Goal: Task Accomplishment & Management: Use online tool/utility

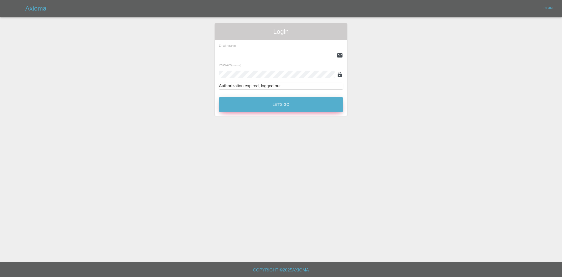
type input "ankur.mehta@axioma.co.uk"
drag, startPoint x: 243, startPoint y: 104, endPoint x: 241, endPoint y: 107, distance: 3.4
click at [243, 104] on button "Let's Go" at bounding box center [281, 104] width 124 height 14
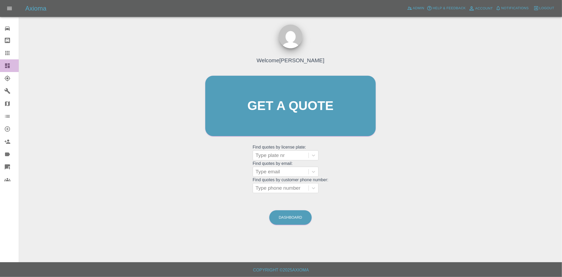
click at [10, 61] on link "Dashboard" at bounding box center [9, 65] width 19 height 13
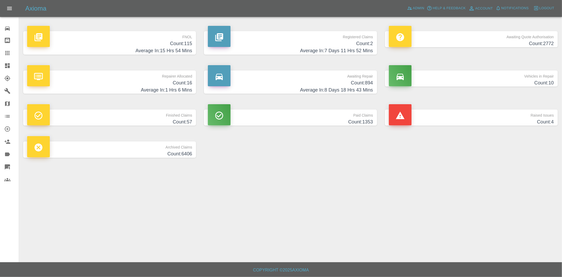
click at [173, 44] on h4 "Count: 115" at bounding box center [109, 43] width 165 height 7
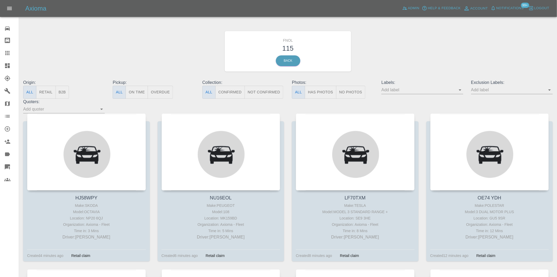
click at [321, 92] on button "Has Photos" at bounding box center [321, 92] width 32 height 13
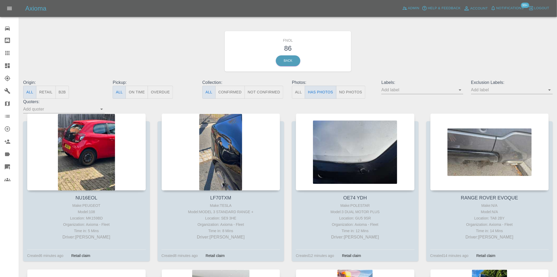
click at [496, 94] on div at bounding box center [513, 90] width 82 height 8
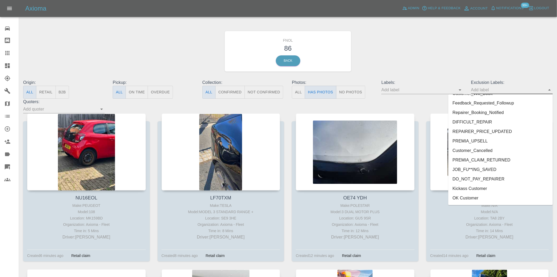
scroll to position [1098, 0]
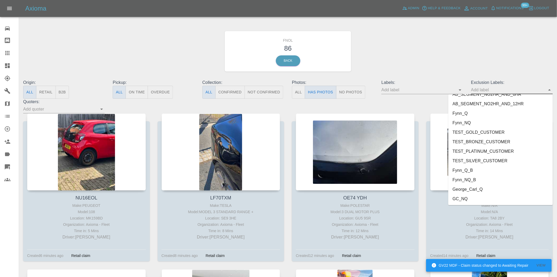
click at [467, 188] on li "George_Carl_Q" at bounding box center [501, 188] width 105 height 9
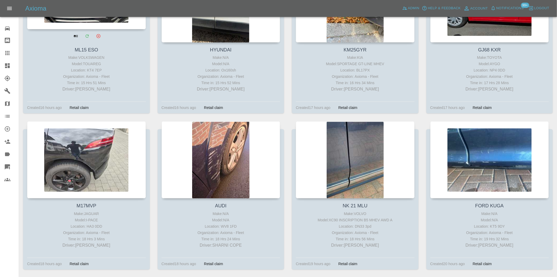
scroll to position [175, 0]
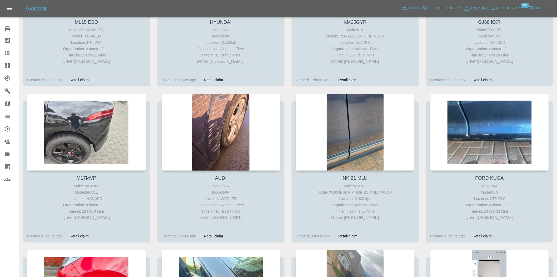
drag, startPoint x: 216, startPoint y: 119, endPoint x: 152, endPoint y: 92, distance: 69.7
click at [152, 92] on div "ML15 ESO Make: VOLKSWAGEN Model: TOUAREG Location: KT4 7EP Organization: Axioma…" at bounding box center [86, 16] width 135 height 156
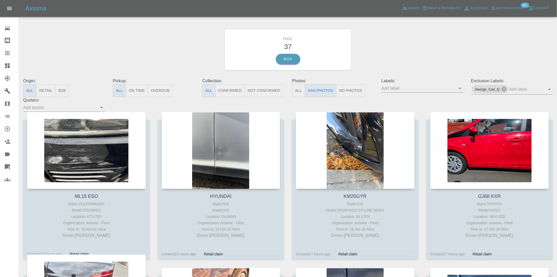
scroll to position [0, 0]
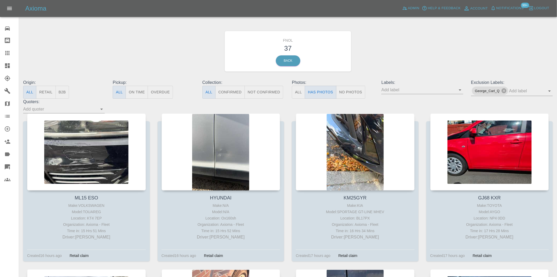
click at [9, 67] on icon at bounding box center [7, 65] width 5 height 5
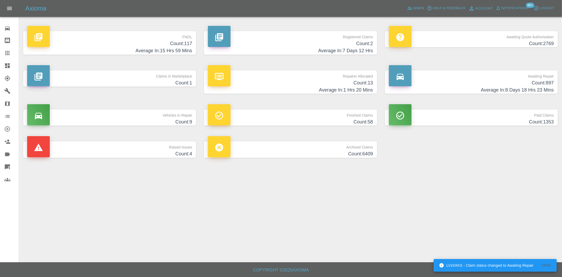
click at [182, 46] on h4 "Count: 117" at bounding box center [109, 43] width 165 height 7
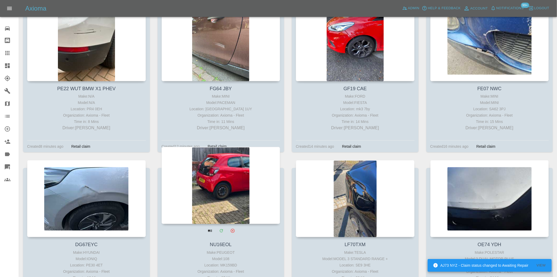
scroll to position [146, 0]
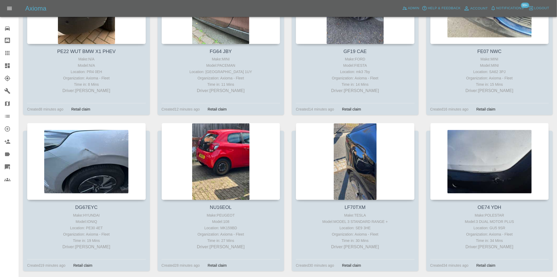
drag, startPoint x: 222, startPoint y: 131, endPoint x: 153, endPoint y: 112, distance: 71.3
click at [151, 111] on div "PE22 WUT BMW X1 PHEV Make: N/A Model: N/A Location: PR4 0EH Organization: Axiom…" at bounding box center [86, 45] width 135 height 156
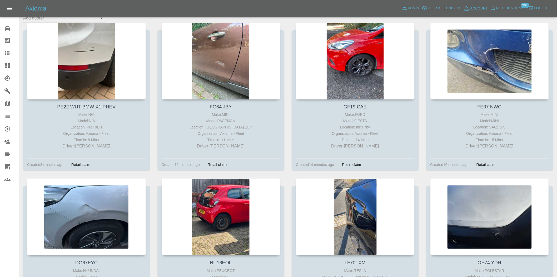
scroll to position [0, 0]
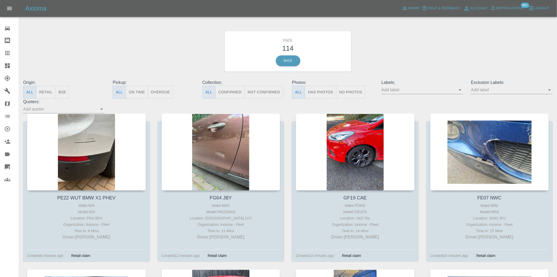
click at [8, 65] on icon at bounding box center [7, 65] width 6 height 6
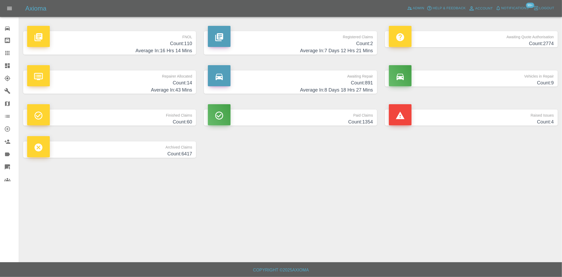
click at [183, 42] on h4 "Count: 110" at bounding box center [109, 43] width 165 height 7
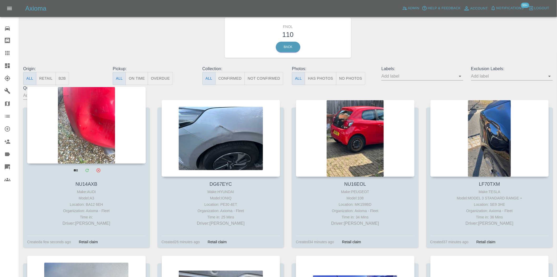
scroll to position [29, 0]
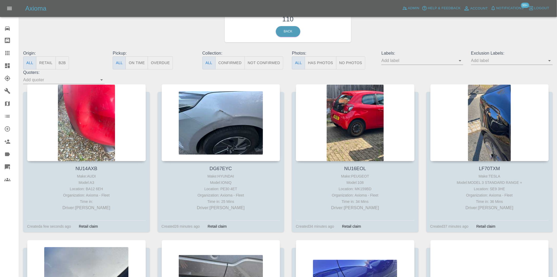
click at [456, 57] on input "text" at bounding box center [419, 60] width 74 height 8
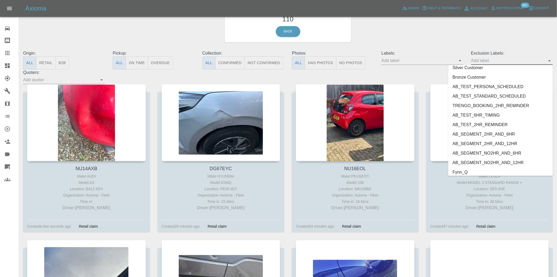
scroll to position [1098, 0]
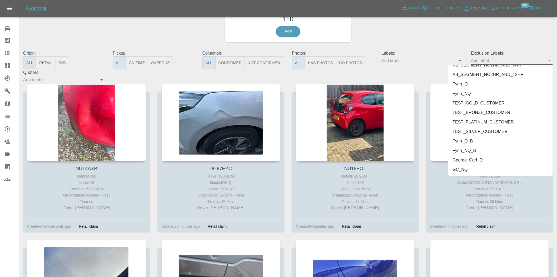
click at [467, 159] on li "George_Carl_Q" at bounding box center [501, 159] width 105 height 9
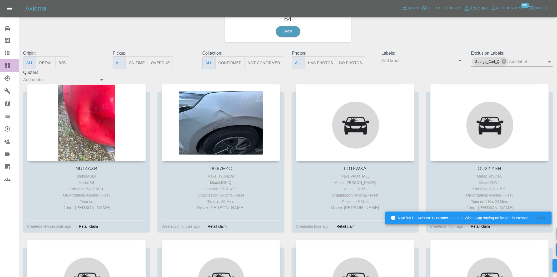
click at [7, 63] on icon at bounding box center [7, 65] width 6 height 6
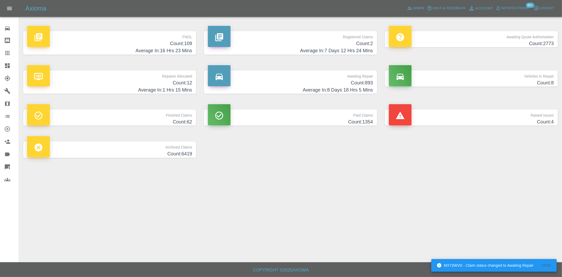
click at [171, 44] on h4 "Count: 109" at bounding box center [109, 43] width 165 height 7
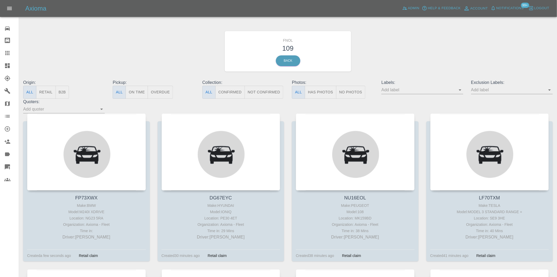
click at [323, 94] on button "Has Photos" at bounding box center [321, 92] width 32 height 13
click at [456, 90] on input "text" at bounding box center [419, 90] width 74 height 8
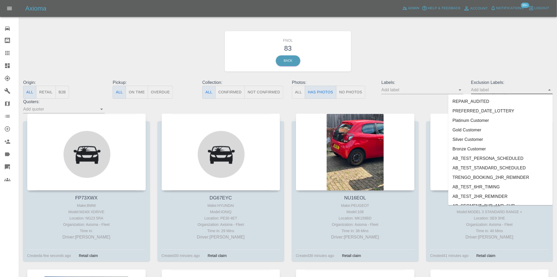
scroll to position [1098, 0]
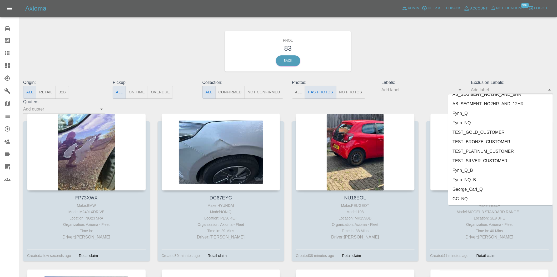
drag, startPoint x: 495, startPoint y: 199, endPoint x: 337, endPoint y: 92, distance: 190.4
click at [495, 200] on li "GC_NQ" at bounding box center [501, 198] width 105 height 9
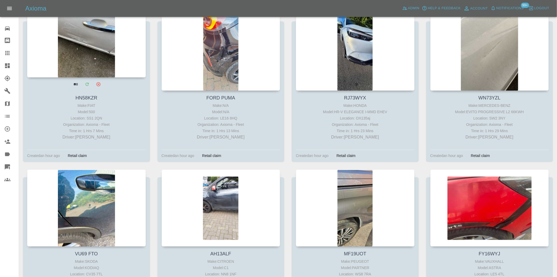
scroll to position [497, 0]
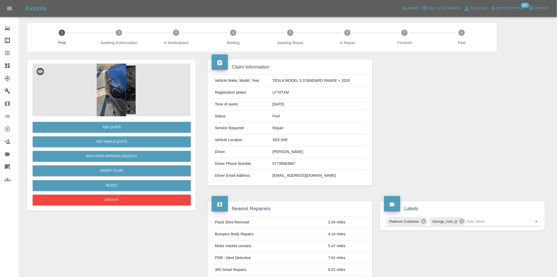
click at [108, 103] on img at bounding box center [111, 89] width 158 height 53
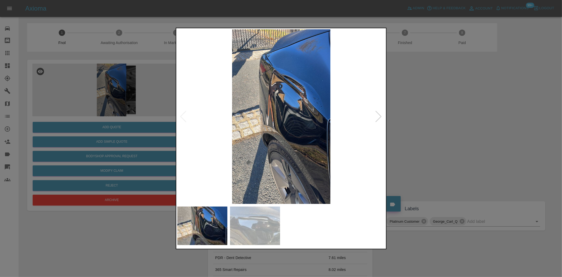
click at [288, 104] on img at bounding box center [281, 116] width 208 height 174
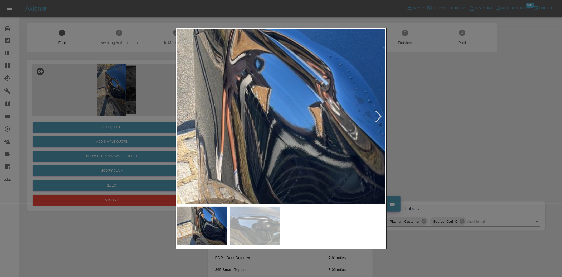
click at [288, 104] on img at bounding box center [260, 154] width 624 height 523
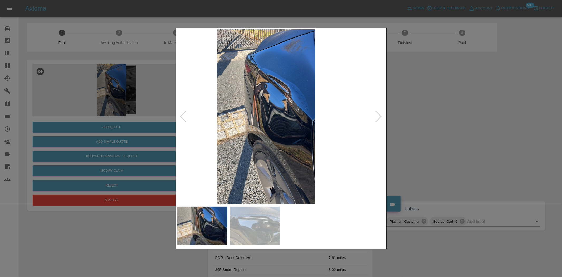
click at [193, 109] on img at bounding box center [266, 116] width 208 height 174
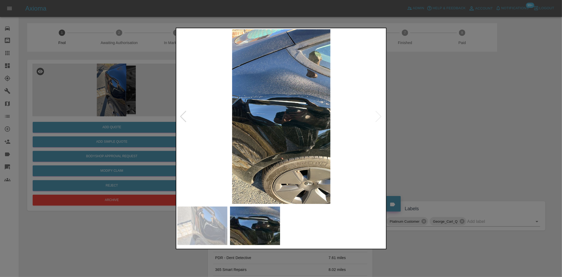
click at [283, 106] on img at bounding box center [281, 116] width 208 height 174
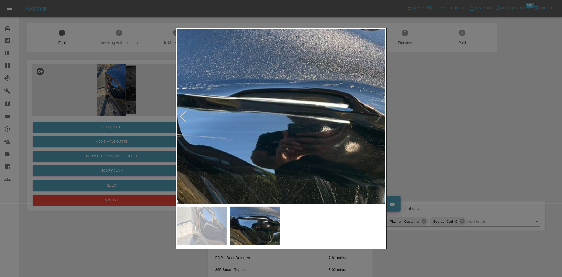
click at [283, 106] on img at bounding box center [273, 146] width 624 height 523
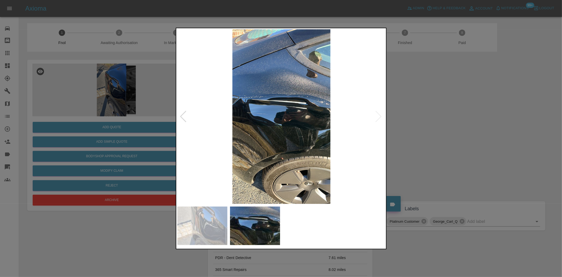
click at [244, 120] on img at bounding box center [281, 116] width 208 height 174
click at [100, 78] on div at bounding box center [281, 138] width 562 height 277
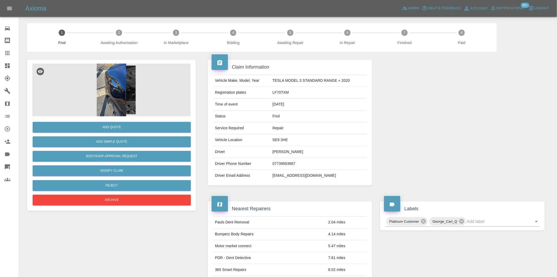
click at [114, 92] on img at bounding box center [111, 89] width 158 height 53
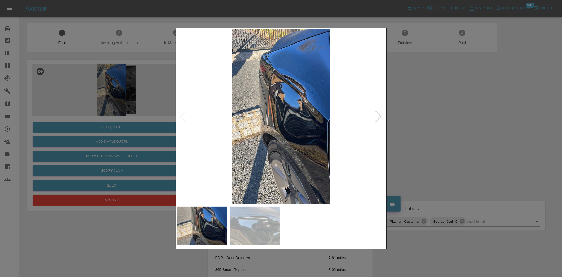
click at [277, 149] on img at bounding box center [281, 116] width 208 height 174
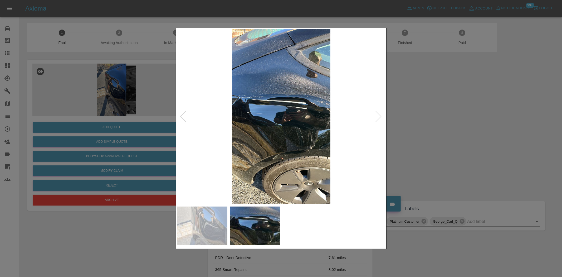
drag, startPoint x: 48, startPoint y: 102, endPoint x: 94, endPoint y: 87, distance: 48.7
click at [56, 102] on div at bounding box center [281, 138] width 562 height 277
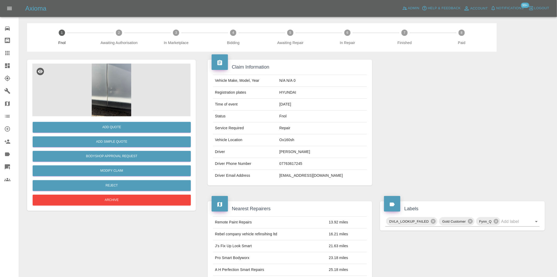
click at [107, 102] on img at bounding box center [111, 89] width 158 height 53
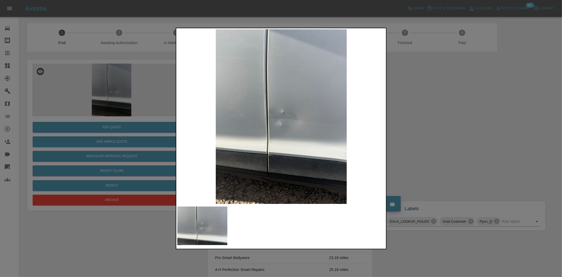
click at [238, 136] on img at bounding box center [281, 116] width 208 height 174
click at [246, 133] on img at bounding box center [281, 116] width 208 height 174
click at [275, 137] on img at bounding box center [281, 116] width 208 height 174
click at [116, 115] on div at bounding box center [281, 138] width 562 height 277
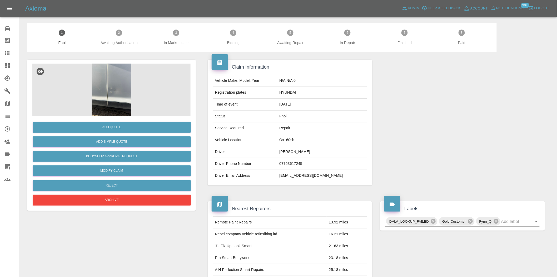
click at [124, 95] on img at bounding box center [111, 89] width 158 height 53
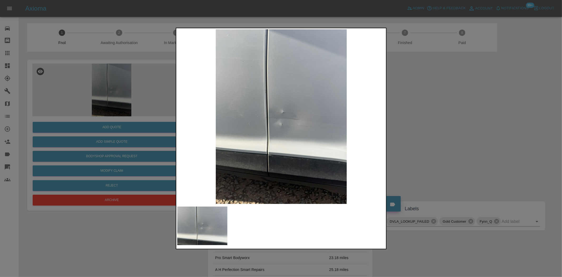
click at [267, 122] on img at bounding box center [281, 116] width 208 height 174
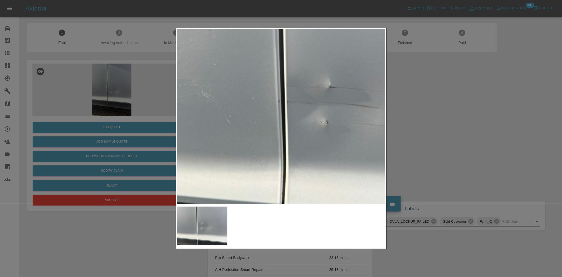
click at [267, 122] on img at bounding box center [324, 98] width 624 height 523
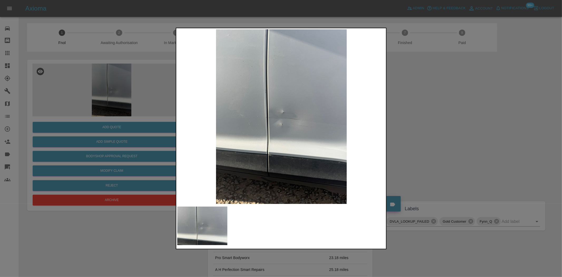
click at [205, 149] on img at bounding box center [281, 116] width 208 height 174
click at [282, 133] on img at bounding box center [281, 116] width 208 height 174
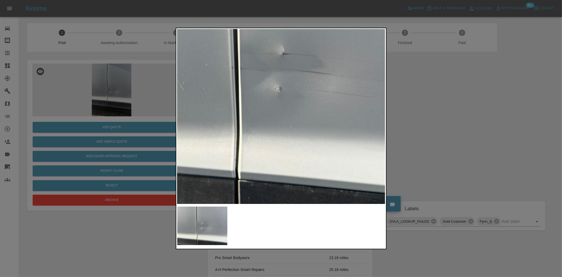
click at [282, 133] on img at bounding box center [277, 65] width 624 height 523
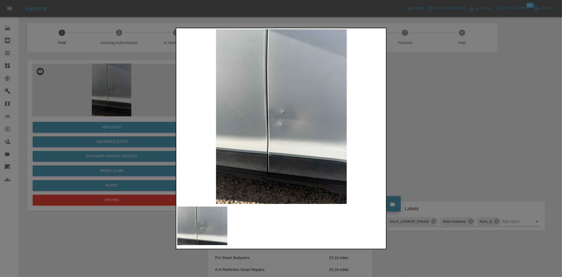
click at [185, 150] on img at bounding box center [281, 116] width 208 height 174
click at [258, 133] on img at bounding box center [281, 116] width 208 height 174
click at [277, 132] on img at bounding box center [281, 116] width 208 height 174
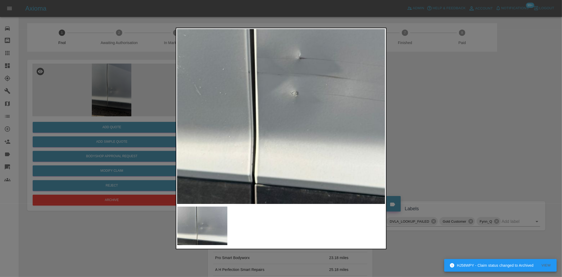
click at [497, 200] on div at bounding box center [281, 138] width 562 height 277
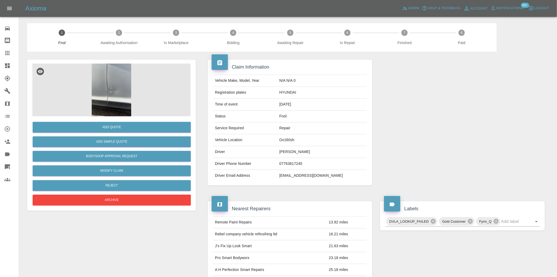
click at [119, 96] on img at bounding box center [111, 89] width 158 height 53
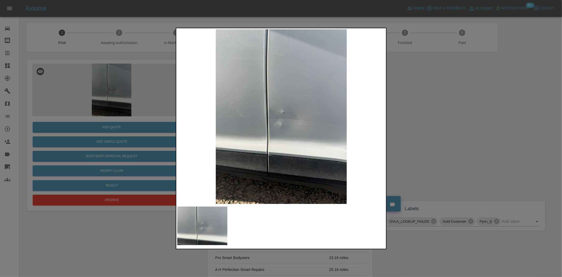
click at [275, 121] on img at bounding box center [281, 116] width 208 height 174
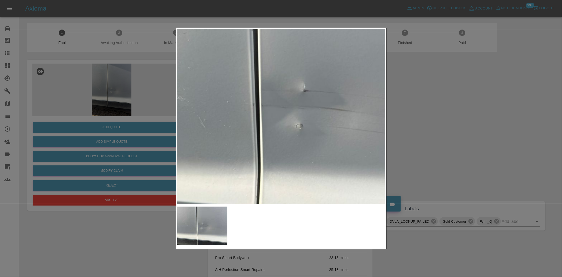
click at [275, 121] on img at bounding box center [299, 102] width 624 height 523
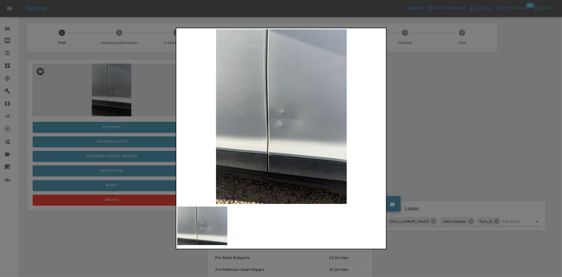
click at [100, 172] on div at bounding box center [281, 138] width 562 height 277
drag, startPoint x: 95, startPoint y: 103, endPoint x: 94, endPoint y: 138, distance: 35.3
click at [95, 104] on div at bounding box center [281, 138] width 562 height 277
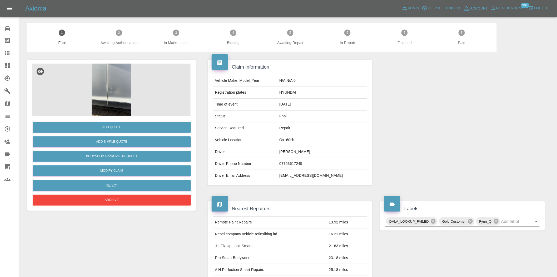
click at [123, 86] on img at bounding box center [111, 89] width 158 height 53
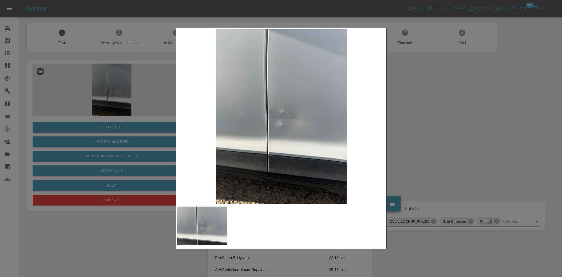
click at [277, 137] on img at bounding box center [281, 116] width 208 height 174
click at [280, 134] on img at bounding box center [281, 116] width 208 height 174
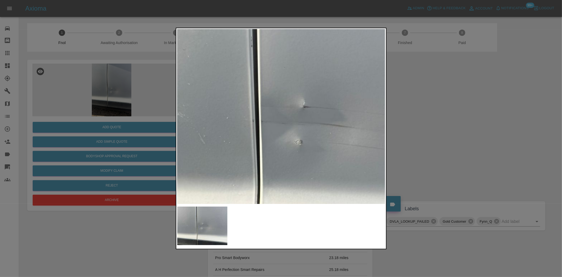
click at [280, 180] on img at bounding box center [298, 118] width 624 height 523
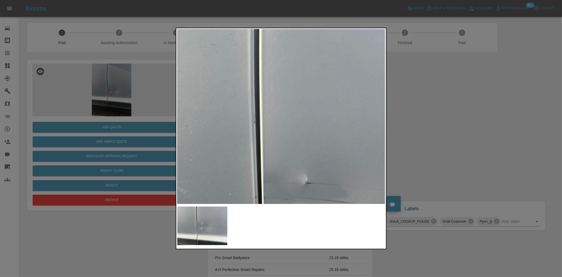
click at [268, 183] on img at bounding box center [301, 194] width 624 height 523
click at [267, 153] on img at bounding box center [301, 198] width 624 height 523
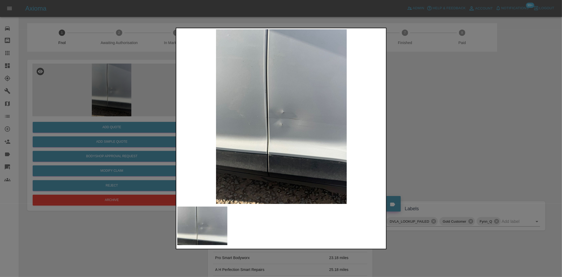
click at [287, 120] on img at bounding box center [281, 116] width 208 height 174
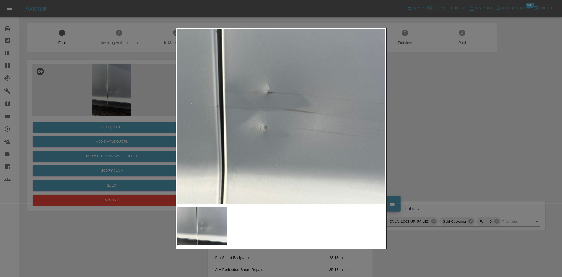
click at [287, 121] on img at bounding box center [263, 103] width 624 height 523
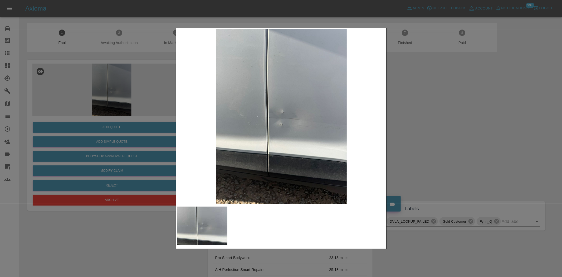
click at [96, 75] on div at bounding box center [281, 138] width 562 height 277
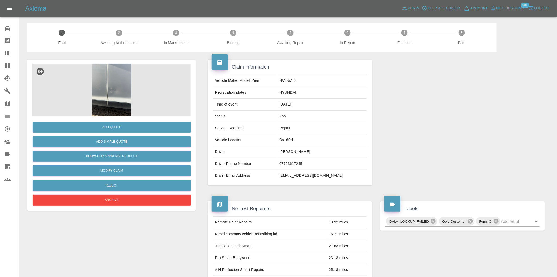
click at [126, 84] on img at bounding box center [111, 89] width 158 height 53
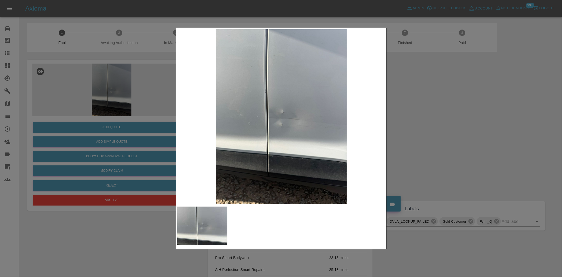
click at [292, 120] on img at bounding box center [281, 116] width 208 height 174
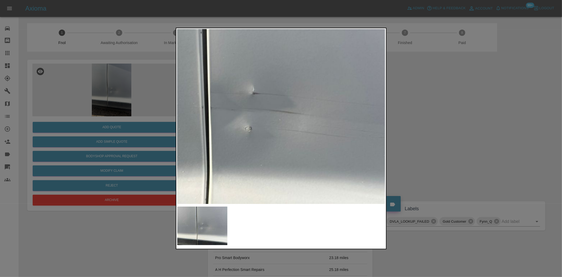
click at [292, 120] on img at bounding box center [248, 104] width 624 height 523
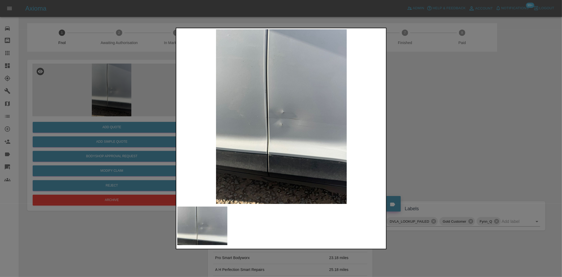
click at [249, 116] on img at bounding box center [281, 116] width 208 height 174
click at [279, 118] on img at bounding box center [281, 116] width 208 height 174
click at [141, 96] on div at bounding box center [281, 138] width 562 height 277
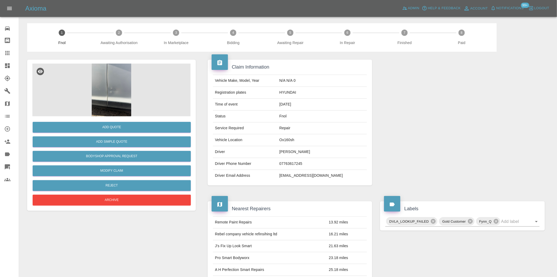
click at [119, 74] on img at bounding box center [111, 89] width 158 height 53
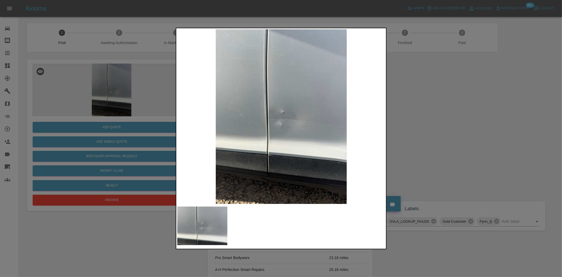
click at [272, 145] on img at bounding box center [281, 116] width 208 height 174
click at [272, 146] on img at bounding box center [281, 116] width 208 height 174
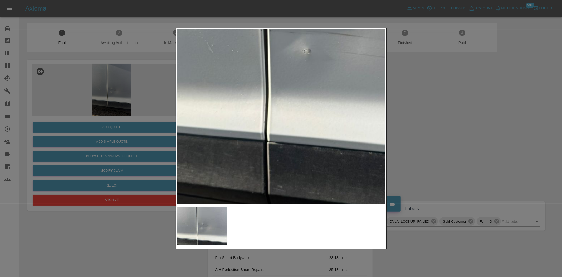
click at [116, 91] on div at bounding box center [281, 138] width 562 height 277
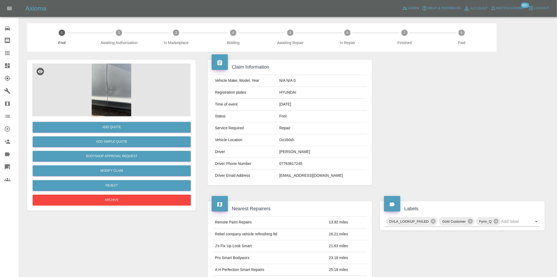
click at [116, 91] on img at bounding box center [111, 89] width 158 height 53
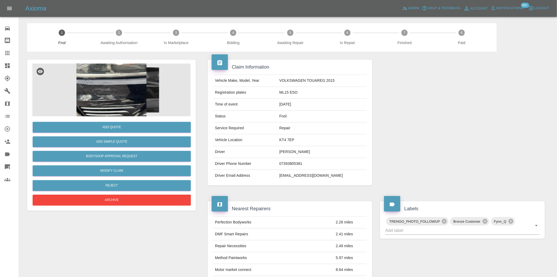
click at [111, 86] on img at bounding box center [111, 89] width 158 height 53
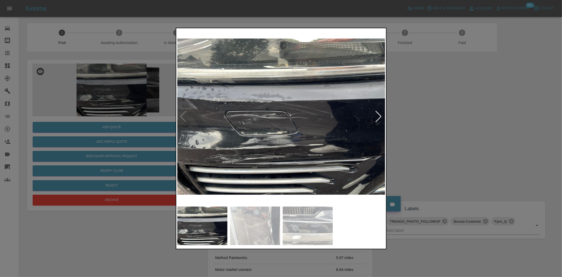
click at [282, 127] on img at bounding box center [281, 116] width 208 height 174
click at [280, 128] on img at bounding box center [281, 116] width 208 height 174
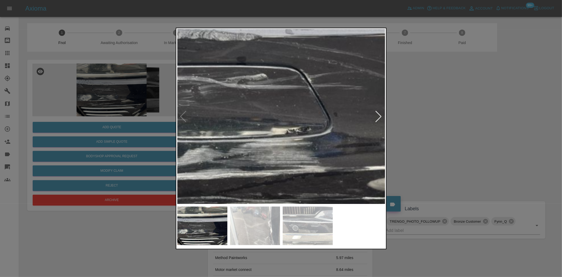
click at [280, 128] on img at bounding box center [283, 82] width 624 height 523
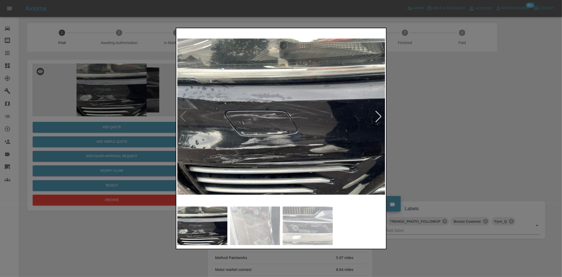
click at [257, 149] on img at bounding box center [281, 116] width 208 height 174
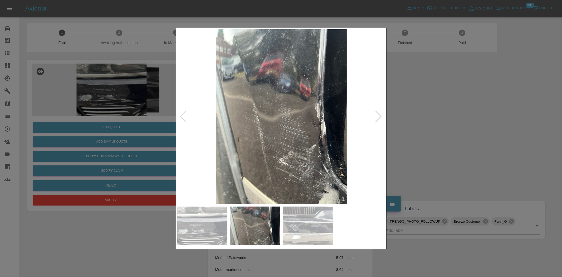
click at [284, 131] on img at bounding box center [281, 116] width 208 height 174
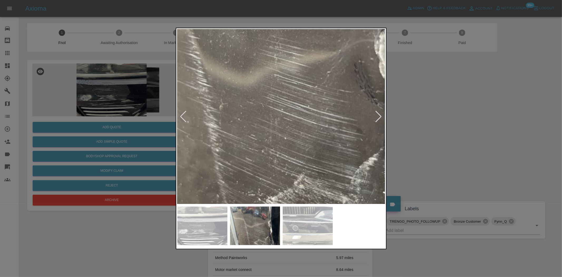
click at [284, 131] on img at bounding box center [272, 72] width 624 height 523
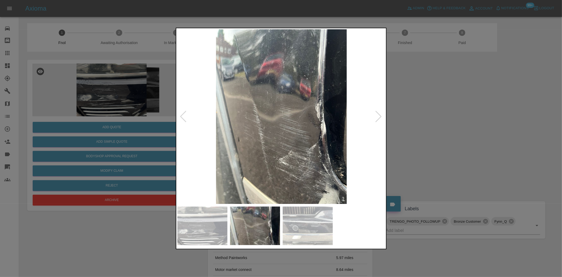
click at [284, 131] on img at bounding box center [281, 116] width 208 height 174
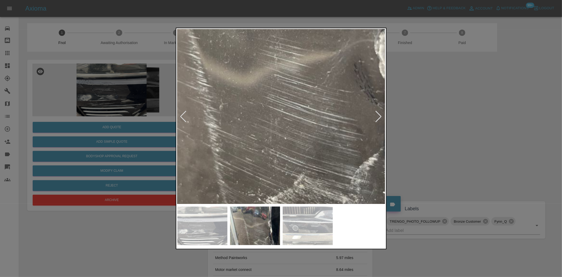
click at [305, 136] on img at bounding box center [272, 72] width 624 height 523
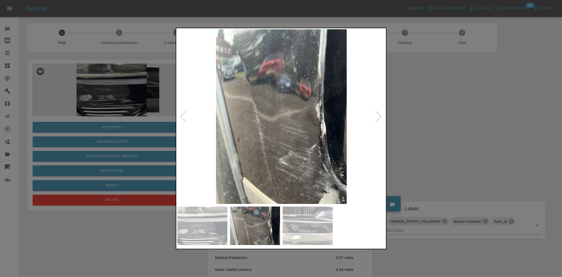
click at [202, 138] on img at bounding box center [281, 116] width 208 height 174
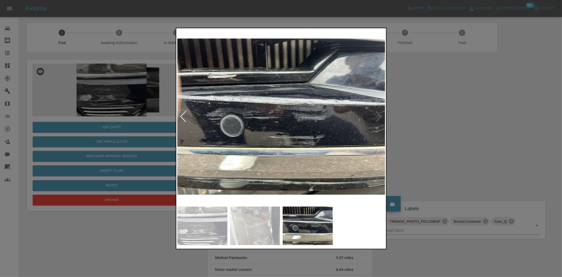
click at [237, 127] on img at bounding box center [281, 116] width 208 height 174
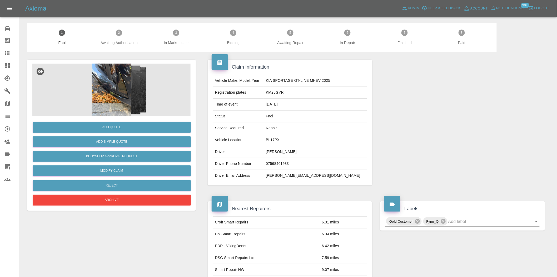
click at [126, 78] on img at bounding box center [111, 89] width 158 height 53
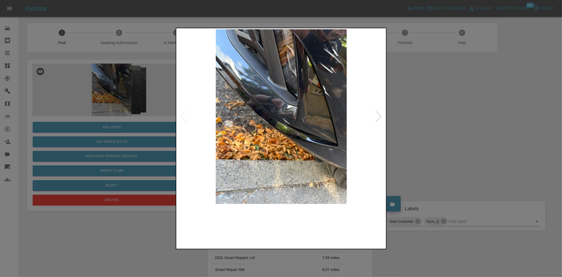
click at [248, 104] on img at bounding box center [281, 116] width 208 height 174
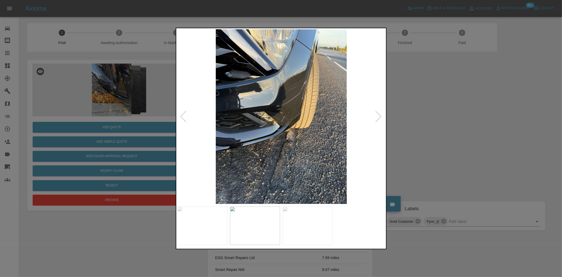
click at [259, 101] on img at bounding box center [281, 116] width 208 height 174
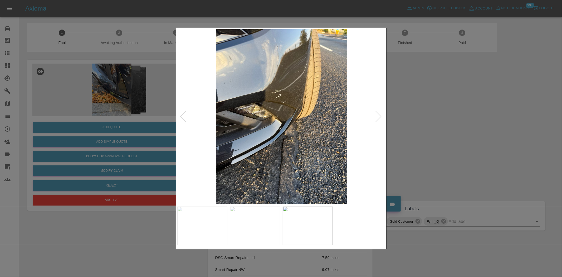
click at [205, 101] on img at bounding box center [281, 116] width 208 height 174
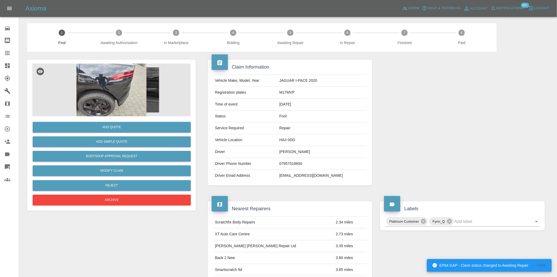
click at [106, 73] on img at bounding box center [111, 89] width 158 height 53
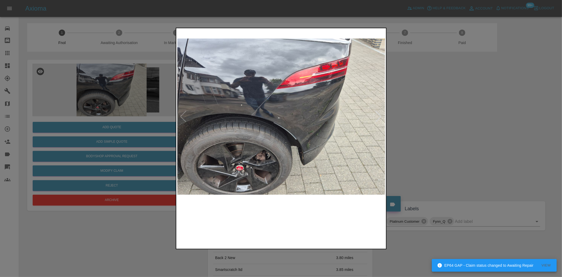
click at [259, 117] on img at bounding box center [281, 116] width 208 height 174
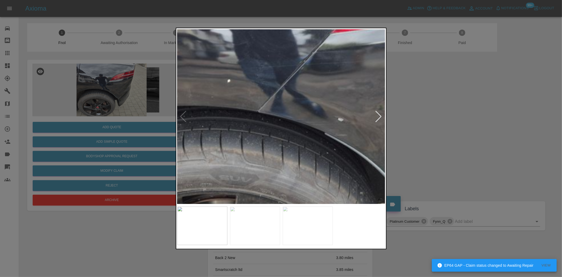
click at [257, 116] on img at bounding box center [348, 115] width 624 height 523
click at [308, 131] on img at bounding box center [348, 115] width 624 height 523
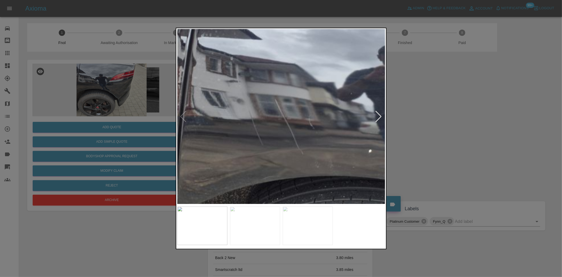
click at [266, 113] on img at bounding box center [489, 185] width 624 height 523
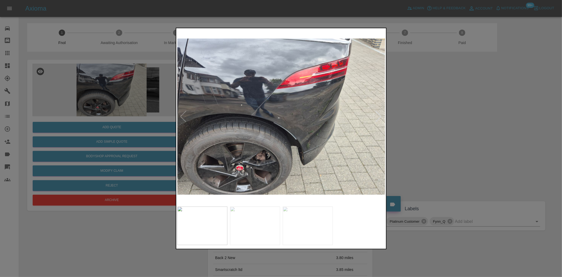
click at [231, 115] on img at bounding box center [281, 116] width 208 height 174
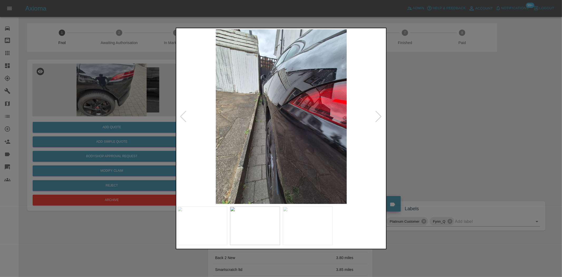
click at [231, 108] on img at bounding box center [281, 116] width 208 height 174
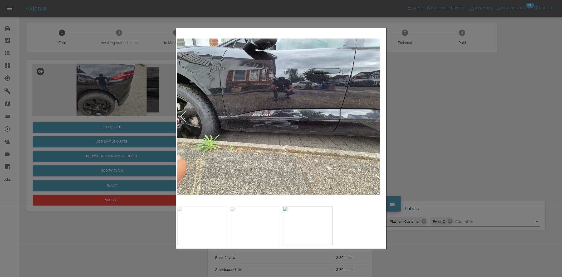
click at [218, 109] on img at bounding box center [276, 116] width 208 height 174
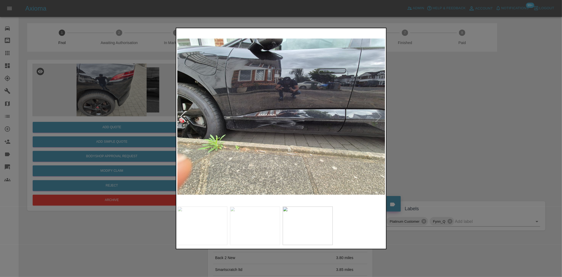
click at [120, 85] on div at bounding box center [281, 138] width 562 height 277
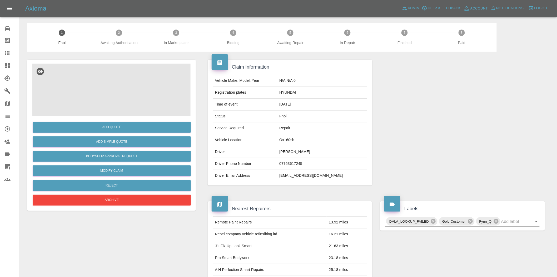
click at [118, 80] on img at bounding box center [111, 89] width 158 height 53
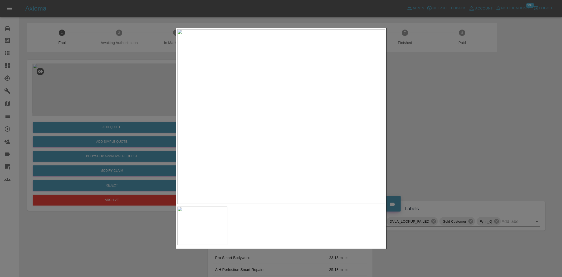
click at [274, 142] on img at bounding box center [281, 116] width 208 height 174
click at [273, 142] on img at bounding box center [281, 116] width 208 height 174
click at [258, 153] on img at bounding box center [287, 84] width 624 height 523
click at [418, 147] on div at bounding box center [281, 138] width 562 height 277
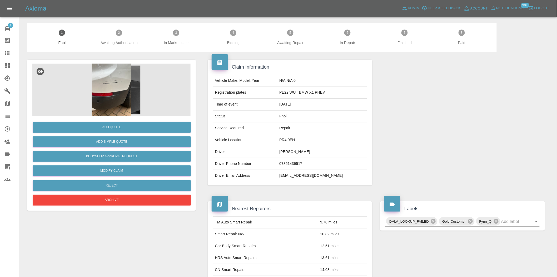
click at [119, 92] on img at bounding box center [111, 89] width 158 height 53
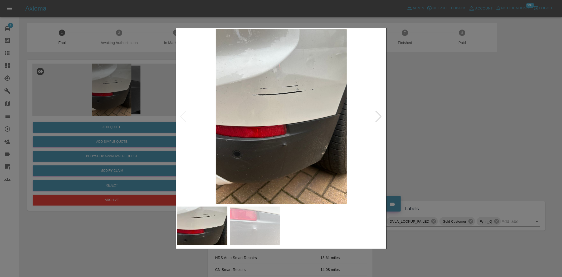
click at [170, 97] on div at bounding box center [281, 138] width 562 height 277
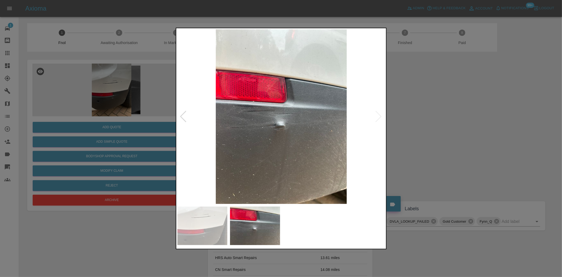
click at [275, 130] on img at bounding box center [281, 116] width 208 height 174
click at [275, 129] on img at bounding box center [281, 116] width 208 height 174
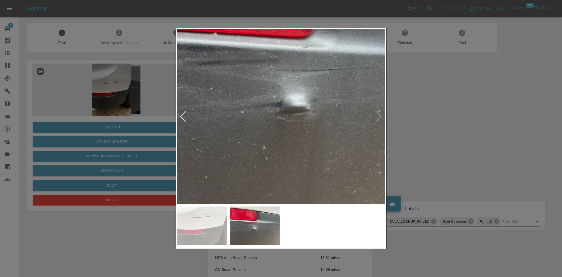
click at [285, 129] on img at bounding box center [298, 79] width 624 height 523
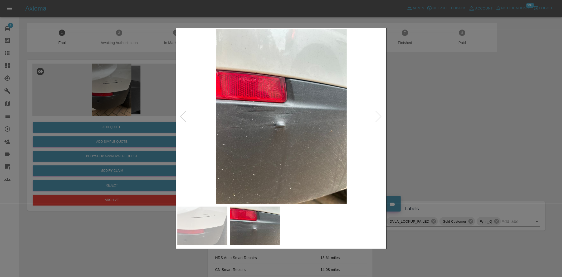
click at [296, 129] on img at bounding box center [281, 116] width 208 height 174
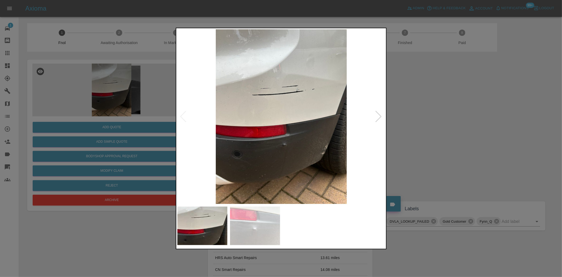
click at [291, 148] on img at bounding box center [281, 116] width 208 height 174
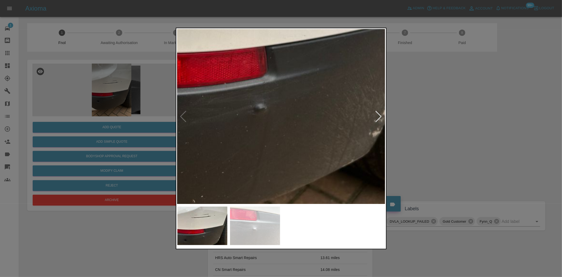
click at [290, 148] on img at bounding box center [250, 23] width 624 height 523
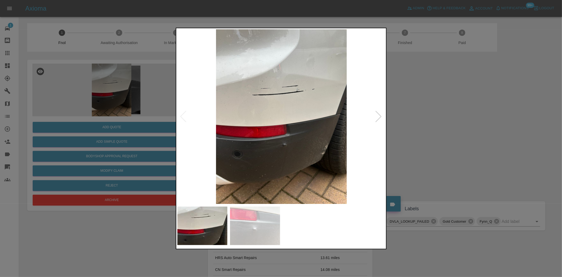
click at [249, 141] on img at bounding box center [281, 116] width 208 height 174
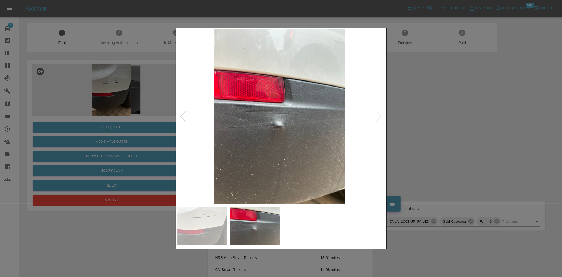
click at [185, 94] on img at bounding box center [279, 116] width 208 height 174
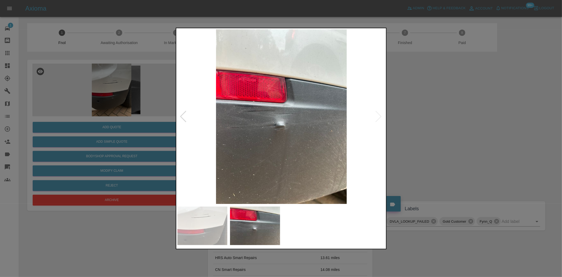
drag, startPoint x: 135, startPoint y: 95, endPoint x: 131, endPoint y: 116, distance: 21.8
click at [134, 96] on div at bounding box center [281, 138] width 562 height 277
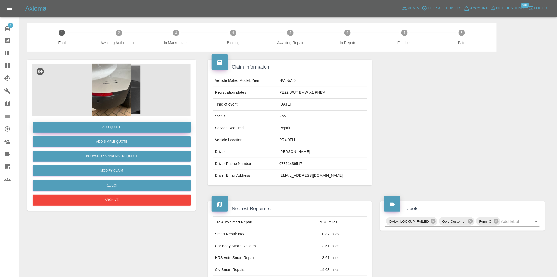
click at [117, 125] on button "Add Quote" at bounding box center [112, 127] width 158 height 11
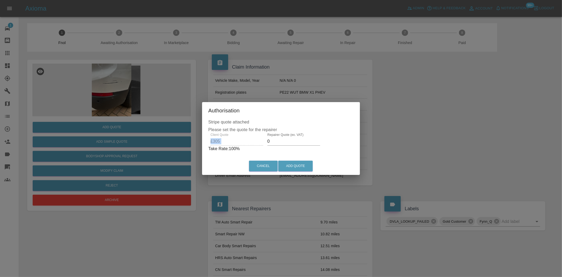
click at [252, 141] on div "Client Quote £305 Repairer Quote (ex. VAT) 0 Take Rate: 100 %" at bounding box center [280, 142] width 145 height 19
click at [220, 138] on div "Client Quote £305 Repairer Quote (ex. VAT) 0 Take Rate: 100 %" at bounding box center [280, 142] width 145 height 19
type input "190"
click at [298, 165] on button "Add Quote" at bounding box center [295, 165] width 35 height 11
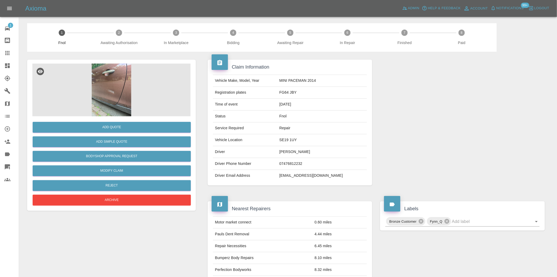
click at [109, 92] on img at bounding box center [111, 89] width 158 height 53
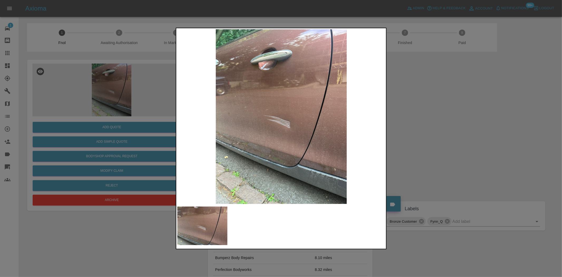
click at [278, 124] on img at bounding box center [281, 116] width 208 height 174
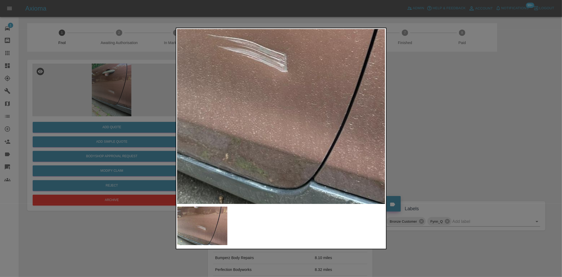
click at [252, 57] on img at bounding box center [260, 38] width 624 height 523
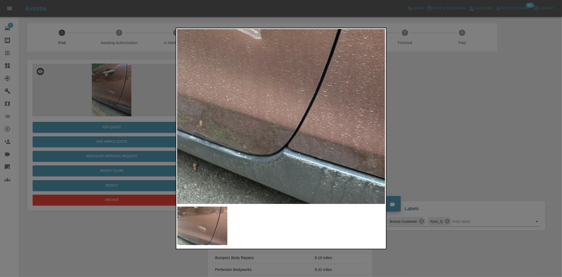
click at [269, 131] on img at bounding box center [234, 5] width 624 height 523
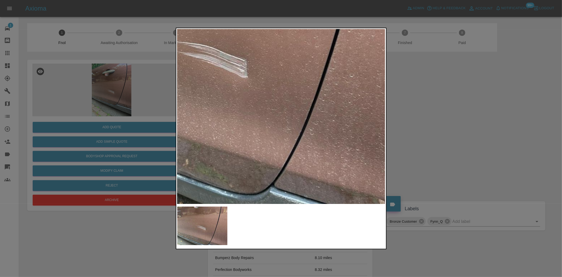
click at [276, 170] on img at bounding box center [221, 44] width 624 height 523
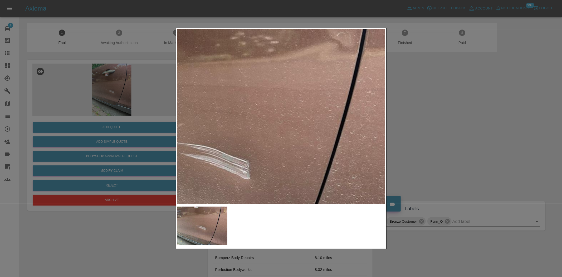
click at [281, 184] on img at bounding box center [223, 145] width 624 height 523
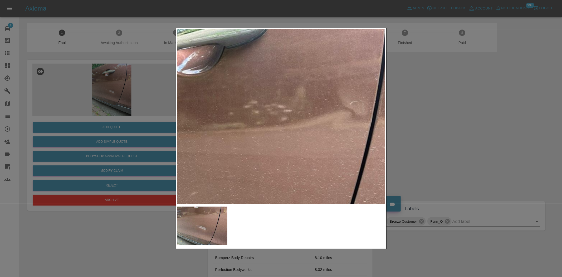
click at [261, 126] on img at bounding box center [236, 213] width 624 height 523
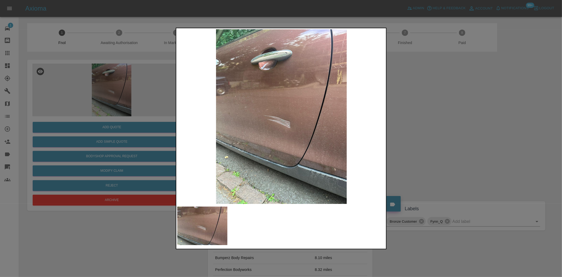
click at [262, 137] on img at bounding box center [281, 116] width 208 height 174
click at [288, 133] on img at bounding box center [281, 116] width 208 height 174
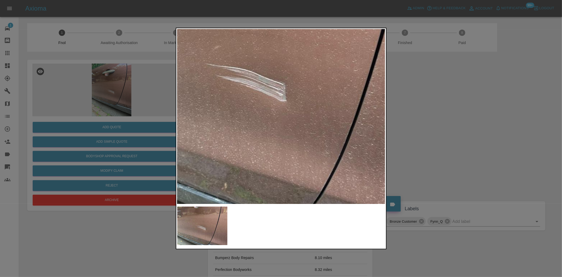
click at [278, 120] on img at bounding box center [259, 67] width 624 height 523
click at [273, 120] on img at bounding box center [257, 67] width 624 height 523
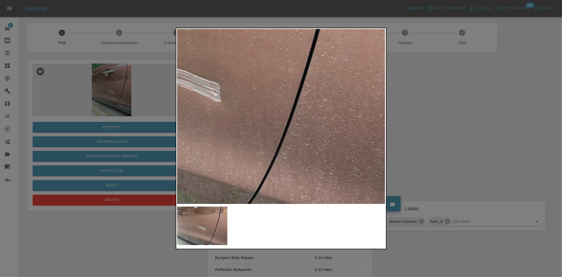
click at [104, 102] on div at bounding box center [281, 138] width 562 height 277
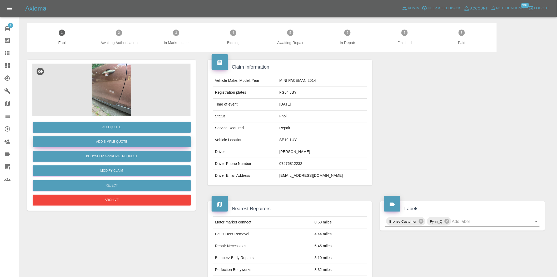
click at [132, 140] on button "Add Simple Quote" at bounding box center [112, 141] width 158 height 11
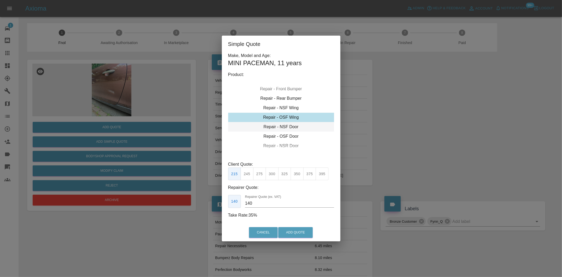
click at [281, 126] on div "Repair - NSF Door" at bounding box center [281, 126] width 106 height 9
click at [311, 173] on button "375" at bounding box center [309, 173] width 13 height 13
drag, startPoint x: 259, startPoint y: 202, endPoint x: 224, endPoint y: 198, distance: 34.4
click at [224, 198] on div "Make, Model and Age: MINI PACEMAN , 11 years Product: Repair - Front Bumper Cor…" at bounding box center [281, 137] width 119 height 171
type input "240"
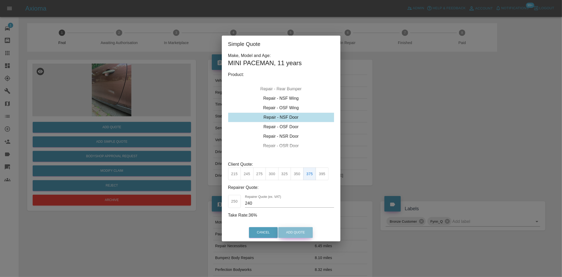
drag, startPoint x: 297, startPoint y: 231, endPoint x: 315, endPoint y: 272, distance: 44.2
click at [297, 231] on button "Add Quote" at bounding box center [295, 232] width 35 height 11
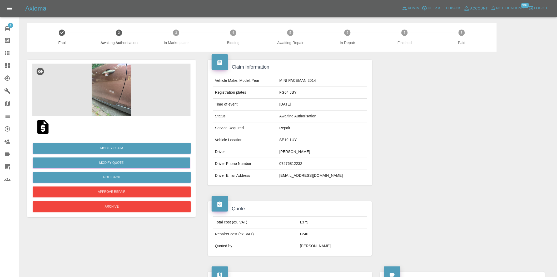
click at [122, 89] on img at bounding box center [111, 89] width 158 height 53
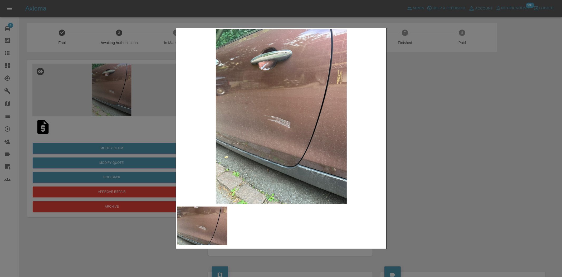
drag, startPoint x: 102, startPoint y: 98, endPoint x: 226, endPoint y: 79, distance: 125.2
click at [102, 98] on div at bounding box center [281, 138] width 562 height 277
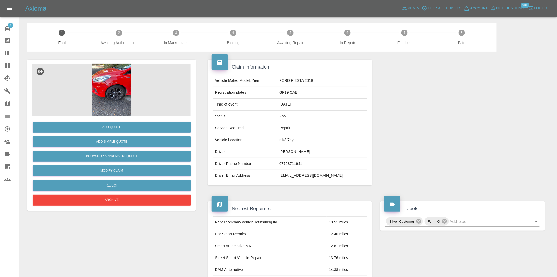
click at [110, 91] on img at bounding box center [111, 89] width 158 height 53
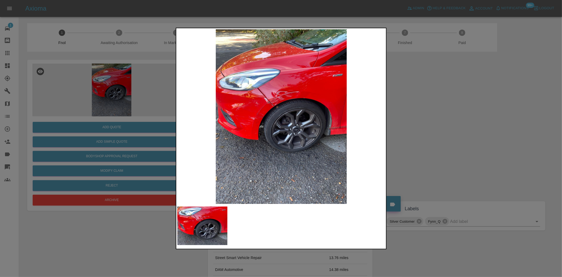
click at [269, 110] on img at bounding box center [281, 116] width 208 height 174
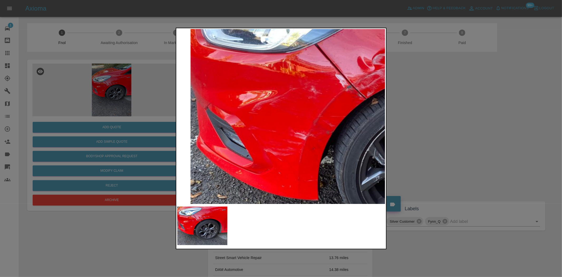
click at [329, 119] on img at bounding box center [386, 130] width 624 height 523
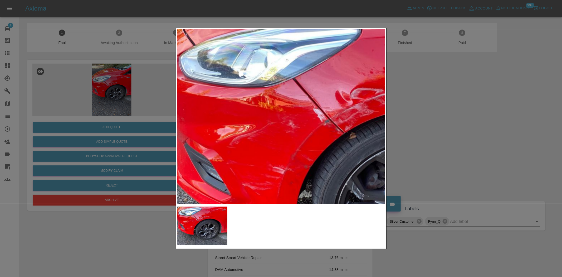
click at [207, 158] on img at bounding box center [364, 164] width 624 height 523
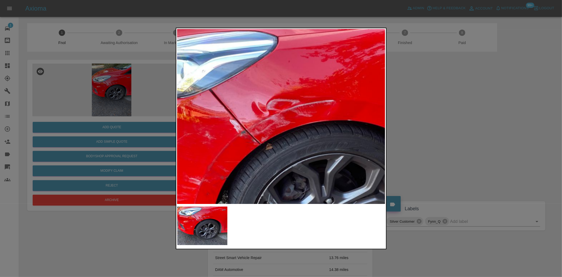
click at [164, 164] on div at bounding box center [281, 138] width 562 height 277
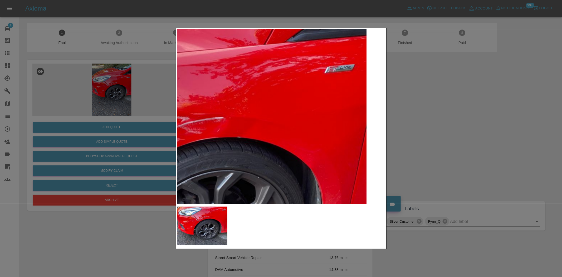
click at [268, 160] on img at bounding box center [170, 192] width 624 height 523
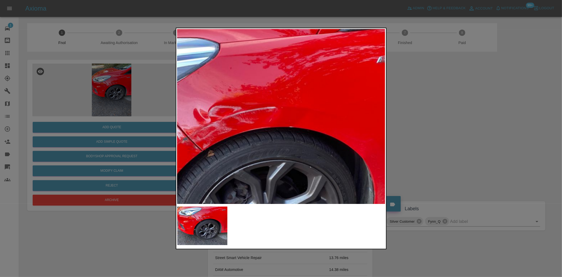
click at [290, 150] on img at bounding box center [222, 182] width 624 height 523
click at [270, 150] on img at bounding box center [221, 182] width 624 height 523
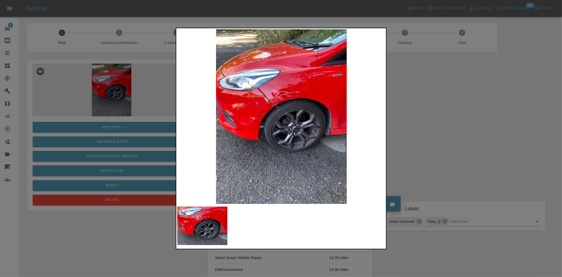
click at [323, 91] on img at bounding box center [281, 116] width 208 height 174
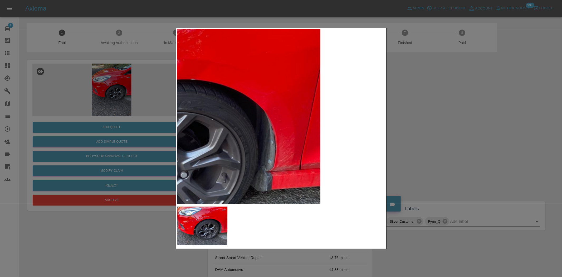
click at [273, 89] on img at bounding box center [124, 134] width 624 height 523
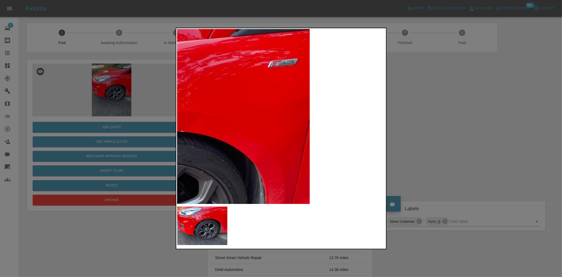
click at [270, 139] on img at bounding box center [113, 186] width 624 height 523
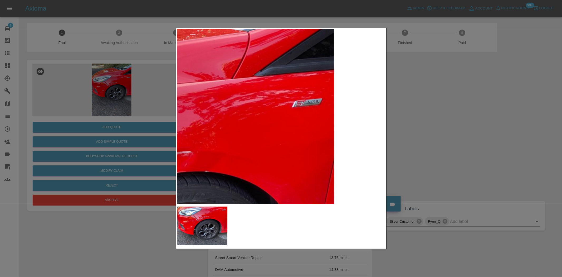
click at [275, 144] on img at bounding box center [138, 226] width 624 height 523
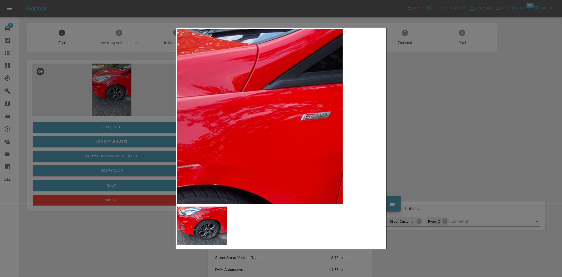
click at [302, 79] on img at bounding box center [147, 239] width 624 height 523
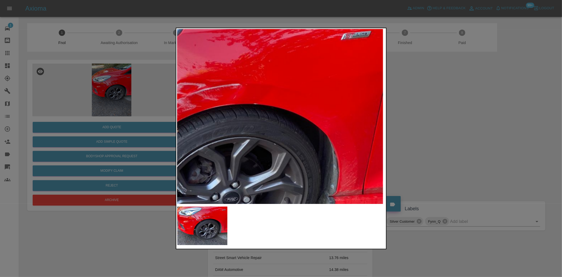
click at [306, 116] on img at bounding box center [187, 159] width 624 height 523
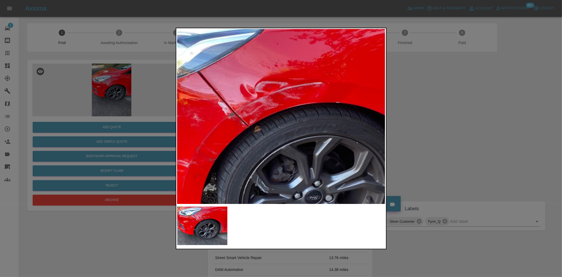
click at [298, 118] on img at bounding box center [269, 157] width 624 height 523
click at [283, 122] on img at bounding box center [269, 157] width 624 height 523
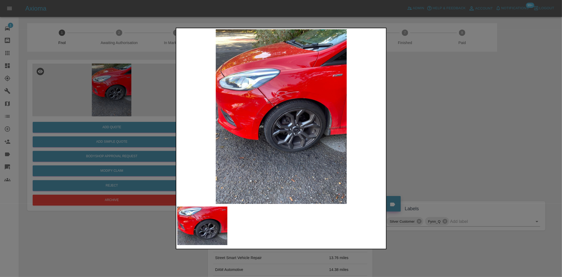
click at [288, 99] on img at bounding box center [281, 116] width 208 height 174
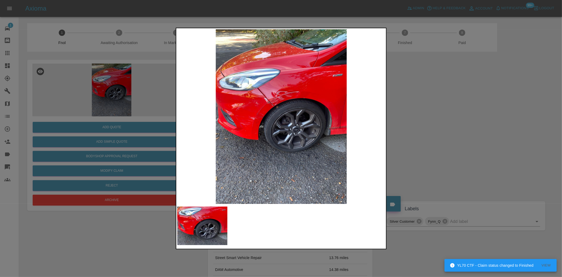
click at [288, 99] on img at bounding box center [281, 116] width 208 height 174
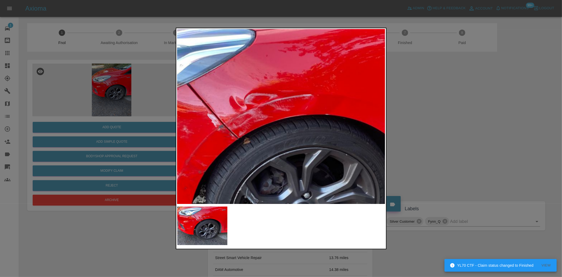
click at [277, 109] on img at bounding box center [258, 169] width 624 height 523
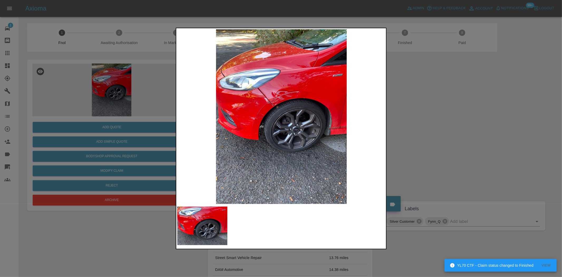
click at [219, 122] on img at bounding box center [281, 116] width 208 height 174
click at [143, 112] on div at bounding box center [281, 138] width 562 height 277
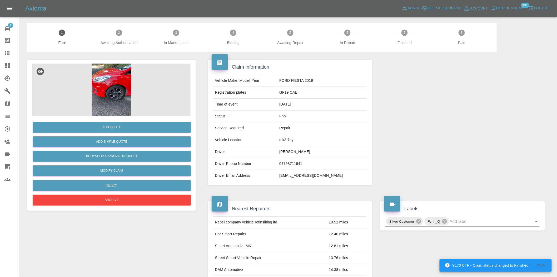
click at [99, 85] on img at bounding box center [111, 89] width 158 height 53
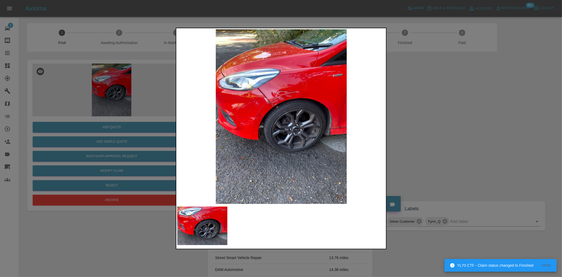
click at [331, 123] on img at bounding box center [281, 116] width 208 height 174
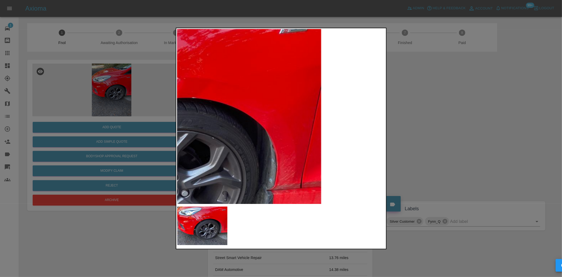
click at [283, 141] on img at bounding box center [125, 152] width 624 height 523
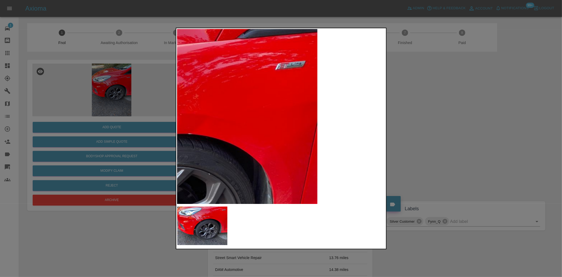
click at [312, 129] on img at bounding box center [121, 189] width 624 height 523
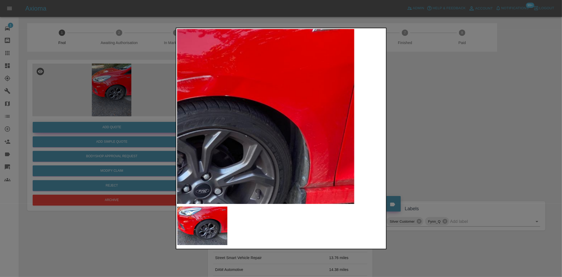
drag, startPoint x: 110, startPoint y: 103, endPoint x: 114, endPoint y: 124, distance: 21.5
click at [109, 103] on div at bounding box center [281, 138] width 562 height 277
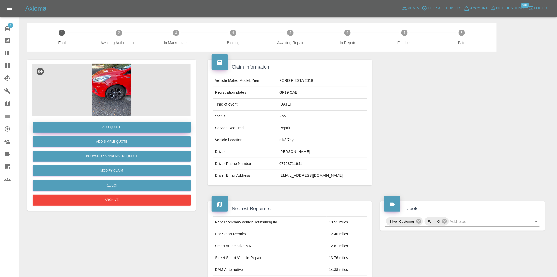
click at [114, 125] on button "Add Quote" at bounding box center [112, 127] width 158 height 11
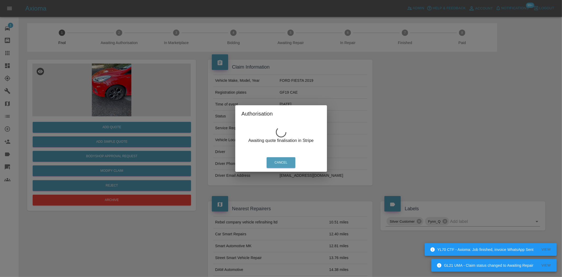
click at [106, 90] on div "Authorisation Awaiting quote finalisation in Stripe Cancel" at bounding box center [281, 138] width 562 height 277
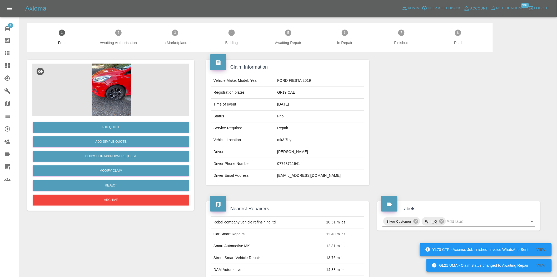
click at [112, 84] on img at bounding box center [111, 89] width 158 height 53
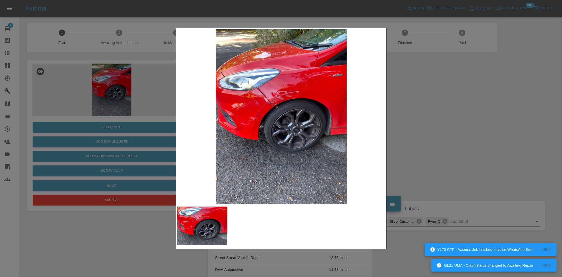
click at [273, 109] on img at bounding box center [281, 116] width 208 height 174
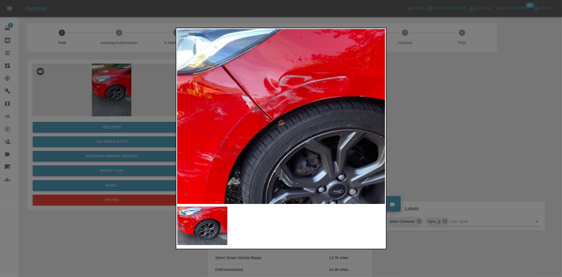
click at [247, 130] on img at bounding box center [293, 151] width 624 height 523
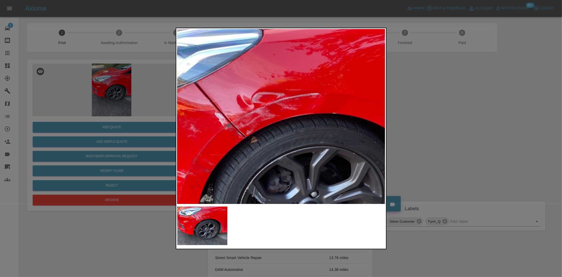
click at [247, 130] on img at bounding box center [266, 168] width 624 height 523
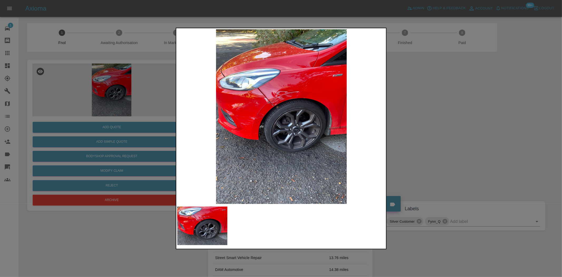
click at [247, 130] on img at bounding box center [281, 116] width 208 height 174
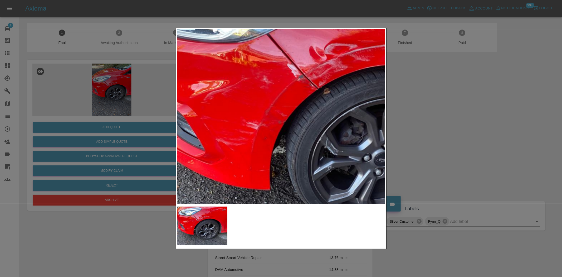
click at [214, 170] on img at bounding box center [338, 120] width 624 height 523
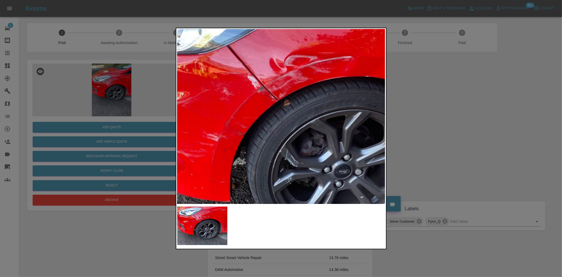
click at [216, 141] on img at bounding box center [298, 131] width 624 height 523
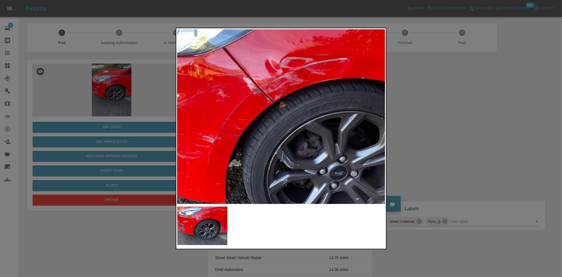
click at [242, 143] on img at bounding box center [294, 133] width 624 height 523
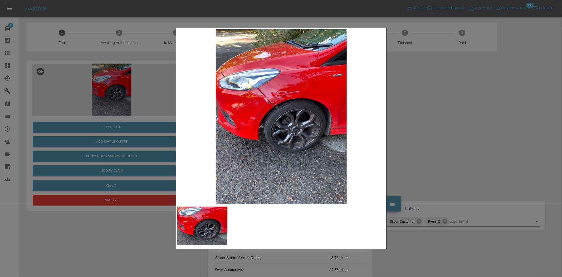
click at [153, 111] on div at bounding box center [281, 138] width 562 height 277
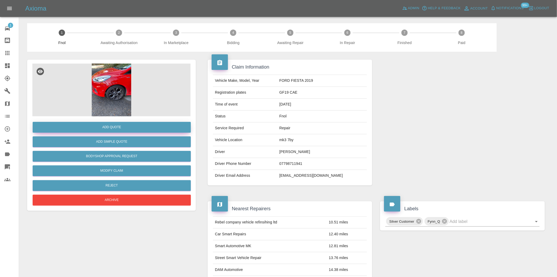
click at [148, 132] on button "Add Quote" at bounding box center [112, 127] width 158 height 11
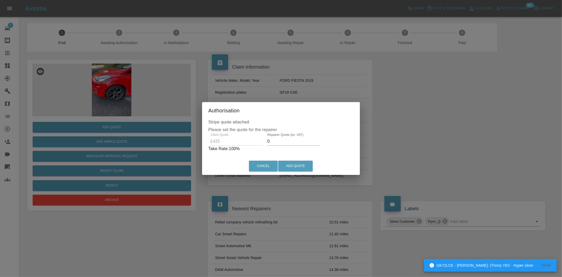
click at [258, 145] on div "Client Quote £425 Repairer Quote (ex. VAT) 0 Take Rate: 100 %" at bounding box center [280, 142] width 145 height 19
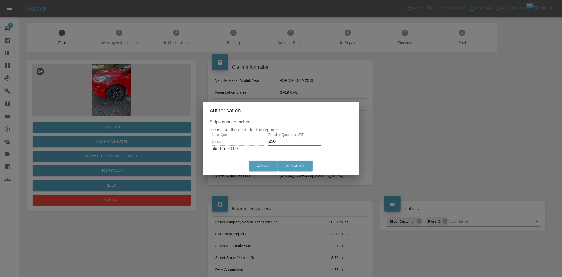
type input "250"
click at [295, 157] on div "Authorisation Stripe quote attached Please set the quote for the repairer Clien…" at bounding box center [281, 138] width 156 height 73
click at [294, 167] on button "Add Quote" at bounding box center [295, 165] width 35 height 11
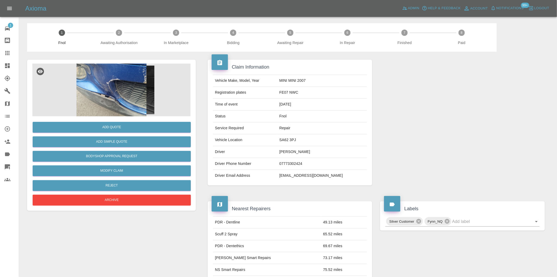
click at [105, 99] on img at bounding box center [111, 89] width 158 height 53
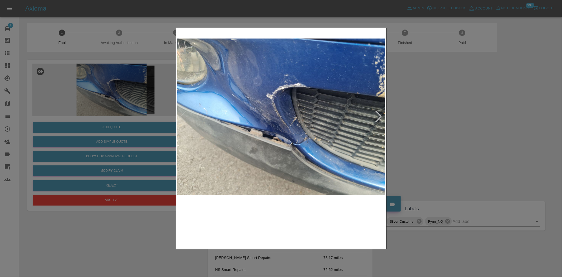
click at [277, 131] on img at bounding box center [281, 116] width 208 height 174
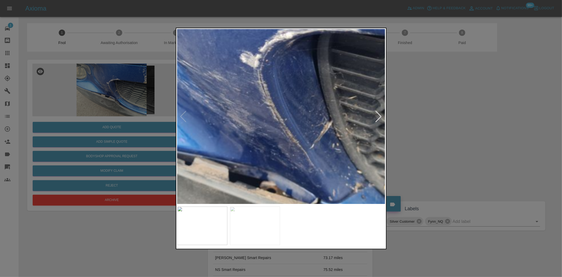
click at [249, 145] on img at bounding box center [285, 120] width 624 height 523
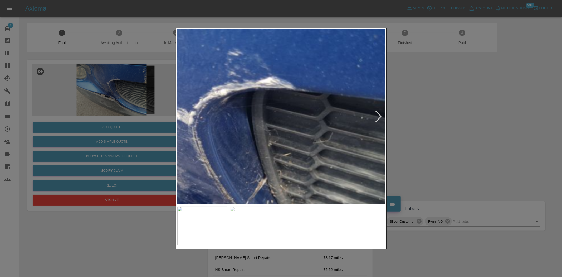
click at [211, 81] on img at bounding box center [219, 177] width 624 height 523
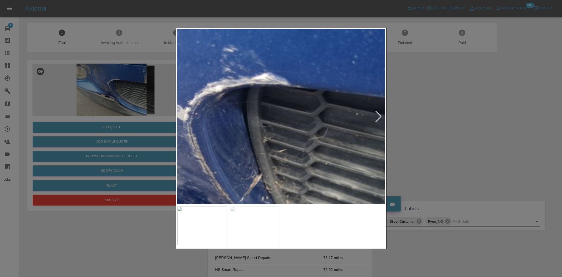
click at [239, 87] on img at bounding box center [214, 173] width 624 height 523
click at [238, 87] on img at bounding box center [214, 173] width 624 height 523
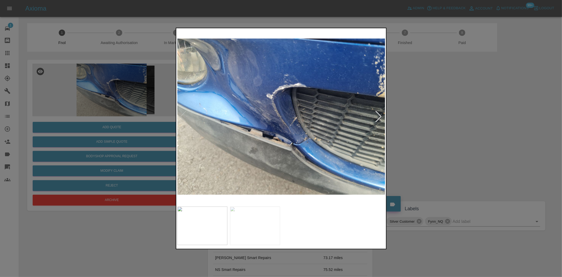
click at [251, 141] on img at bounding box center [281, 116] width 208 height 174
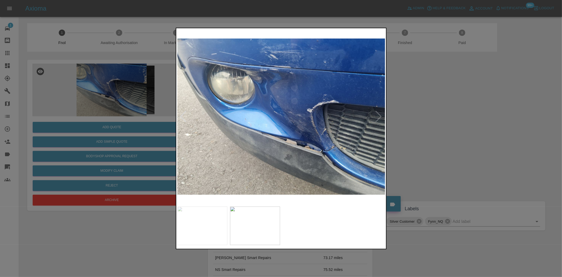
click at [302, 149] on img at bounding box center [281, 116] width 208 height 174
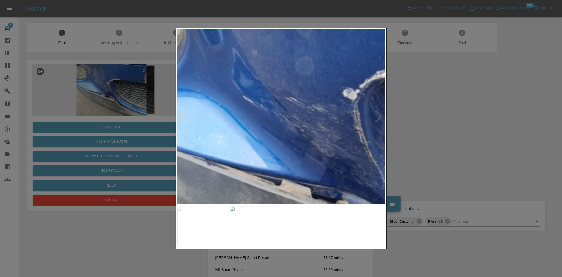
click at [359, 206] on div at bounding box center [281, 138] width 211 height 221
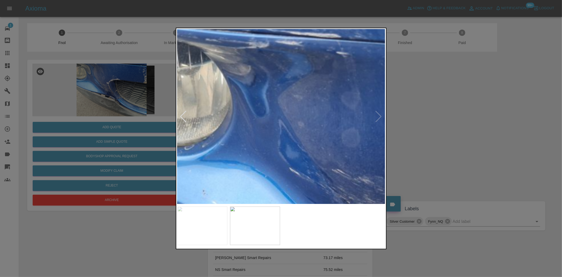
click at [324, 205] on div at bounding box center [281, 138] width 211 height 221
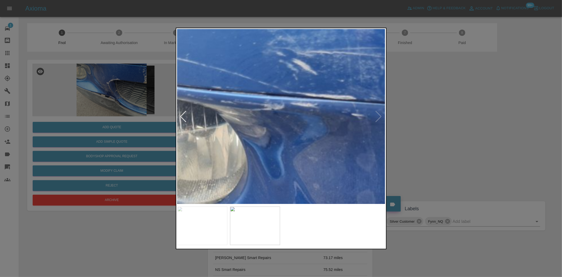
click at [274, 157] on img at bounding box center [326, 245] width 624 height 523
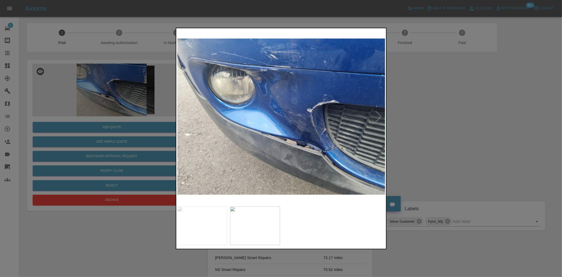
click at [187, 66] on img at bounding box center [281, 116] width 208 height 174
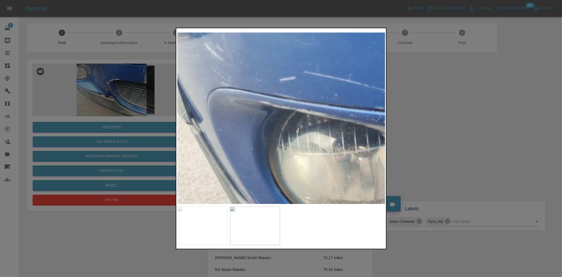
click at [229, 99] on img at bounding box center [489, 266] width 624 height 523
click at [228, 99] on img at bounding box center [489, 266] width 624 height 523
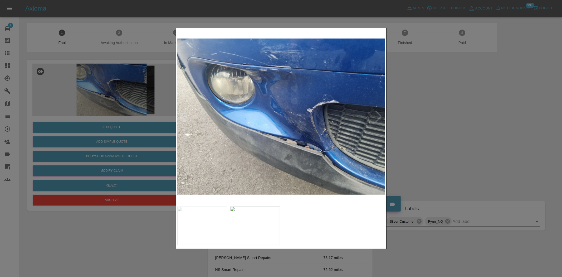
click at [339, 150] on img at bounding box center [281, 116] width 208 height 174
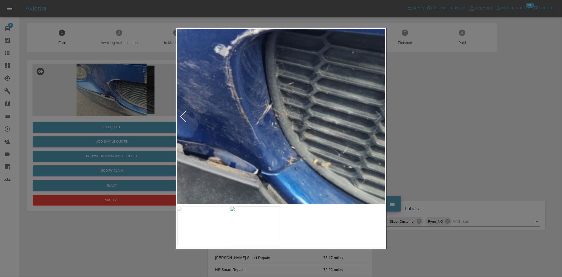
click at [312, 186] on img at bounding box center [137, 68] width 624 height 523
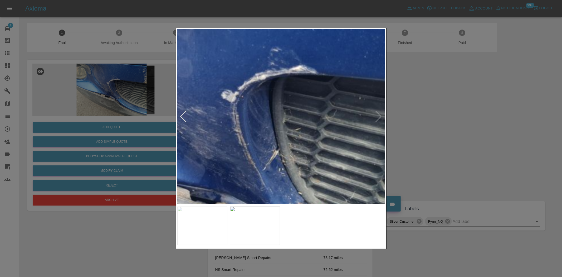
click at [273, 140] on img at bounding box center [144, 114] width 624 height 523
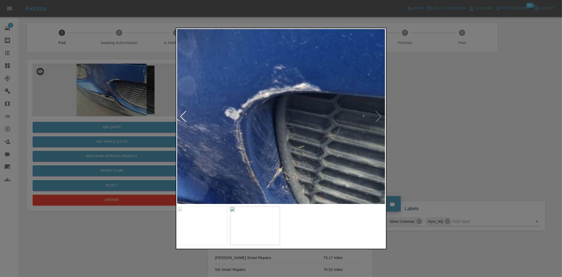
click at [265, 132] on img at bounding box center [147, 132] width 624 height 523
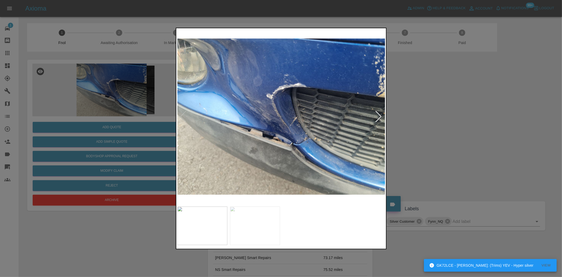
click at [270, 115] on img at bounding box center [281, 116] width 208 height 174
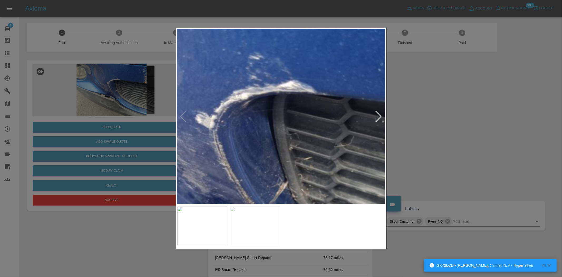
click at [189, 145] on img at bounding box center [240, 180] width 624 height 523
click at [277, 132] on img at bounding box center [240, 180] width 624 height 523
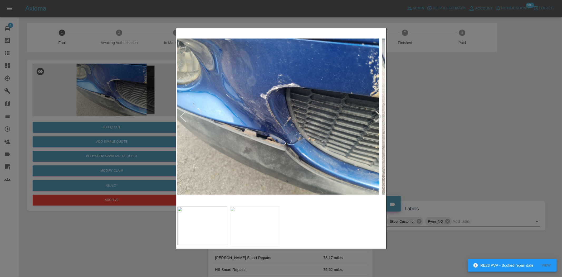
click at [278, 115] on img at bounding box center [275, 116] width 208 height 174
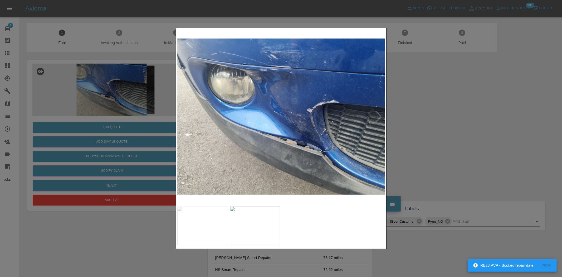
click at [295, 124] on img at bounding box center [281, 116] width 208 height 174
click at [322, 128] on img at bounding box center [281, 116] width 208 height 174
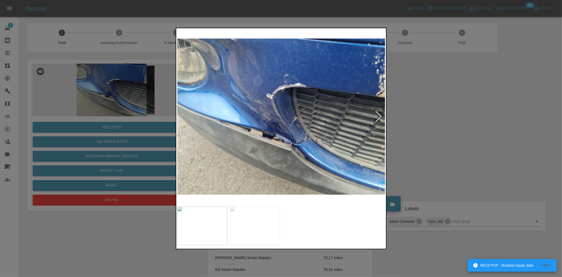
click at [301, 117] on img at bounding box center [281, 116] width 208 height 174
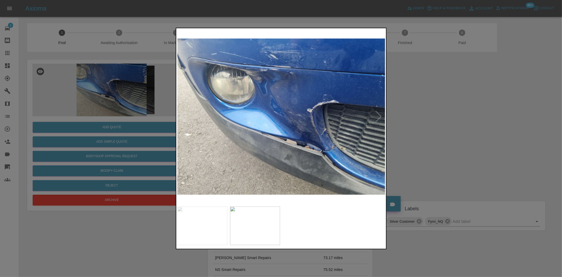
click at [109, 131] on div at bounding box center [281, 138] width 562 height 277
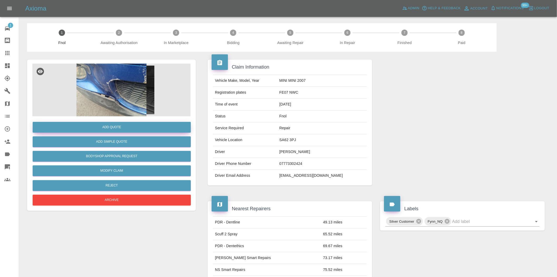
click at [112, 127] on button "Add Quote" at bounding box center [112, 127] width 158 height 11
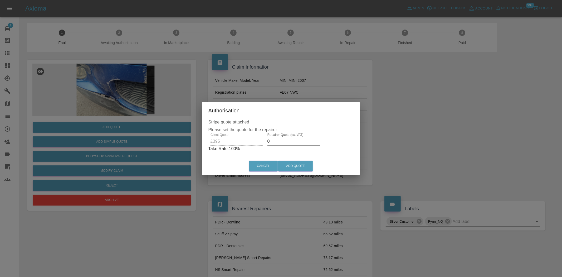
drag, startPoint x: 277, startPoint y: 143, endPoint x: 172, endPoint y: 137, distance: 104.5
click at [204, 141] on div "Stripe quote attached Please set the quote for the repairer Client Quote £395 R…" at bounding box center [281, 138] width 158 height 38
type input "250"
click at [300, 167] on button "Add Quote" at bounding box center [295, 165] width 35 height 11
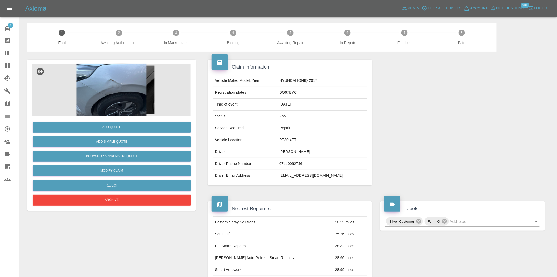
click at [119, 86] on img at bounding box center [111, 89] width 158 height 53
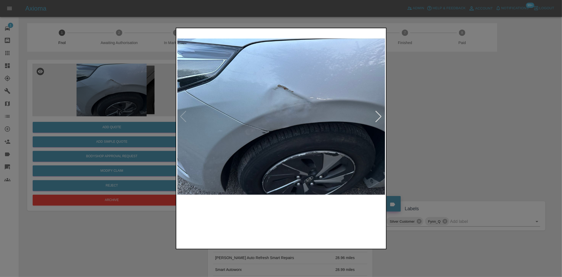
click at [285, 95] on img at bounding box center [281, 116] width 208 height 174
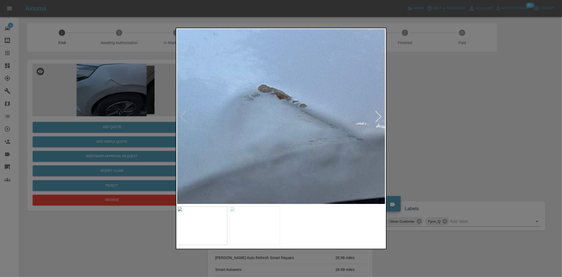
click at [274, 111] on img at bounding box center [270, 180] width 624 height 523
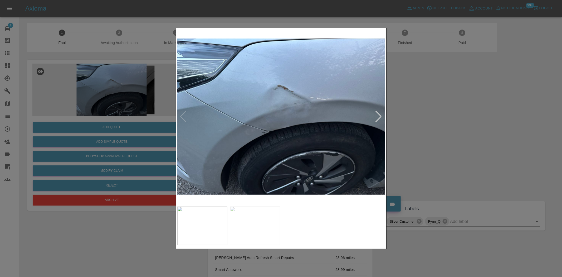
click at [204, 138] on img at bounding box center [281, 116] width 208 height 174
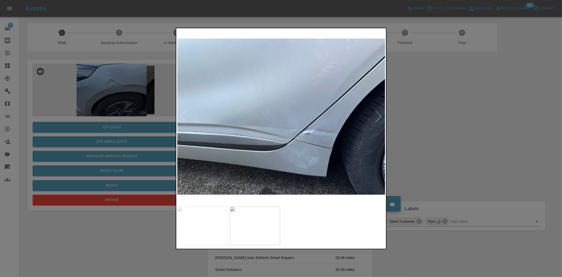
click at [216, 148] on img at bounding box center [281, 116] width 208 height 174
click at [304, 133] on img at bounding box center [281, 116] width 208 height 174
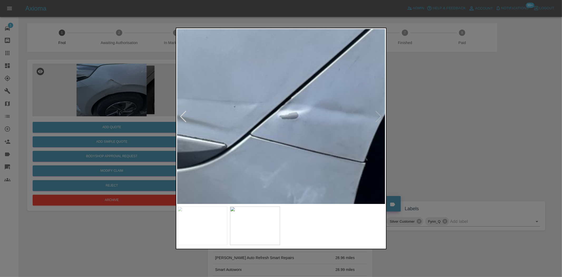
click at [259, 152] on img at bounding box center [212, 66] width 624 height 523
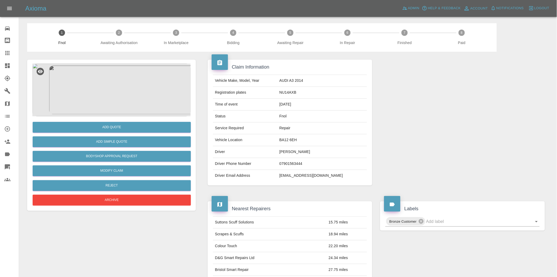
click at [115, 93] on img at bounding box center [111, 89] width 158 height 53
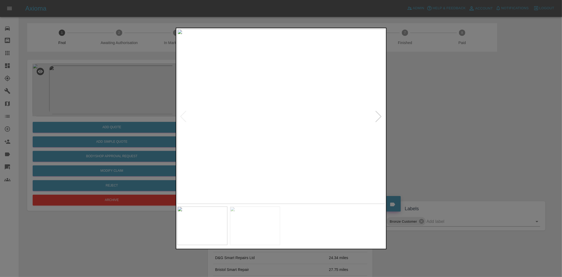
click at [266, 122] on img at bounding box center [281, 116] width 208 height 174
click at [290, 113] on img at bounding box center [281, 116] width 208 height 174
click at [276, 123] on img at bounding box center [286, 152] width 624 height 523
click at [272, 117] on img at bounding box center [316, 173] width 624 height 523
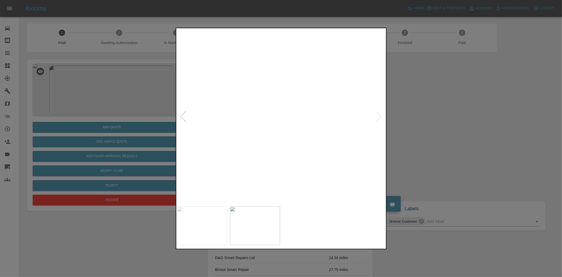
click at [317, 115] on img at bounding box center [363, 177] width 624 height 523
click at [327, 107] on img at bounding box center [445, 150] width 624 height 523
click at [293, 118] on img at bounding box center [445, 150] width 624 height 523
click at [280, 101] on img at bounding box center [281, 116] width 208 height 174
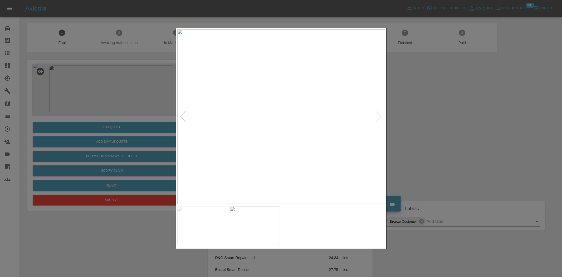
click at [280, 101] on img at bounding box center [281, 116] width 208 height 174
click at [277, 107] on img at bounding box center [282, 188] width 624 height 523
click at [277, 107] on img at bounding box center [281, 190] width 624 height 523
click at [208, 126] on img at bounding box center [281, 116] width 208 height 174
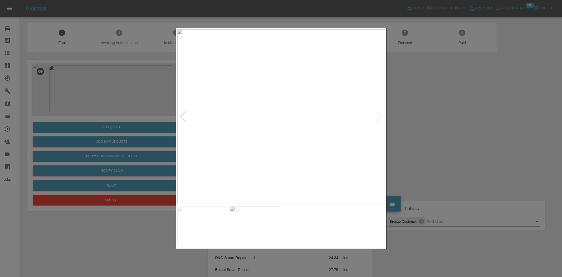
click at [303, 125] on img at bounding box center [281, 116] width 208 height 174
click at [305, 125] on img at bounding box center [281, 116] width 208 height 174
click at [298, 125] on img at bounding box center [209, 89] width 624 height 523
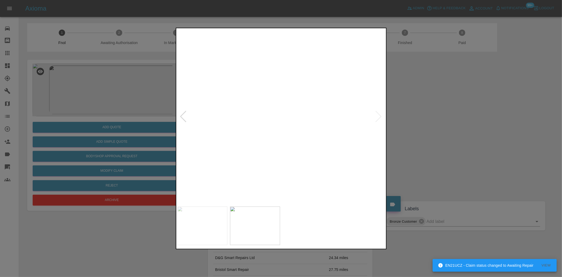
click at [298, 125] on img at bounding box center [209, 89] width 624 height 523
click at [306, 135] on img at bounding box center [281, 116] width 208 height 174
click at [311, 131] on img at bounding box center [281, 116] width 208 height 174
click at [301, 119] on img at bounding box center [281, 116] width 208 height 174
click at [246, 109] on img at bounding box center [281, 116] width 208 height 174
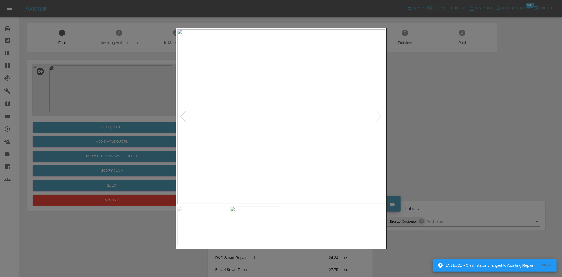
click at [307, 116] on img at bounding box center [281, 116] width 208 height 174
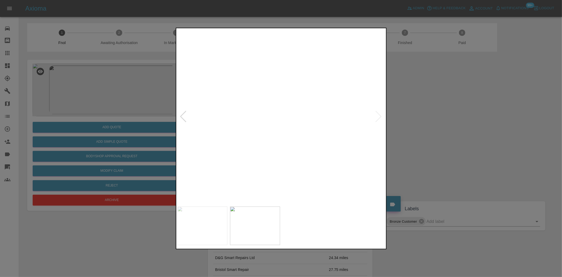
click at [100, 110] on div at bounding box center [281, 138] width 562 height 277
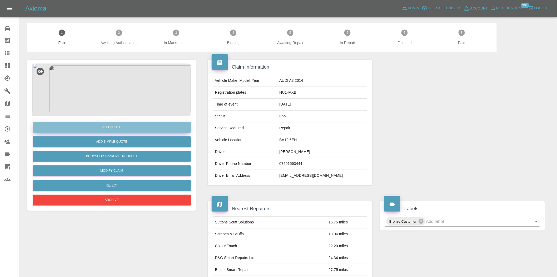
click at [110, 126] on button "Add Quote" at bounding box center [112, 127] width 158 height 11
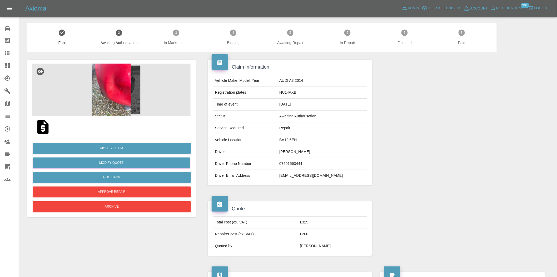
click at [121, 98] on img at bounding box center [111, 89] width 158 height 53
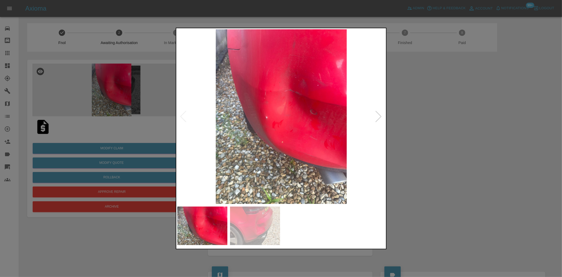
click at [221, 124] on img at bounding box center [281, 116] width 208 height 174
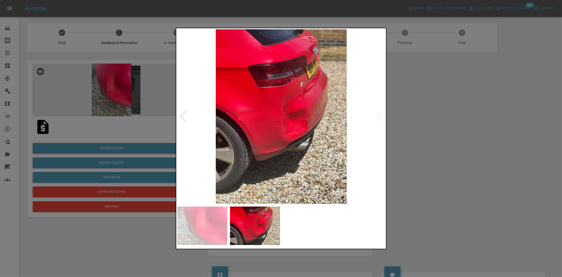
click at [237, 105] on img at bounding box center [281, 116] width 208 height 174
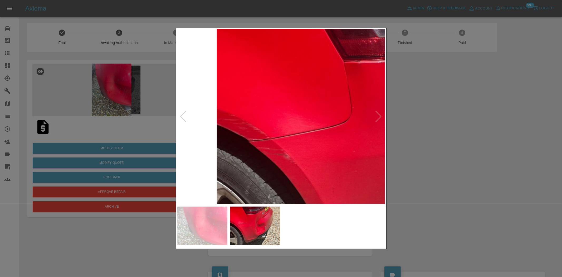
click at [251, 131] on img at bounding box center [413, 149] width 624 height 523
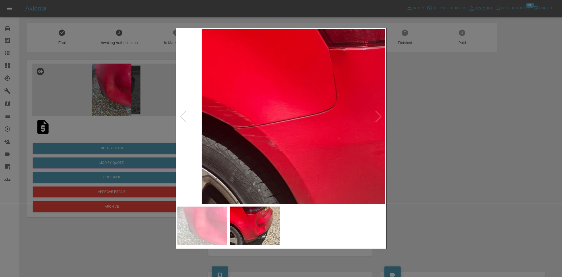
click at [271, 143] on img at bounding box center [398, 136] width 624 height 523
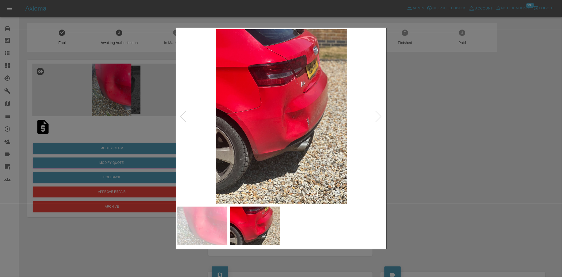
click at [301, 124] on img at bounding box center [281, 116] width 208 height 174
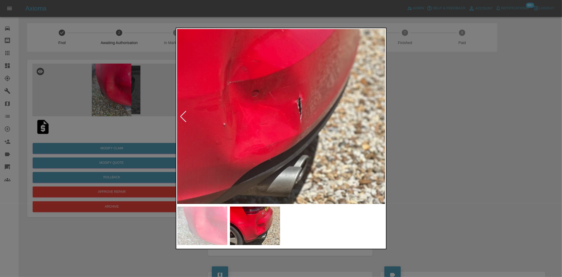
click at [299, 125] on img at bounding box center [220, 92] width 624 height 523
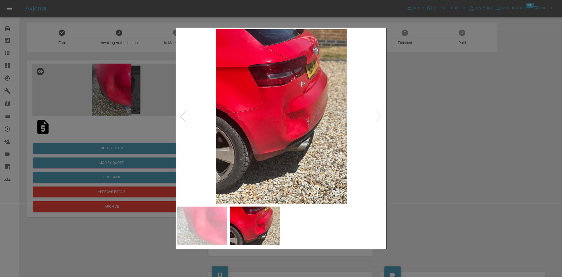
click at [295, 81] on img at bounding box center [281, 116] width 208 height 174
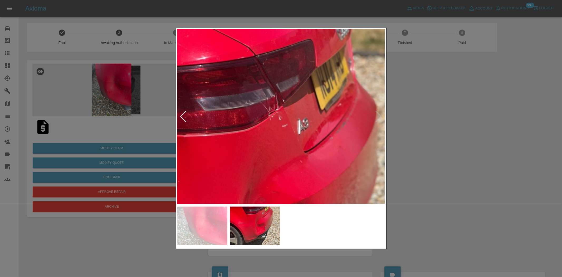
click at [282, 122] on img at bounding box center [238, 223] width 624 height 523
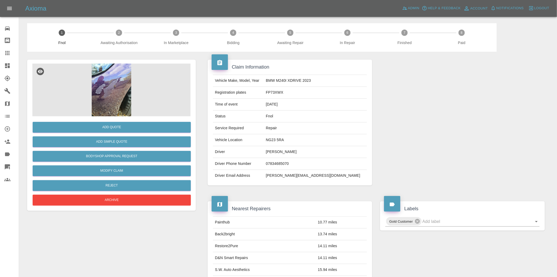
click at [114, 100] on img at bounding box center [111, 89] width 158 height 53
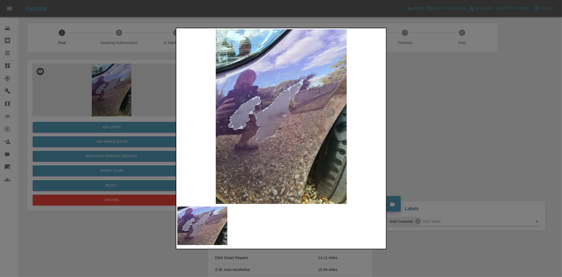
click at [241, 107] on img at bounding box center [281, 116] width 208 height 174
click at [115, 119] on div at bounding box center [281, 138] width 562 height 277
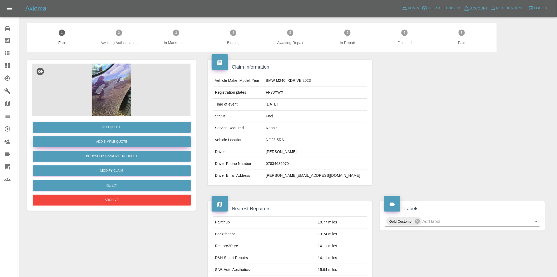
click at [117, 143] on button "Add Simple Quote" at bounding box center [112, 141] width 158 height 11
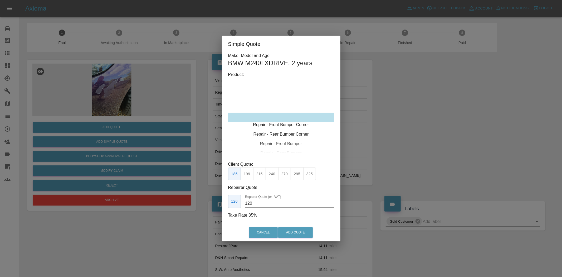
click at [285, 123] on div "Repair - Front Bumper Corner Repair - Rear Bumper Corner Repair - Front Bumper …" at bounding box center [281, 159] width 106 height 79
click at [261, 177] on button "215" at bounding box center [259, 173] width 13 height 13
click at [263, 110] on div "Repair - Front Bumper Corner" at bounding box center [281, 107] width 106 height 9
click at [273, 106] on div "Repair - Front Bumper Corner" at bounding box center [281, 107] width 106 height 9
click at [261, 175] on button "215" at bounding box center [259, 173] width 13 height 13
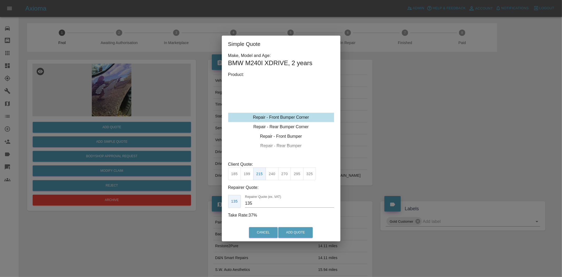
drag, startPoint x: 257, startPoint y: 204, endPoint x: 203, endPoint y: 198, distance: 53.5
click at [204, 198] on div "Simple Quote Make, Model and Age: BMW M240I XDRIVE , 2 years Product: Repair - …" at bounding box center [281, 138] width 562 height 277
type input "125"
click at [297, 238] on div "Cancel Add Quote" at bounding box center [281, 232] width 119 height 18
click at [297, 233] on button "Add Quote" at bounding box center [295, 232] width 35 height 11
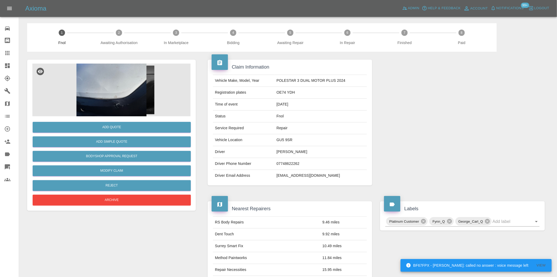
click at [104, 80] on img at bounding box center [111, 89] width 158 height 53
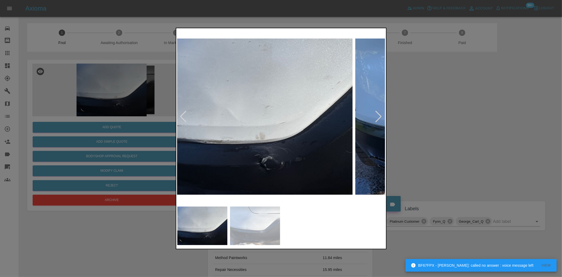
click at [240, 144] on img at bounding box center [248, 116] width 208 height 174
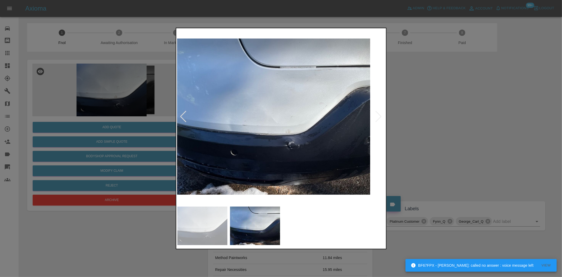
click at [229, 154] on img at bounding box center [266, 116] width 208 height 174
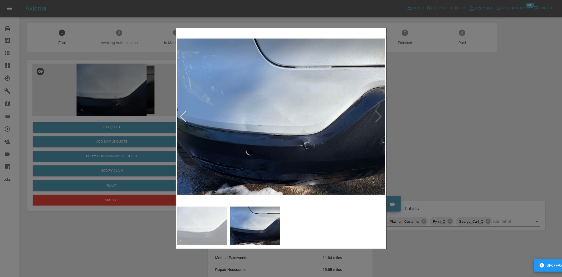
click at [305, 131] on img at bounding box center [281, 116] width 208 height 174
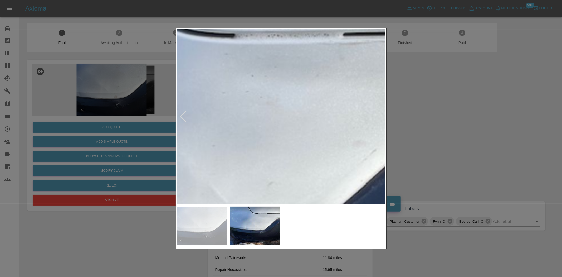
click at [280, 229] on div at bounding box center [281, 138] width 211 height 221
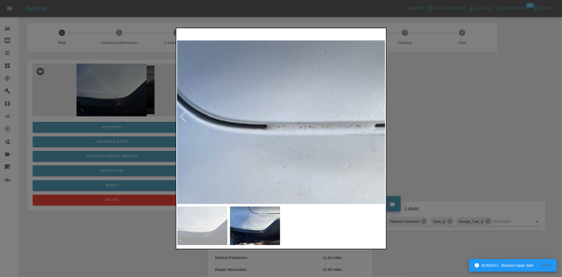
click at [349, 146] on img at bounding box center [225, 274] width 624 height 523
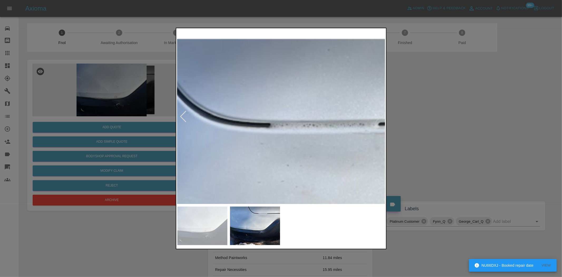
click at [221, 154] on img at bounding box center [228, 272] width 624 height 523
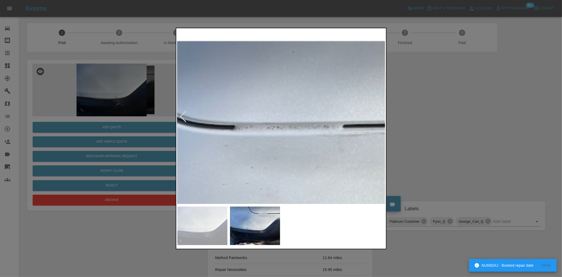
click at [222, 153] on img at bounding box center [193, 274] width 624 height 523
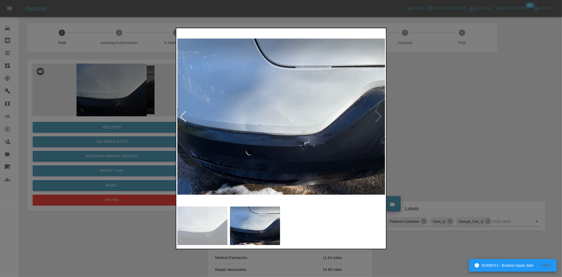
click at [290, 149] on img at bounding box center [281, 116] width 208 height 174
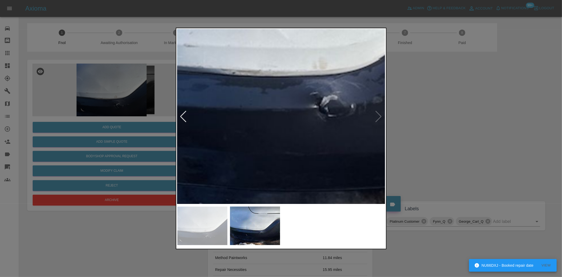
click at [300, 140] on img at bounding box center [254, 19] width 624 height 523
click at [298, 140] on img at bounding box center [254, 19] width 624 height 523
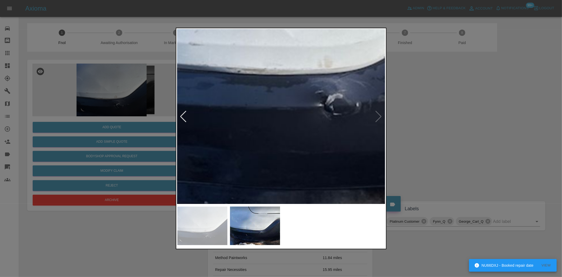
click at [277, 141] on img at bounding box center [259, 18] width 624 height 523
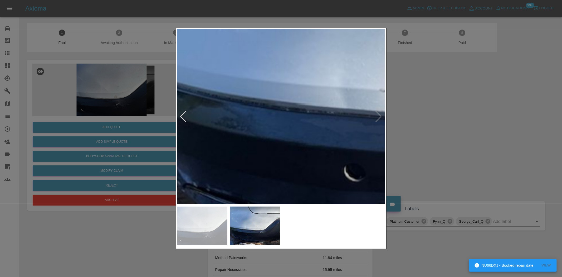
click at [290, 146] on img at bounding box center [450, 64] width 624 height 523
click at [290, 145] on img at bounding box center [450, 64] width 624 height 523
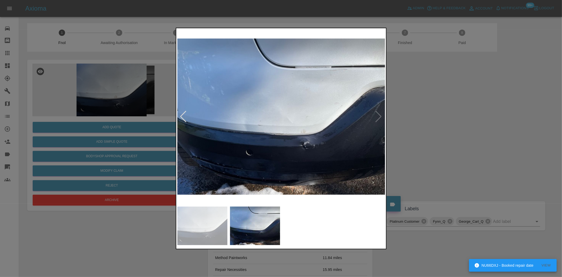
click at [249, 143] on img at bounding box center [281, 116] width 208 height 174
click at [342, 137] on img at bounding box center [281, 116] width 208 height 174
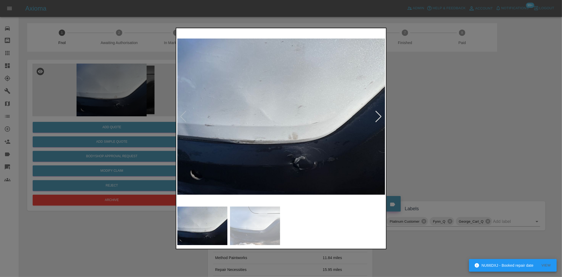
click at [266, 147] on img at bounding box center [281, 116] width 208 height 174
click at [267, 148] on img at bounding box center [281, 116] width 208 height 174
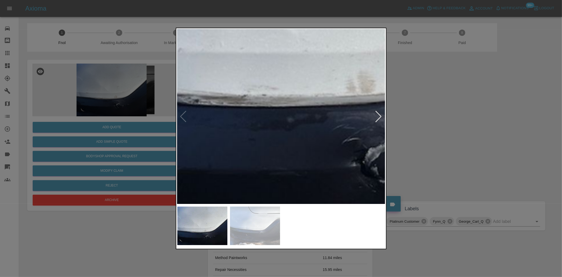
click at [234, 116] on img at bounding box center [325, 23] width 624 height 523
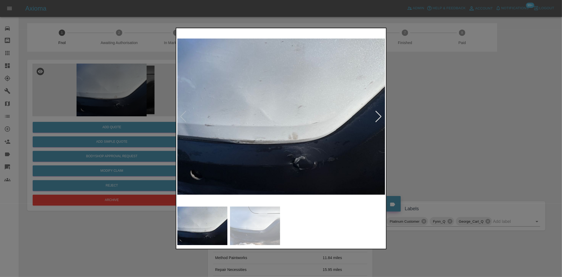
click at [88, 113] on div at bounding box center [281, 138] width 562 height 277
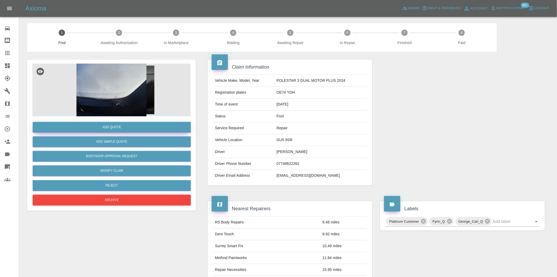
click at [98, 127] on button "Add Quote" at bounding box center [112, 127] width 158 height 11
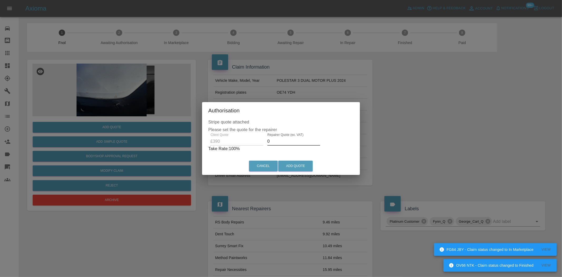
click at [240, 142] on div "Client Quote £390 Repairer Quote (ex. VAT) 0 Take Rate: 100 %" at bounding box center [280, 142] width 145 height 19
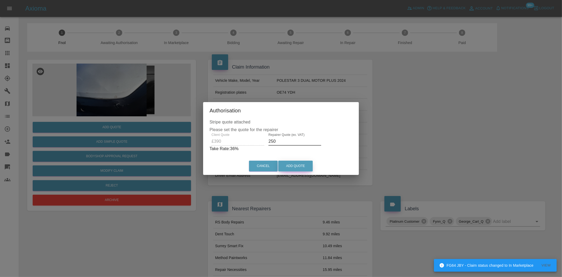
type input "250"
click at [300, 164] on button "Add Quote" at bounding box center [295, 165] width 35 height 11
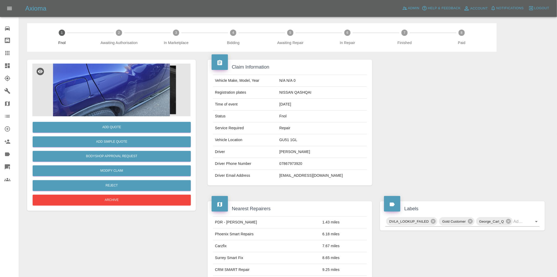
click at [113, 75] on img at bounding box center [111, 89] width 158 height 53
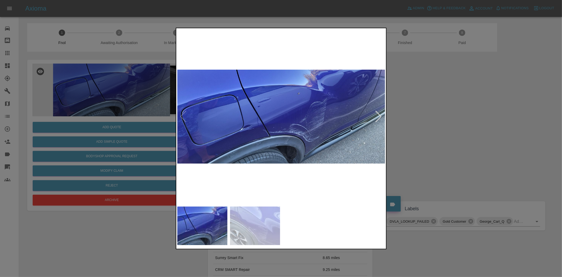
click at [307, 138] on img at bounding box center [281, 116] width 208 height 174
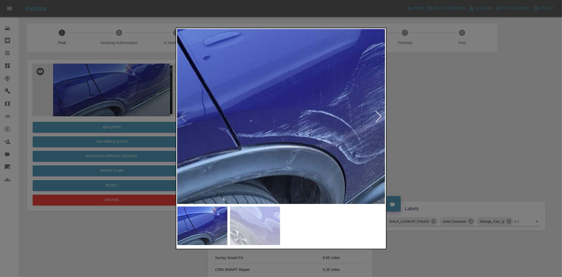
click at [334, 162] on img at bounding box center [274, 88] width 624 height 523
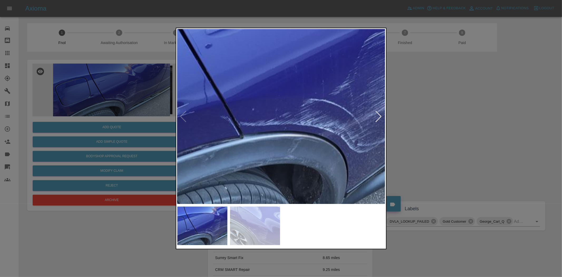
click at [274, 111] on img at bounding box center [276, 76] width 624 height 523
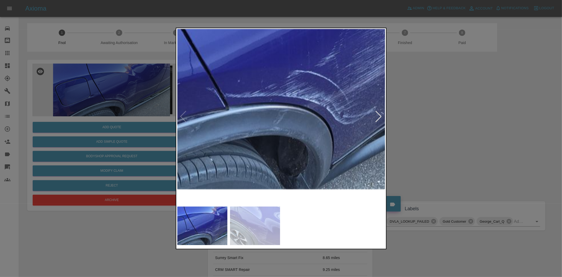
click at [275, 112] on img at bounding box center [261, 48] width 624 height 523
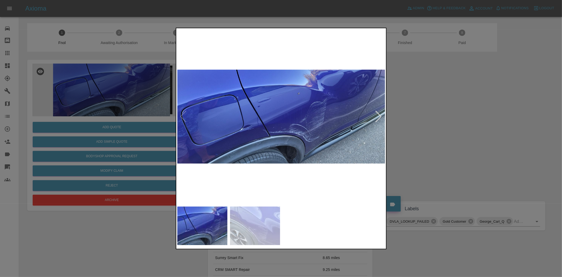
click at [224, 123] on img at bounding box center [281, 116] width 208 height 174
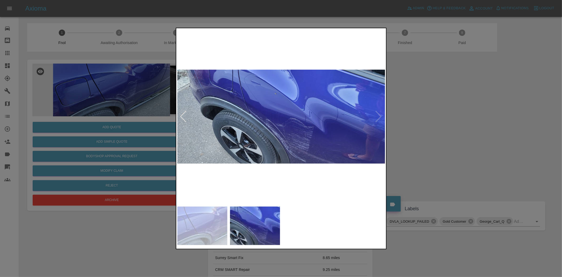
click at [296, 131] on img at bounding box center [281, 116] width 208 height 174
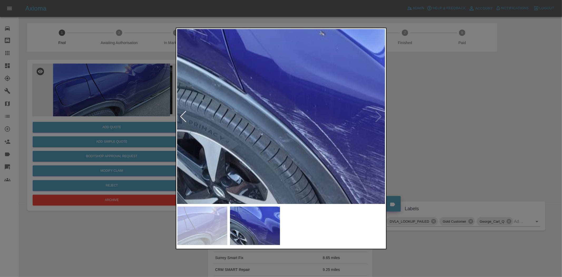
click at [381, 189] on img at bounding box center [340, 102] width 624 height 523
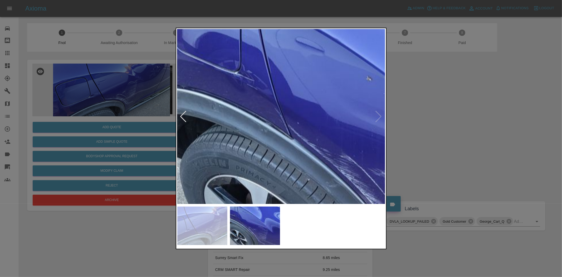
click at [265, 177] on img at bounding box center [387, 147] width 624 height 523
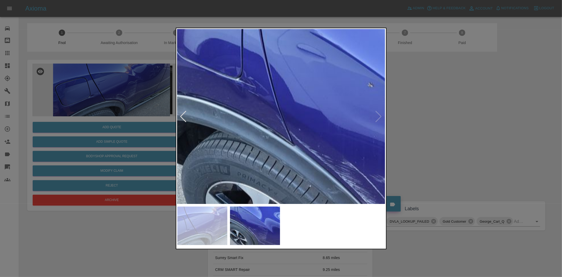
click at [228, 143] on img at bounding box center [388, 153] width 624 height 523
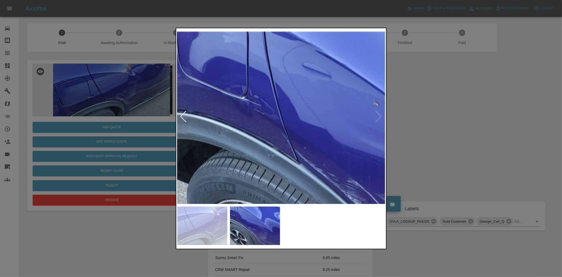
click at [256, 130] on img at bounding box center [393, 172] width 624 height 523
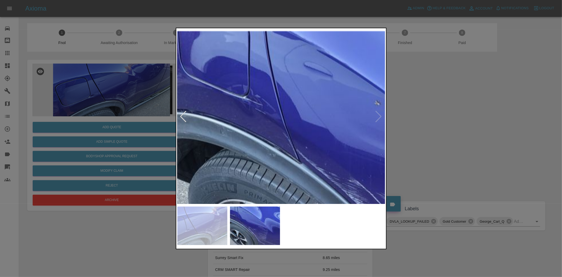
click at [256, 130] on img at bounding box center [395, 171] width 624 height 523
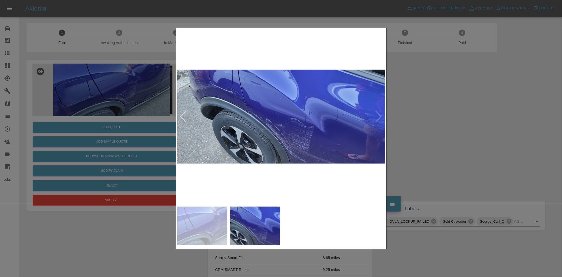
click at [244, 96] on img at bounding box center [281, 116] width 208 height 174
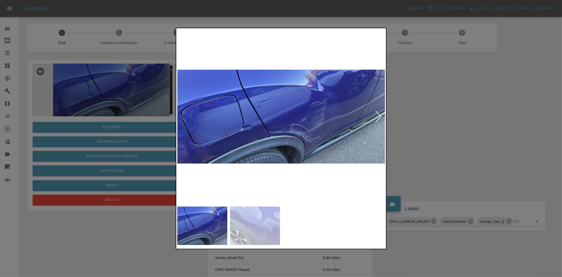
click at [244, 134] on img at bounding box center [281, 116] width 208 height 174
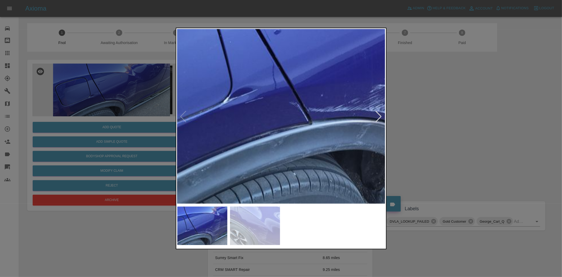
click at [225, 133] on img at bounding box center [345, 62] width 624 height 523
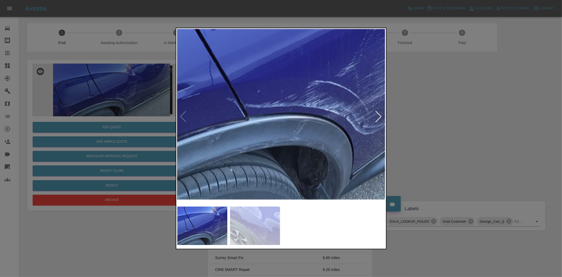
click at [197, 136] on img at bounding box center [281, 58] width 624 height 523
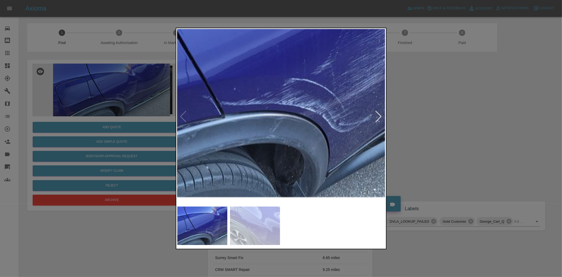
click at [211, 132] on img at bounding box center [257, 56] width 624 height 523
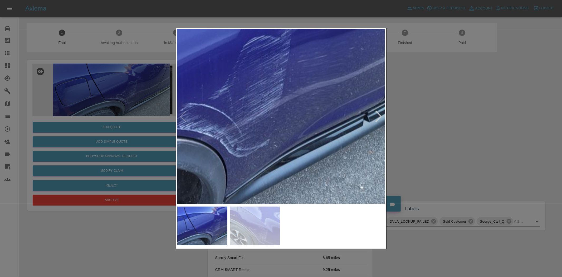
click at [198, 146] on img at bounding box center [155, 81] width 624 height 523
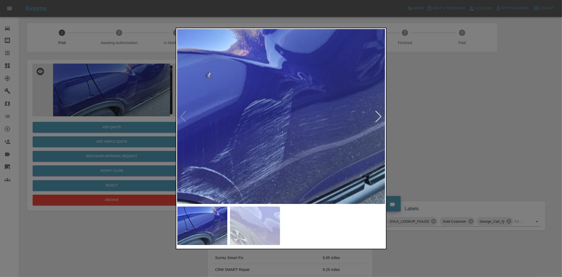
click at [231, 131] on img at bounding box center [156, 144] width 624 height 523
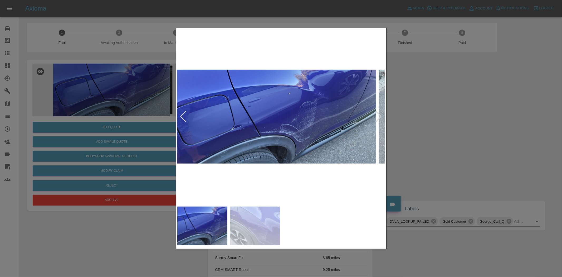
click at [236, 125] on img at bounding box center [272, 116] width 208 height 174
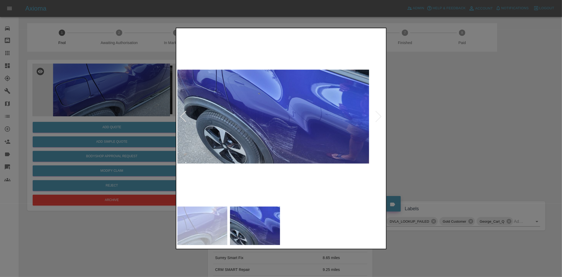
click at [255, 126] on img at bounding box center [265, 116] width 208 height 174
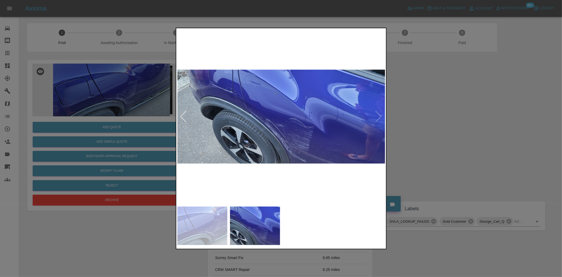
click at [132, 111] on div at bounding box center [281, 138] width 562 height 277
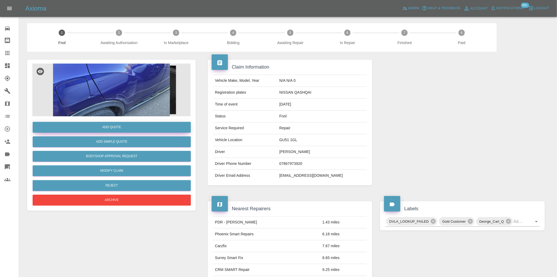
click at [133, 126] on button "Add Quote" at bounding box center [112, 127] width 158 height 11
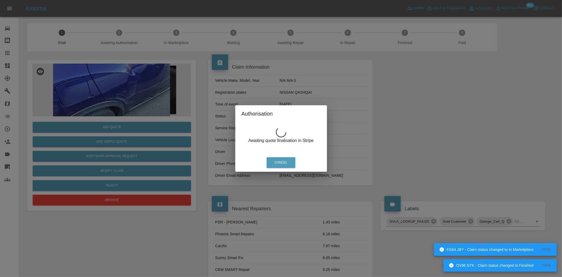
click at [121, 94] on div "Authorisation Awaiting quote finalisation in Stripe Cancel" at bounding box center [281, 138] width 562 height 277
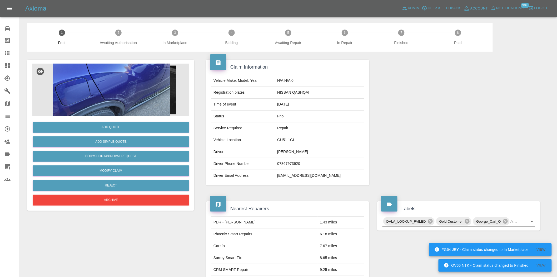
click at [115, 99] on img at bounding box center [111, 89] width 158 height 53
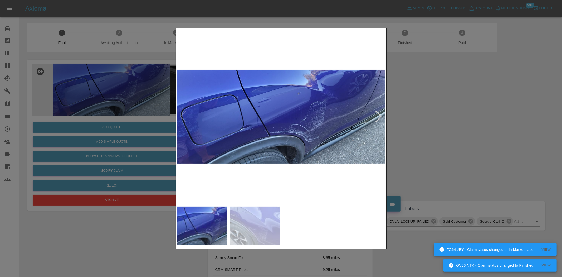
click at [115, 99] on div at bounding box center [281, 138] width 562 height 277
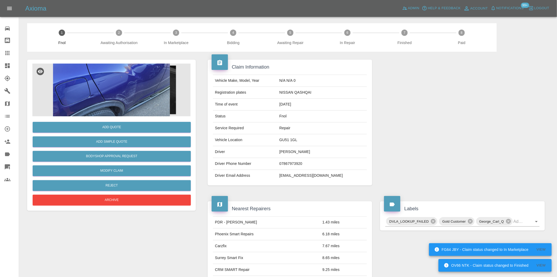
click at [117, 100] on img at bounding box center [111, 89] width 158 height 53
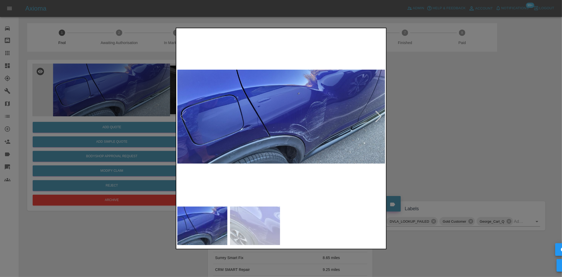
click at [252, 132] on img at bounding box center [281, 116] width 208 height 174
click at [251, 132] on img at bounding box center [281, 116] width 208 height 174
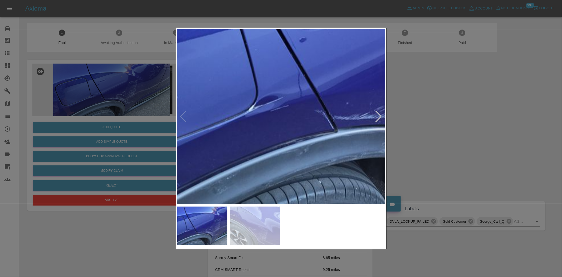
click at [208, 128] on img at bounding box center [370, 70] width 624 height 523
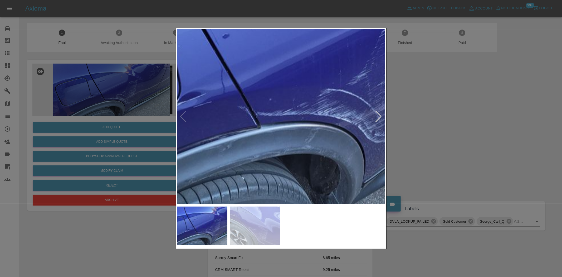
click at [224, 138] on img at bounding box center [293, 66] width 624 height 523
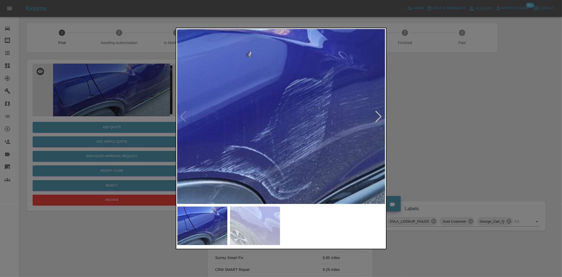
click at [245, 136] on img at bounding box center [197, 123] width 624 height 523
click at [243, 131] on img at bounding box center [197, 123] width 624 height 523
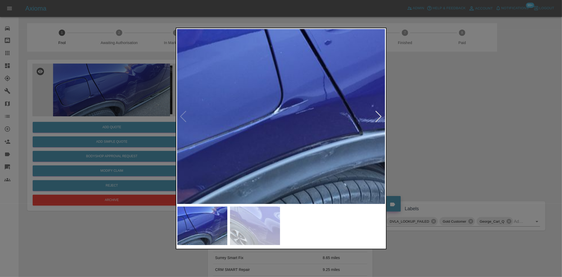
click at [277, 115] on img at bounding box center [395, 73] width 624 height 523
click at [254, 120] on img at bounding box center [395, 73] width 624 height 523
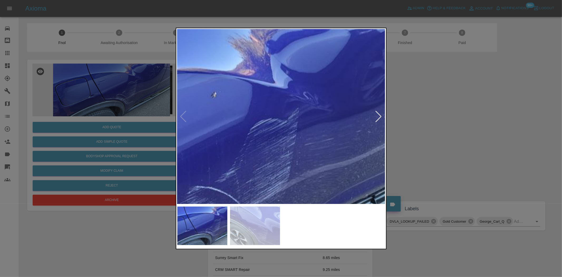
click at [310, 117] on img at bounding box center [162, 163] width 624 height 523
click at [305, 131] on img at bounding box center [162, 164] width 624 height 523
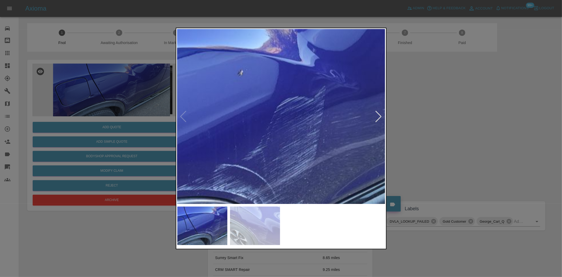
click at [305, 131] on img at bounding box center [188, 141] width 624 height 523
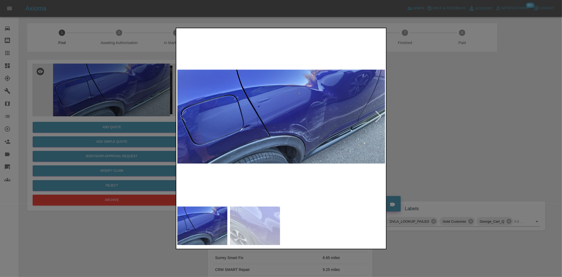
click at [303, 141] on img at bounding box center [281, 116] width 208 height 174
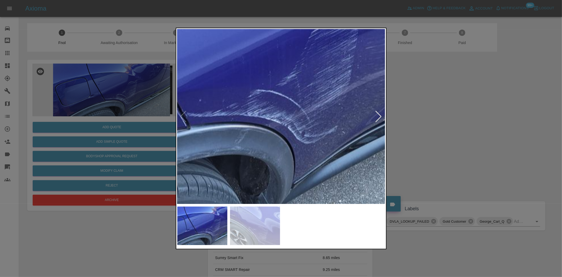
click at [312, 175] on img at bounding box center [223, 67] width 624 height 523
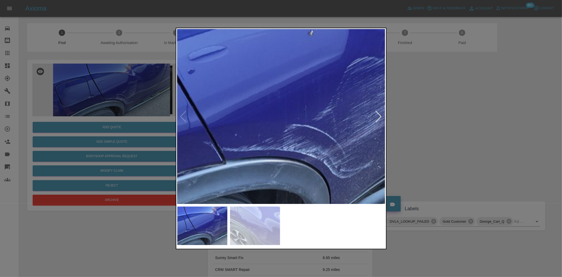
click at [336, 138] on img at bounding box center [259, 102] width 624 height 523
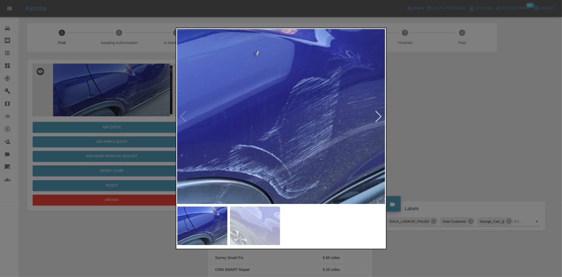
click at [243, 165] on img at bounding box center [205, 122] width 624 height 523
click at [330, 140] on img at bounding box center [207, 122] width 624 height 523
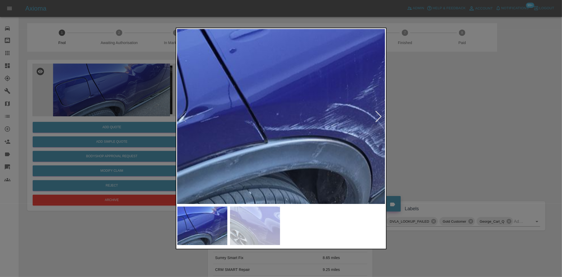
click at [278, 114] on img at bounding box center [300, 81] width 624 height 523
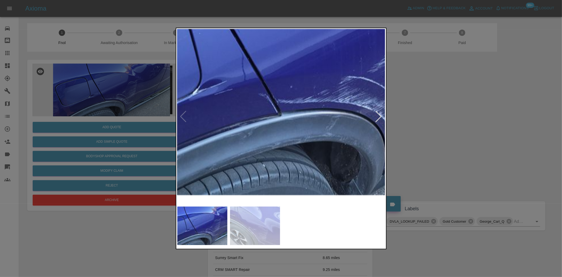
click at [295, 130] on img at bounding box center [314, 54] width 624 height 523
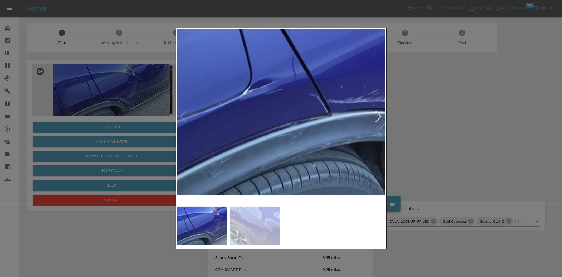
click at [247, 127] on img at bounding box center [364, 54] width 624 height 523
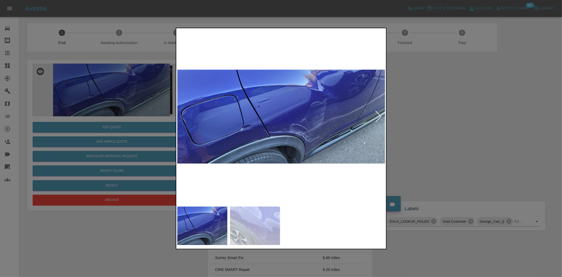
click at [237, 130] on img at bounding box center [281, 116] width 208 height 174
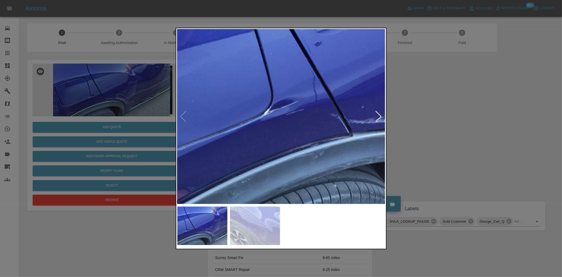
click at [237, 135] on img at bounding box center [385, 74] width 624 height 523
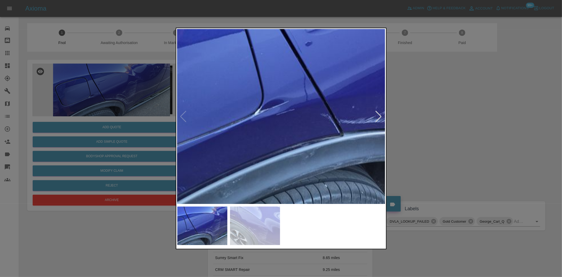
click at [273, 145] on img at bounding box center [376, 74] width 624 height 523
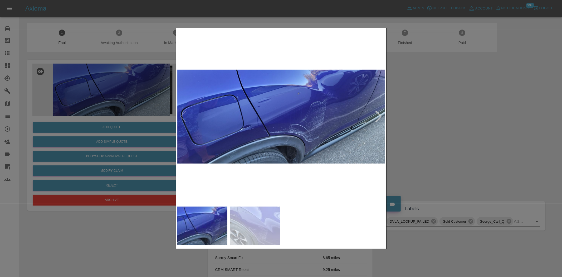
click at [285, 137] on img at bounding box center [281, 116] width 208 height 174
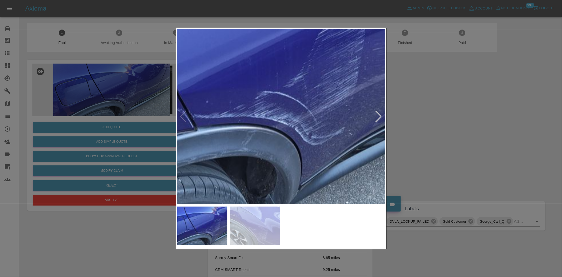
click at [248, 149] on img at bounding box center [230, 68] width 624 height 523
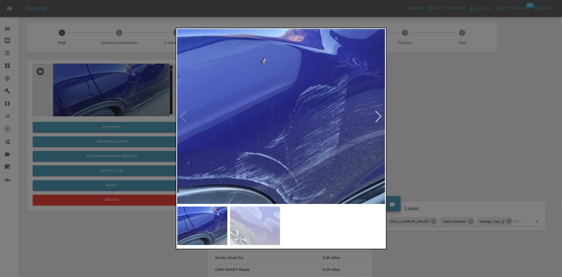
click at [250, 185] on img at bounding box center [211, 130] width 624 height 523
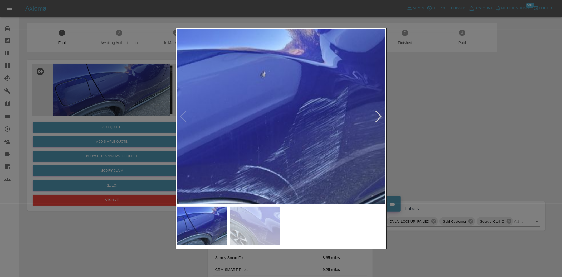
click at [277, 135] on img at bounding box center [211, 143] width 624 height 523
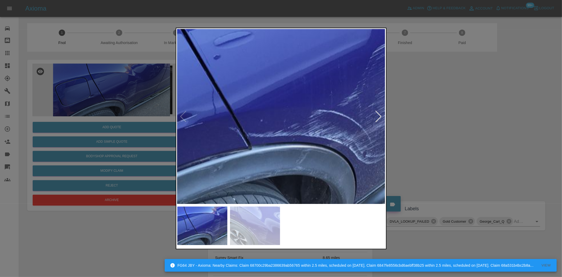
click at [275, 138] on img at bounding box center [284, 87] width 624 height 523
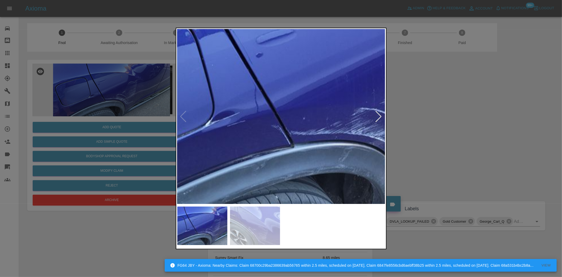
click at [271, 154] on img at bounding box center [327, 85] width 624 height 523
click at [210, 134] on img at bounding box center [327, 85] width 624 height 523
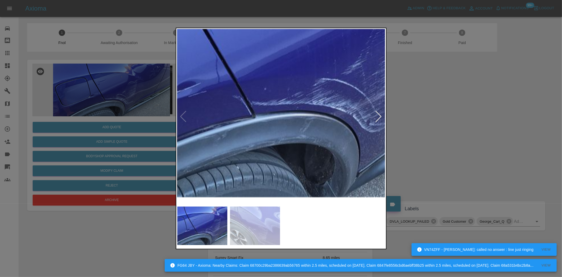
click at [258, 136] on img at bounding box center [288, 56] width 624 height 523
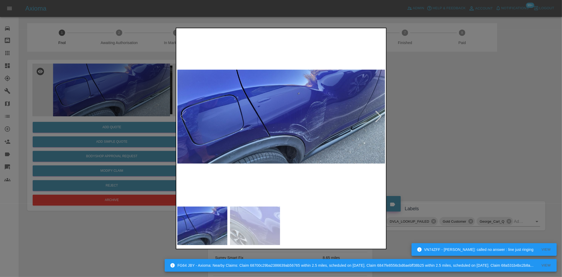
click at [258, 136] on img at bounding box center [281, 116] width 208 height 174
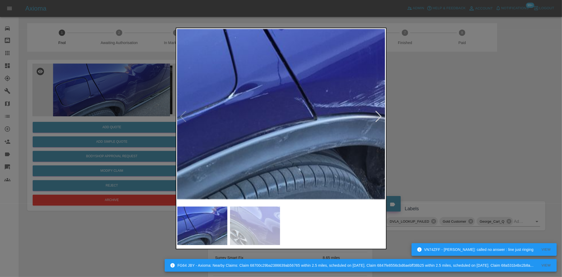
click at [225, 152] on img at bounding box center [350, 58] width 624 height 523
click at [267, 107] on img at bounding box center [350, 58] width 624 height 523
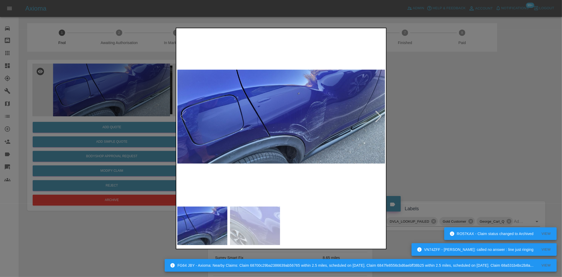
click at [267, 141] on img at bounding box center [281, 116] width 208 height 174
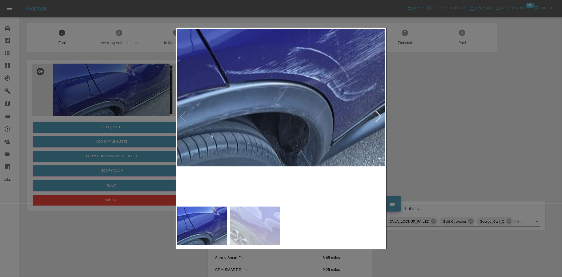
click at [204, 128] on img at bounding box center [262, 25] width 624 height 523
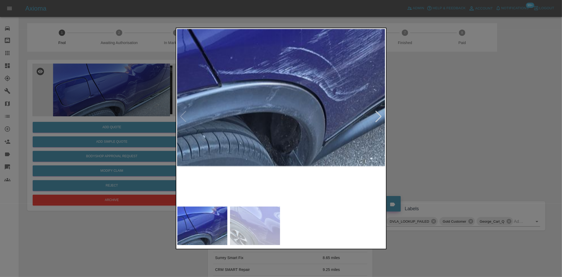
click at [190, 115] on img at bounding box center [254, 25] width 624 height 523
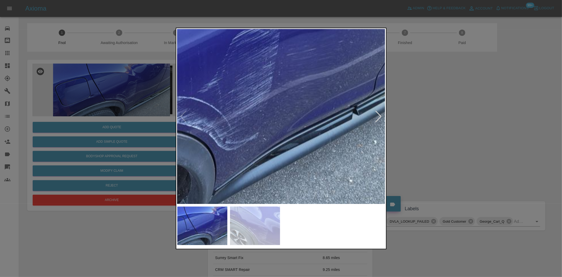
click at [240, 153] on img at bounding box center [144, 74] width 624 height 523
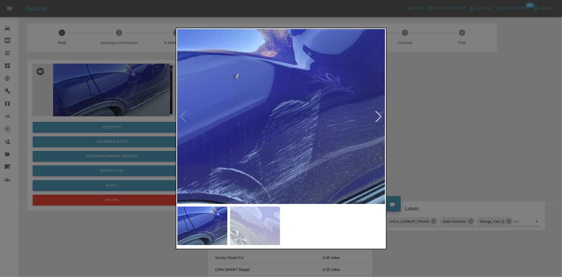
click at [293, 183] on img at bounding box center [184, 145] width 624 height 523
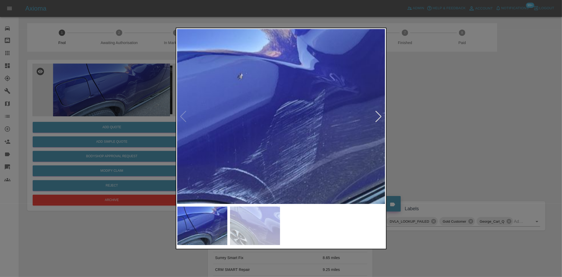
click at [289, 149] on img at bounding box center [188, 145] width 624 height 523
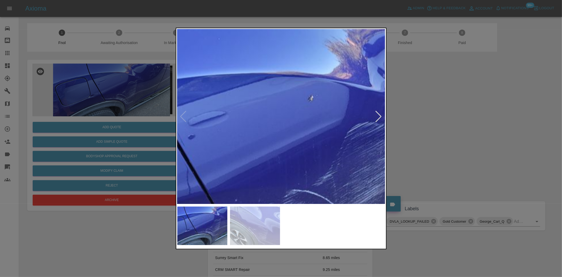
click at [262, 149] on img at bounding box center [259, 167] width 624 height 523
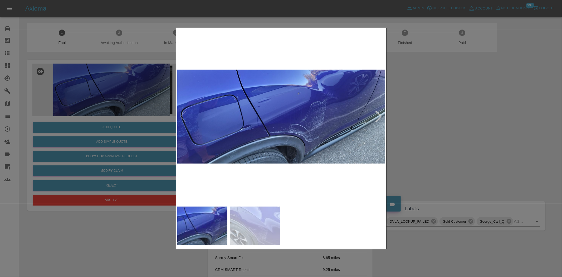
click at [261, 148] on img at bounding box center [281, 116] width 208 height 174
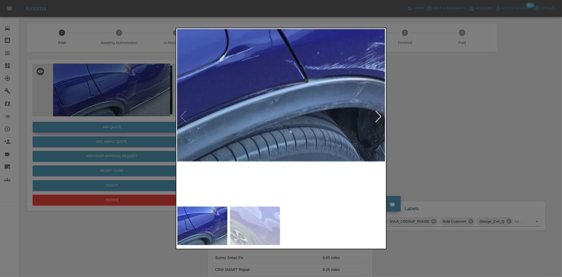
click at [153, 120] on div at bounding box center [281, 138] width 562 height 277
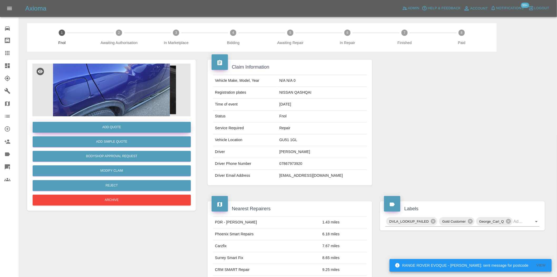
click at [138, 127] on button "Add Quote" at bounding box center [112, 127] width 158 height 11
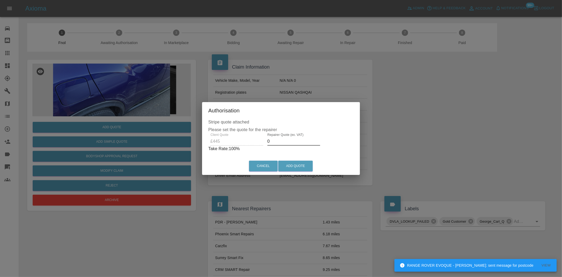
click at [230, 145] on div "Client Quote £445 Repairer Quote (ex. VAT) 0 Take Rate: 100 %" at bounding box center [280, 142] width 145 height 19
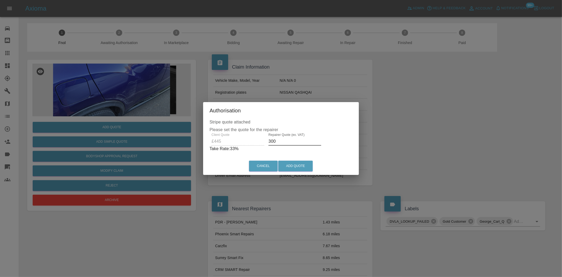
drag, startPoint x: 276, startPoint y: 142, endPoint x: 198, endPoint y: 142, distance: 77.2
click at [199, 141] on div "Authorisation Stripe quote attached Please set the quote for the repairer Clien…" at bounding box center [281, 138] width 562 height 277
type input "3"
drag, startPoint x: 290, startPoint y: 141, endPoint x: 285, endPoint y: 143, distance: 4.9
click at [287, 142] on input "270" at bounding box center [294, 141] width 53 height 8
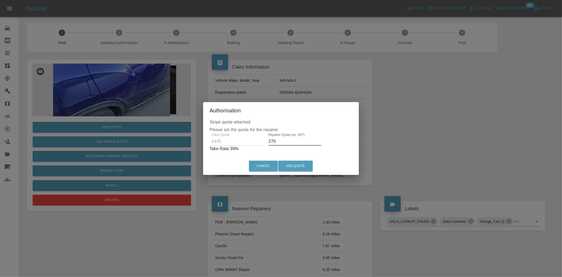
click at [226, 144] on div "Client Quote £445 Repairer Quote (ex. VAT) 270 Take Rate: 39 %" at bounding box center [280, 142] width 143 height 19
drag, startPoint x: 276, startPoint y: 142, endPoint x: 153, endPoint y: 138, distance: 123.4
click at [164, 138] on div "Authorisation Stripe quote attached Please set the quote for the repairer Clien…" at bounding box center [281, 138] width 562 height 277
type input "260"
click at [296, 167] on button "Add Quote" at bounding box center [295, 165] width 35 height 11
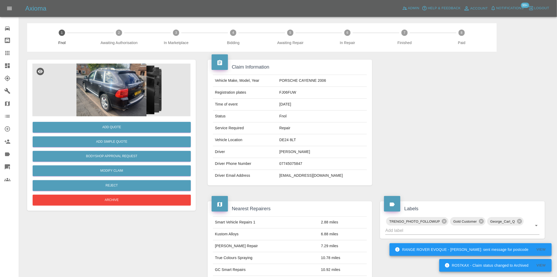
click at [120, 81] on img at bounding box center [111, 89] width 158 height 53
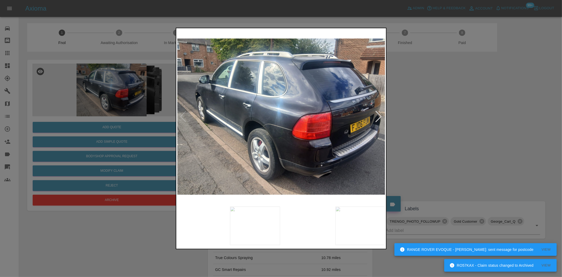
click at [294, 142] on img at bounding box center [281, 116] width 208 height 174
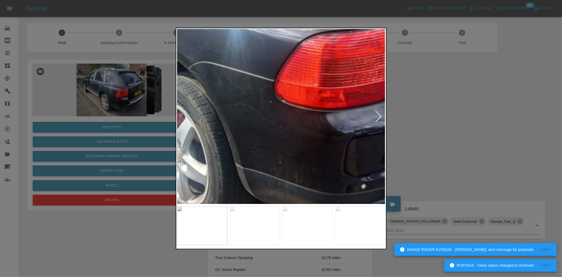
click at [292, 140] on img at bounding box center [242, 39] width 624 height 523
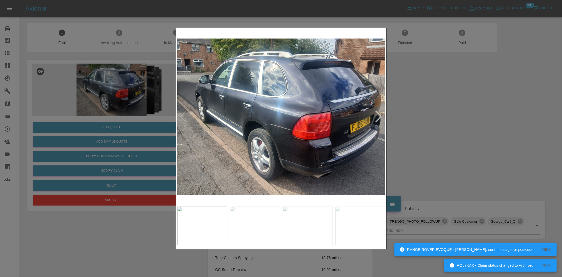
click at [261, 149] on img at bounding box center [281, 116] width 208 height 174
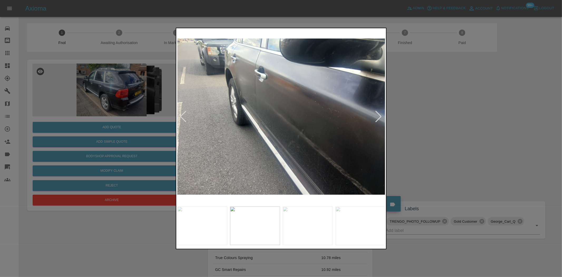
click at [113, 99] on div at bounding box center [281, 138] width 562 height 277
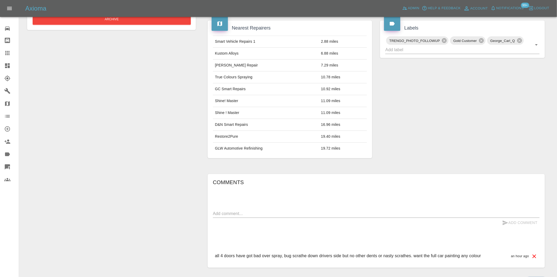
scroll to position [214, 0]
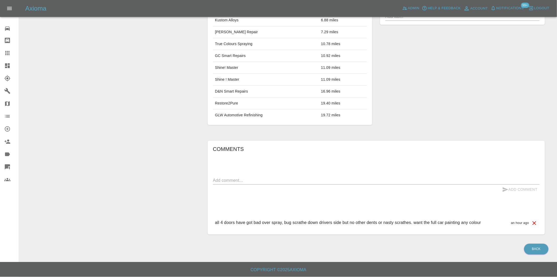
click at [136, 152] on div "Add Quote Add Simple Quote Bodyshop Approval Request Modify Claim Reject Archive" at bounding box center [111, 40] width 177 height 404
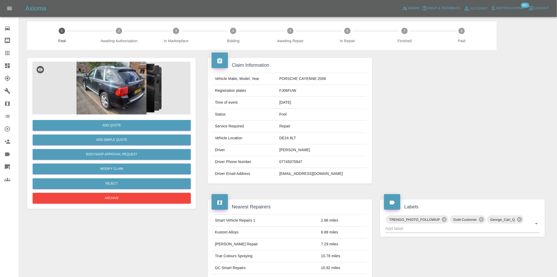
scroll to position [0, 0]
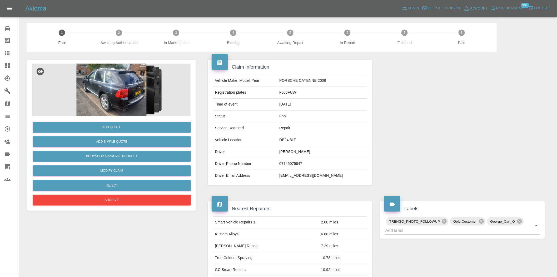
click at [128, 98] on img at bounding box center [111, 89] width 158 height 53
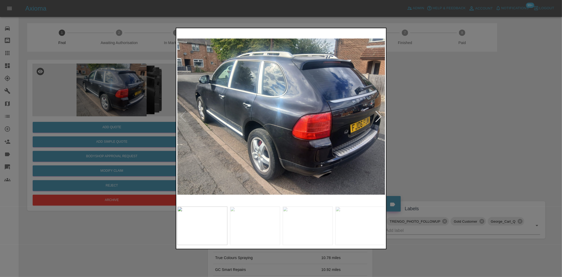
click at [120, 126] on div at bounding box center [281, 138] width 562 height 277
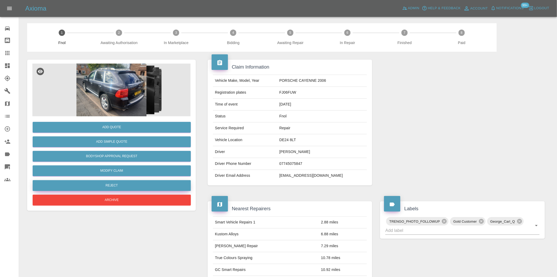
click at [135, 184] on button "Reject" at bounding box center [112, 185] width 158 height 11
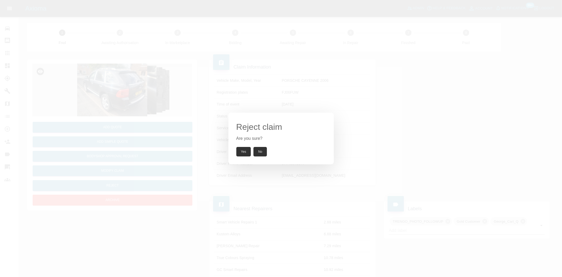
click at [244, 150] on button "Yes" at bounding box center [243, 151] width 15 height 9
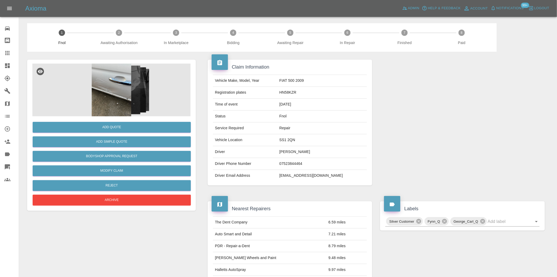
click at [125, 92] on img at bounding box center [111, 89] width 158 height 53
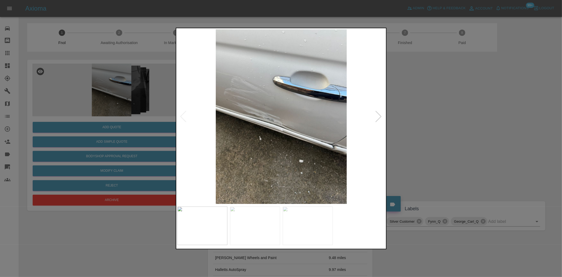
click at [268, 121] on img at bounding box center [281, 116] width 208 height 174
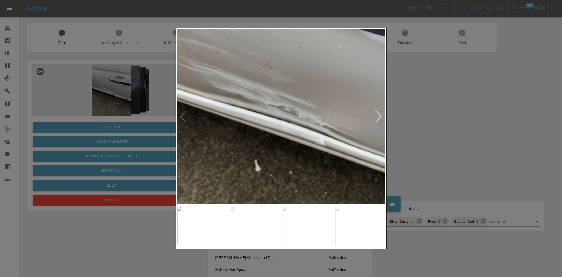
click at [258, 127] on img at bounding box center [320, 101] width 624 height 523
click at [258, 127] on img at bounding box center [320, 100] width 624 height 523
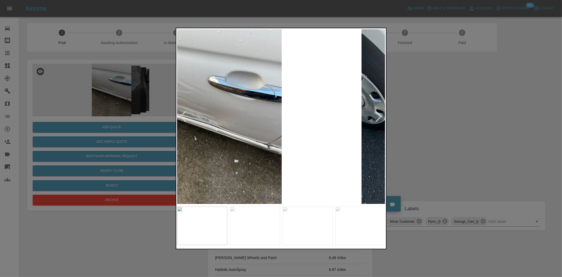
click at [202, 131] on img at bounding box center [216, 116] width 208 height 174
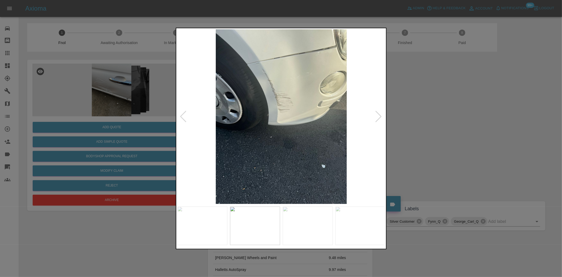
click at [271, 94] on img at bounding box center [281, 116] width 208 height 174
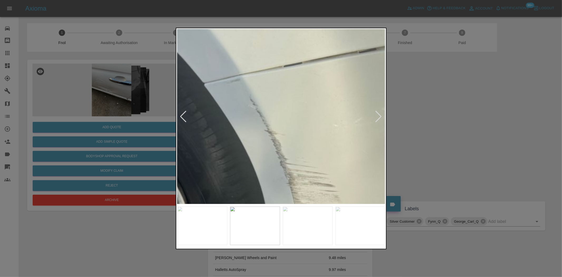
click at [263, 130] on img at bounding box center [306, 240] width 624 height 523
click at [267, 130] on img at bounding box center [306, 240] width 624 height 523
click at [267, 130] on img at bounding box center [307, 239] width 624 height 523
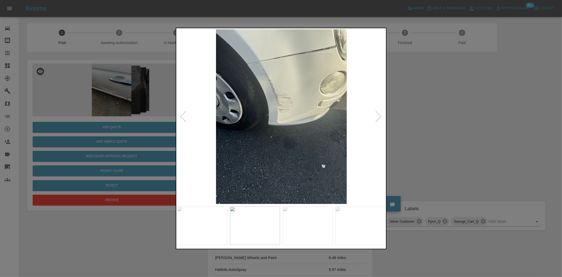
click at [278, 132] on img at bounding box center [281, 116] width 208 height 174
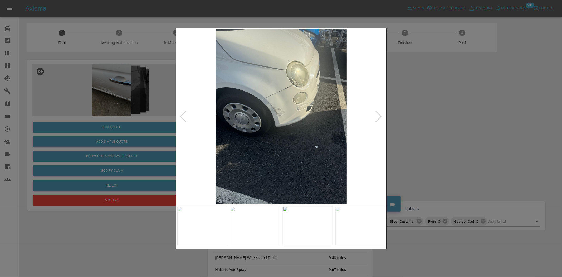
click at [271, 102] on img at bounding box center [281, 116] width 208 height 174
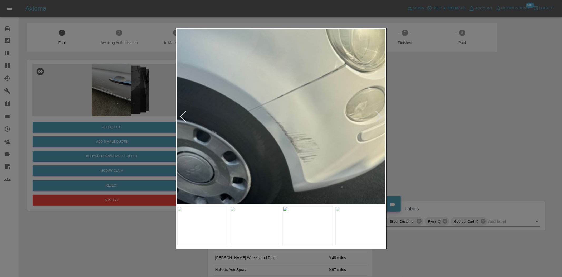
click at [288, 107] on img at bounding box center [310, 160] width 624 height 523
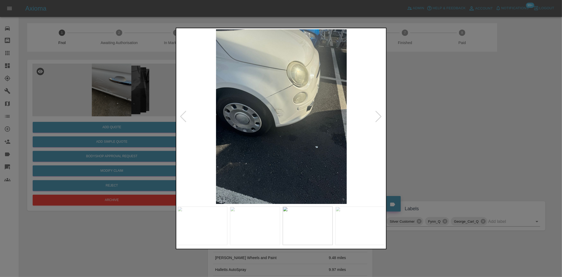
click at [246, 117] on img at bounding box center [281, 116] width 208 height 174
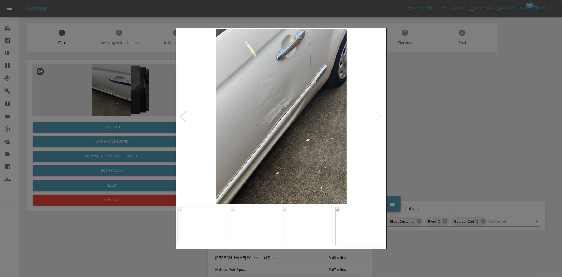
click at [278, 113] on img at bounding box center [281, 116] width 208 height 174
click at [277, 113] on img at bounding box center [281, 116] width 208 height 174
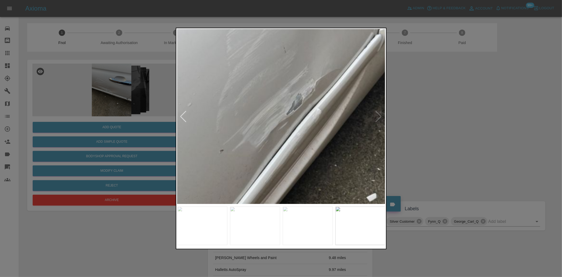
click at [277, 113] on img at bounding box center [292, 126] width 624 height 523
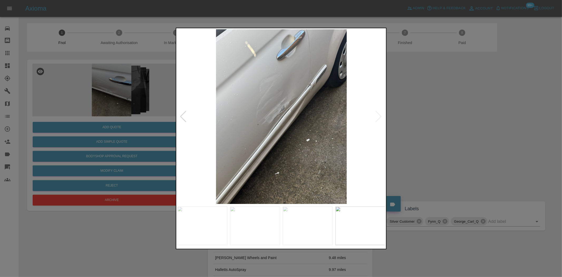
click at [245, 117] on img at bounding box center [281, 116] width 208 height 174
click at [282, 122] on img at bounding box center [281, 116] width 208 height 174
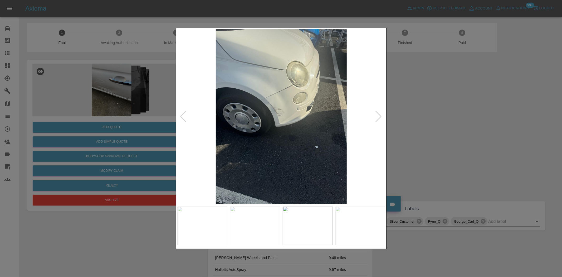
click at [256, 124] on img at bounding box center [281, 116] width 208 height 174
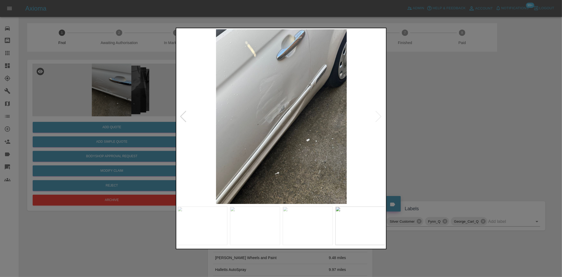
click at [304, 104] on img at bounding box center [281, 116] width 208 height 174
click at [302, 104] on img at bounding box center [281, 116] width 208 height 174
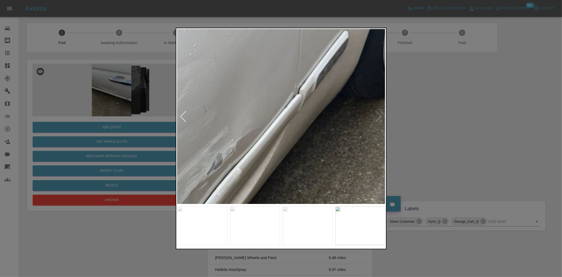
click at [307, 155] on img at bounding box center [212, 186] width 624 height 523
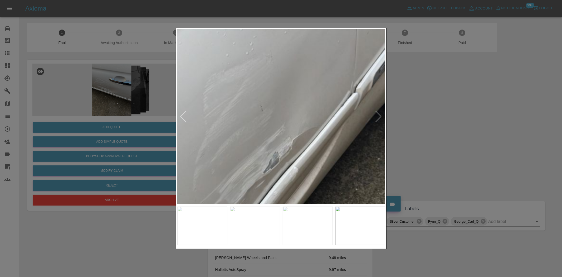
click at [359, 83] on img at bounding box center [269, 185] width 624 height 523
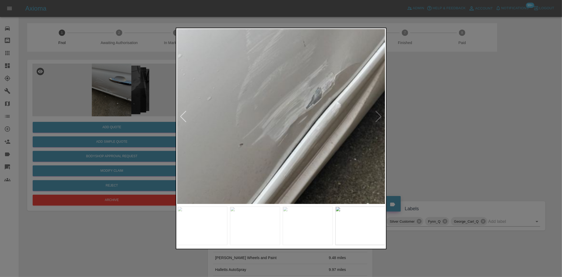
click at [303, 106] on img at bounding box center [311, 120] width 624 height 523
click at [296, 102] on img at bounding box center [311, 120] width 624 height 523
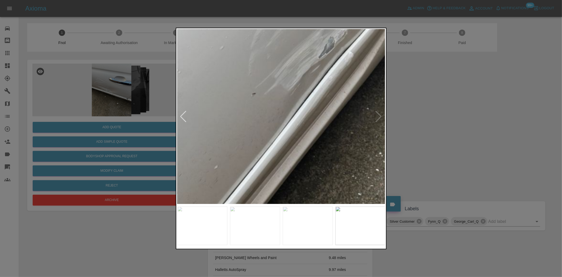
click at [295, 112] on img at bounding box center [324, 69] width 624 height 523
click at [294, 122] on img at bounding box center [324, 69] width 624 height 523
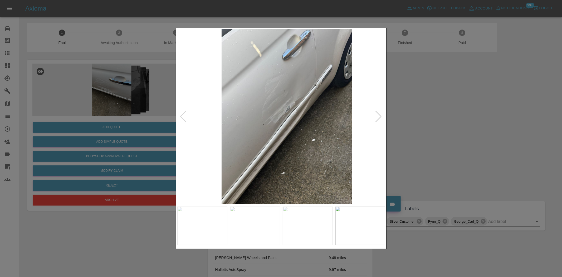
click at [302, 125] on img at bounding box center [287, 116] width 208 height 174
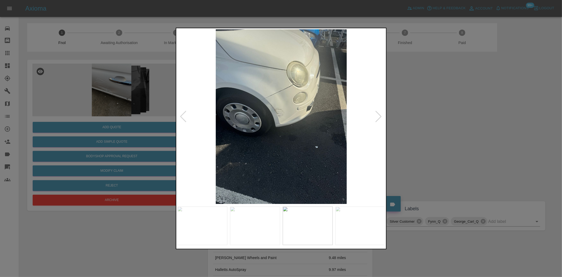
click at [286, 97] on img at bounding box center [281, 116] width 208 height 174
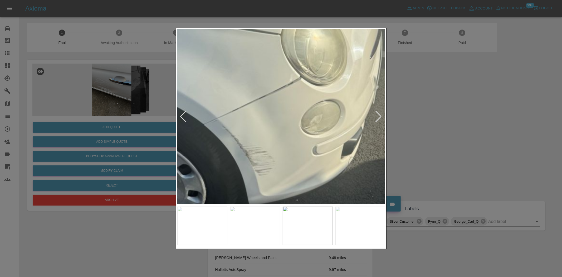
click at [284, 104] on img at bounding box center [265, 173] width 624 height 523
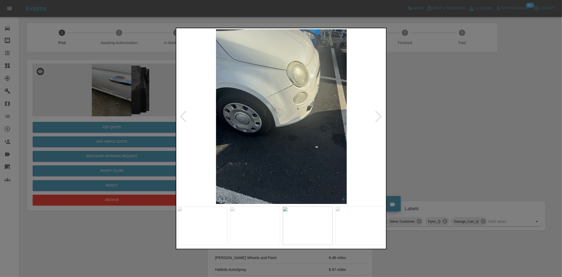
click at [280, 112] on img at bounding box center [281, 116] width 208 height 174
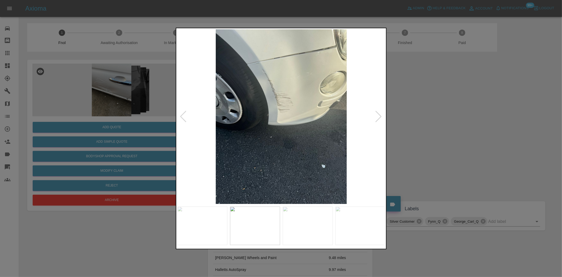
click at [314, 56] on img at bounding box center [281, 116] width 208 height 174
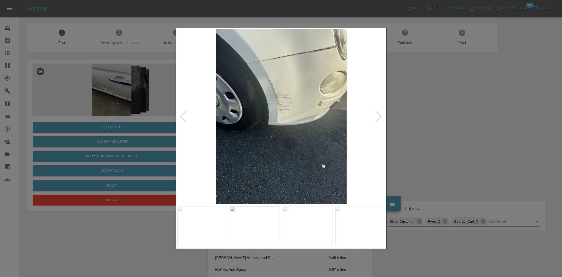
click at [144, 109] on div at bounding box center [281, 138] width 562 height 277
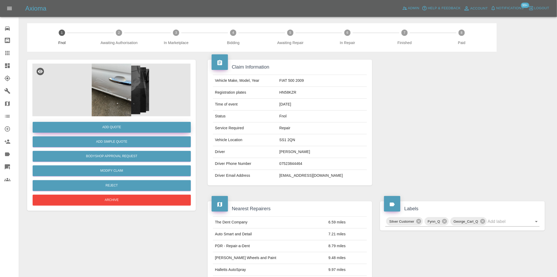
click at [136, 128] on button "Add Quote" at bounding box center [112, 127] width 158 height 11
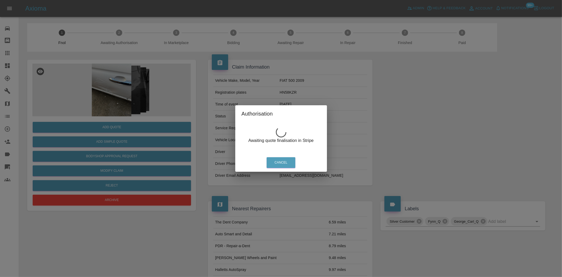
click at [134, 82] on div "Authorisation Awaiting quote finalisation in Stripe Cancel" at bounding box center [281, 138] width 562 height 277
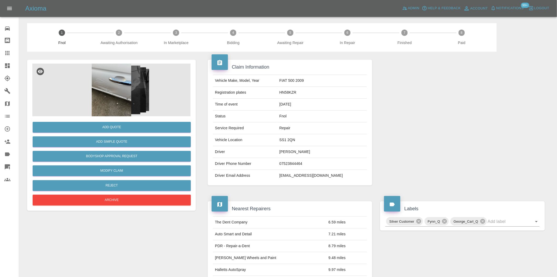
click at [122, 101] on img at bounding box center [111, 89] width 158 height 53
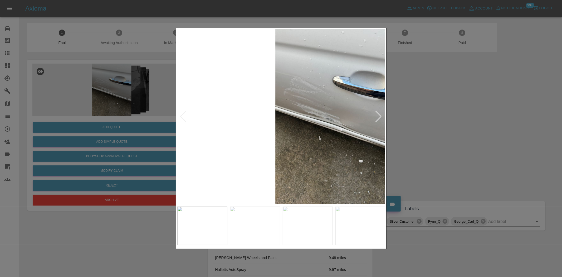
click at [253, 211] on img at bounding box center [255, 225] width 50 height 38
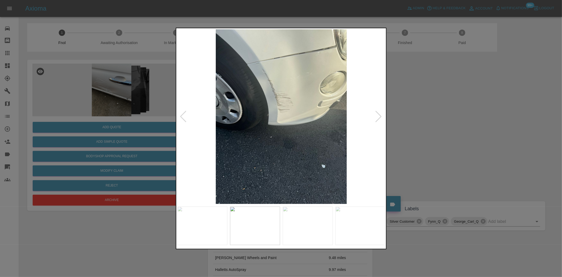
click at [274, 72] on img at bounding box center [281, 116] width 208 height 174
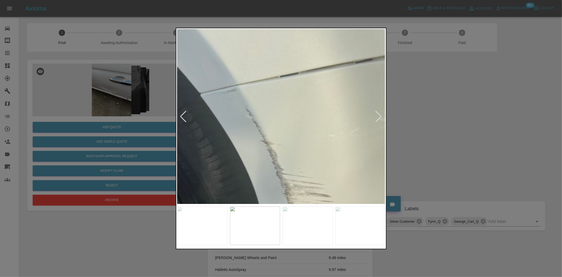
click at [308, 140] on img at bounding box center [302, 250] width 624 height 523
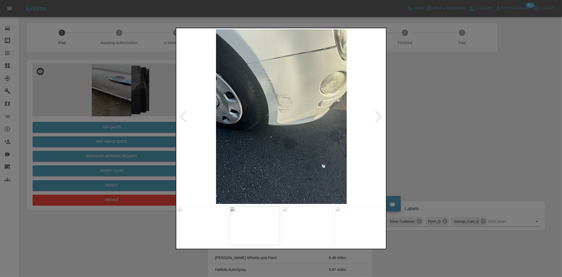
click at [293, 147] on img at bounding box center [281, 116] width 208 height 174
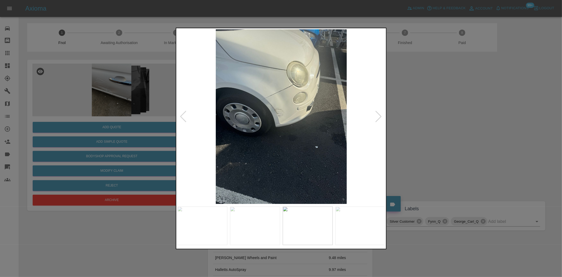
click at [240, 102] on img at bounding box center [281, 116] width 208 height 174
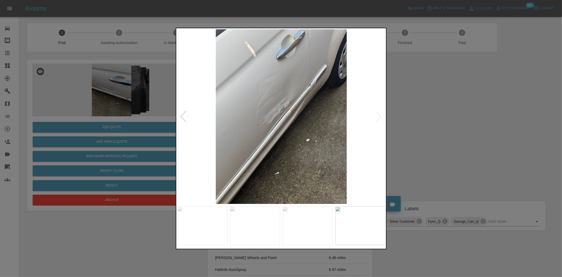
click at [284, 109] on img at bounding box center [281, 116] width 208 height 174
click at [284, 110] on img at bounding box center [281, 116] width 208 height 174
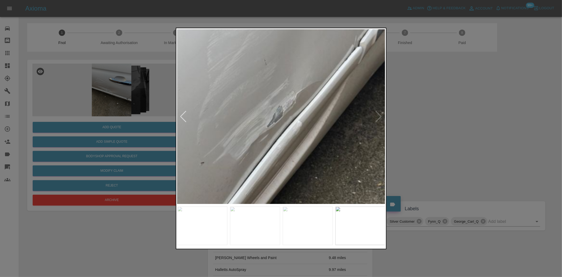
click at [269, 140] on img at bounding box center [272, 138] width 624 height 523
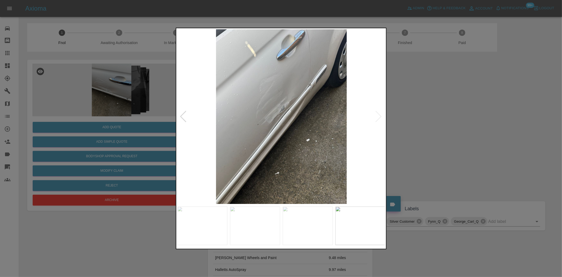
click at [187, 127] on img at bounding box center [281, 116] width 208 height 174
click at [298, 133] on img at bounding box center [281, 116] width 208 height 174
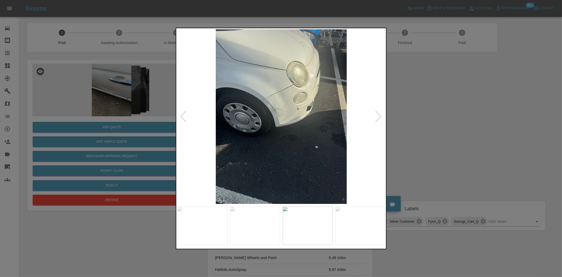
click at [333, 132] on img at bounding box center [281, 116] width 208 height 174
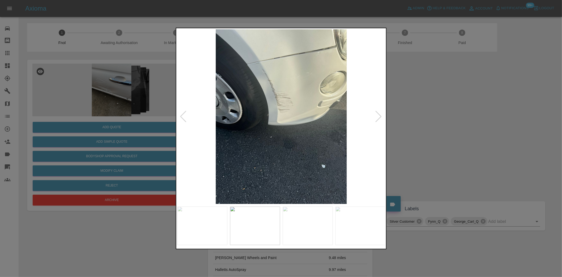
click at [287, 135] on img at bounding box center [281, 116] width 208 height 174
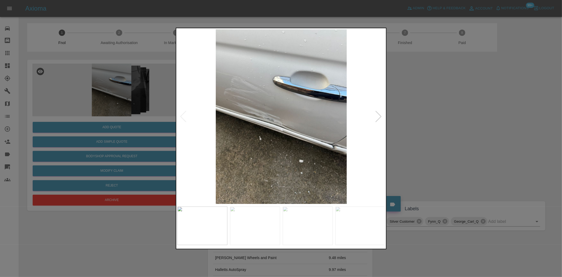
click at [265, 131] on img at bounding box center [281, 116] width 208 height 174
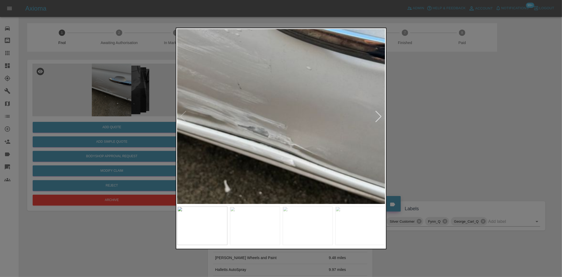
click at [237, 177] on img at bounding box center [289, 121] width 624 height 523
click at [253, 165] on img at bounding box center [289, 121] width 624 height 523
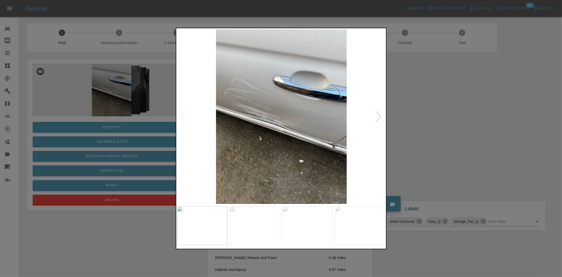
click at [136, 127] on div at bounding box center [281, 138] width 562 height 277
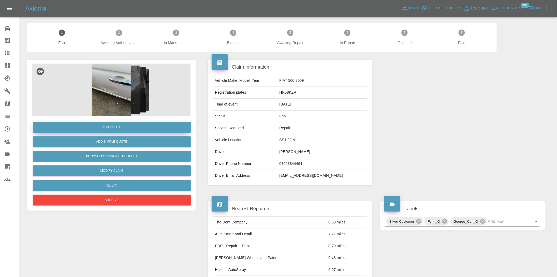
click at [134, 122] on button "Add Quote" at bounding box center [112, 127] width 158 height 11
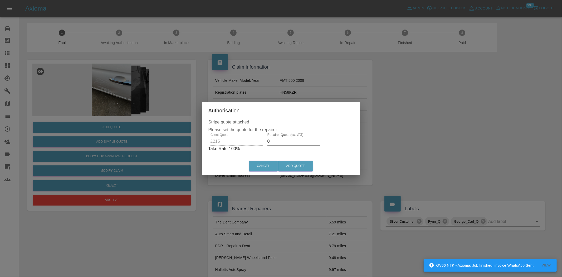
click at [151, 100] on div "Authorisation Stripe quote attached Please set the quote for the repairer Clien…" at bounding box center [281, 138] width 562 height 277
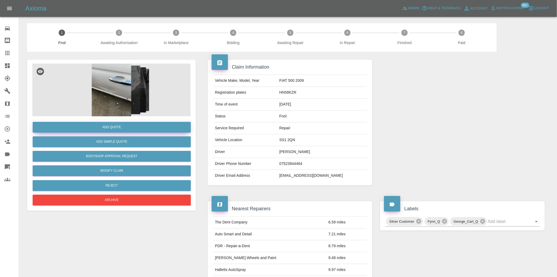
click at [114, 125] on button "Add Quote" at bounding box center [112, 127] width 158 height 11
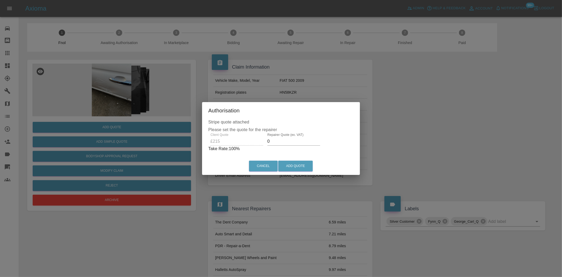
click at [219, 143] on div "Client Quote £215 Repairer Quote (ex. VAT) 0 Take Rate: 100 %" at bounding box center [280, 142] width 145 height 19
type input "200"
click at [292, 165] on button "Add Quote" at bounding box center [295, 165] width 35 height 11
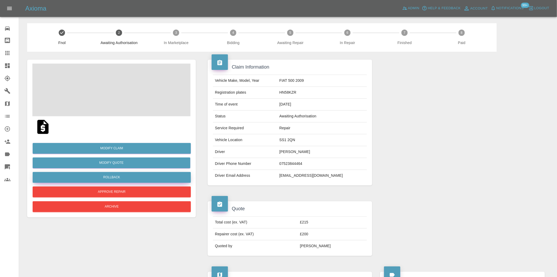
click at [124, 176] on button "Rollback" at bounding box center [112, 177] width 158 height 11
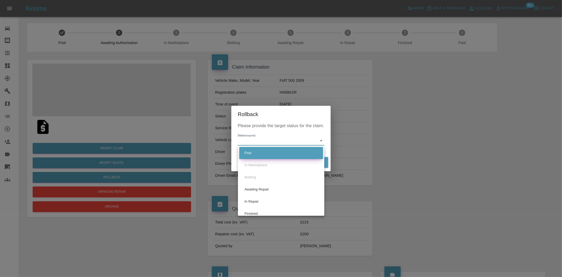
click at [255, 154] on li "Fnol" at bounding box center [281, 153] width 84 height 12
type input "fnol"
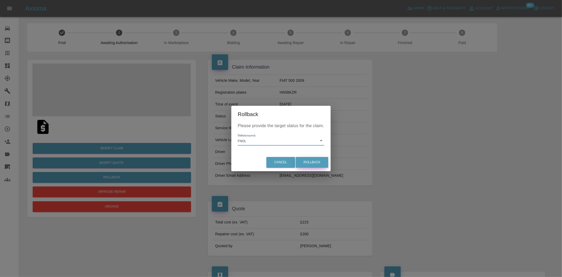
click at [327, 161] on button "Rollback" at bounding box center [312, 162] width 33 height 11
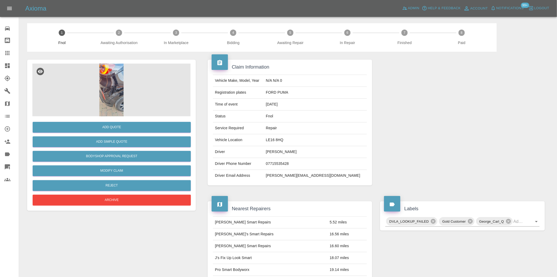
click at [119, 102] on img at bounding box center [111, 89] width 158 height 53
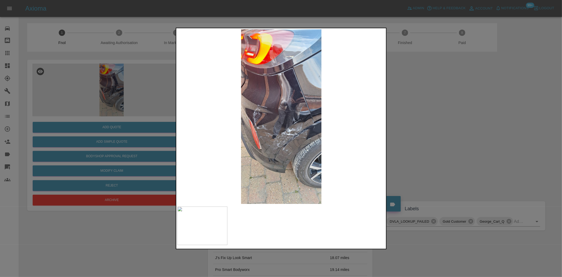
click at [284, 136] on img at bounding box center [281, 116] width 208 height 174
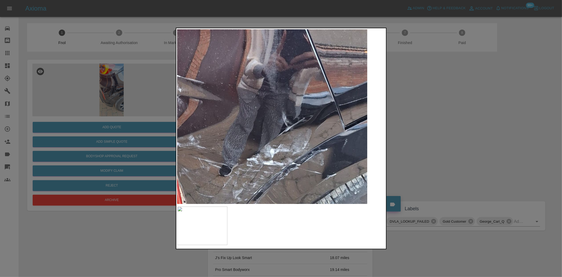
click at [247, 210] on div at bounding box center [281, 138] width 211 height 221
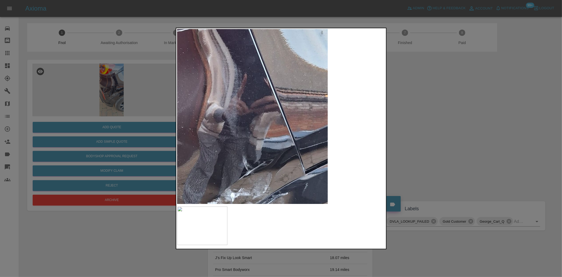
click at [246, 154] on img at bounding box center [206, 153] width 624 height 523
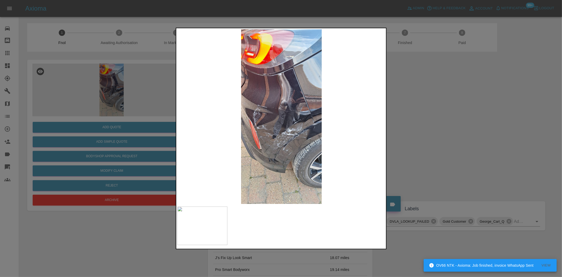
click at [114, 107] on div at bounding box center [281, 138] width 562 height 277
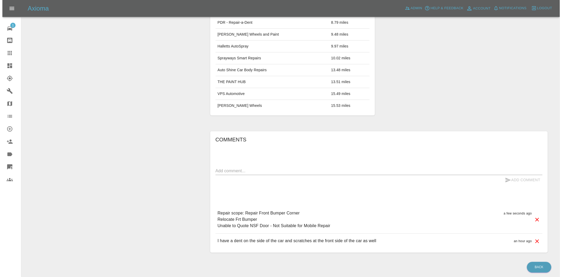
scroll to position [242, 0]
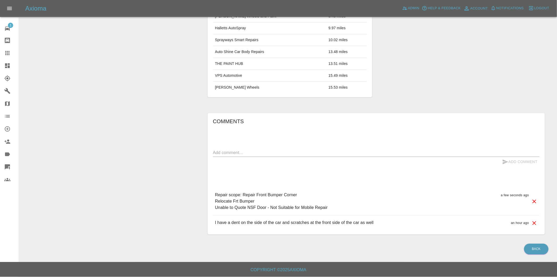
click at [535, 201] on icon at bounding box center [535, 201] width 4 height 4
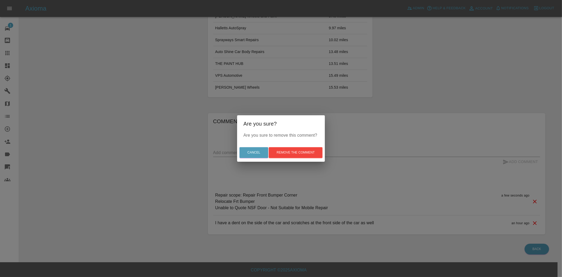
click at [303, 159] on div "Cancel Remove the comment" at bounding box center [281, 153] width 88 height 18
click at [304, 151] on button "Remove the comment" at bounding box center [296, 152] width 54 height 11
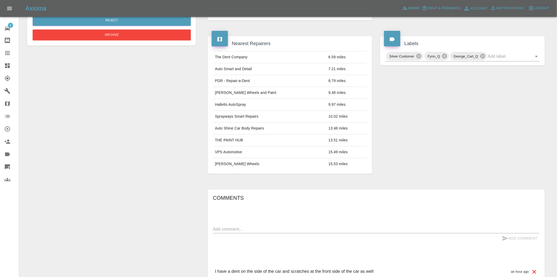
scroll to position [39, 0]
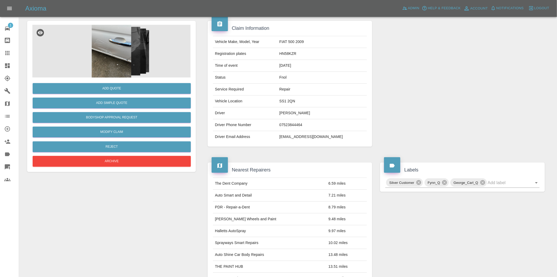
click at [12, 71] on link "Dashboard" at bounding box center [9, 65] width 19 height 13
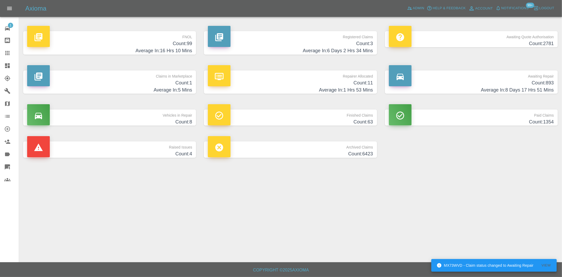
click at [178, 50] on h4 "Average In: 16 Hrs 10 Mins" at bounding box center [109, 50] width 165 height 7
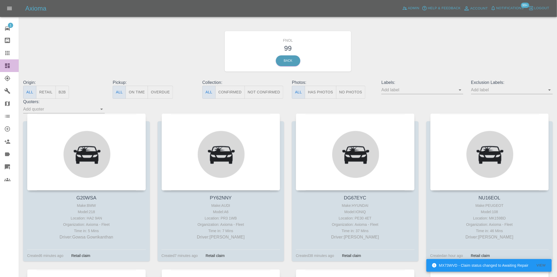
click at [13, 67] on div at bounding box center [11, 65] width 15 height 6
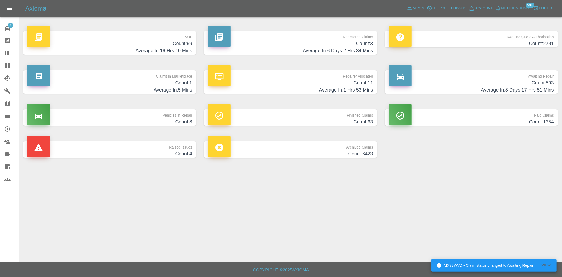
click at [364, 46] on h4 "Count: 3" at bounding box center [290, 43] width 165 height 7
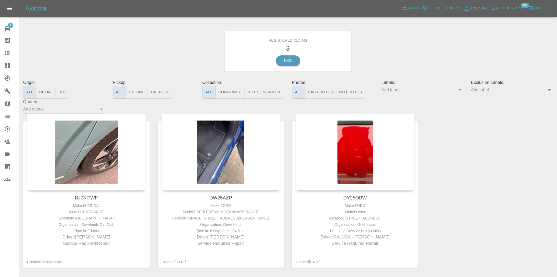
drag, startPoint x: 85, startPoint y: 136, endPoint x: 130, endPoint y: 4, distance: 139.2
click at [85, 136] on div at bounding box center [86, 151] width 119 height 77
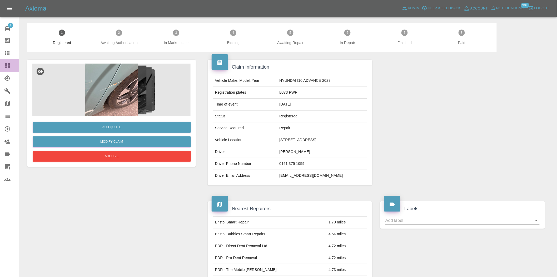
click at [8, 63] on icon at bounding box center [7, 65] width 5 height 5
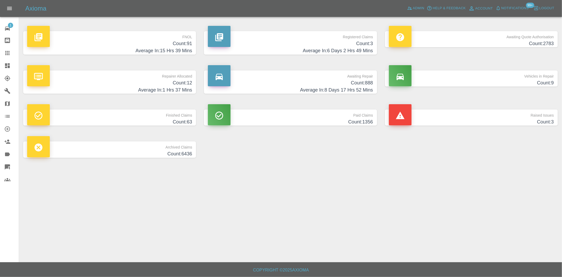
click at [184, 46] on h4 "Count: 91" at bounding box center [109, 43] width 165 height 7
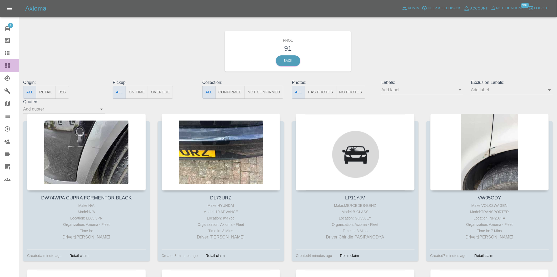
click at [5, 65] on icon at bounding box center [7, 65] width 5 height 5
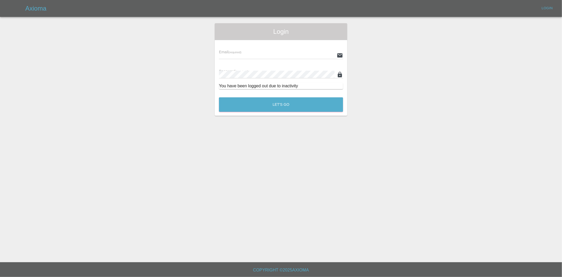
type input "ankur.mehta@axioma.co.uk"
click at [296, 107] on button "Let's Go" at bounding box center [281, 104] width 124 height 14
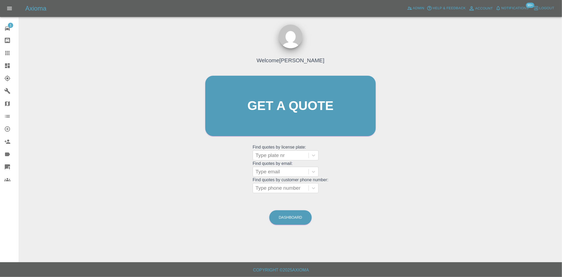
drag, startPoint x: 7, startPoint y: 65, endPoint x: 179, endPoint y: 74, distance: 173.1
click at [7, 65] on icon at bounding box center [7, 65] width 5 height 5
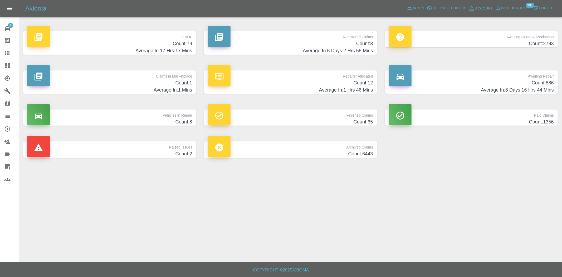
click at [164, 44] on h4 "Count: 78" at bounding box center [109, 43] width 165 height 7
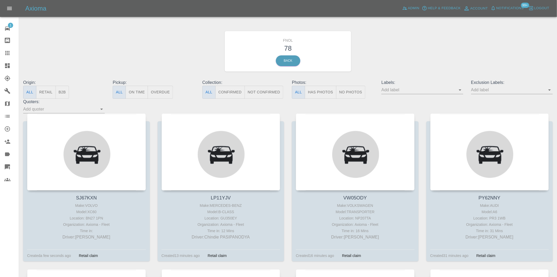
click at [309, 94] on button "Has Photos" at bounding box center [321, 92] width 32 height 13
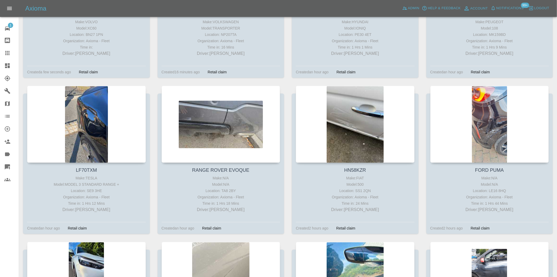
scroll to position [175, 0]
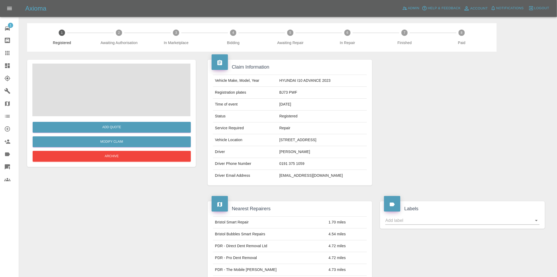
click at [133, 91] on span at bounding box center [111, 89] width 158 height 53
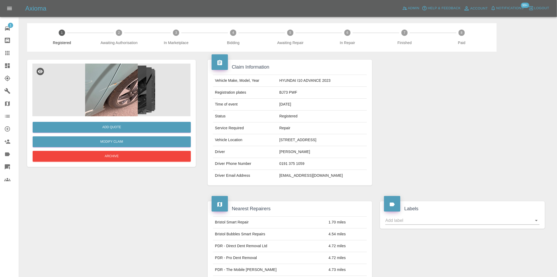
click at [108, 94] on img at bounding box center [111, 89] width 158 height 53
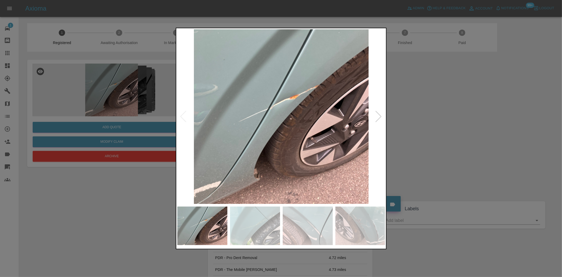
click at [288, 110] on img at bounding box center [281, 116] width 208 height 174
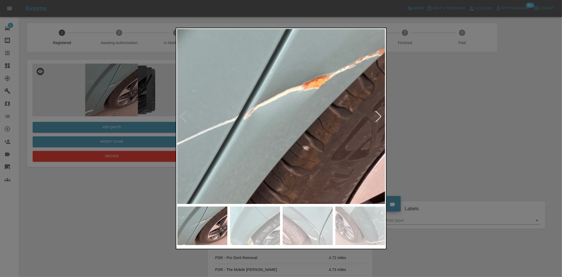
click at [288, 117] on img at bounding box center [277, 141] width 624 height 523
click at [287, 117] on img at bounding box center [277, 141] width 624 height 523
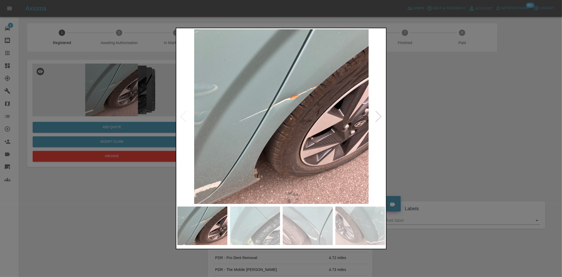
click at [260, 123] on img at bounding box center [281, 116] width 208 height 174
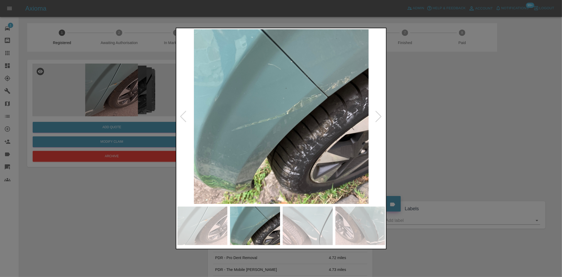
click at [269, 136] on img at bounding box center [281, 116] width 208 height 174
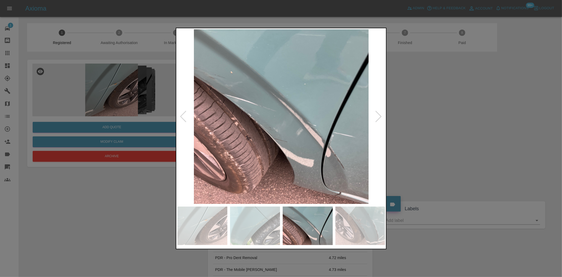
click at [266, 119] on img at bounding box center [281, 116] width 208 height 174
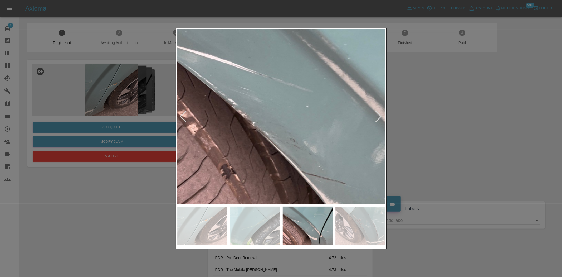
click at [266, 119] on img at bounding box center [327, 107] width 624 height 523
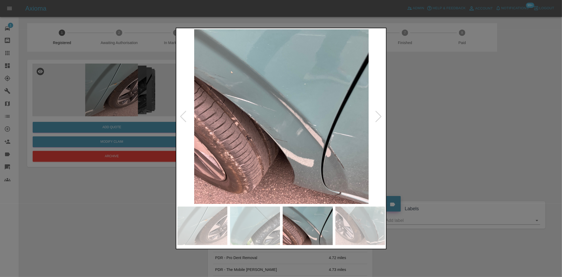
click at [237, 133] on img at bounding box center [281, 116] width 208 height 174
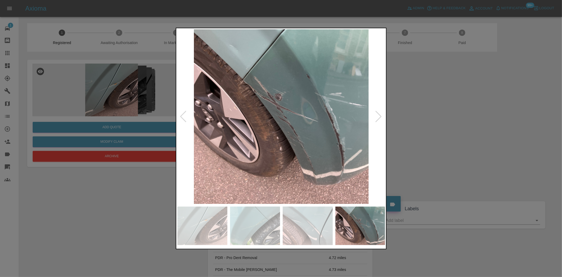
click at [245, 112] on img at bounding box center [281, 116] width 208 height 174
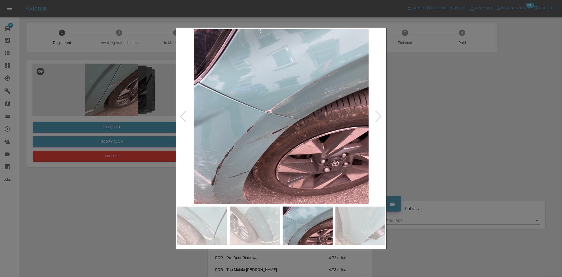
click at [278, 124] on img at bounding box center [281, 116] width 208 height 174
click at [278, 125] on img at bounding box center [281, 116] width 208 height 174
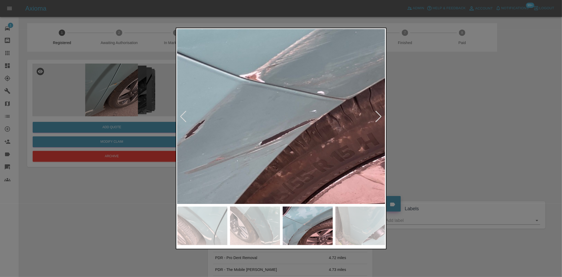
click at [278, 125] on img at bounding box center [289, 91] width 624 height 523
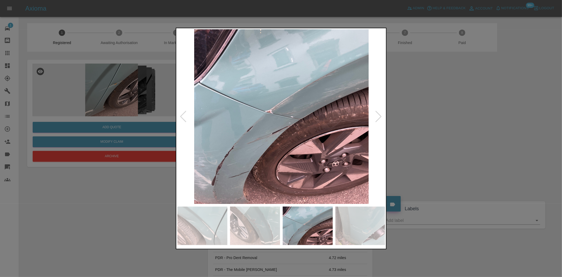
click at [258, 128] on img at bounding box center [281, 116] width 208 height 174
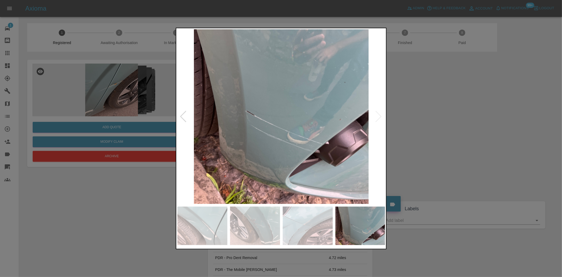
click at [234, 130] on img at bounding box center [281, 116] width 208 height 174
click at [178, 119] on img at bounding box center [281, 116] width 208 height 174
click at [131, 106] on div at bounding box center [281, 138] width 562 height 277
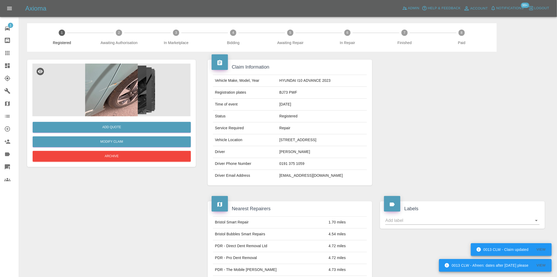
click at [111, 91] on img at bounding box center [111, 89] width 158 height 53
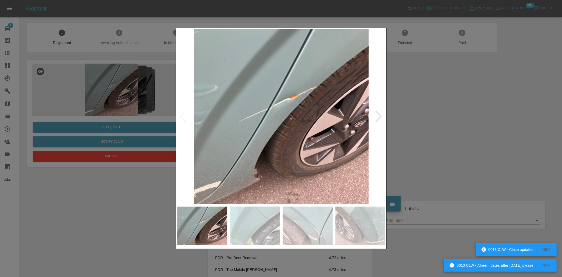
click at [269, 125] on img at bounding box center [281, 116] width 208 height 174
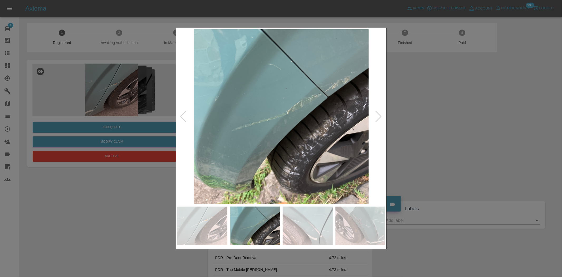
click at [311, 123] on img at bounding box center [281, 116] width 208 height 174
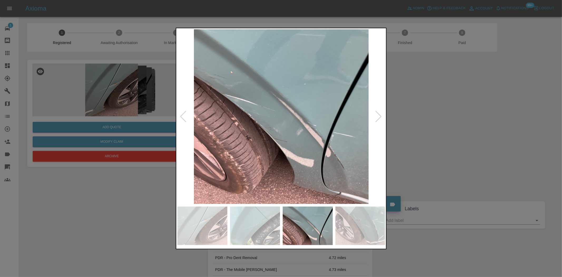
click at [293, 127] on img at bounding box center [281, 116] width 208 height 174
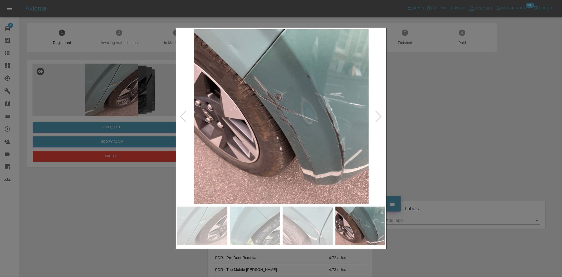
click at [247, 71] on img at bounding box center [281, 116] width 208 height 174
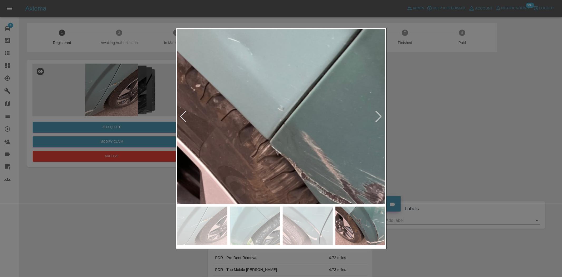
click at [247, 71] on img at bounding box center [383, 252] width 624 height 523
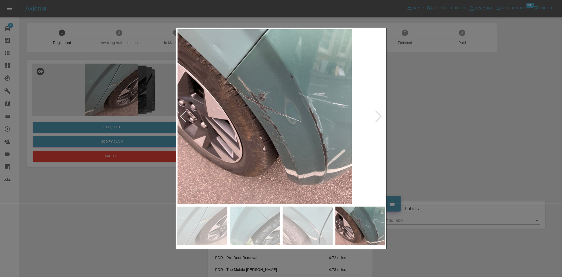
click at [255, 116] on img at bounding box center [264, 116] width 208 height 174
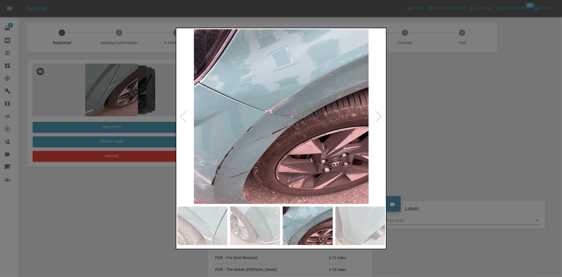
click at [254, 132] on img at bounding box center [281, 116] width 208 height 174
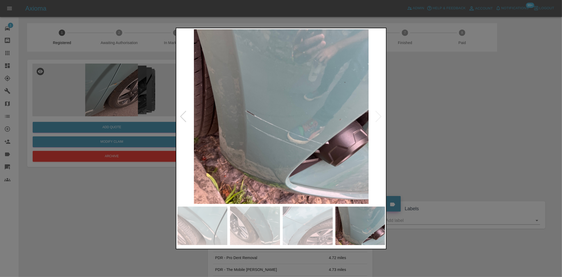
click at [202, 140] on img at bounding box center [281, 116] width 208 height 174
click at [289, 133] on img at bounding box center [281, 116] width 208 height 174
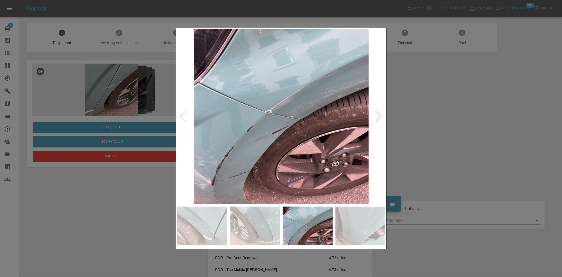
click at [266, 142] on img at bounding box center [281, 116] width 208 height 174
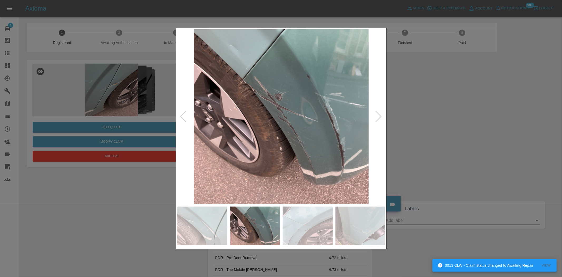
click at [256, 146] on img at bounding box center [281, 116] width 208 height 174
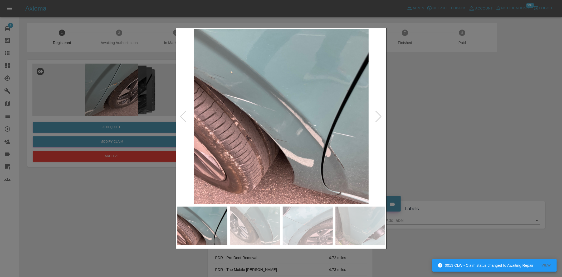
click at [261, 141] on img at bounding box center [281, 116] width 208 height 174
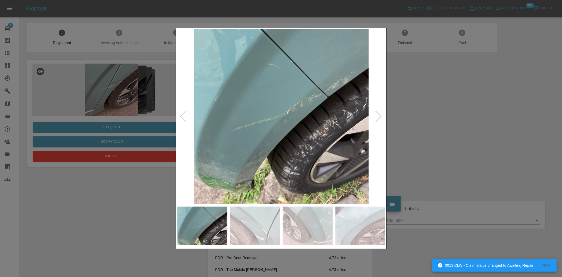
click at [263, 141] on img at bounding box center [281, 116] width 208 height 174
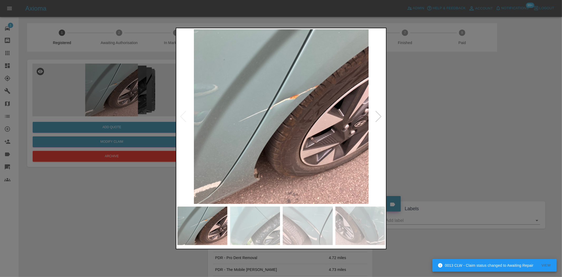
click at [309, 145] on img at bounding box center [281, 116] width 208 height 174
click at [284, 141] on img at bounding box center [281, 116] width 208 height 174
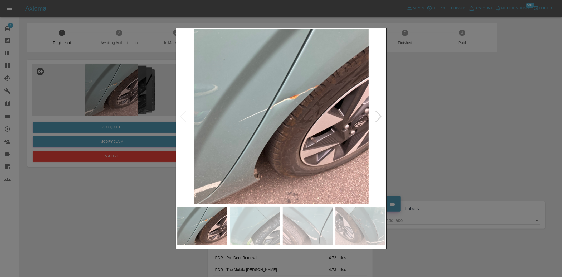
click at [239, 143] on img at bounding box center [281, 116] width 208 height 174
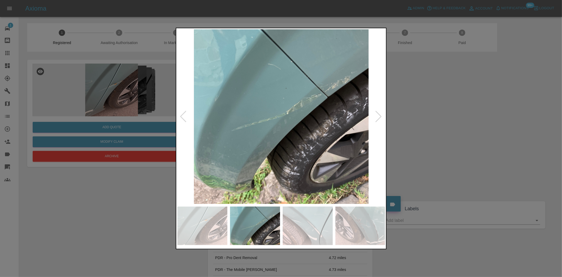
click at [194, 146] on img at bounding box center [281, 116] width 208 height 174
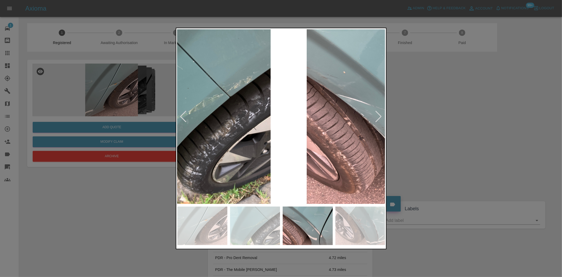
click at [348, 137] on img at bounding box center [394, 116] width 208 height 174
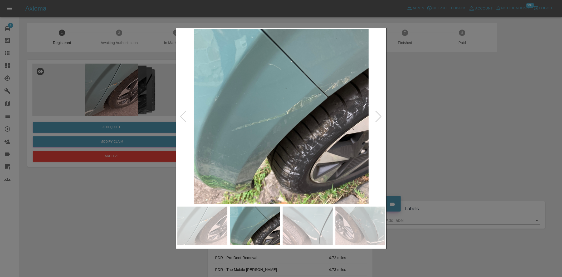
click at [307, 132] on img at bounding box center [281, 116] width 208 height 174
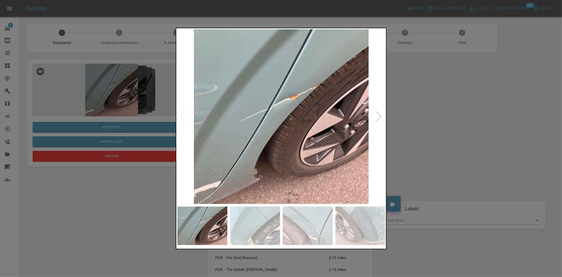
click at [332, 134] on img at bounding box center [281, 116] width 208 height 174
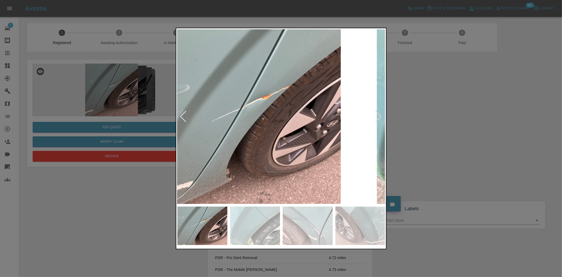
click at [263, 128] on img at bounding box center [253, 116] width 208 height 174
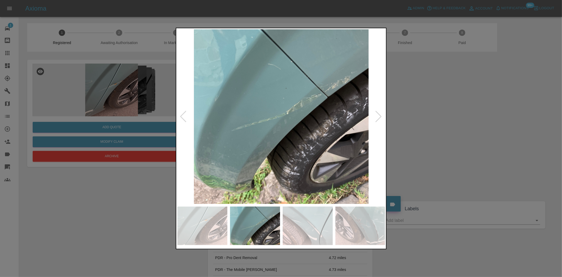
click at [230, 141] on img at bounding box center [281, 116] width 208 height 174
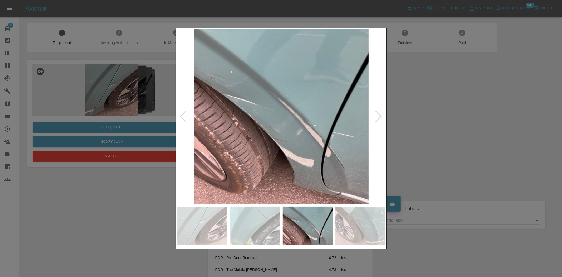
click at [232, 152] on img at bounding box center [281, 116] width 208 height 174
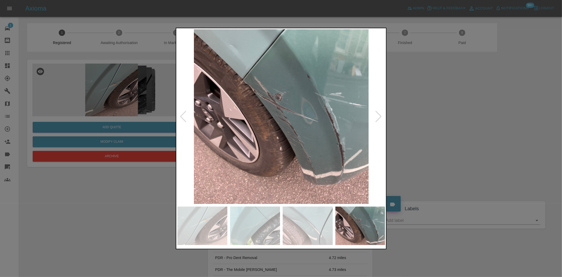
click at [318, 149] on img at bounding box center [281, 116] width 208 height 174
click at [234, 137] on img at bounding box center [281, 116] width 208 height 174
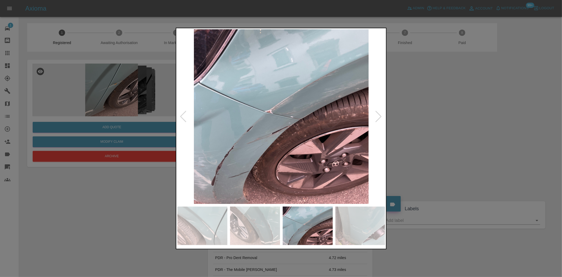
click at [230, 150] on img at bounding box center [281, 116] width 208 height 174
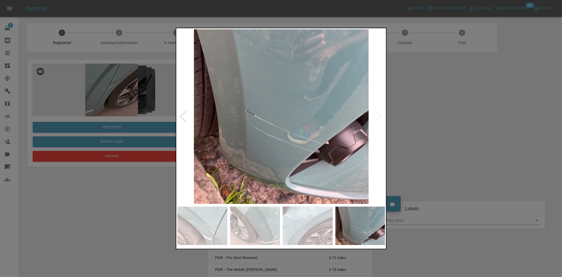
click at [211, 163] on img at bounding box center [281, 116] width 208 height 174
click at [280, 161] on img at bounding box center [281, 116] width 208 height 174
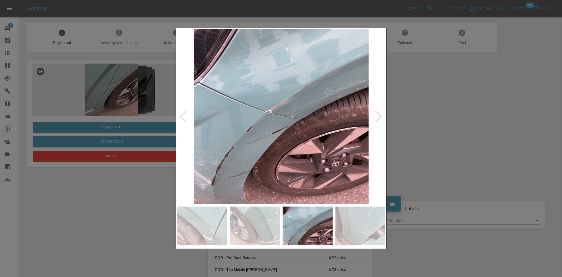
click at [305, 160] on img at bounding box center [281, 116] width 208 height 174
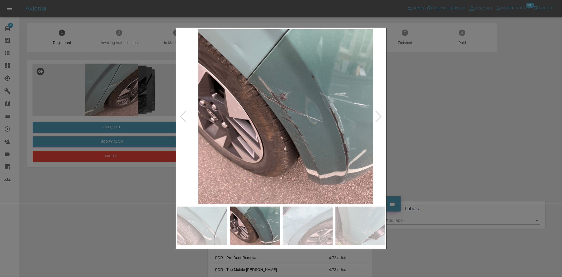
click at [302, 167] on img at bounding box center [286, 116] width 208 height 174
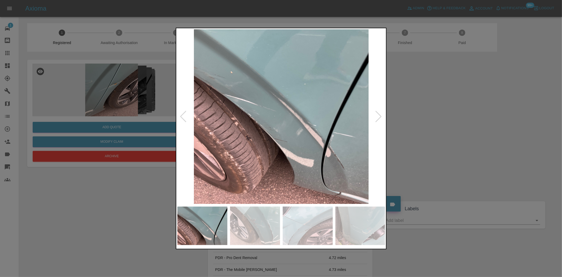
click at [329, 172] on img at bounding box center [281, 116] width 208 height 174
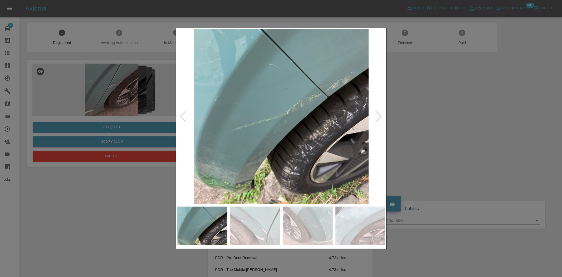
click at [313, 172] on img at bounding box center [281, 116] width 208 height 174
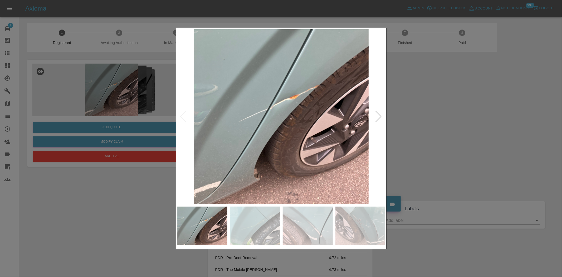
click at [344, 174] on img at bounding box center [281, 116] width 208 height 174
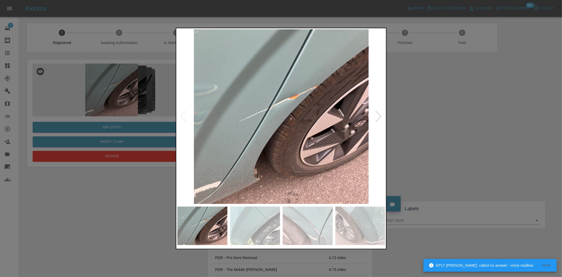
click at [256, 112] on img at bounding box center [281, 116] width 208 height 174
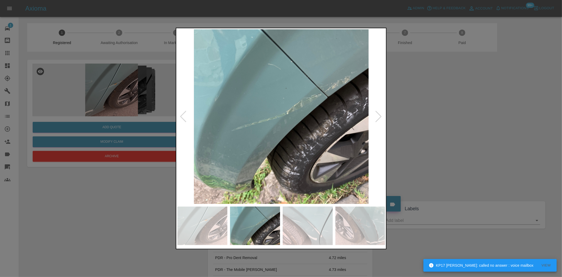
click at [265, 126] on img at bounding box center [281, 116] width 208 height 174
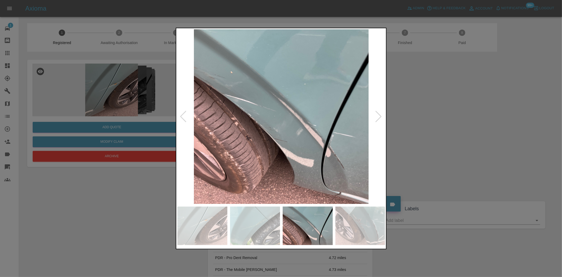
click at [289, 135] on img at bounding box center [281, 116] width 208 height 174
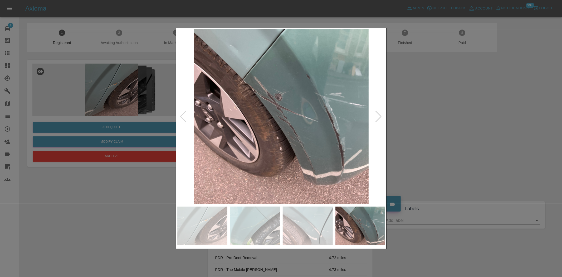
click at [242, 145] on img at bounding box center [281, 116] width 208 height 174
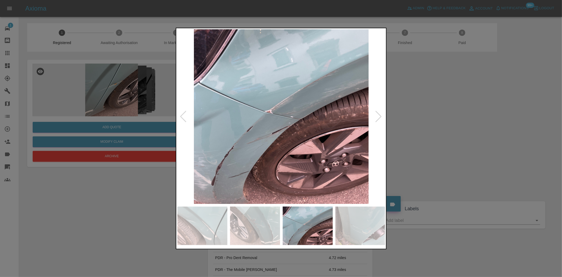
click at [235, 131] on img at bounding box center [281, 116] width 208 height 174
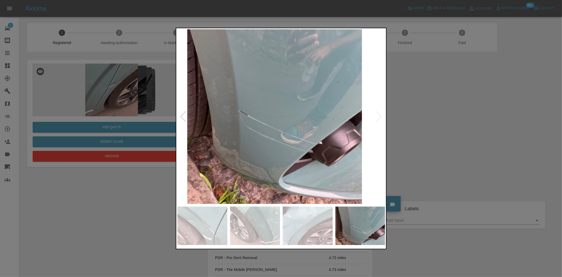
click at [254, 144] on img at bounding box center [274, 116] width 208 height 174
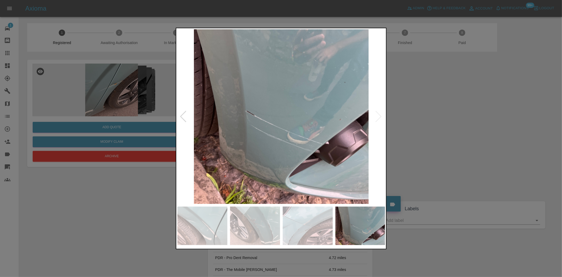
click at [336, 142] on img at bounding box center [281, 116] width 208 height 174
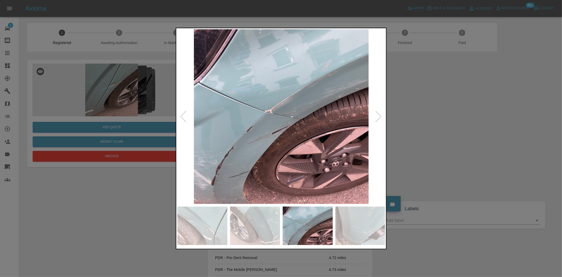
click at [297, 142] on img at bounding box center [281, 116] width 208 height 174
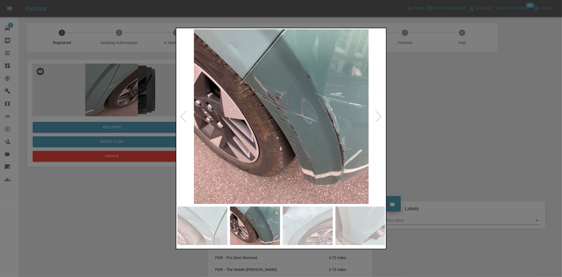
click at [321, 139] on img at bounding box center [281, 116] width 208 height 174
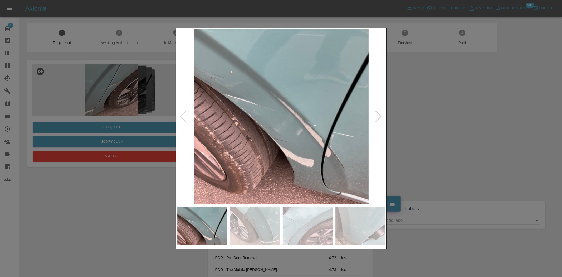
click at [302, 138] on img at bounding box center [281, 116] width 208 height 174
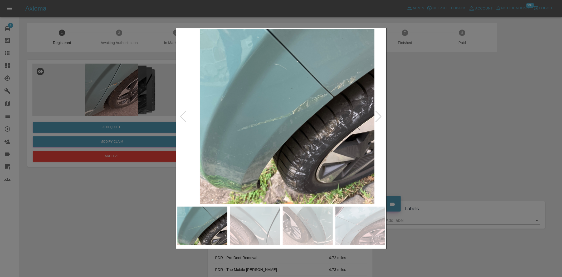
click at [286, 151] on img at bounding box center [287, 116] width 208 height 174
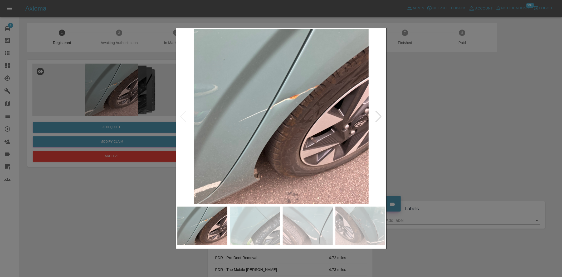
click at [279, 156] on img at bounding box center [281, 116] width 208 height 174
click at [291, 109] on img at bounding box center [281, 116] width 208 height 174
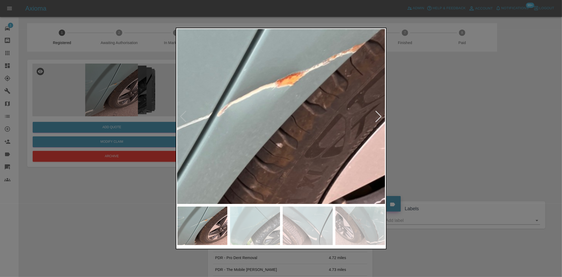
click at [290, 108] on img at bounding box center [250, 138] width 624 height 523
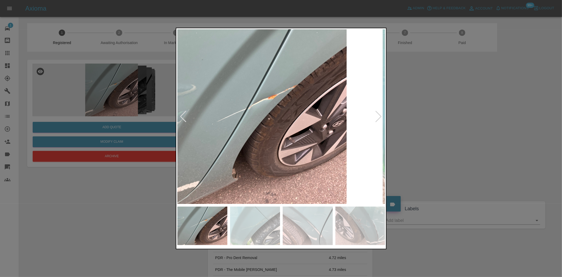
click at [277, 129] on img at bounding box center [259, 116] width 208 height 174
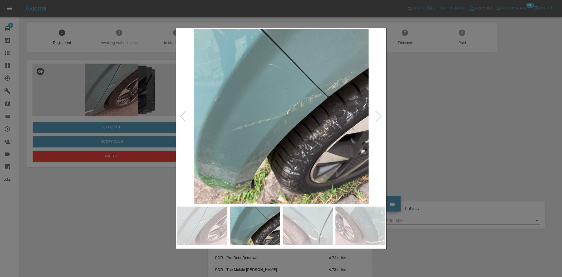
click at [233, 139] on img at bounding box center [281, 116] width 208 height 174
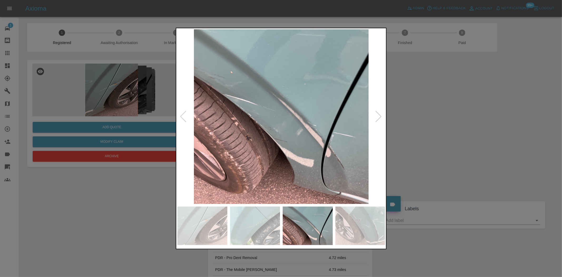
click at [264, 133] on img at bounding box center [281, 116] width 208 height 174
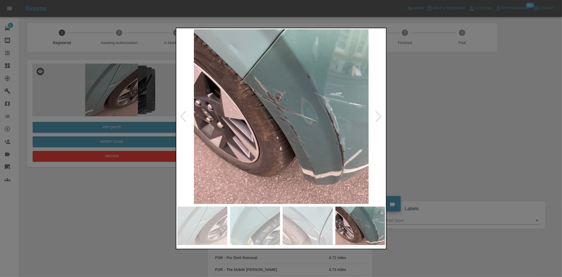
click at [256, 130] on img at bounding box center [281, 116] width 208 height 174
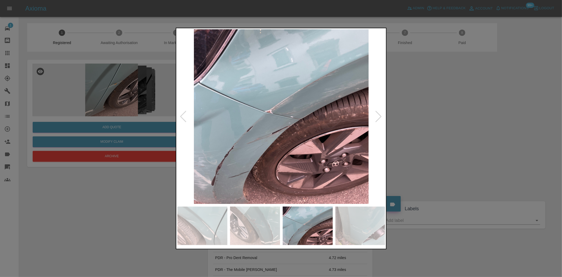
click at [226, 134] on img at bounding box center [281, 116] width 208 height 174
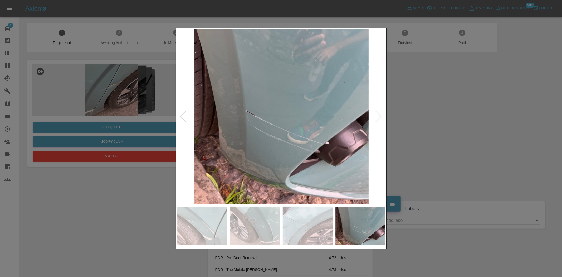
click at [217, 136] on img at bounding box center [281, 116] width 208 height 174
click at [271, 140] on img at bounding box center [281, 116] width 208 height 174
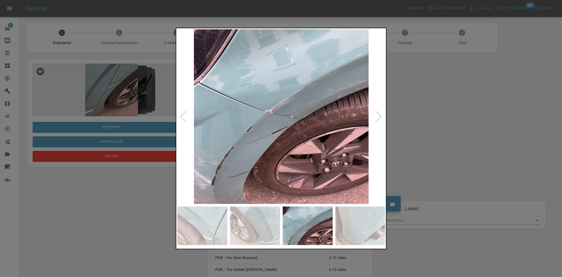
click at [264, 145] on img at bounding box center [281, 116] width 208 height 174
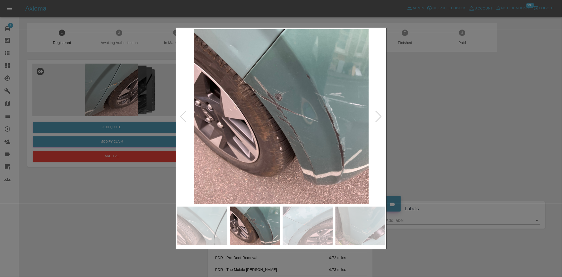
click at [233, 145] on img at bounding box center [281, 116] width 208 height 174
click at [247, 99] on img at bounding box center [281, 116] width 208 height 174
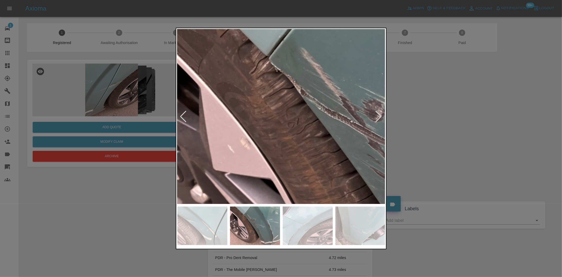
click at [247, 99] on img at bounding box center [382, 168] width 624 height 523
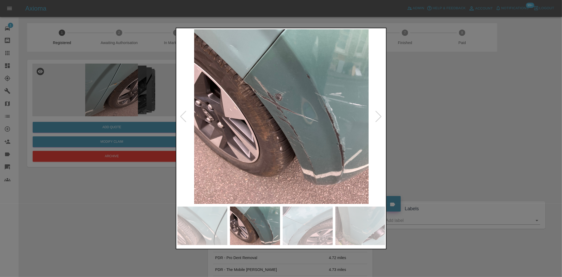
click at [309, 116] on img at bounding box center [281, 116] width 208 height 174
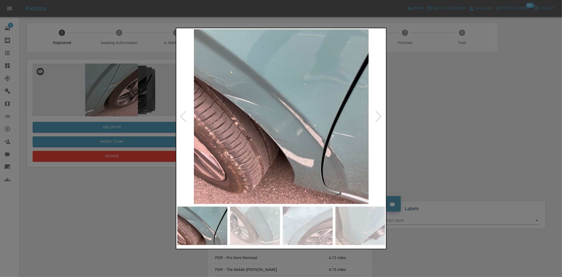
click at [274, 125] on img at bounding box center [281, 116] width 208 height 174
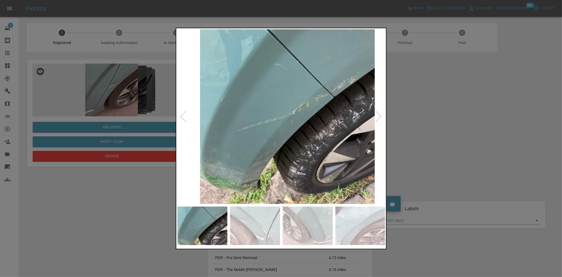
click at [257, 128] on img at bounding box center [287, 116] width 208 height 174
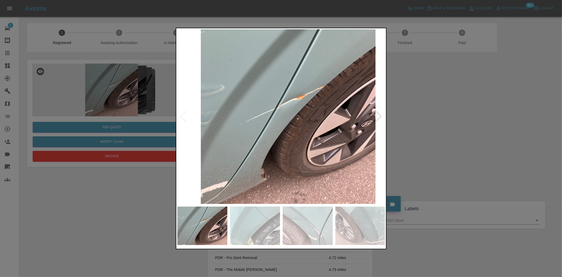
click at [268, 135] on img at bounding box center [288, 116] width 208 height 174
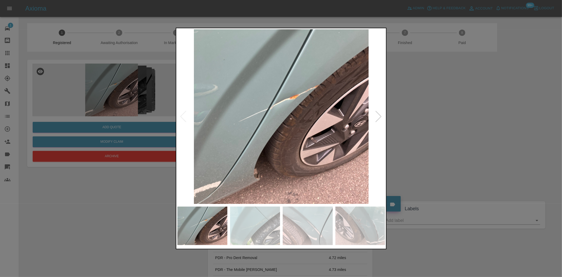
click at [259, 134] on img at bounding box center [281, 116] width 208 height 174
click at [309, 137] on img at bounding box center [281, 116] width 208 height 174
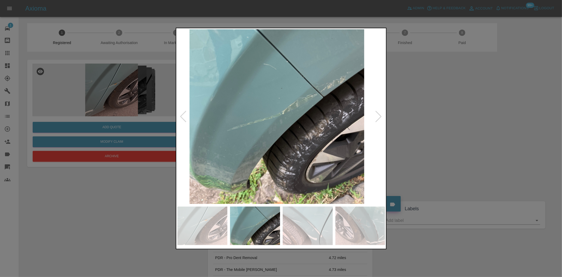
click at [314, 132] on img at bounding box center [277, 116] width 208 height 174
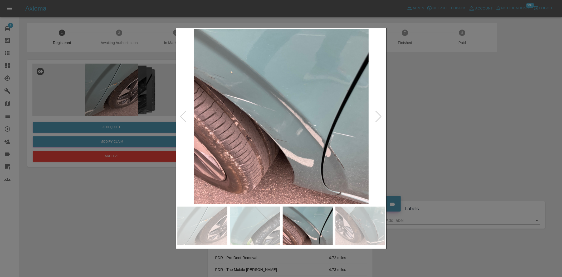
click at [288, 111] on img at bounding box center [281, 116] width 208 height 174
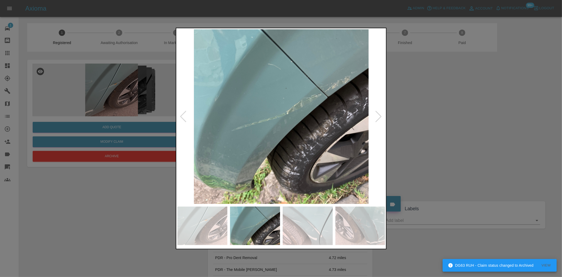
click at [259, 133] on img at bounding box center [281, 116] width 208 height 174
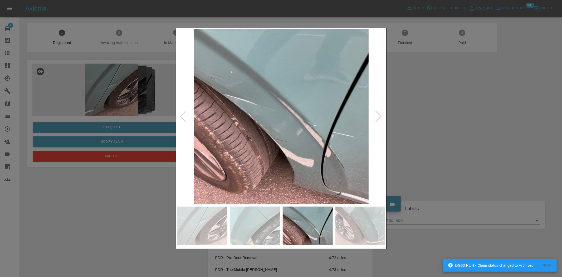
click at [227, 98] on img at bounding box center [281, 116] width 208 height 174
click at [227, 97] on img at bounding box center [281, 116] width 208 height 174
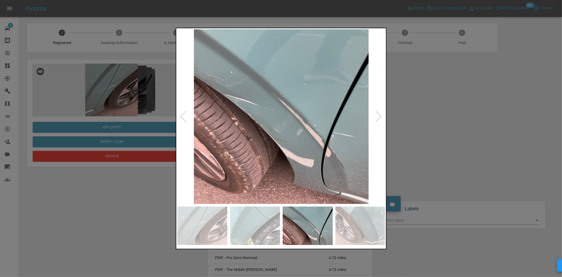
click at [227, 97] on img at bounding box center [281, 116] width 208 height 174
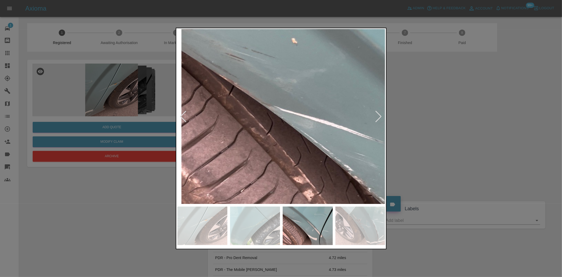
click at [261, 106] on img at bounding box center [443, 173] width 624 height 523
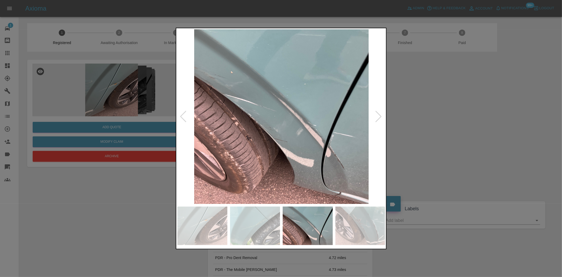
click at [248, 122] on img at bounding box center [281, 116] width 208 height 174
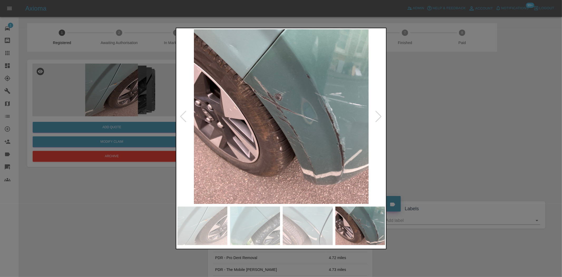
click at [265, 96] on img at bounding box center [281, 116] width 208 height 174
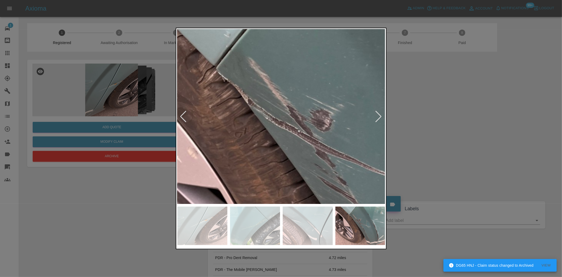
click at [264, 96] on img at bounding box center [329, 178] width 624 height 523
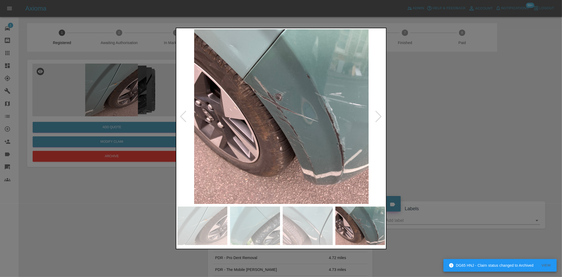
click at [253, 92] on img at bounding box center [281, 116] width 208 height 174
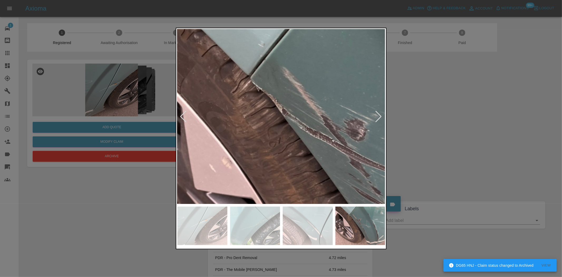
click at [277, 125] on img at bounding box center [364, 188] width 624 height 523
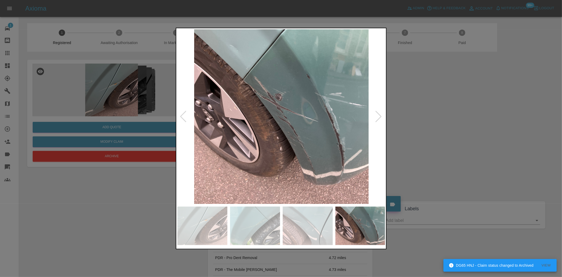
click at [241, 127] on img at bounding box center [281, 116] width 208 height 174
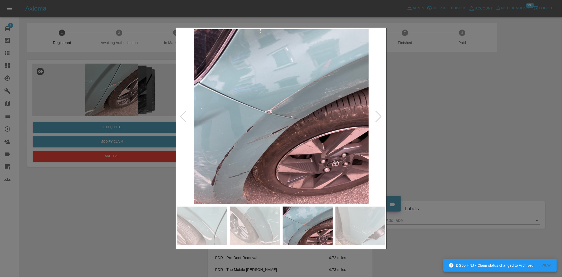
click at [245, 129] on img at bounding box center [281, 116] width 208 height 174
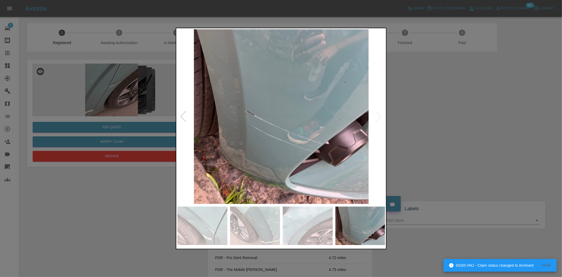
click at [9, 51] on div at bounding box center [281, 138] width 562 height 277
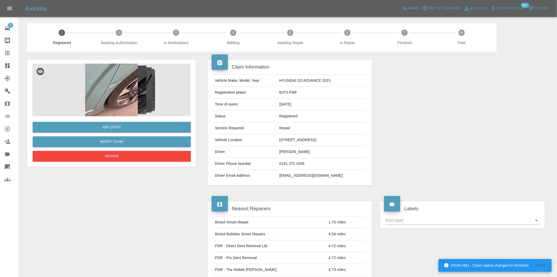
drag, startPoint x: 6, startPoint y: 49, endPoint x: 270, endPoint y: 121, distance: 273.9
click at [6, 49] on link "Claims" at bounding box center [9, 53] width 19 height 13
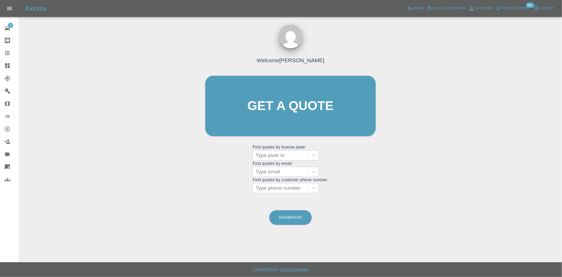
drag, startPoint x: 283, startPoint y: 141, endPoint x: 277, endPoint y: 156, distance: 16.3
click at [282, 141] on div "Get a quote Get a quote" at bounding box center [291, 105] width 182 height 71
click at [277, 156] on div at bounding box center [281, 154] width 50 height 7
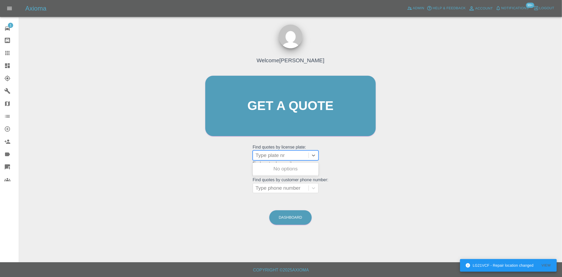
paste input "DW25RUH"
type input "DW25RUH"
click at [279, 165] on div "DW25RUH, Bidding" at bounding box center [286, 168] width 66 height 11
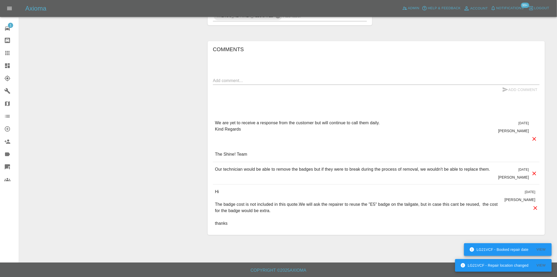
scroll to position [265, 0]
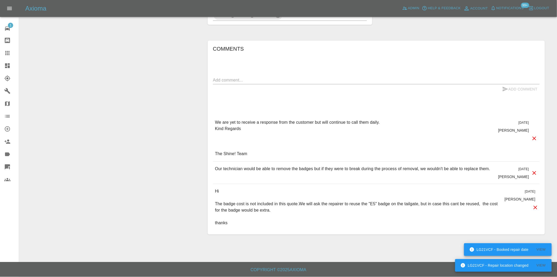
click at [228, 79] on textarea at bounding box center [376, 80] width 327 height 6
paste textarea "Yes, We have called the customer and left a voicemail for them to call back. We…"
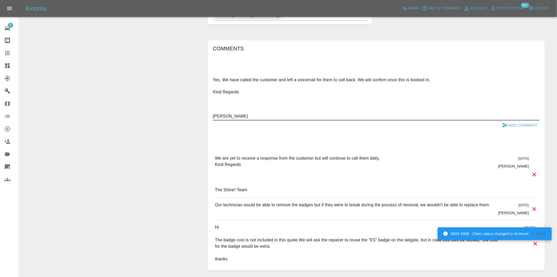
click at [213, 115] on textarea "Yes, We have called the customer and left a voicemail for them to call back. We…" at bounding box center [376, 98] width 327 height 42
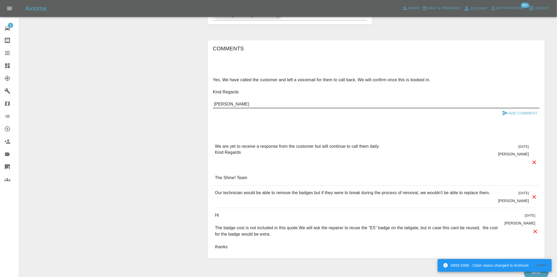
drag, startPoint x: 241, startPoint y: 92, endPoint x: 200, endPoint y: 86, distance: 41.0
click at [200, 86] on div "Claim Information Vehicle Make, Model, Year OMODA E5 NOBLE 2025 Registration pl…" at bounding box center [376, 26] width 353 height 479
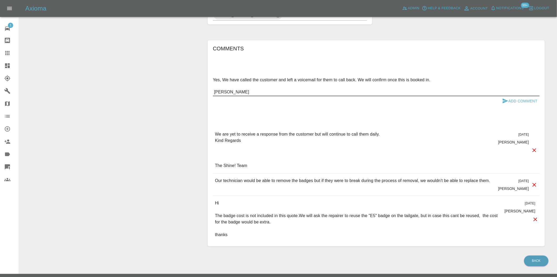
type textarea "Yes, We have called the customer and left a voicemail for them to call back. We…"
click at [517, 101] on button "Add Comment" at bounding box center [521, 101] width 40 height 10
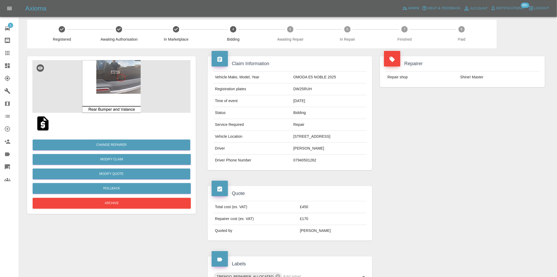
scroll to position [0, 0]
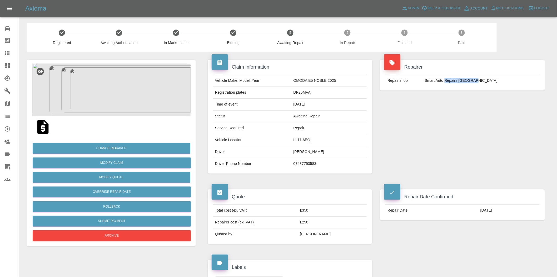
drag, startPoint x: 457, startPoint y: 80, endPoint x: 490, endPoint y: 80, distance: 33.5
click at [490, 80] on td "Smart Auto Repairs [GEOGRAPHIC_DATA]" at bounding box center [481, 81] width 117 height 12
copy td "Repairs [GEOGRAPHIC_DATA]"
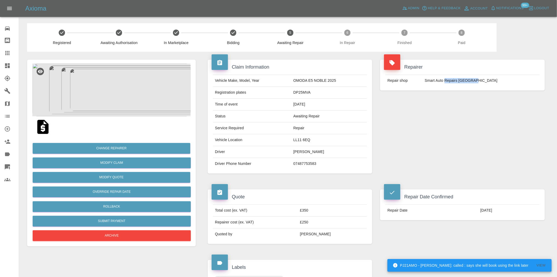
click at [125, 81] on img at bounding box center [111, 89] width 158 height 53
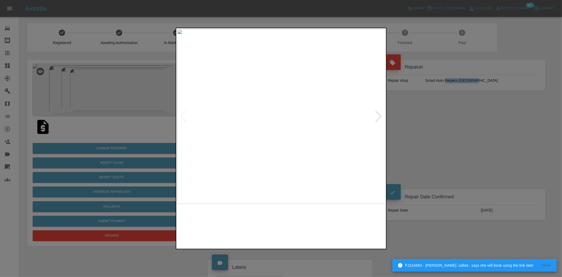
click at [241, 120] on img at bounding box center [281, 116] width 208 height 174
click at [272, 133] on img at bounding box center [281, 116] width 208 height 174
click at [253, 133] on img at bounding box center [281, 116] width 208 height 174
click at [243, 137] on img at bounding box center [281, 116] width 208 height 174
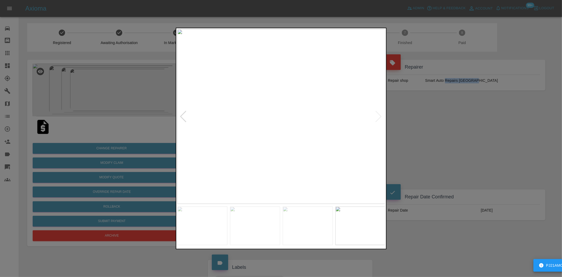
click at [220, 130] on img at bounding box center [281, 116] width 208 height 174
drag, startPoint x: 132, startPoint y: 53, endPoint x: 141, endPoint y: 77, distance: 25.7
click at [132, 53] on div at bounding box center [281, 138] width 562 height 277
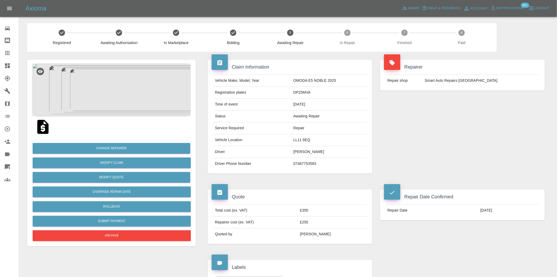
click at [303, 91] on td "DP25MVA" at bounding box center [330, 93] width 76 height 12
copy td "DP25MVA"
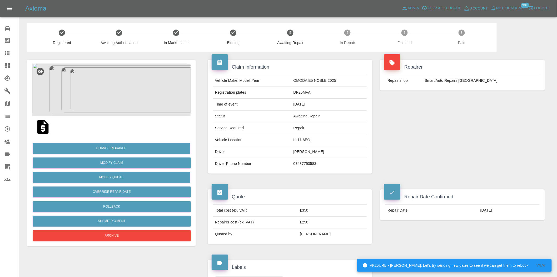
click at [413, 173] on div "Repairer Repair shop Smart Auto Repairs [GEOGRAPHIC_DATA]" at bounding box center [462, 117] width 173 height 130
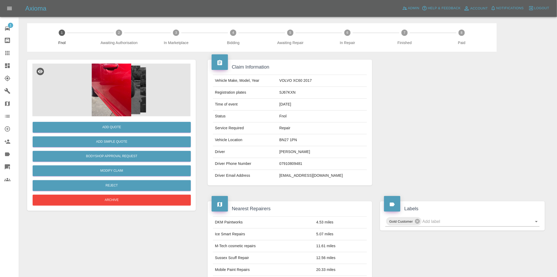
click at [123, 91] on img at bounding box center [111, 89] width 158 height 53
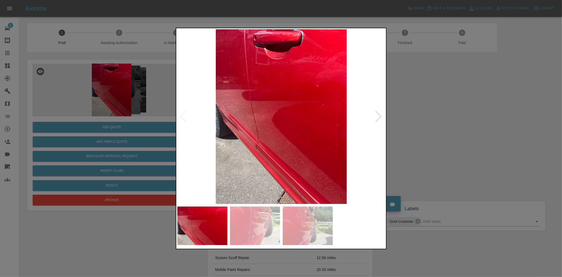
click at [259, 120] on img at bounding box center [281, 116] width 208 height 174
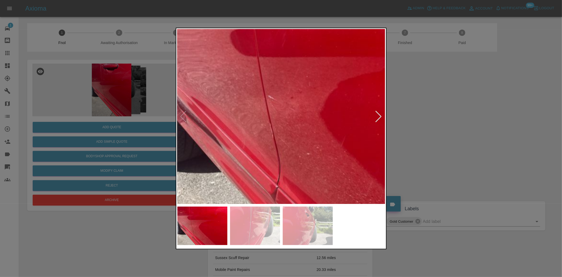
click at [289, 141] on img at bounding box center [348, 103] width 624 height 523
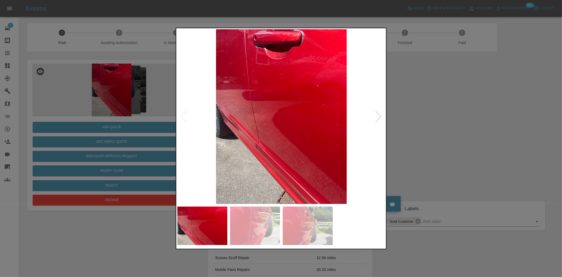
click at [254, 110] on img at bounding box center [281, 116] width 208 height 174
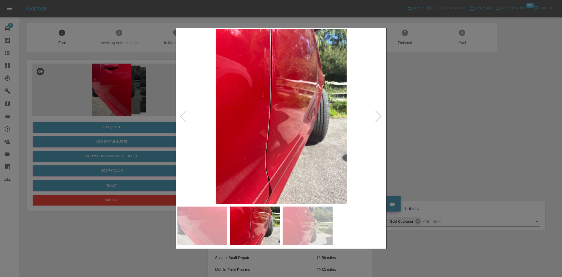
click at [272, 129] on img at bounding box center [281, 116] width 208 height 174
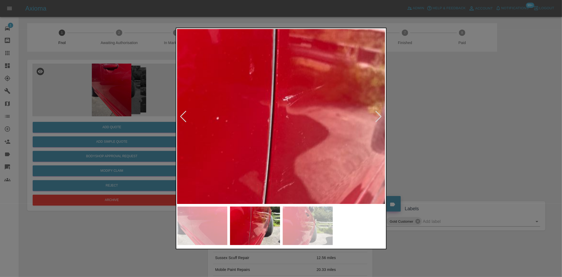
click at [259, 156] on img at bounding box center [305, 131] width 624 height 523
click at [259, 155] on img at bounding box center [305, 131] width 624 height 523
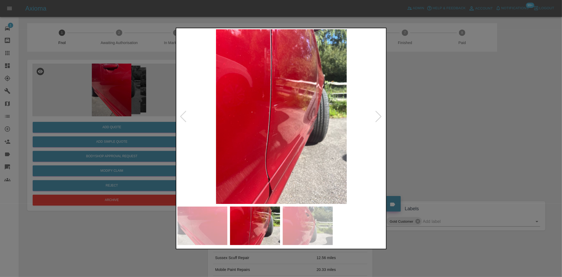
click at [272, 158] on img at bounding box center [281, 116] width 208 height 174
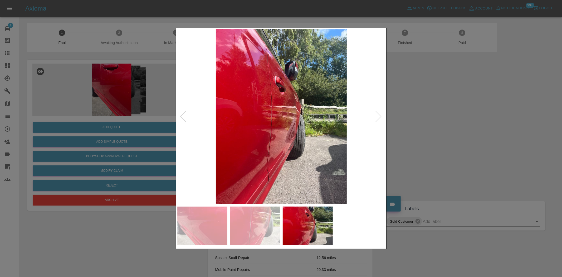
click at [265, 144] on img at bounding box center [281, 116] width 208 height 174
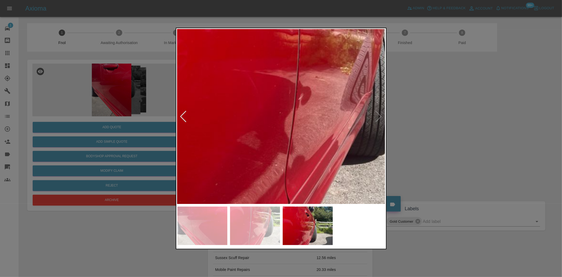
click at [265, 144] on img at bounding box center [328, 32] width 624 height 523
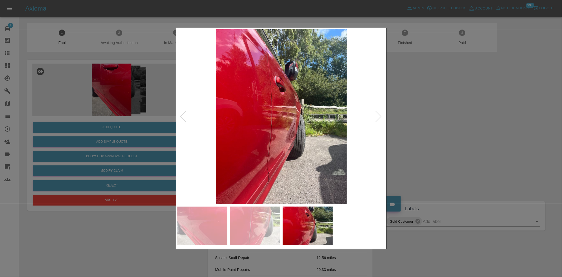
click at [297, 152] on img at bounding box center [281, 116] width 208 height 174
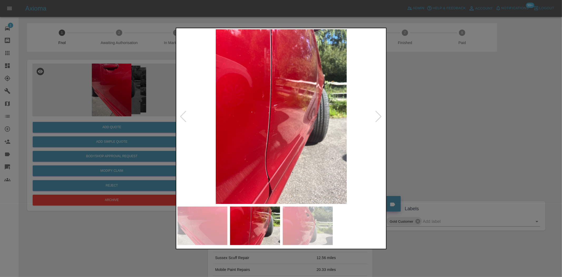
click at [268, 144] on img at bounding box center [281, 116] width 208 height 174
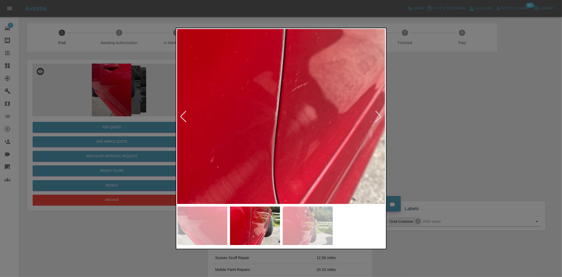
click at [266, 123] on img at bounding box center [320, 31] width 624 height 523
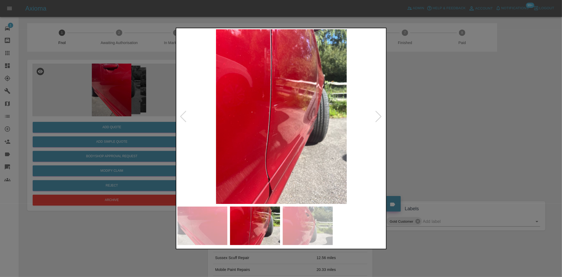
click at [283, 149] on img at bounding box center [281, 116] width 208 height 174
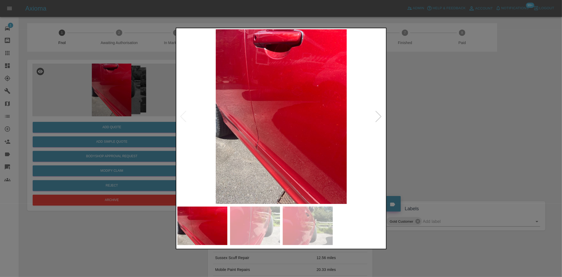
click at [248, 122] on img at bounding box center [281, 116] width 208 height 174
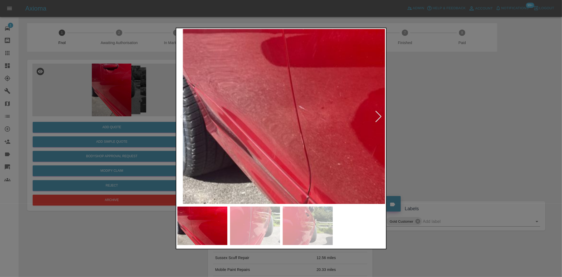
click at [277, 154] on img at bounding box center [379, 113] width 624 height 523
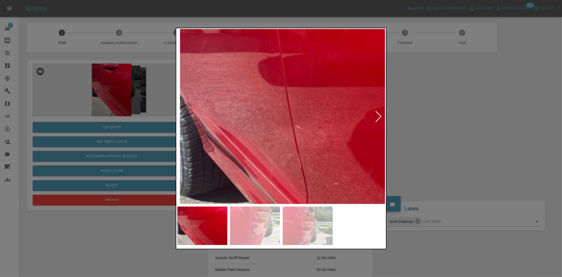
drag, startPoint x: 124, startPoint y: 111, endPoint x: 123, endPoint y: 122, distance: 11.1
click at [124, 111] on div at bounding box center [281, 138] width 562 height 277
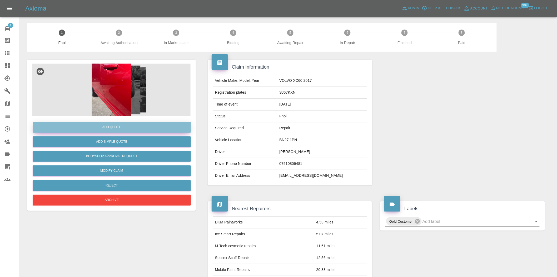
click at [122, 130] on button "Add Quote" at bounding box center [112, 127] width 158 height 11
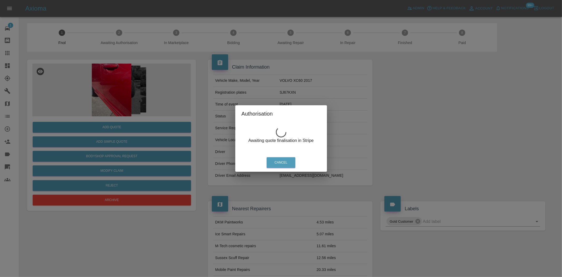
click at [123, 77] on div "Authorisation Awaiting quote finalisation in Stripe Cancel" at bounding box center [281, 138] width 562 height 277
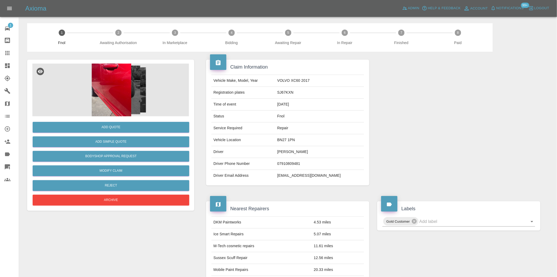
click at [125, 84] on img at bounding box center [111, 89] width 158 height 53
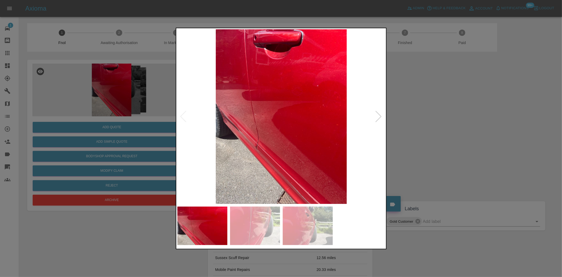
click at [265, 109] on img at bounding box center [281, 116] width 208 height 174
click at [153, 115] on div at bounding box center [281, 138] width 562 height 277
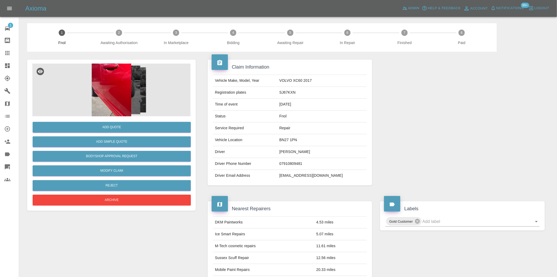
click at [109, 92] on img at bounding box center [111, 89] width 158 height 53
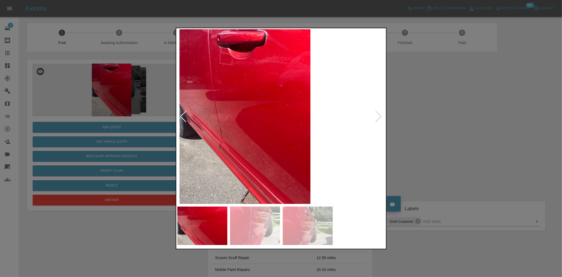
click at [221, 137] on img at bounding box center [245, 116] width 208 height 174
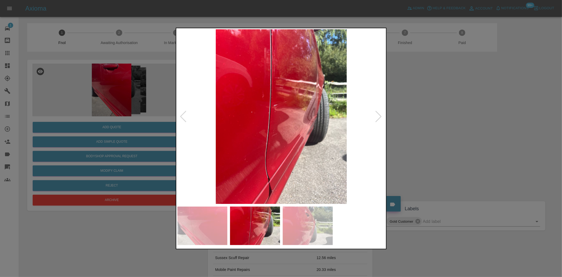
click at [276, 187] on img at bounding box center [281, 116] width 208 height 174
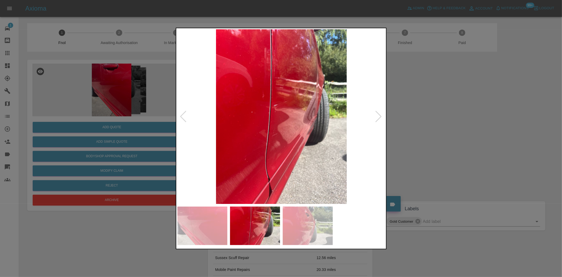
click at [226, 161] on img at bounding box center [281, 116] width 208 height 174
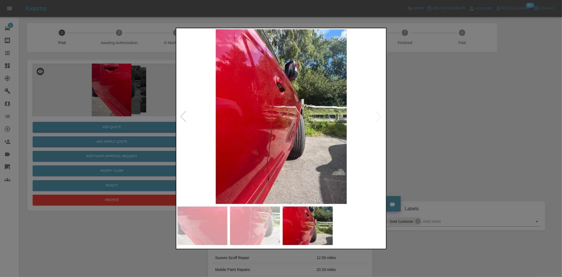
click at [283, 177] on img at bounding box center [281, 116] width 208 height 174
click at [280, 177] on img at bounding box center [281, 116] width 208 height 174
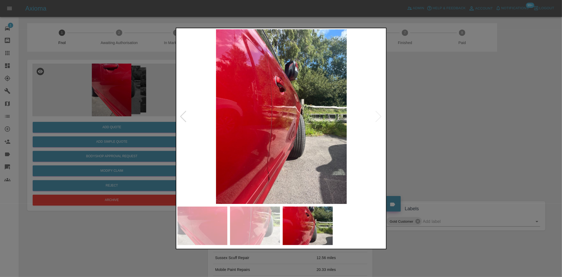
click at [204, 148] on img at bounding box center [281, 116] width 208 height 174
click at [254, 149] on img at bounding box center [281, 116] width 208 height 174
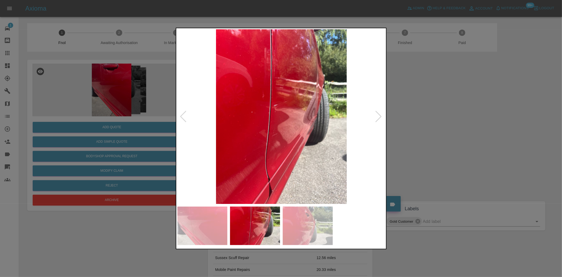
click at [270, 165] on img at bounding box center [281, 116] width 208 height 174
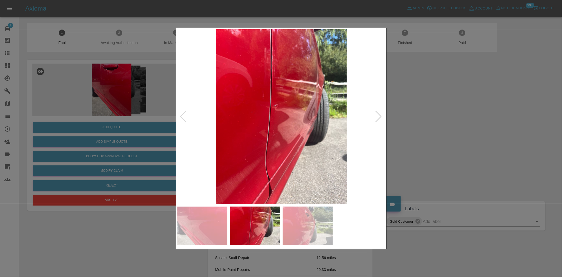
click at [86, 129] on div at bounding box center [281, 138] width 562 height 277
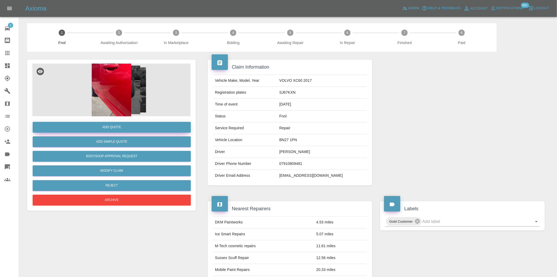
click at [107, 126] on button "Add Quote" at bounding box center [112, 127] width 158 height 11
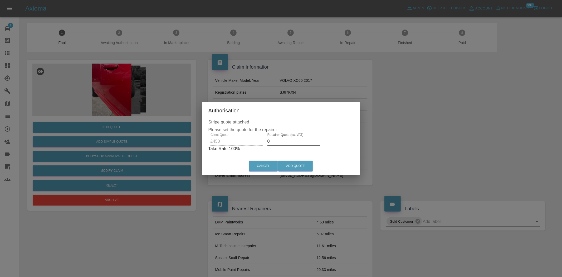
click at [252, 141] on div "Client Quote £450 Repairer Quote (ex. VAT) 0 Take Rate: 100 %" at bounding box center [280, 142] width 145 height 19
click at [292, 165] on button "Add Quote" at bounding box center [295, 165] width 35 height 11
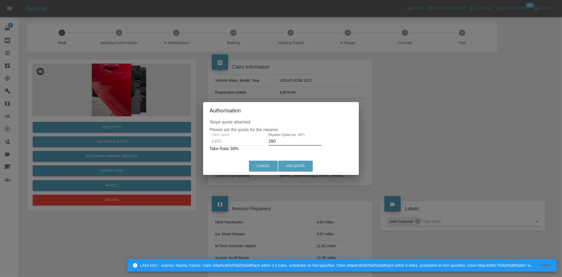
click at [279, 139] on input "280" at bounding box center [294, 141] width 53 height 8
click at [261, 141] on div "Client Quote £450 Repairer Quote (ex. VAT) 280 Take Rate: 38 %" at bounding box center [280, 142] width 143 height 19
type input "270"
click at [296, 163] on button "Add Quote" at bounding box center [295, 165] width 35 height 11
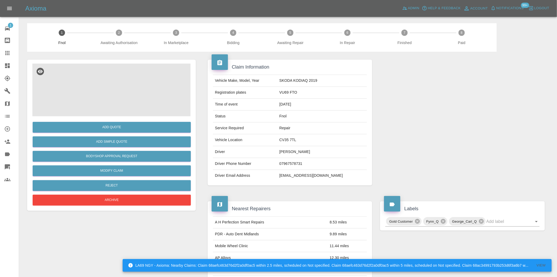
click at [99, 91] on img at bounding box center [111, 89] width 158 height 53
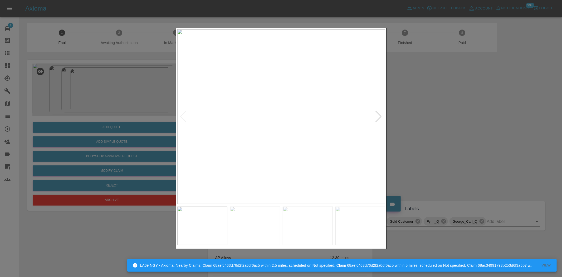
click at [94, 106] on div at bounding box center [281, 138] width 562 height 277
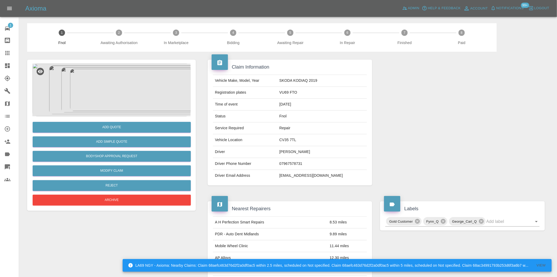
click at [123, 110] on img at bounding box center [111, 89] width 158 height 53
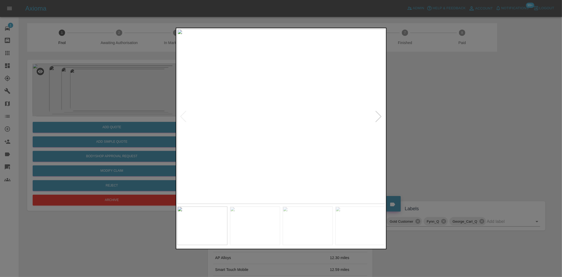
click at [249, 112] on img at bounding box center [281, 116] width 208 height 174
click at [238, 119] on img at bounding box center [281, 116] width 208 height 174
click at [220, 119] on img at bounding box center [281, 116] width 208 height 174
click at [213, 112] on img at bounding box center [281, 116] width 208 height 174
click at [268, 119] on img at bounding box center [281, 116] width 208 height 174
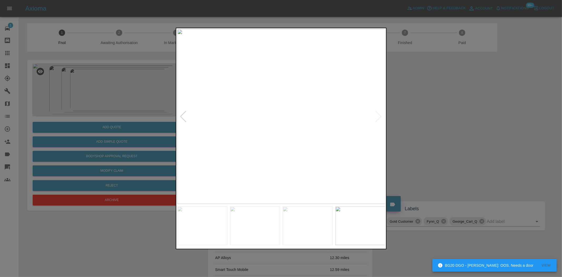
click at [307, 120] on img at bounding box center [281, 116] width 208 height 174
click at [309, 121] on img at bounding box center [281, 116] width 208 height 174
click at [313, 127] on img at bounding box center [283, 116] width 208 height 174
click at [331, 118] on img at bounding box center [296, 116] width 208 height 174
click at [132, 102] on div at bounding box center [281, 138] width 562 height 277
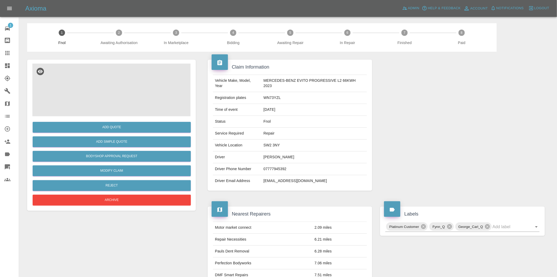
click at [113, 96] on img at bounding box center [111, 89] width 158 height 53
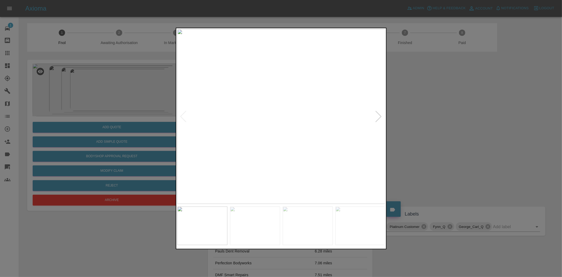
click at [419, 122] on div at bounding box center [281, 138] width 562 height 277
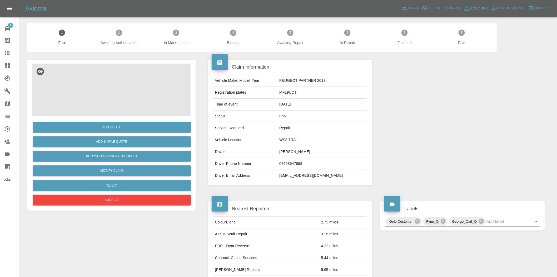
click at [113, 89] on img at bounding box center [111, 89] width 158 height 53
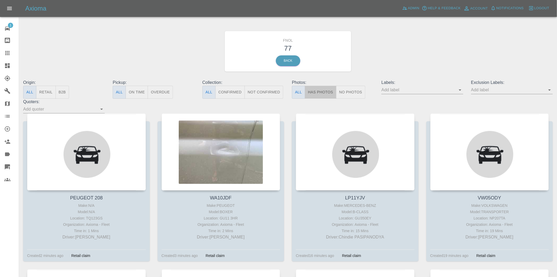
click at [314, 92] on button "Has Photos" at bounding box center [321, 92] width 32 height 13
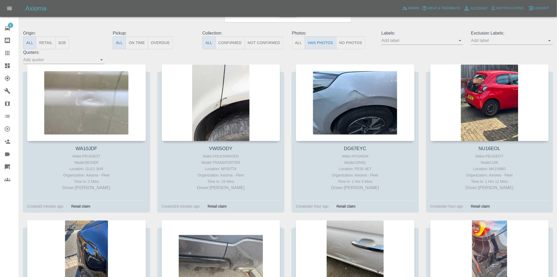
scroll to position [29, 0]
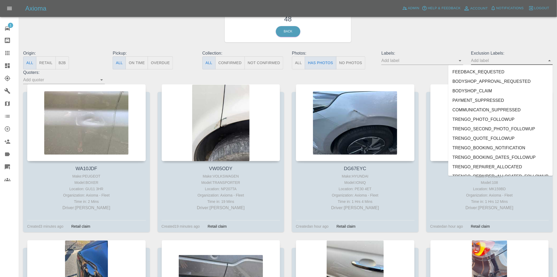
click at [497, 59] on input "text" at bounding box center [509, 60] width 74 height 8
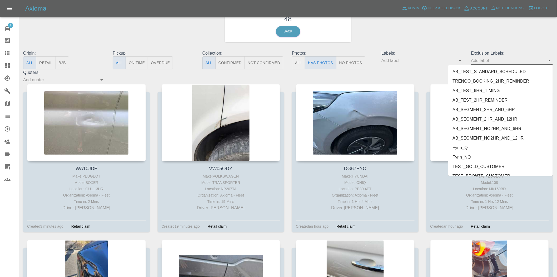
scroll to position [1098, 0]
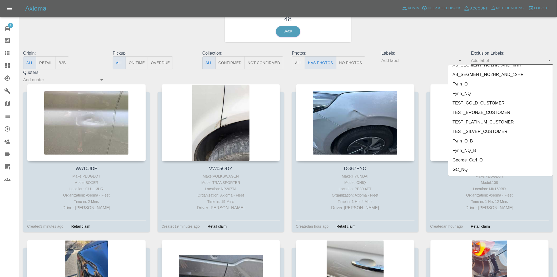
click at [466, 155] on li "George_Carl_Q" at bounding box center [501, 159] width 105 height 9
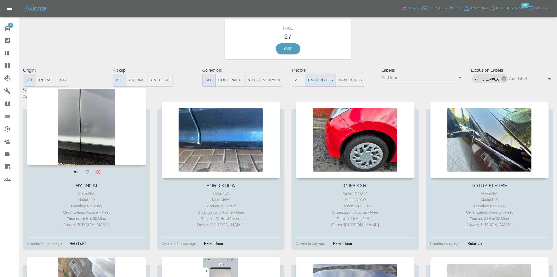
scroll to position [11, 0]
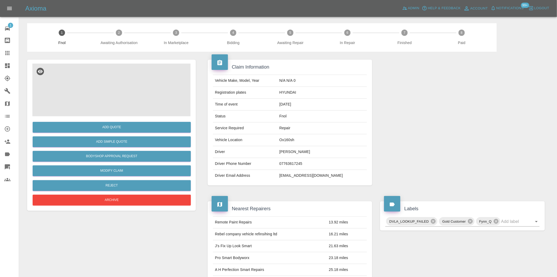
click at [114, 85] on img at bounding box center [111, 89] width 158 height 53
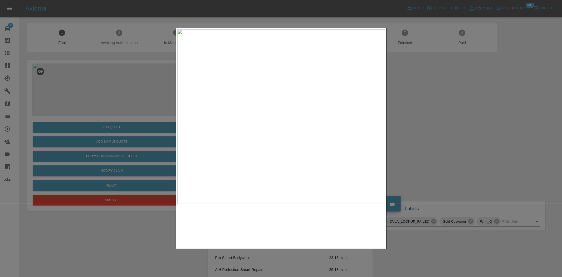
click at [238, 128] on img at bounding box center [281, 116] width 208 height 174
click at [275, 135] on img at bounding box center [281, 116] width 208 height 174
click at [297, 105] on img at bounding box center [300, 60] width 624 height 523
click at [298, 105] on img at bounding box center [300, 60] width 624 height 523
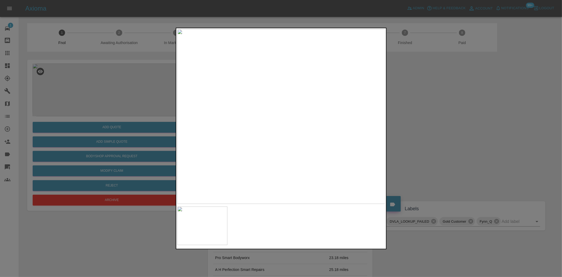
click at [273, 114] on img at bounding box center [281, 116] width 208 height 174
click at [278, 159] on img at bounding box center [277, 125] width 624 height 523
click at [281, 146] on img at bounding box center [261, 124] width 624 height 523
drag, startPoint x: 135, startPoint y: 81, endPoint x: 115, endPoint y: 1, distance: 82.2
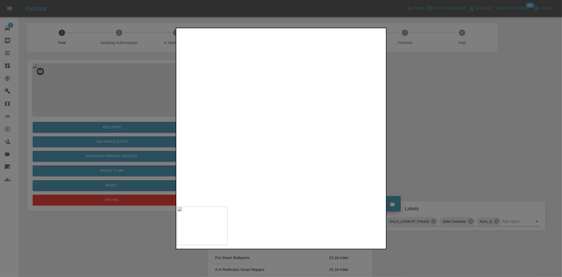
click at [135, 81] on div at bounding box center [281, 138] width 562 height 277
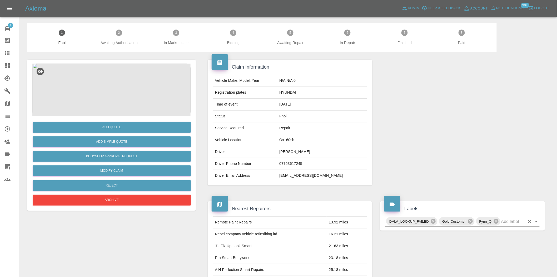
click at [504, 223] on input "text" at bounding box center [514, 221] width 24 height 8
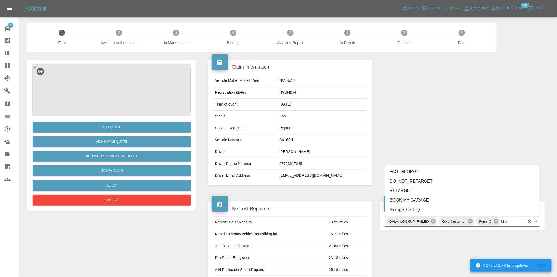
type input "GEO"
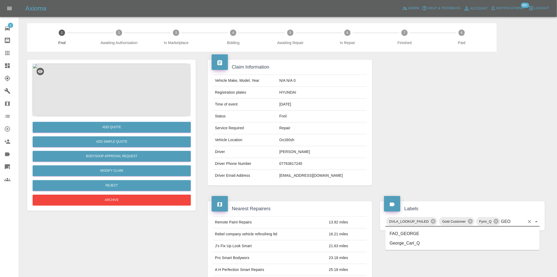
click at [414, 244] on li "George_Carl_Q" at bounding box center [463, 242] width 154 height 9
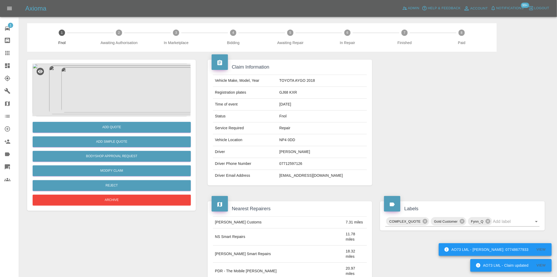
click at [115, 72] on img at bounding box center [111, 89] width 158 height 53
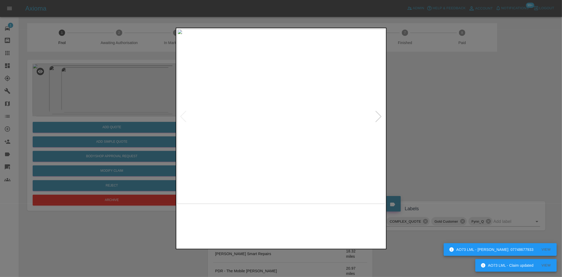
click at [266, 109] on img at bounding box center [281, 116] width 208 height 174
click at [279, 130] on img at bounding box center [315, 190] width 624 height 523
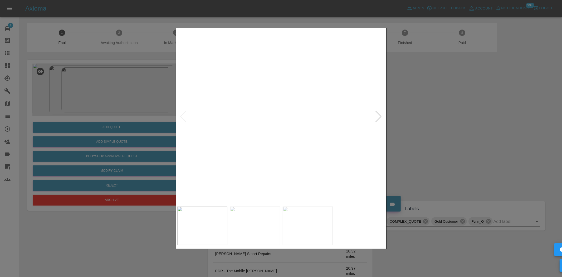
click at [300, 125] on img at bounding box center [314, 190] width 624 height 523
click at [300, 125] on img at bounding box center [281, 116] width 208 height 174
click at [328, 121] on img at bounding box center [223, 89] width 624 height 523
click at [278, 138] on img at bounding box center [261, 116] width 208 height 174
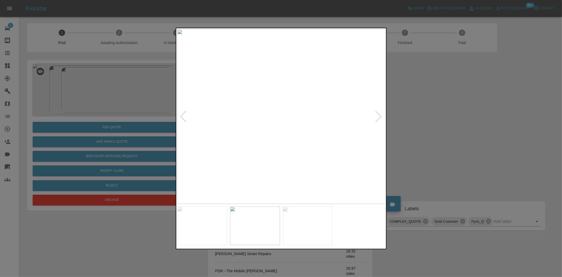
click at [293, 157] on img at bounding box center [281, 116] width 208 height 174
click at [304, 157] on img at bounding box center [281, 116] width 208 height 174
click at [272, 154] on img at bounding box center [139, 12] width 624 height 523
click at [284, 194] on img at bounding box center [139, 88] width 624 height 523
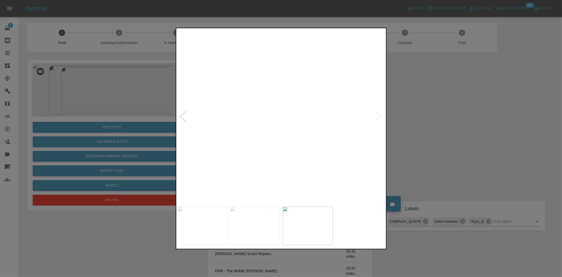
click at [275, 139] on img at bounding box center [139, 88] width 624 height 523
click at [289, 136] on img at bounding box center [281, 116] width 208 height 174
click at [296, 100] on img at bounding box center [281, 116] width 208 height 174
click at [296, 99] on img at bounding box center [281, 116] width 208 height 174
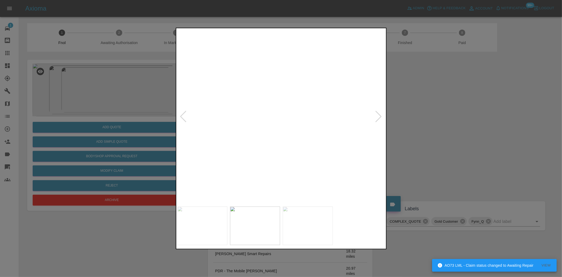
click at [287, 162] on img at bounding box center [239, 229] width 624 height 523
click at [288, 112] on img at bounding box center [281, 246] width 624 height 523
click at [277, 109] on img at bounding box center [275, 212] width 624 height 523
click at [272, 107] on img at bounding box center [275, 212] width 624 height 523
click at [269, 109] on img at bounding box center [258, 175] width 624 height 523
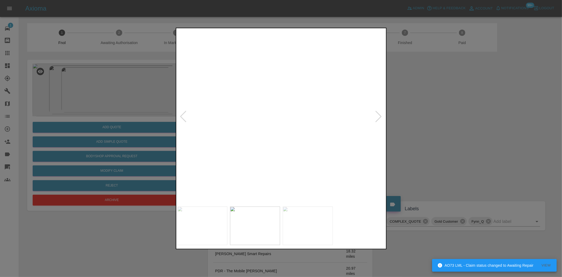
click at [267, 96] on img at bounding box center [250, 157] width 624 height 523
click at [273, 170] on img at bounding box center [255, 166] width 624 height 523
click at [264, 99] on img at bounding box center [264, 182] width 624 height 523
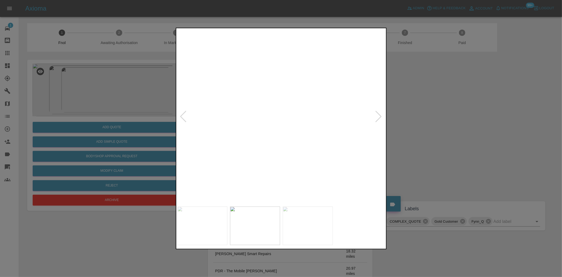
click at [257, 92] on img at bounding box center [268, 144] width 624 height 523
click at [249, 92] on img at bounding box center [260, 95] width 624 height 523
click at [250, 92] on img at bounding box center [260, 85] width 624 height 523
click at [243, 88] on img at bounding box center [262, 49] width 624 height 523
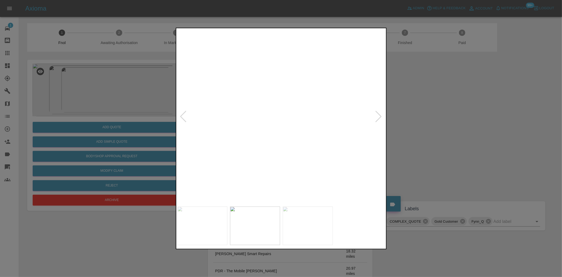
drag, startPoint x: 163, startPoint y: 106, endPoint x: 159, endPoint y: 111, distance: 6.0
click at [162, 106] on div at bounding box center [281, 138] width 562 height 277
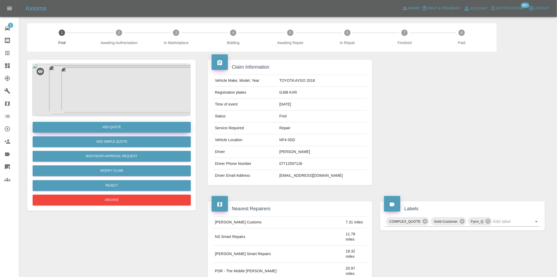
click at [147, 126] on button "Add Quote" at bounding box center [112, 127] width 158 height 11
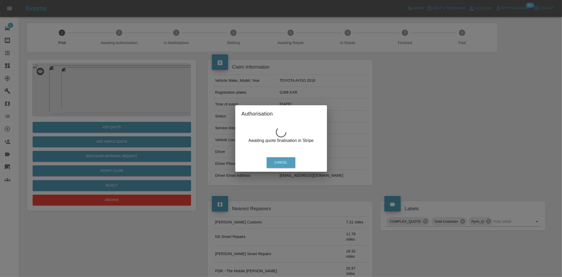
drag, startPoint x: 133, startPoint y: 82, endPoint x: 113, endPoint y: 82, distance: 20.0
click at [132, 82] on div "Authorisation Awaiting quote finalisation in Stripe Cancel" at bounding box center [281, 138] width 562 height 277
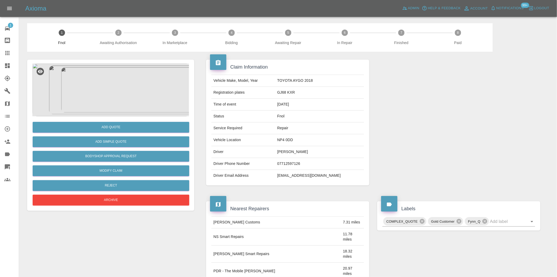
click at [113, 82] on img at bounding box center [111, 89] width 158 height 53
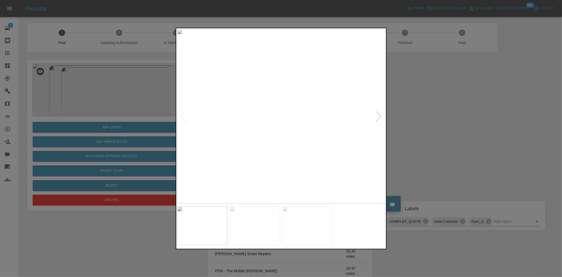
click at [283, 75] on img at bounding box center [281, 116] width 208 height 174
click at [274, 77] on img at bounding box center [273, 230] width 624 height 523
click at [76, 89] on div at bounding box center [281, 138] width 562 height 277
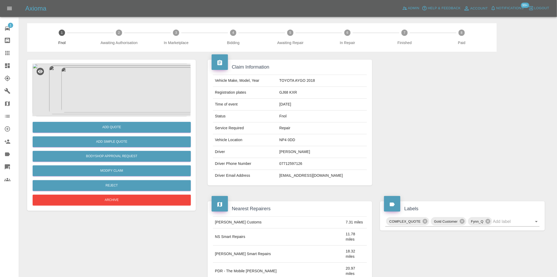
click at [121, 72] on img at bounding box center [111, 89] width 158 height 53
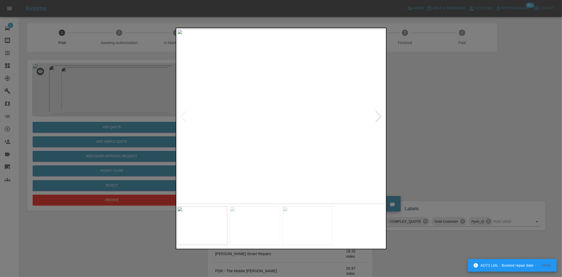
click at [267, 96] on img at bounding box center [281, 116] width 208 height 174
click at [225, 111] on img at bounding box center [267, 207] width 624 height 523
click at [244, 119] on img at bounding box center [266, 207] width 624 height 523
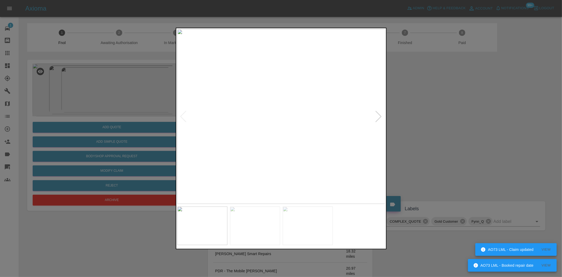
click at [283, 93] on img at bounding box center [281, 116] width 208 height 174
click at [261, 117] on img at bounding box center [273, 185] width 624 height 523
click at [217, 113] on img at bounding box center [251, 116] width 208 height 174
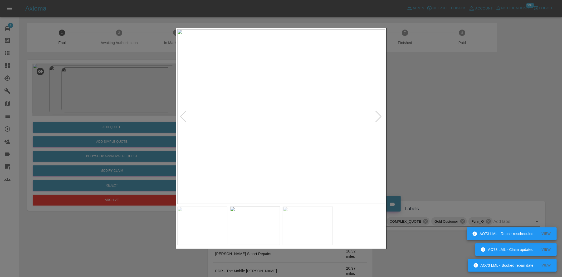
click at [284, 102] on img at bounding box center [281, 116] width 208 height 174
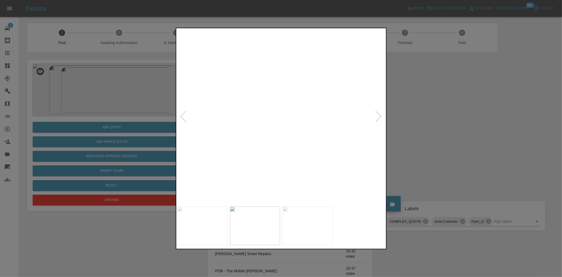
click at [285, 145] on img at bounding box center [274, 179] width 624 height 523
click at [248, 119] on img at bounding box center [227, 213] width 624 height 523
click at [253, 129] on img at bounding box center [227, 207] width 624 height 523
click at [280, 172] on img at bounding box center [281, 116] width 208 height 174
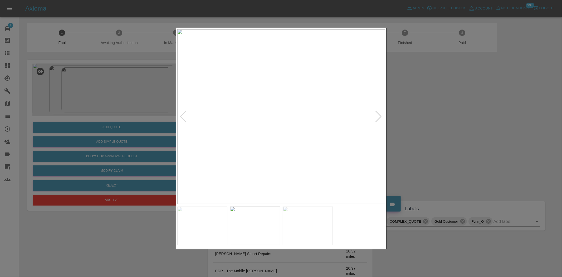
click at [280, 172] on img at bounding box center [281, 116] width 208 height 174
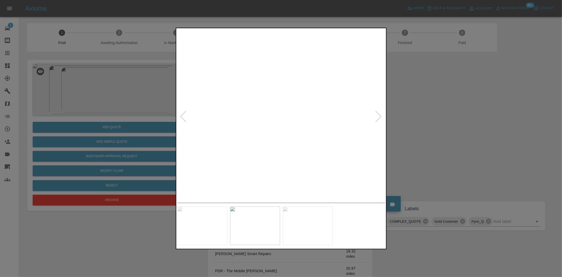
click at [250, 151] on img at bounding box center [244, 9] width 624 height 523
click at [254, 178] on img at bounding box center [237, 67] width 624 height 523
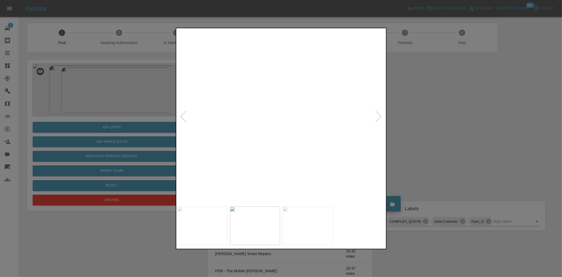
click at [261, 171] on img at bounding box center [240, 157] width 624 height 523
click at [270, 182] on img at bounding box center [243, 171] width 624 height 523
click at [255, 131] on img at bounding box center [247, 218] width 624 height 523
click at [255, 129] on img at bounding box center [249, 252] width 624 height 523
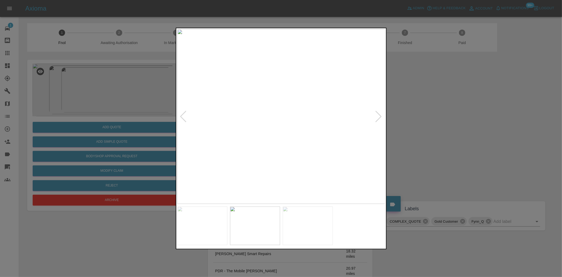
click at [263, 121] on img at bounding box center [281, 116] width 208 height 174
click at [263, 121] on img at bounding box center [335, 102] width 624 height 523
click at [292, 129] on img at bounding box center [281, 116] width 208 height 174
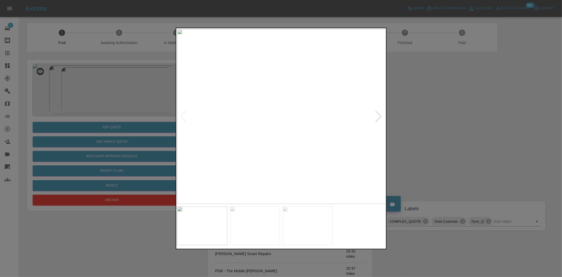
click at [253, 125] on img at bounding box center [281, 116] width 208 height 174
click at [312, 101] on img at bounding box center [281, 116] width 208 height 174
click at [217, 70] on img at bounding box center [281, 116] width 208 height 174
click at [253, 98] on img at bounding box center [473, 254] width 624 height 523
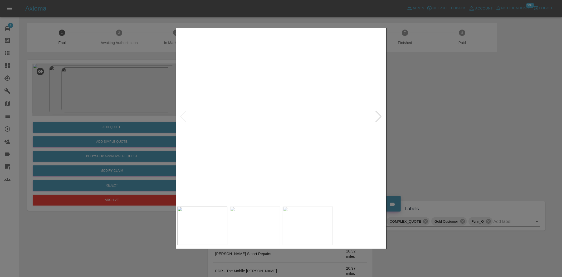
click at [256, 94] on img at bounding box center [429, 160] width 624 height 523
click at [245, 90] on img at bounding box center [429, 160] width 624 height 523
click at [267, 106] on img at bounding box center [411, 112] width 624 height 523
click at [254, 114] on img at bounding box center [281, 116] width 208 height 174
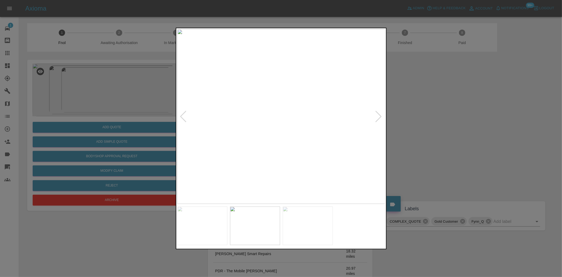
click at [266, 112] on img at bounding box center [281, 116] width 208 height 174
click at [317, 119] on img at bounding box center [281, 116] width 208 height 174
click at [256, 95] on img at bounding box center [113, 101] width 624 height 523
click at [312, 103] on img at bounding box center [160, 69] width 624 height 523
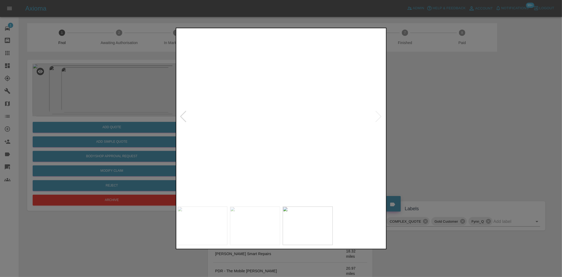
click at [303, 106] on img at bounding box center [148, 24] width 624 height 523
click at [303, 107] on img at bounding box center [147, 21] width 624 height 523
click at [206, 107] on img at bounding box center [281, 116] width 208 height 174
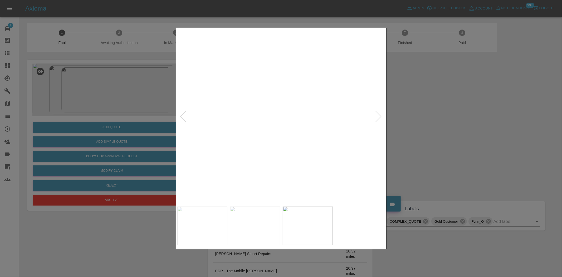
click at [217, 106] on img at bounding box center [443, 125] width 624 height 523
click at [208, 49] on img at bounding box center [443, 125] width 624 height 523
click at [220, 75] on img at bounding box center [403, 66] width 624 height 523
click at [230, 124] on img at bounding box center [333, 61] width 624 height 523
click at [209, 140] on img at bounding box center [331, 62] width 624 height 523
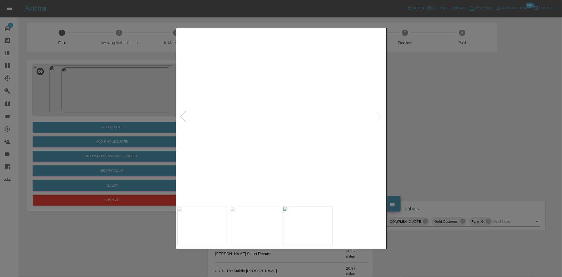
click at [142, 125] on div at bounding box center [281, 138] width 562 height 277
click at [228, 122] on img at bounding box center [73, 91] width 624 height 523
drag, startPoint x: 126, startPoint y: 133, endPoint x: 125, endPoint y: 125, distance: 8.0
click at [126, 132] on div at bounding box center [281, 138] width 562 height 277
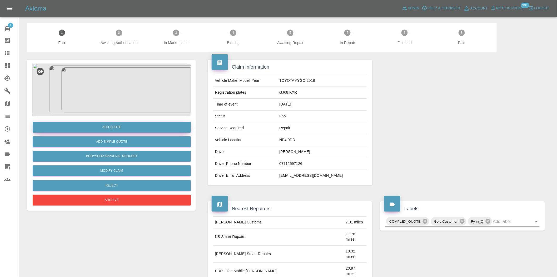
click at [125, 125] on button "Add Quote" at bounding box center [112, 127] width 158 height 11
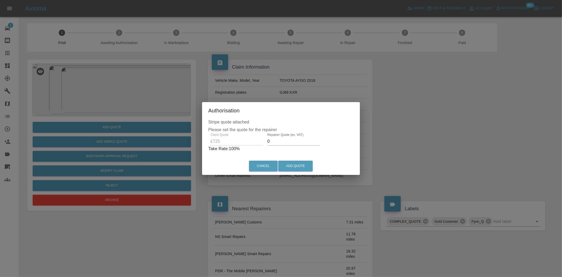
click at [232, 141] on div "Client Quote £725 Repairer Quote (ex. VAT) 0 Take Rate: 100 %" at bounding box center [280, 142] width 145 height 19
type input "425"
click at [288, 166] on button "Add Quote" at bounding box center [295, 165] width 35 height 11
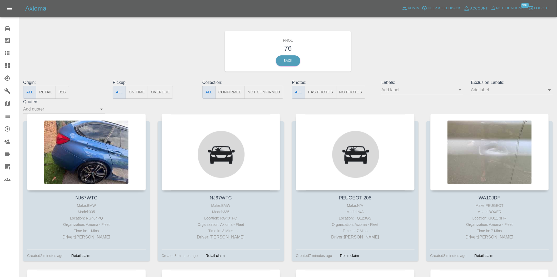
drag, startPoint x: 494, startPoint y: 90, endPoint x: 517, endPoint y: 93, distance: 23.1
click at [456, 90] on input "text" at bounding box center [419, 90] width 74 height 8
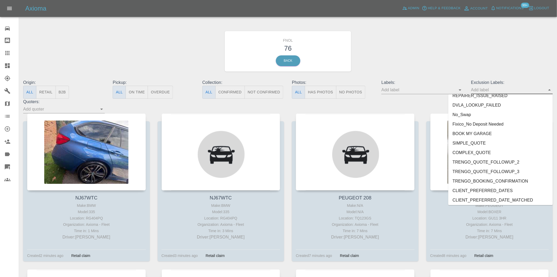
scroll to position [1098, 0]
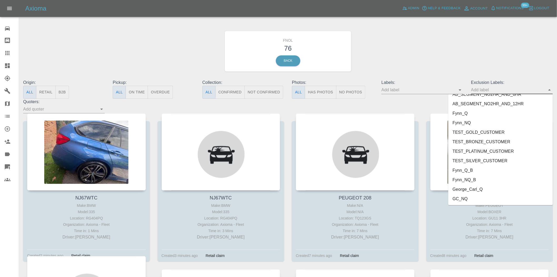
click at [467, 186] on li "George_Carl_Q" at bounding box center [501, 188] width 105 height 9
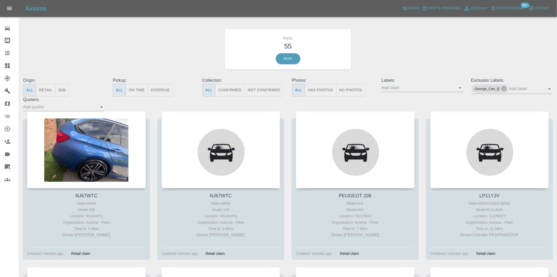
scroll to position [0, 0]
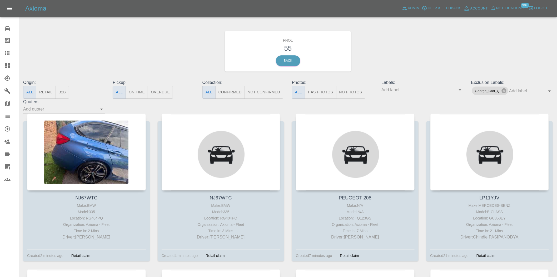
click at [7, 67] on icon at bounding box center [7, 65] width 5 height 5
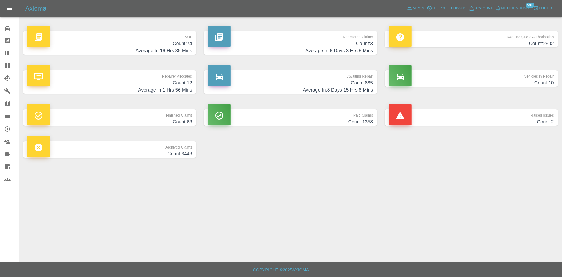
click at [188, 42] on h4 "Count: 74" at bounding box center [109, 43] width 165 height 7
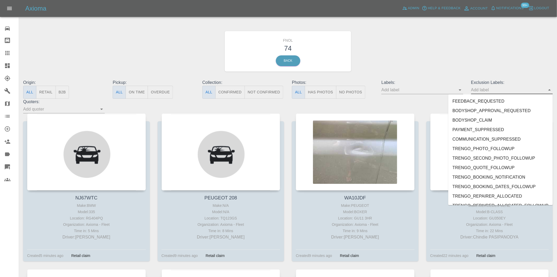
click at [486, 89] on input "text" at bounding box center [509, 90] width 74 height 8
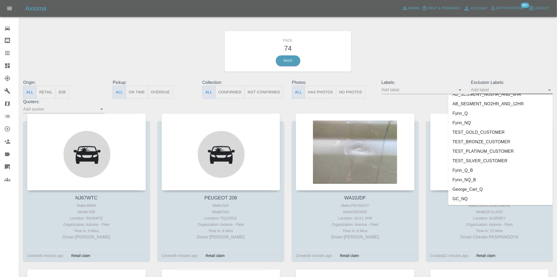
drag, startPoint x: 475, startPoint y: 186, endPoint x: 478, endPoint y: 193, distance: 7.2
click at [475, 186] on li "George_Carl_Q" at bounding box center [501, 188] width 105 height 9
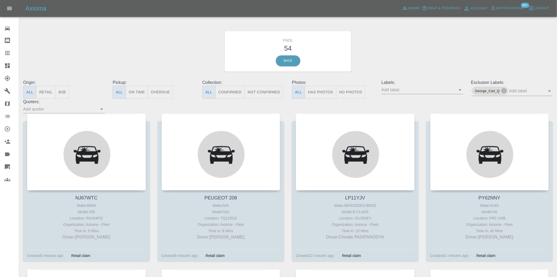
click at [154, 52] on div "FNOL 54 Back" at bounding box center [288, 51] width 538 height 56
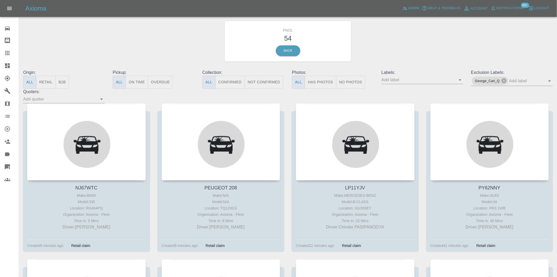
scroll to position [0, 0]
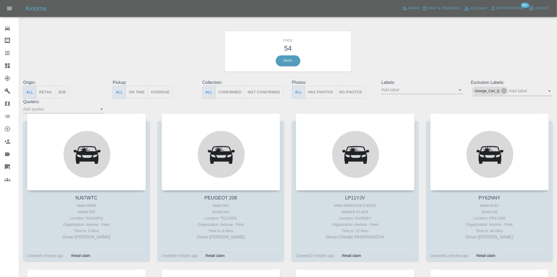
click at [327, 90] on button "Has Photos" at bounding box center [321, 92] width 32 height 13
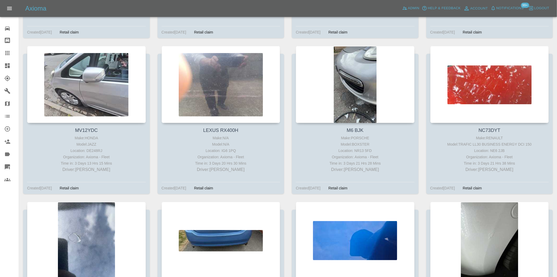
scroll to position [646, 0]
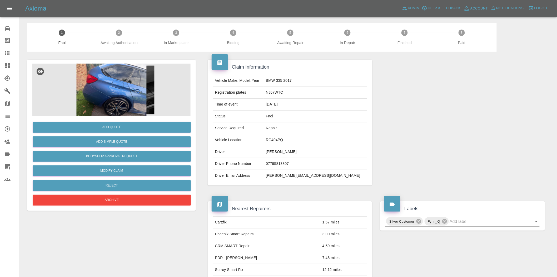
click at [117, 94] on img at bounding box center [111, 89] width 158 height 53
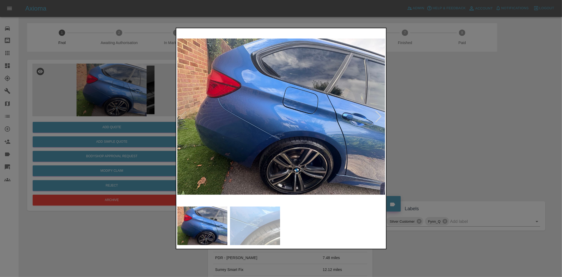
click at [285, 135] on img at bounding box center [281, 116] width 208 height 174
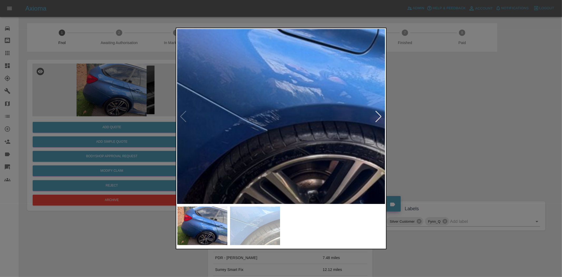
click at [272, 141] on img at bounding box center [270, 61] width 624 height 523
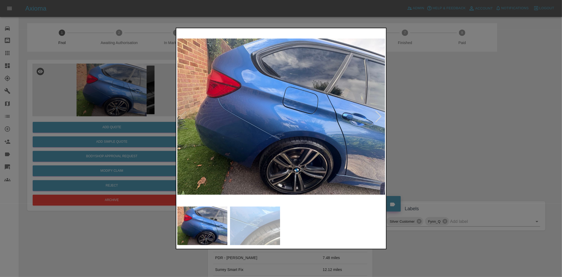
click at [252, 148] on img at bounding box center [281, 116] width 208 height 174
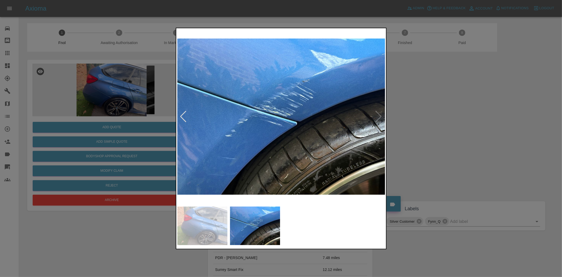
click at [279, 118] on img at bounding box center [281, 116] width 208 height 174
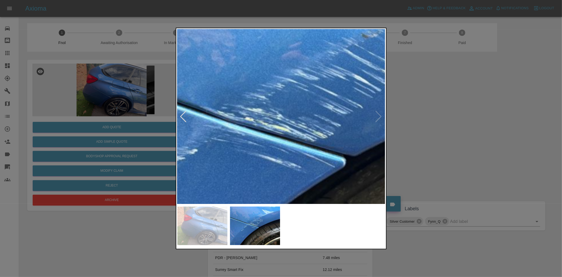
click at [294, 144] on img at bounding box center [298, 141] width 624 height 523
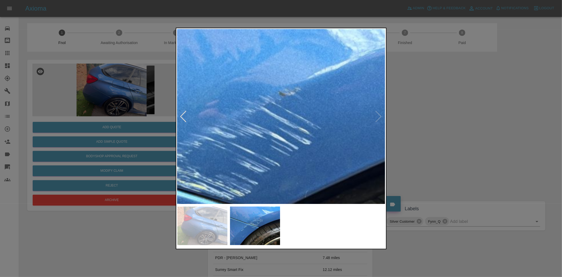
click at [209, 186] on img at bounding box center [216, 199] width 624 height 523
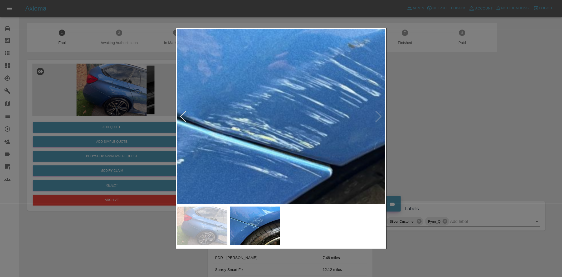
click at [313, 137] on img at bounding box center [285, 150] width 624 height 523
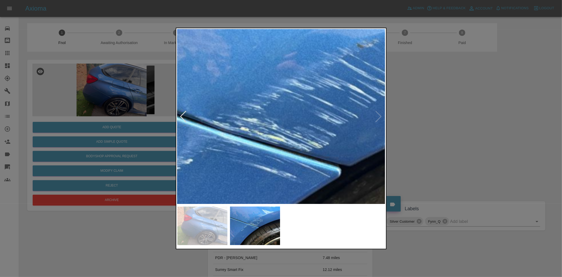
click at [285, 139] on img at bounding box center [294, 150] width 624 height 523
click at [274, 151] on img at bounding box center [294, 150] width 624 height 523
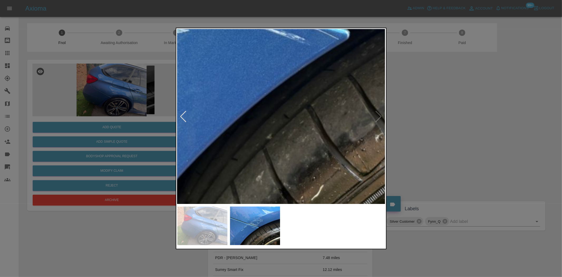
click at [222, 156] on img at bounding box center [302, 13] width 624 height 523
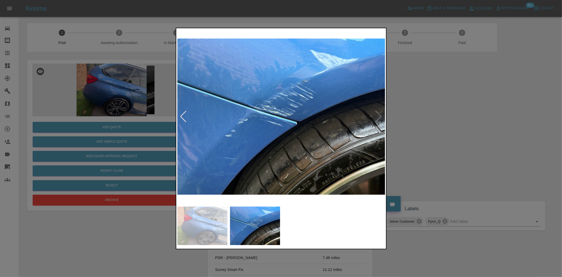
click at [103, 140] on div at bounding box center [281, 138] width 562 height 277
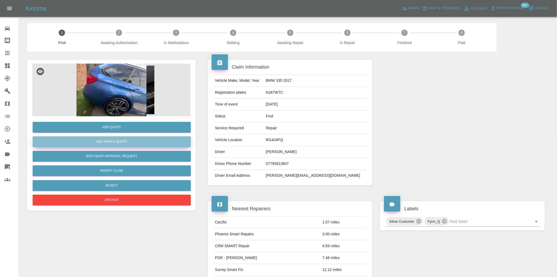
click at [103, 140] on button "Add Simple Quote" at bounding box center [112, 141] width 158 height 11
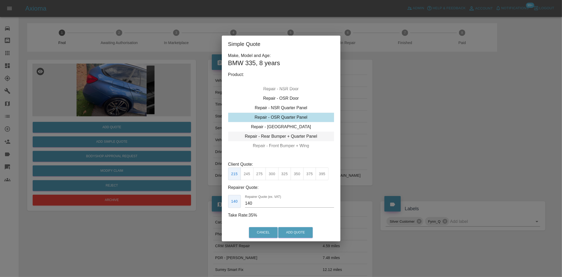
click at [275, 136] on div "Repair - Rear Bumper + Quarter Panel" at bounding box center [281, 135] width 106 height 9
click at [262, 175] on button "350" at bounding box center [259, 173] width 13 height 13
drag, startPoint x: 259, startPoint y: 205, endPoint x: 172, endPoint y: 205, distance: 87.5
click at [173, 204] on div "Simple Quote Make, Model and Age: BMW 335 , 8 years Product: Repair - Front Bum…" at bounding box center [281, 138] width 562 height 277
type input "200"
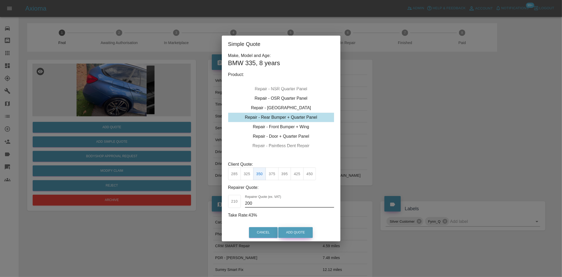
click at [296, 230] on button "Add Quote" at bounding box center [295, 232] width 35 height 11
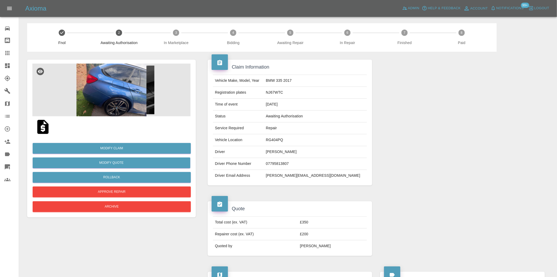
click at [103, 92] on img at bounding box center [111, 89] width 158 height 53
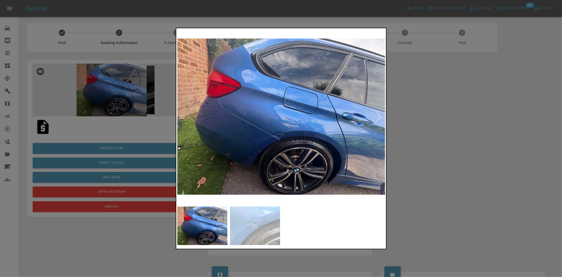
click at [267, 125] on img at bounding box center [281, 116] width 208 height 174
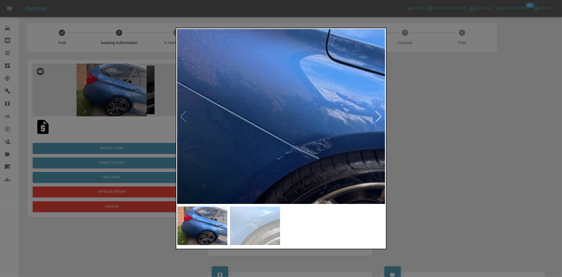
click at [268, 125] on img at bounding box center [321, 89] width 624 height 523
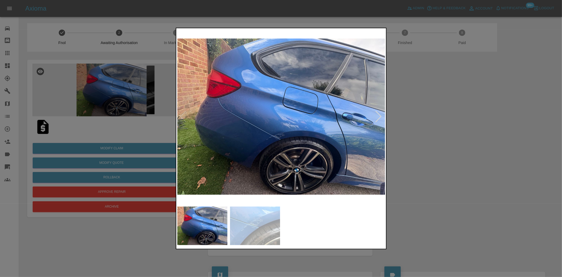
click at [273, 152] on img at bounding box center [281, 116] width 208 height 174
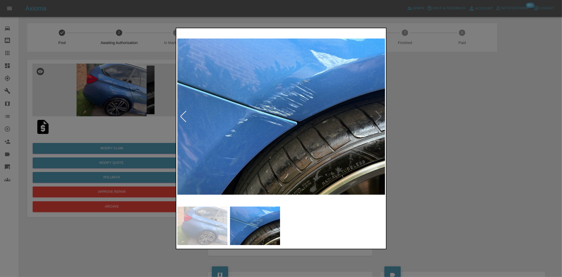
click at [278, 109] on img at bounding box center [281, 116] width 208 height 174
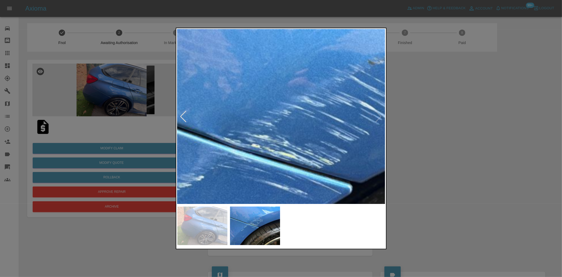
click at [292, 123] on img at bounding box center [305, 167] width 624 height 523
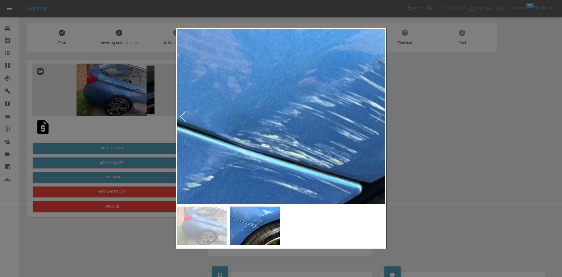
click at [292, 123] on img at bounding box center [314, 167] width 624 height 523
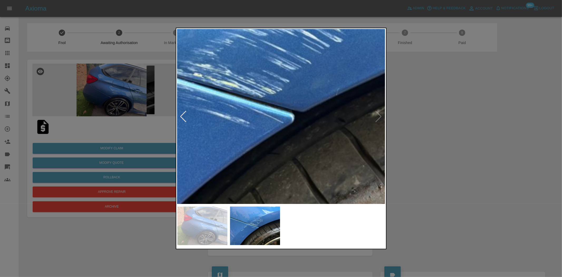
click at [292, 123] on img at bounding box center [247, 96] width 624 height 523
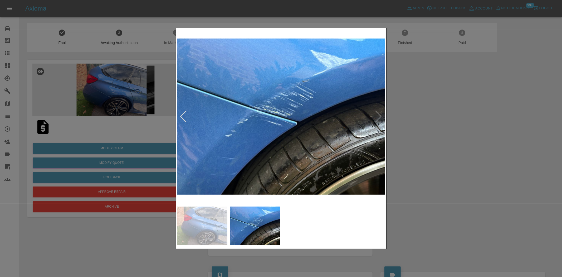
click at [269, 128] on img at bounding box center [281, 116] width 208 height 174
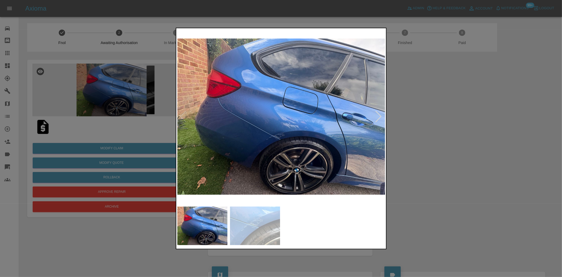
click at [107, 109] on div at bounding box center [281, 138] width 562 height 277
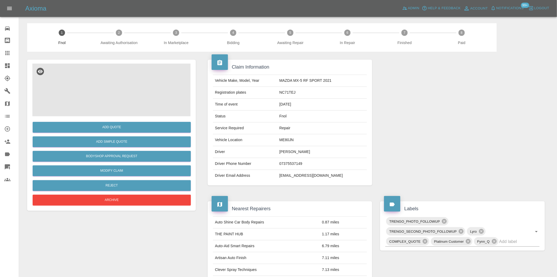
click at [120, 93] on img at bounding box center [111, 89] width 158 height 53
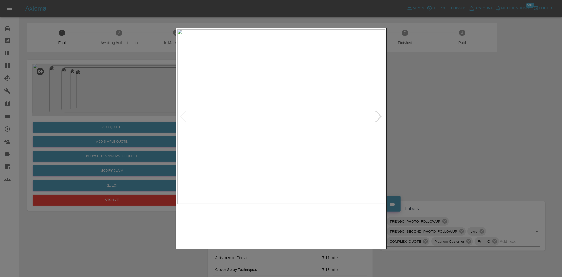
click at [261, 141] on img at bounding box center [281, 116] width 208 height 174
click at [262, 144] on img at bounding box center [281, 116] width 208 height 174
click at [275, 136] on img at bounding box center [281, 116] width 208 height 174
click at [288, 142] on img at bounding box center [281, 116] width 208 height 174
click at [264, 146] on img at bounding box center [279, 116] width 208 height 174
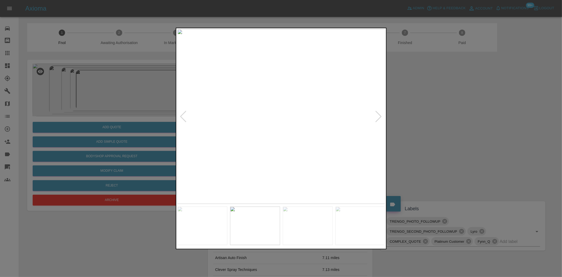
click at [202, 140] on img at bounding box center [281, 116] width 208 height 174
click at [234, 133] on img at bounding box center [281, 116] width 208 height 174
click at [223, 133] on img at bounding box center [248, 116] width 208 height 174
click at [213, 136] on img at bounding box center [230, 116] width 208 height 174
click at [68, 91] on div at bounding box center [281, 138] width 562 height 277
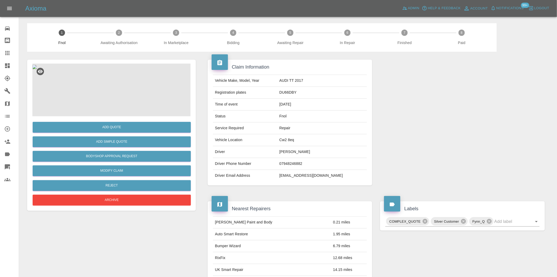
click at [37, 69] on img at bounding box center [34, 67] width 4 height 4
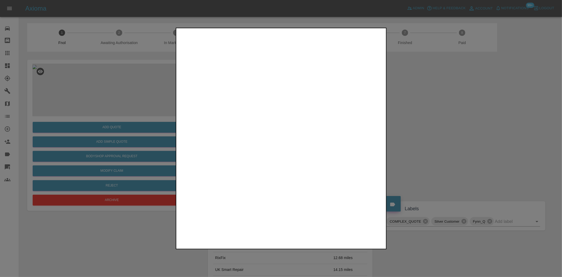
click at [182, 35] on img at bounding box center [179, 33] width 4 height 4
click at [96, 81] on img at bounding box center [90, 74] width 13 height 13
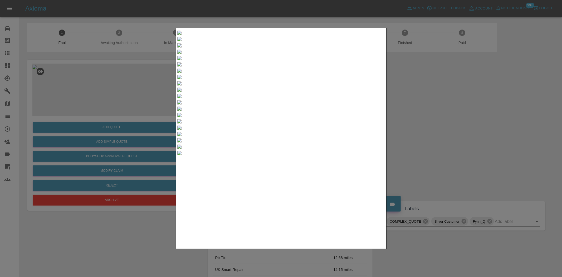
click at [182, 35] on img at bounding box center [179, 33] width 4 height 4
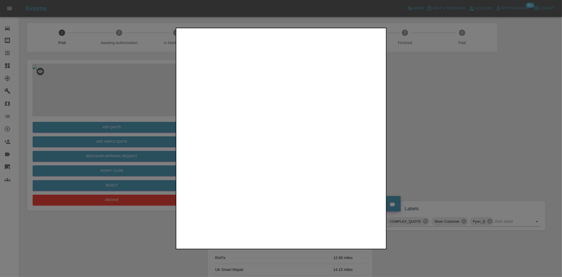
click at [182, 35] on img at bounding box center [179, 33] width 4 height 4
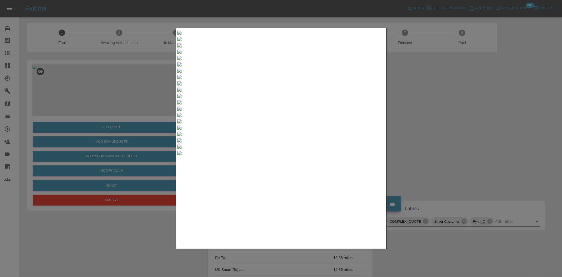
click at [182, 35] on img at bounding box center [179, 33] width 4 height 4
click at [143, 119] on div at bounding box center [281, 138] width 562 height 277
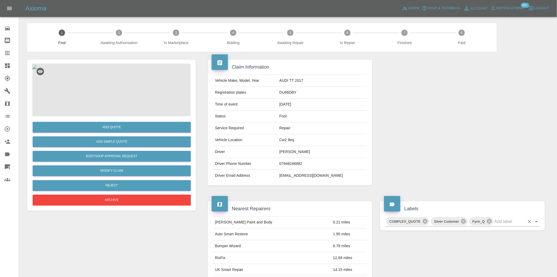
click at [499, 221] on input "text" at bounding box center [510, 221] width 31 height 8
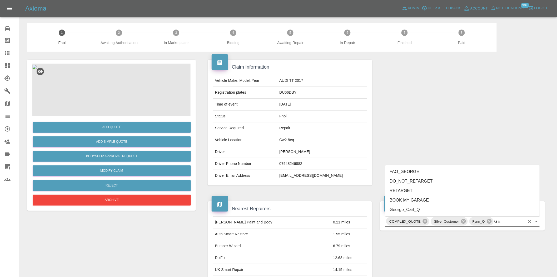
type input "GEO"
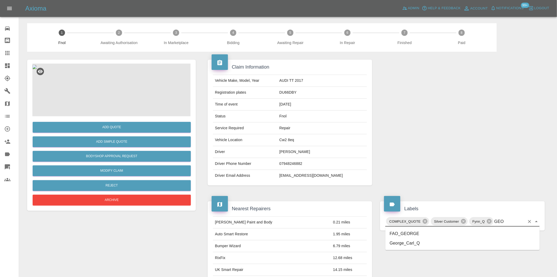
click at [412, 245] on li "George_Carl_Q" at bounding box center [463, 242] width 154 height 9
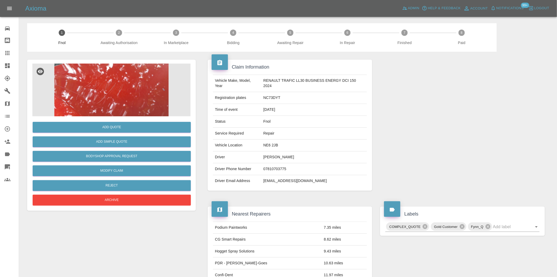
click at [139, 82] on img at bounding box center [111, 89] width 158 height 53
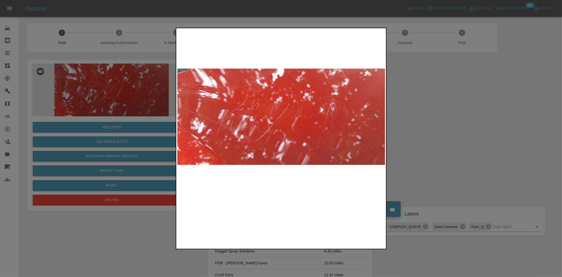
click at [275, 114] on img at bounding box center [281, 116] width 208 height 174
click at [249, 119] on img at bounding box center [281, 116] width 208 height 174
click at [301, 121] on img at bounding box center [281, 116] width 208 height 174
click at [183, 111] on img at bounding box center [281, 116] width 208 height 174
drag, startPoint x: 51, startPoint y: 83, endPoint x: 94, endPoint y: 88, distance: 43.8
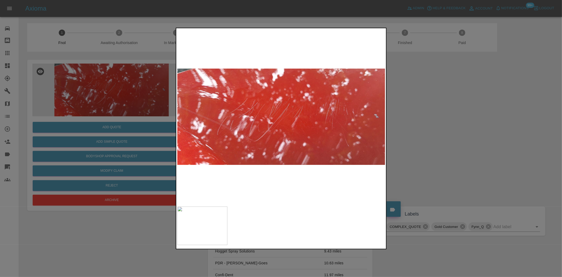
click at [52, 83] on div at bounding box center [281, 138] width 562 height 277
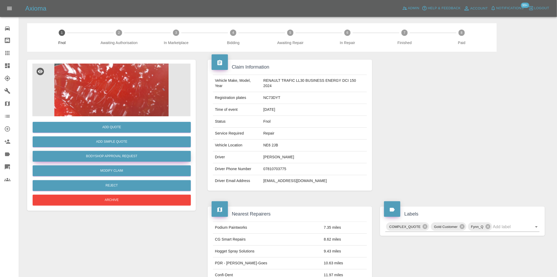
drag, startPoint x: 111, startPoint y: 157, endPoint x: 119, endPoint y: 160, distance: 7.8
click at [111, 157] on button "Bodyshop Approval Request" at bounding box center [112, 156] width 158 height 11
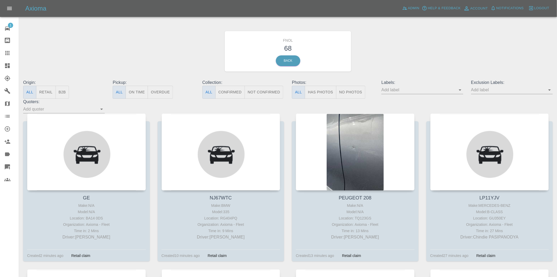
click at [313, 90] on button "Has Photos" at bounding box center [321, 92] width 32 height 13
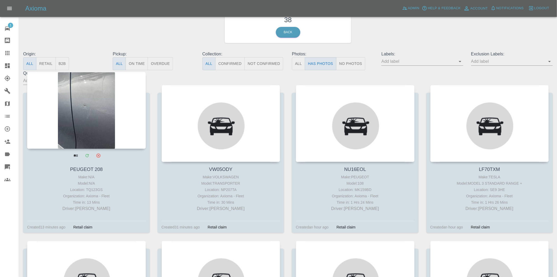
scroll to position [29, 0]
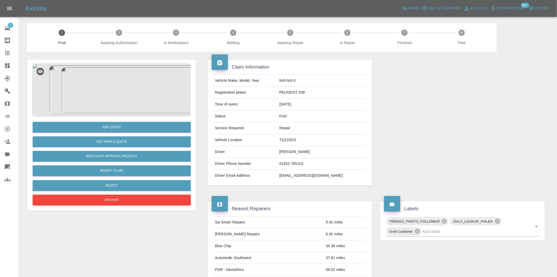
click at [125, 81] on img at bounding box center [111, 89] width 158 height 53
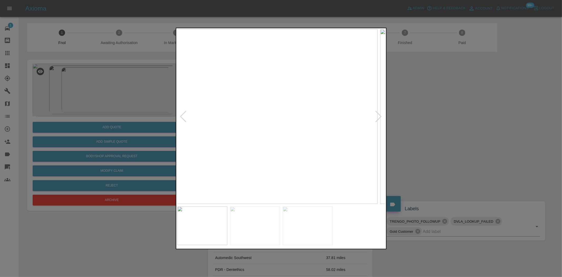
click at [277, 137] on img at bounding box center [273, 116] width 208 height 174
click at [252, 152] on img at bounding box center [248, 116] width 208 height 174
click at [315, 141] on img at bounding box center [281, 116] width 208 height 174
click at [315, 141] on img at bounding box center [179, 41] width 624 height 523
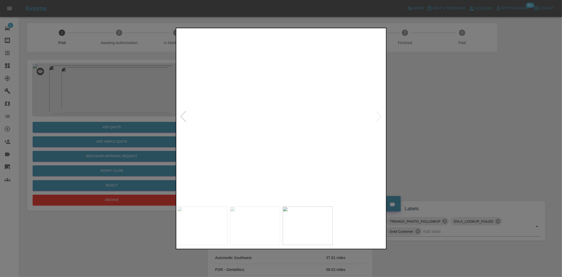
click at [315, 141] on img at bounding box center [179, 41] width 624 height 523
click at [275, 131] on img at bounding box center [281, 116] width 208 height 174
click at [232, 129] on img at bounding box center [281, 116] width 208 height 174
click at [293, 134] on img at bounding box center [281, 116] width 208 height 174
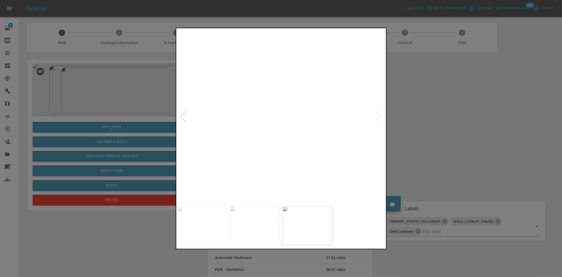
click at [176, 175] on div at bounding box center [281, 138] width 211 height 221
click at [218, 201] on img at bounding box center [107, 157] width 624 height 523
click at [272, 188] on img at bounding box center [102, 204] width 624 height 523
click at [294, 173] on img at bounding box center [197, 203] width 624 height 523
click at [303, 139] on img at bounding box center [212, 201] width 624 height 523
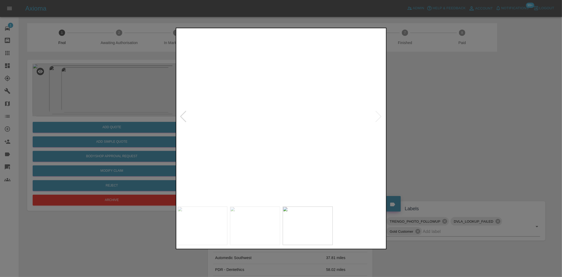
click at [289, 141] on img at bounding box center [271, 113] width 624 height 523
click at [315, 134] on img at bounding box center [273, 112] width 624 height 523
click at [331, 132] on img at bounding box center [323, 67] width 624 height 523
click at [303, 122] on img at bounding box center [344, 34] width 624 height 523
click at [282, 140] on img at bounding box center [344, 15] width 624 height 523
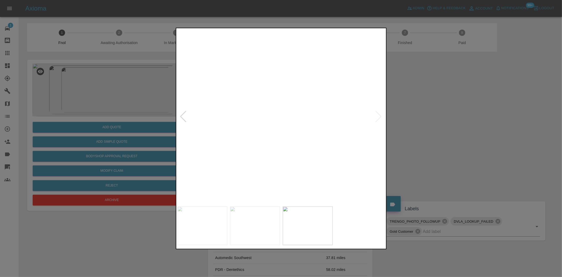
click at [282, 140] on img at bounding box center [344, 15] width 624 height 523
click at [295, 148] on img at bounding box center [281, 116] width 208 height 174
click at [240, 155] on img at bounding box center [281, 116] width 208 height 174
click at [201, 151] on img at bounding box center [281, 116] width 208 height 174
click at [254, 148] on img at bounding box center [281, 116] width 208 height 174
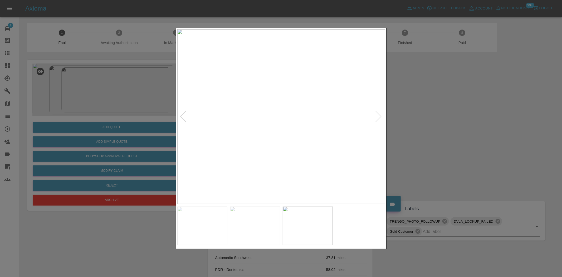
click at [254, 148] on img at bounding box center [281, 116] width 208 height 174
click at [253, 148] on img at bounding box center [363, 20] width 624 height 523
click at [271, 150] on img at bounding box center [281, 116] width 208 height 174
click at [275, 151] on img at bounding box center [281, 116] width 208 height 174
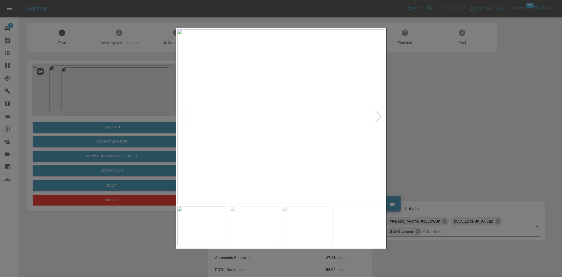
click at [271, 128] on img at bounding box center [281, 116] width 208 height 174
click at [269, 128] on img at bounding box center [311, 81] width 624 height 523
click at [241, 126] on img at bounding box center [281, 116] width 208 height 174
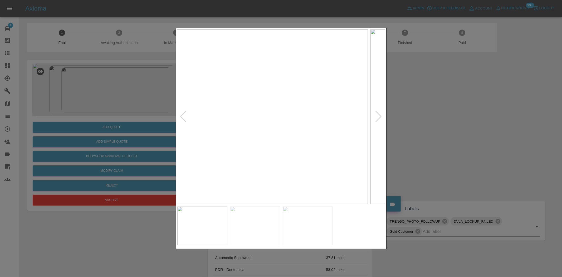
click at [247, 131] on img at bounding box center [264, 116] width 208 height 174
click at [216, 136] on img at bounding box center [281, 116] width 208 height 174
click at [118, 128] on div at bounding box center [281, 138] width 562 height 277
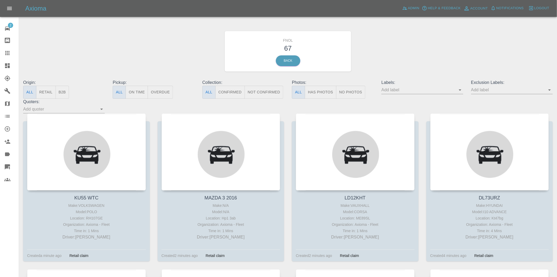
click at [456, 92] on input "text" at bounding box center [419, 90] width 74 height 8
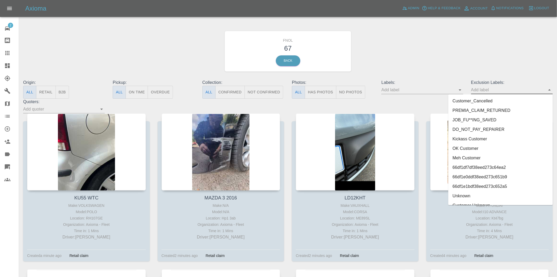
scroll to position [1098, 0]
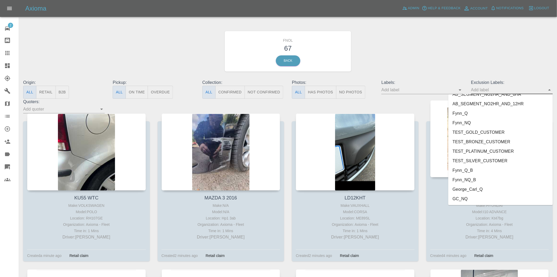
click at [467, 196] on li "GC_NQ" at bounding box center [501, 198] width 105 height 9
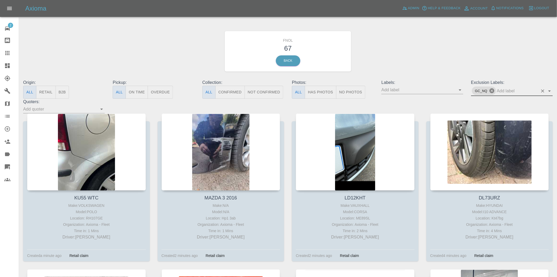
click at [492, 91] on icon at bounding box center [492, 90] width 5 height 5
click at [502, 91] on input "text" at bounding box center [509, 90] width 74 height 8
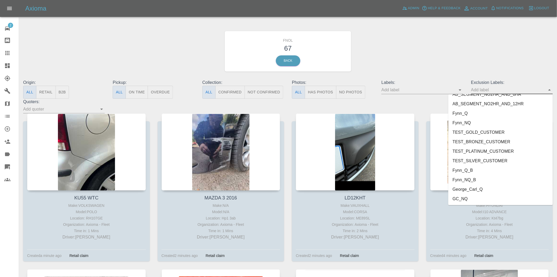
click at [465, 185] on li "George_Carl_Q" at bounding box center [501, 188] width 105 height 9
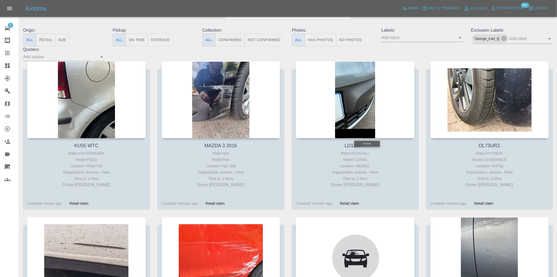
scroll to position [0, 0]
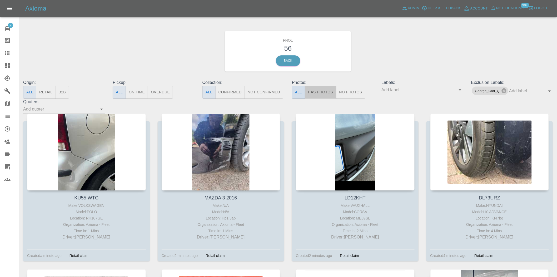
drag, startPoint x: 317, startPoint y: 94, endPoint x: 303, endPoint y: 93, distance: 13.5
click at [317, 94] on button "Has Photos" at bounding box center [321, 92] width 32 height 13
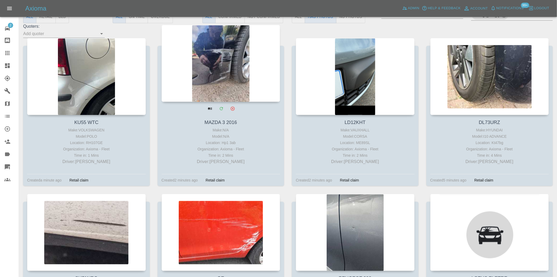
scroll to position [88, 0]
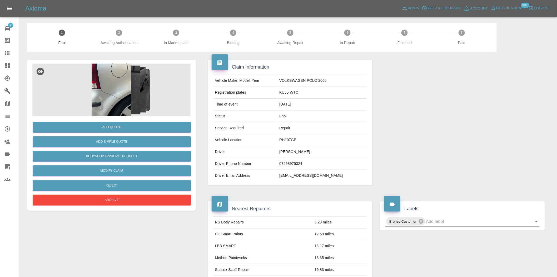
click at [110, 103] on img at bounding box center [111, 89] width 158 height 53
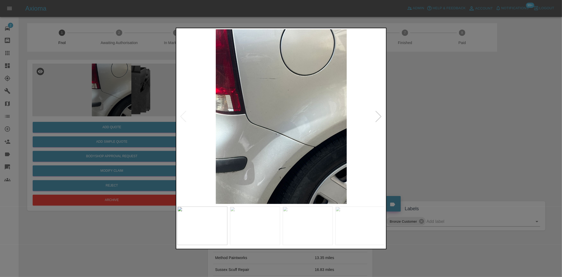
click at [281, 157] on img at bounding box center [281, 116] width 208 height 174
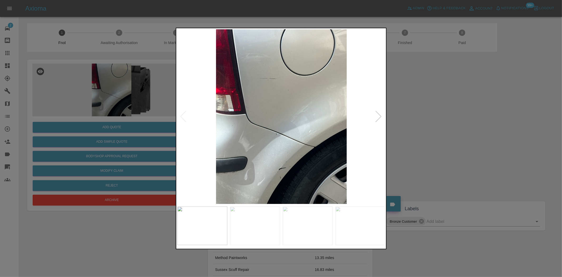
click at [251, 146] on img at bounding box center [281, 116] width 208 height 174
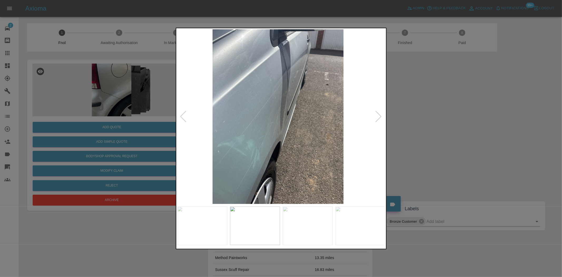
click at [211, 123] on img at bounding box center [278, 116] width 208 height 174
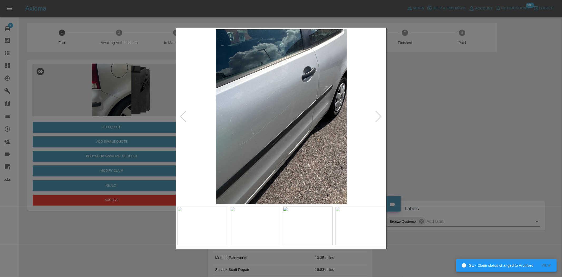
click at [117, 99] on div at bounding box center [281, 138] width 562 height 277
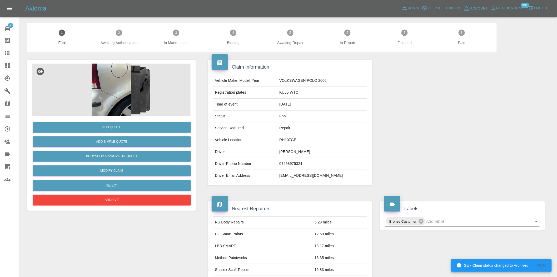
click at [116, 96] on img at bounding box center [111, 89] width 158 height 53
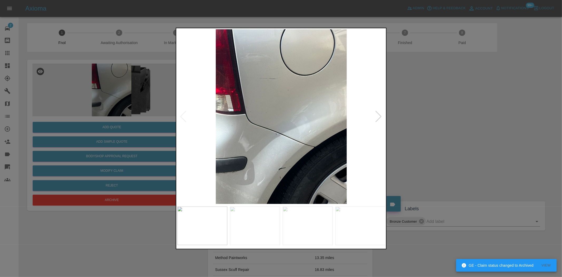
click at [261, 86] on img at bounding box center [281, 116] width 208 height 174
click at [262, 85] on img at bounding box center [281, 116] width 208 height 174
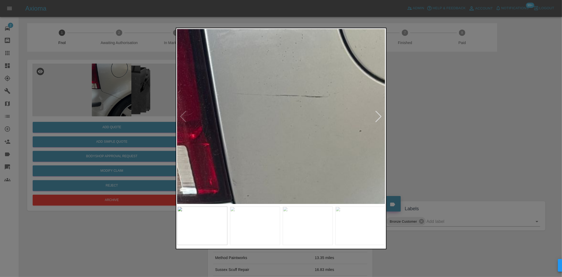
click at [263, 82] on img at bounding box center [339, 210] width 624 height 523
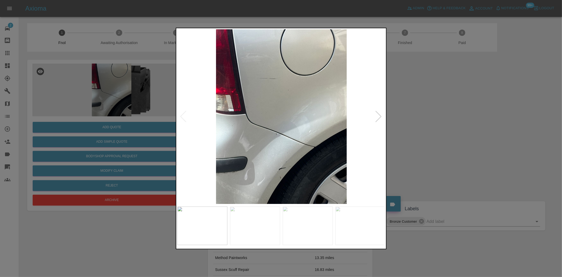
click at [285, 159] on img at bounding box center [281, 116] width 208 height 174
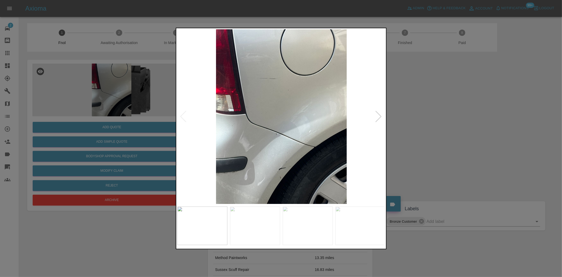
click at [270, 125] on img at bounding box center [281, 116] width 208 height 174
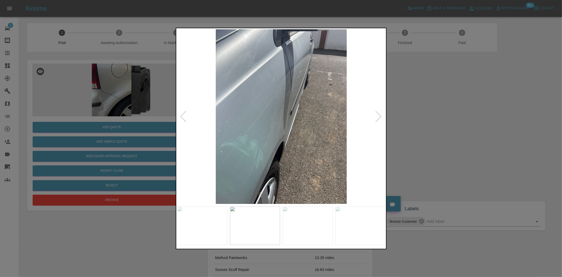
click at [248, 141] on img at bounding box center [281, 116] width 208 height 174
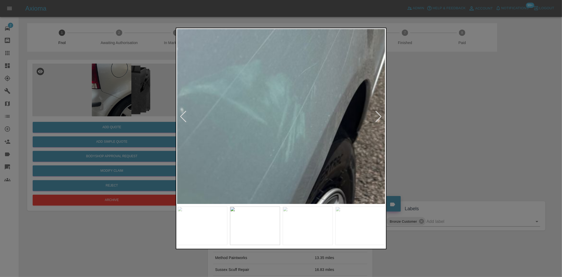
click at [230, 89] on img at bounding box center [360, 5] width 624 height 523
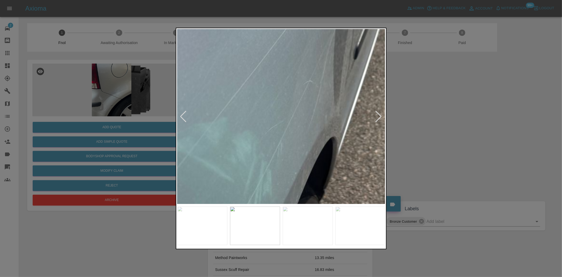
click at [269, 148] on img at bounding box center [326, 62] width 624 height 523
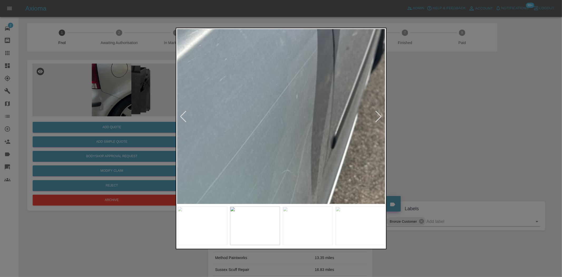
click at [260, 136] on img at bounding box center [304, 152] width 624 height 523
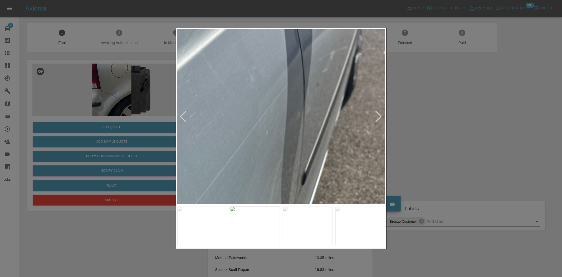
click at [272, 120] on img at bounding box center [274, 188] width 624 height 523
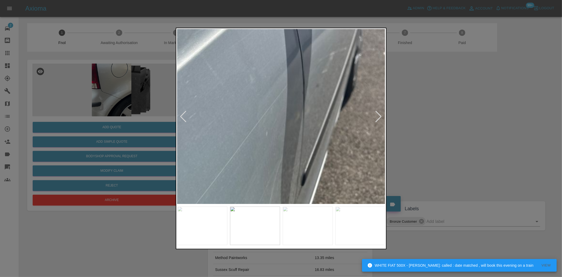
click at [272, 116] on img at bounding box center [274, 189] width 624 height 523
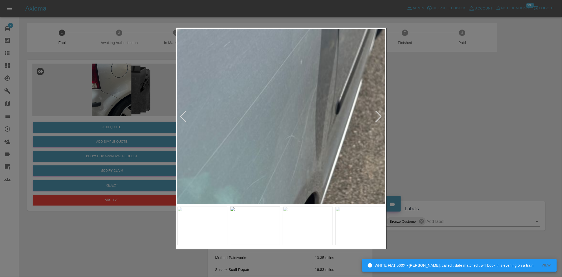
click at [310, 102] on img at bounding box center [308, 117] width 624 height 523
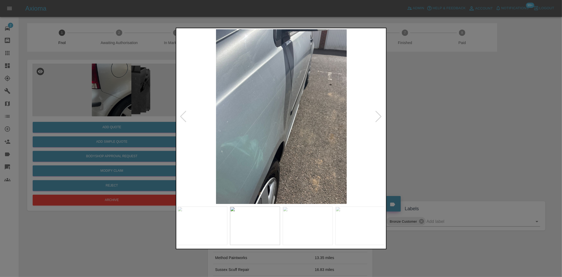
click at [309, 112] on img at bounding box center [281, 116] width 208 height 174
click at [297, 89] on img at bounding box center [281, 116] width 208 height 174
click at [296, 83] on img at bounding box center [281, 116] width 208 height 174
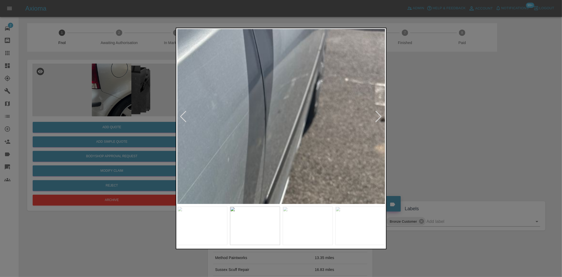
click at [296, 83] on img at bounding box center [235, 215] width 624 height 523
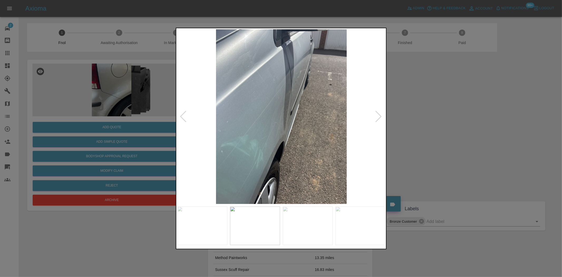
click at [303, 109] on img at bounding box center [281, 116] width 208 height 174
click at [257, 101] on img at bounding box center [281, 116] width 208 height 174
click at [230, 104] on img at bounding box center [281, 116] width 208 height 174
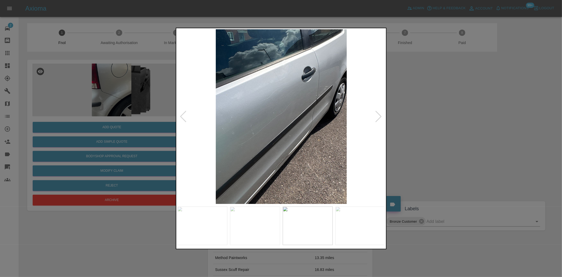
click at [282, 114] on img at bounding box center [281, 116] width 208 height 174
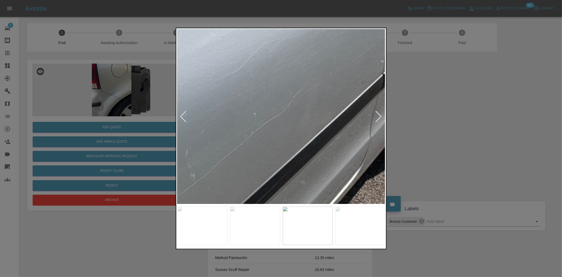
click at [283, 114] on img at bounding box center [277, 125] width 624 height 523
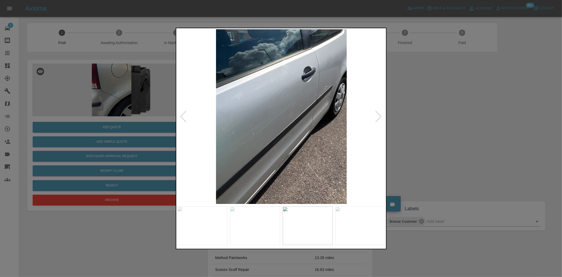
click at [275, 112] on img at bounding box center [281, 116] width 208 height 174
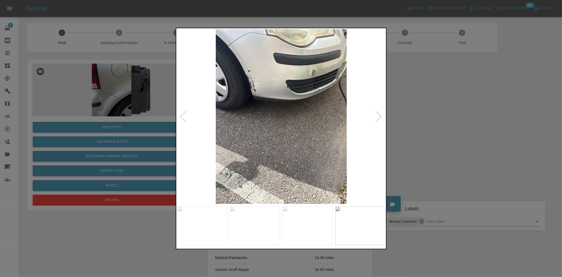
click at [252, 80] on img at bounding box center [281, 116] width 208 height 174
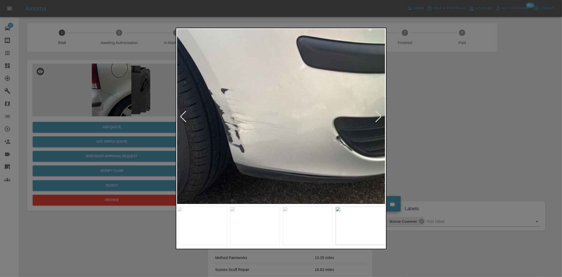
click at [225, 111] on img at bounding box center [320, 226] width 624 height 523
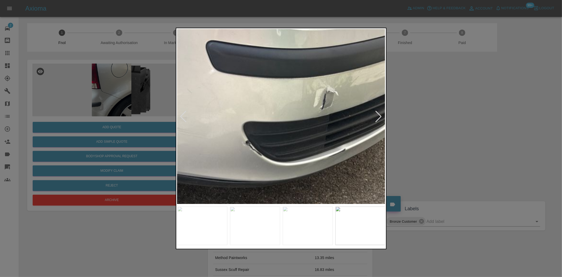
click at [261, 115] on img at bounding box center [229, 231] width 624 height 523
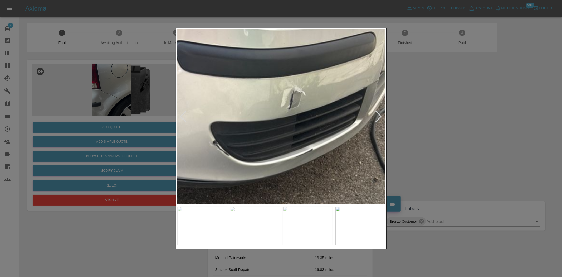
click at [300, 115] on img at bounding box center [196, 231] width 624 height 523
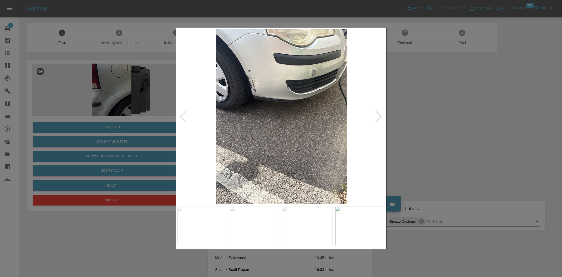
click at [279, 114] on img at bounding box center [281, 116] width 208 height 174
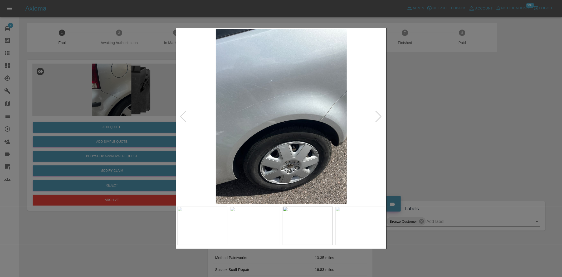
click at [266, 120] on img at bounding box center [281, 116] width 208 height 174
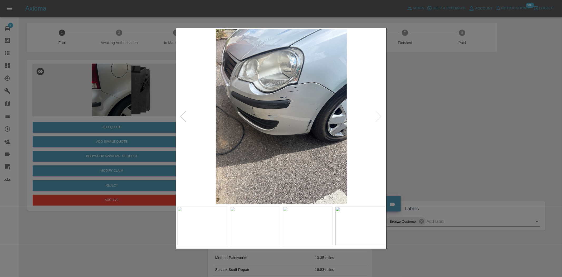
click at [266, 116] on img at bounding box center [281, 116] width 208 height 174
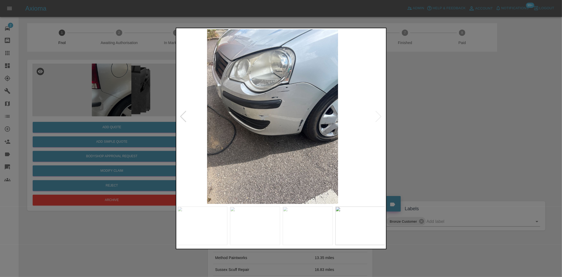
click at [236, 106] on img at bounding box center [273, 116] width 208 height 174
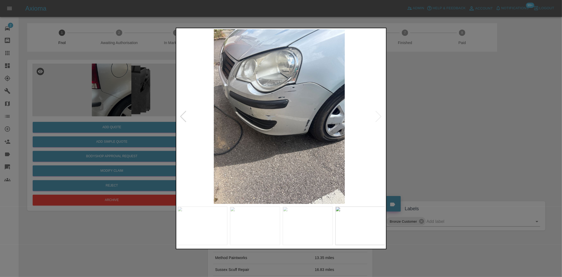
click at [263, 113] on img at bounding box center [279, 116] width 208 height 174
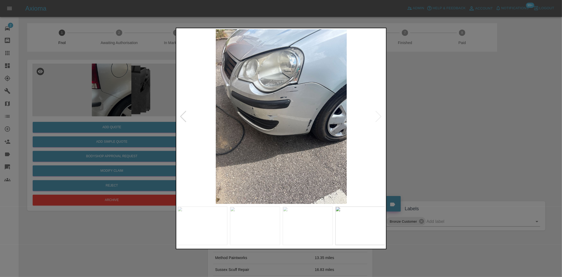
click at [303, 117] on img at bounding box center [281, 116] width 208 height 174
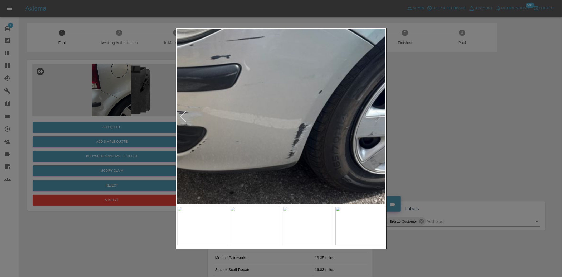
click at [96, 89] on div at bounding box center [281, 138] width 562 height 277
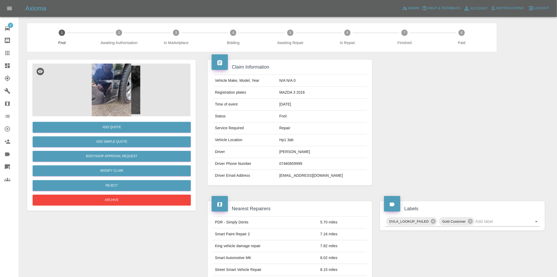
click at [115, 72] on img at bounding box center [111, 89] width 158 height 53
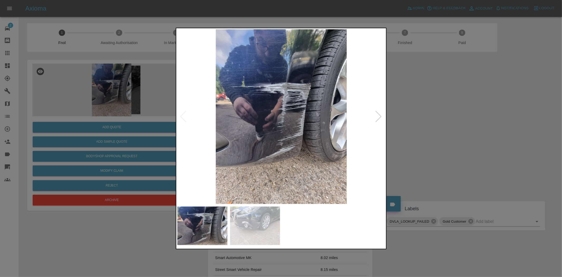
click at [292, 117] on img at bounding box center [281, 116] width 208 height 174
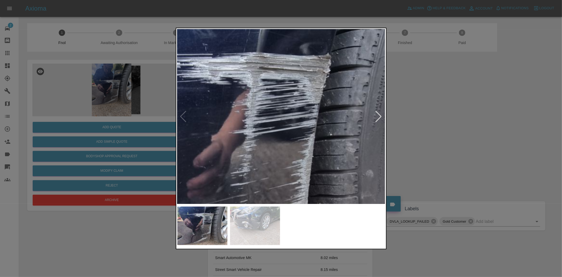
click at [285, 111] on img at bounding box center [242, 154] width 624 height 523
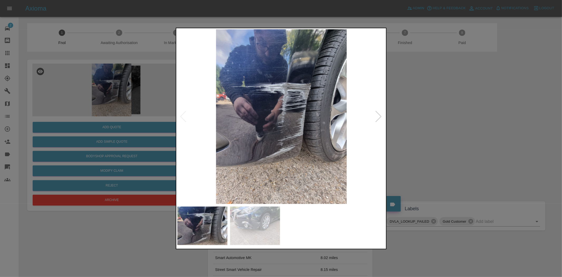
click at [238, 111] on img at bounding box center [281, 116] width 208 height 174
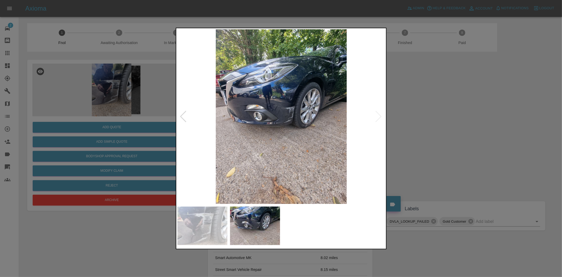
click at [295, 104] on img at bounding box center [281, 116] width 208 height 174
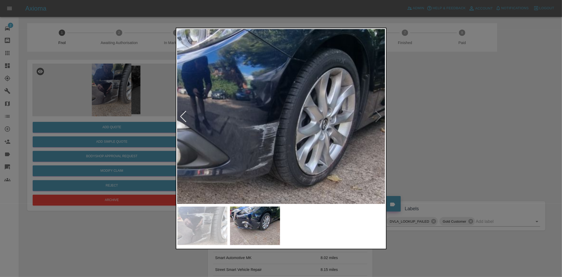
click at [283, 127] on img at bounding box center [238, 152] width 624 height 523
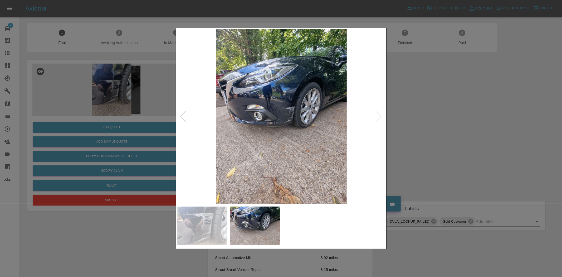
click at [288, 140] on img at bounding box center [281, 116] width 208 height 174
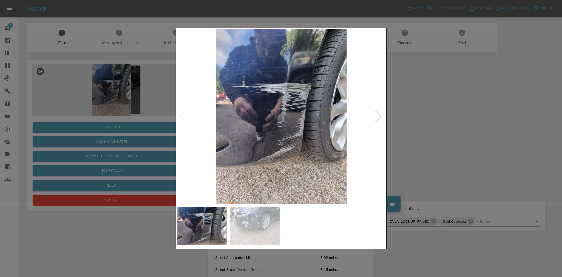
click at [304, 100] on img at bounding box center [281, 116] width 208 height 174
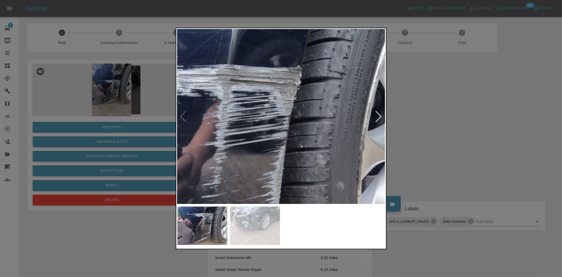
click at [277, 96] on img at bounding box center [213, 166] width 624 height 523
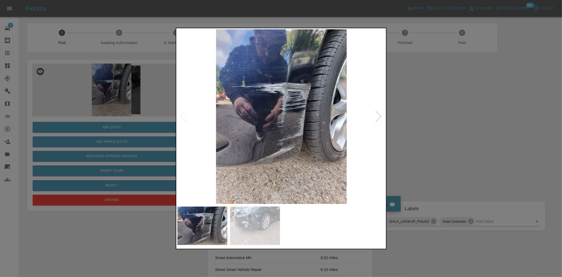
click at [110, 126] on div at bounding box center [281, 138] width 562 height 277
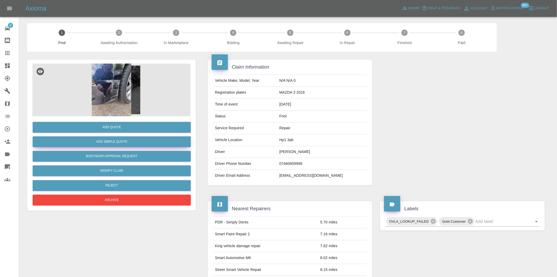
click at [109, 143] on button "Add Simple Quote" at bounding box center [112, 141] width 158 height 11
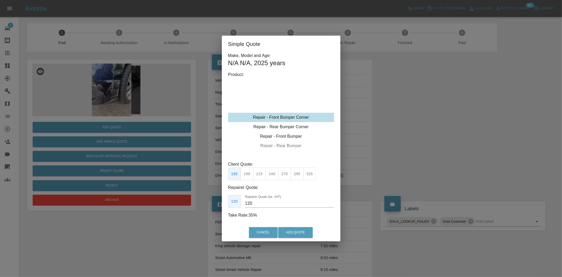
click at [280, 117] on div "Repair - Front Bumper Corner" at bounding box center [281, 116] width 106 height 9
click at [284, 175] on button "270" at bounding box center [284, 173] width 13 height 13
drag, startPoint x: 257, startPoint y: 204, endPoint x: 212, endPoint y: 203, distance: 45.3
click at [215, 207] on div "Simple Quote Make, Model and Age: N/A N/A , 2025 years Product: Repair - Front …" at bounding box center [281, 138] width 562 height 277
type input "150"
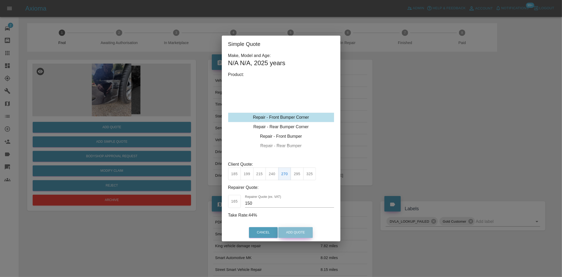
click at [293, 234] on button "Add Quote" at bounding box center [295, 232] width 35 height 11
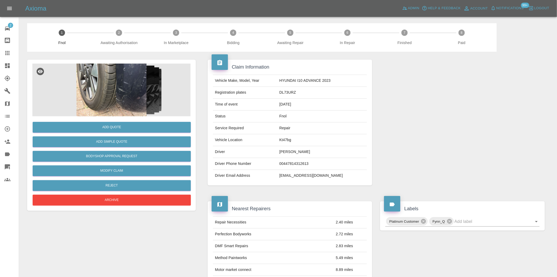
click at [120, 91] on img at bounding box center [111, 89] width 158 height 53
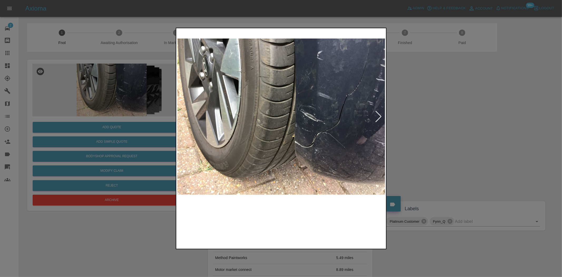
click at [307, 135] on img at bounding box center [281, 116] width 208 height 174
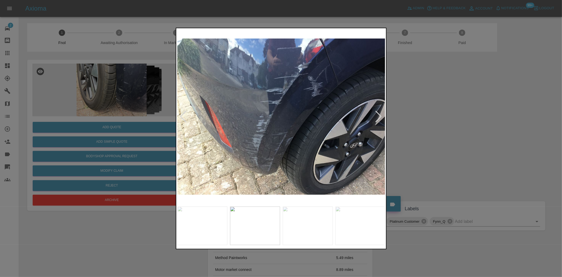
click at [238, 130] on img at bounding box center [281, 116] width 208 height 174
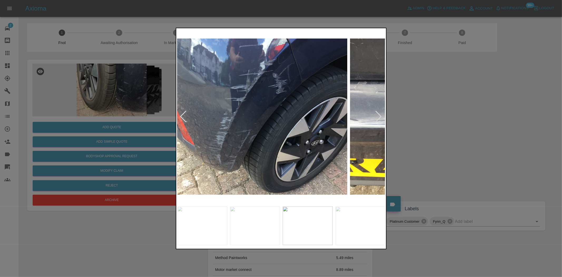
click at [218, 125] on img at bounding box center [243, 116] width 208 height 174
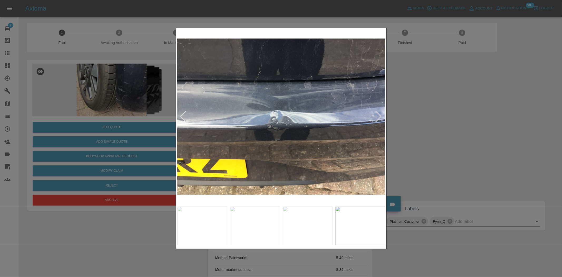
click at [256, 134] on img at bounding box center [281, 116] width 208 height 174
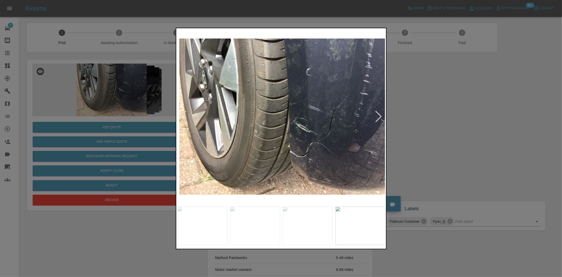
click at [312, 130] on img at bounding box center [283, 116] width 208 height 174
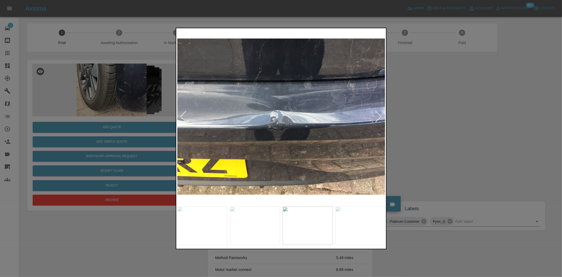
click at [272, 118] on img at bounding box center [281, 116] width 208 height 174
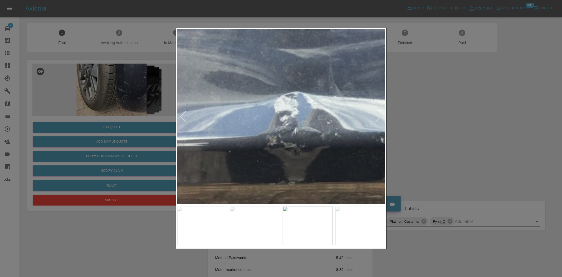
click at [272, 118] on img at bounding box center [308, 110] width 624 height 523
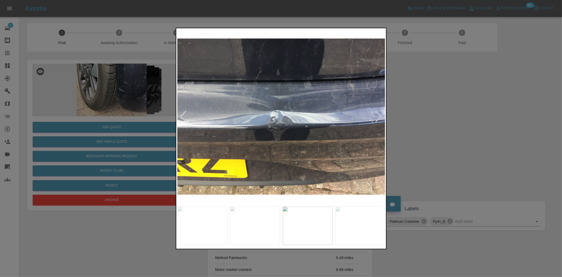
click at [244, 137] on img at bounding box center [281, 116] width 208 height 174
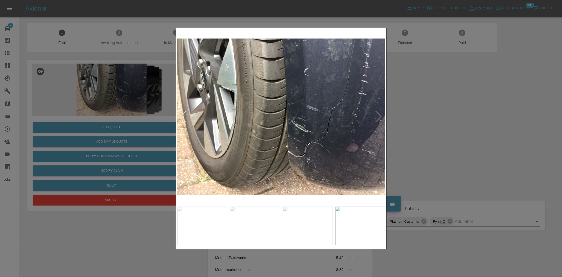
click at [250, 133] on img at bounding box center [281, 116] width 208 height 174
click at [101, 112] on div at bounding box center [281, 138] width 562 height 277
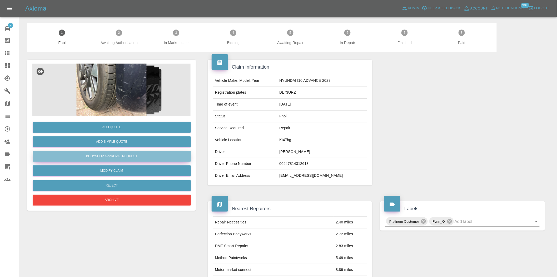
click at [117, 154] on button "Bodyshop Approval Request" at bounding box center [112, 156] width 158 height 11
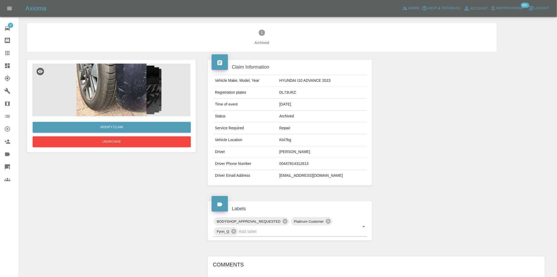
click at [115, 100] on img at bounding box center [111, 89] width 158 height 53
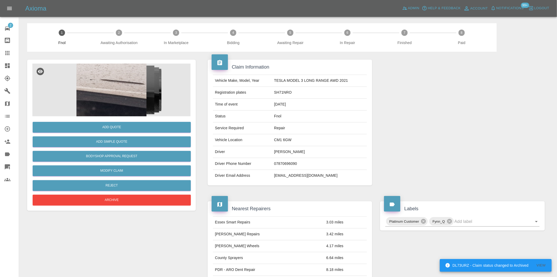
click at [129, 92] on img at bounding box center [111, 89] width 158 height 53
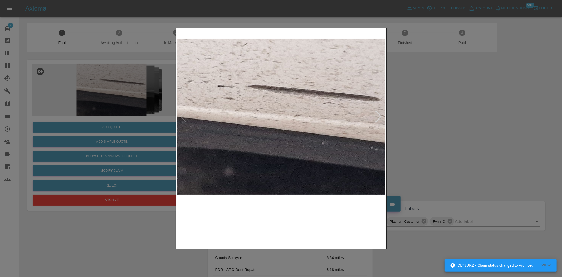
click at [284, 138] on img at bounding box center [281, 116] width 208 height 174
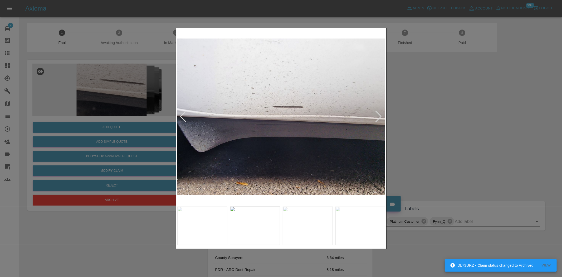
click at [275, 142] on img at bounding box center [281, 116] width 208 height 174
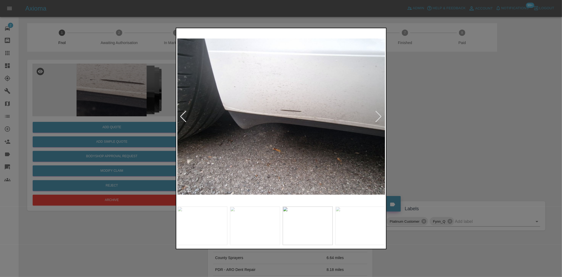
click at [236, 140] on img at bounding box center [281, 116] width 208 height 174
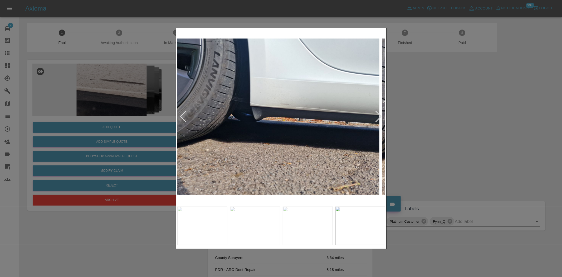
click at [196, 136] on img at bounding box center [275, 116] width 208 height 174
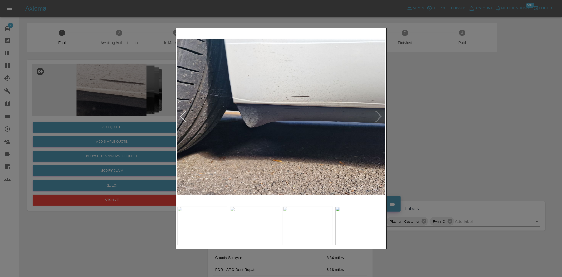
click at [185, 130] on img at bounding box center [281, 116] width 208 height 174
click at [105, 82] on div at bounding box center [281, 138] width 562 height 277
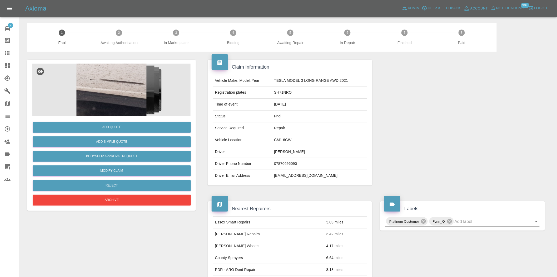
click at [125, 87] on img at bounding box center [111, 89] width 158 height 53
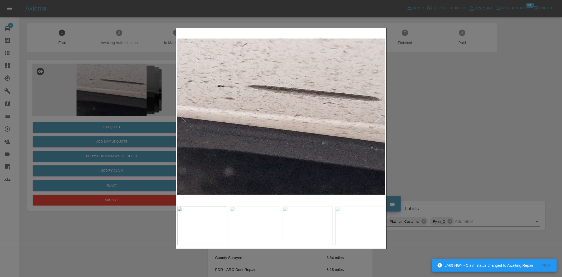
click at [295, 97] on img at bounding box center [281, 116] width 208 height 174
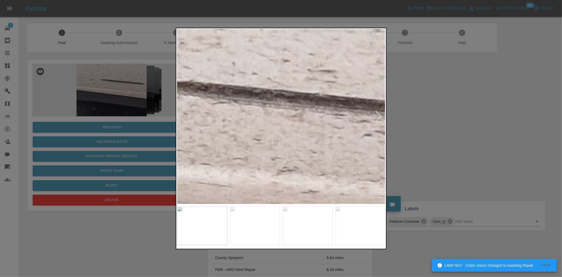
click at [295, 97] on img at bounding box center [238, 174] width 624 height 523
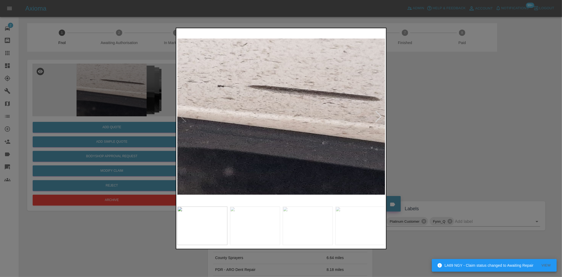
click at [291, 141] on img at bounding box center [281, 116] width 208 height 174
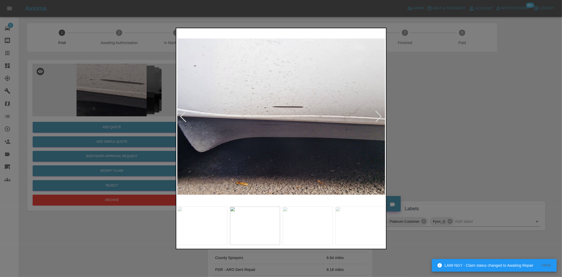
click at [282, 129] on img at bounding box center [281, 116] width 208 height 174
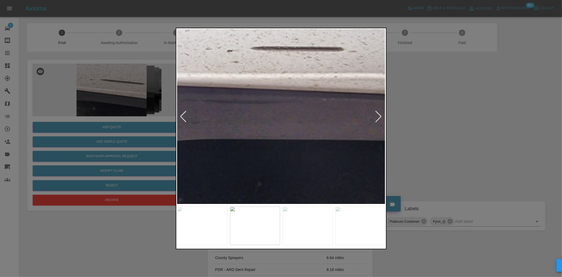
click at [282, 129] on img at bounding box center [277, 77] width 624 height 523
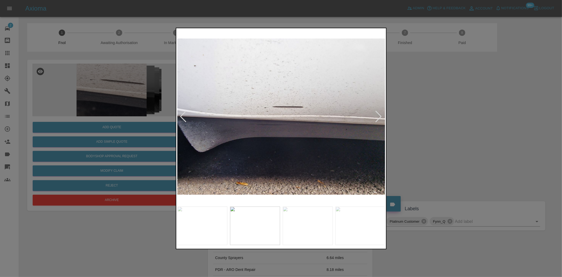
click at [289, 143] on img at bounding box center [281, 116] width 208 height 174
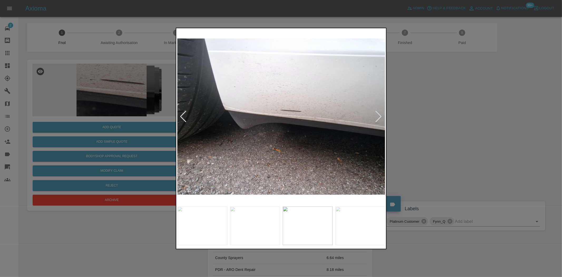
click at [270, 145] on img at bounding box center [281, 116] width 208 height 174
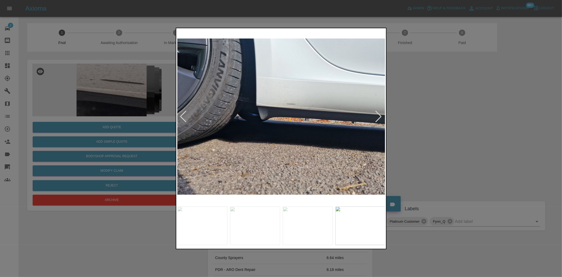
click at [290, 111] on img at bounding box center [281, 116] width 208 height 174
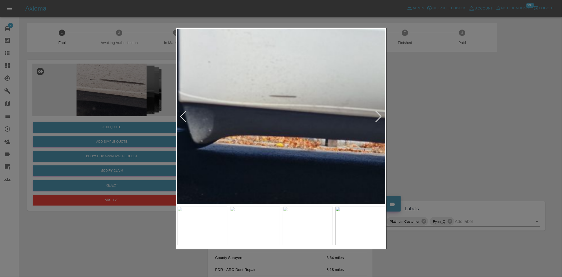
click at [290, 111] on img at bounding box center [254, 133] width 624 height 523
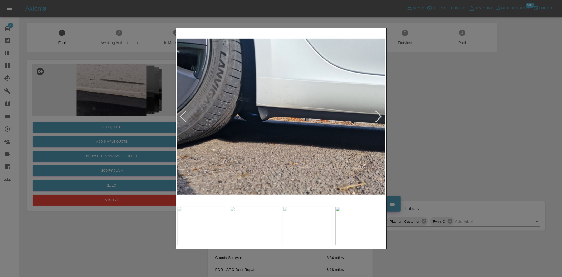
click at [267, 130] on img at bounding box center [281, 116] width 208 height 174
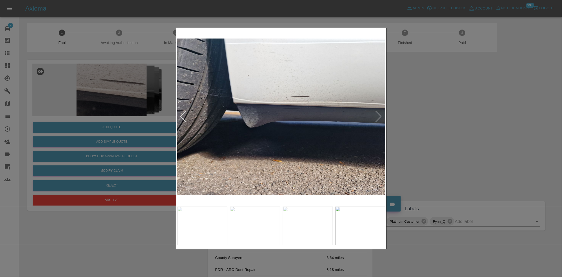
click at [247, 113] on img at bounding box center [281, 116] width 208 height 174
click at [219, 122] on img at bounding box center [281, 116] width 208 height 174
click at [259, 131] on img at bounding box center [281, 116] width 208 height 174
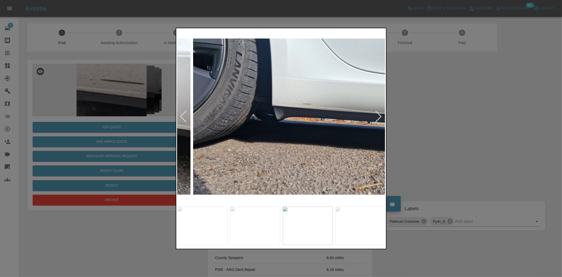
click at [260, 137] on img at bounding box center [297, 116] width 208 height 174
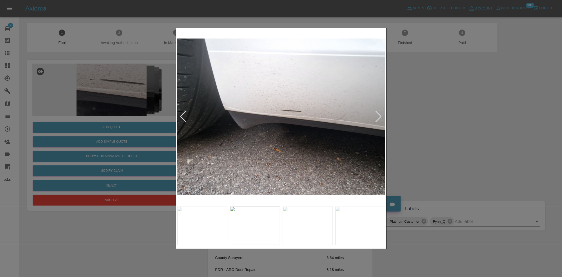
click at [246, 138] on img at bounding box center [281, 116] width 208 height 174
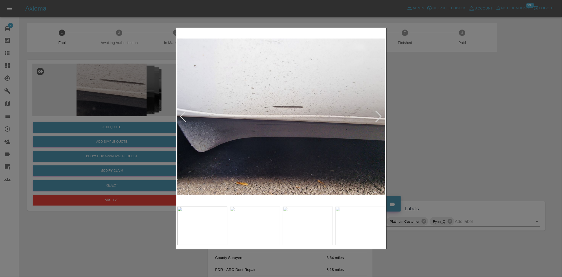
click at [257, 138] on img at bounding box center [281, 116] width 208 height 174
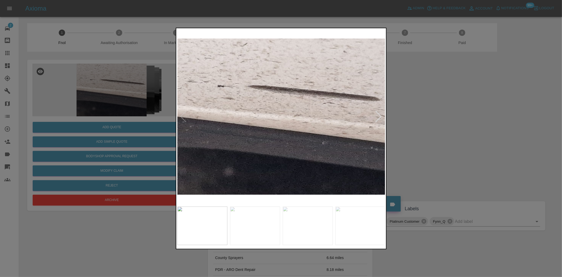
click at [267, 135] on img at bounding box center [281, 116] width 208 height 174
click at [263, 117] on img at bounding box center [281, 116] width 208 height 174
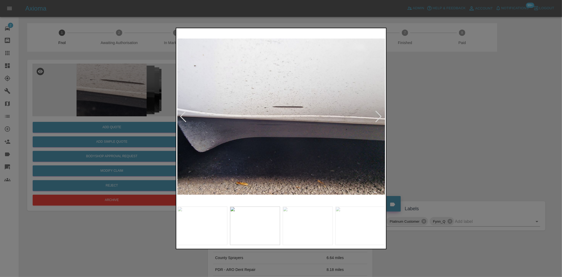
click at [317, 109] on img at bounding box center [281, 116] width 208 height 174
click at [290, 110] on img at bounding box center [281, 116] width 208 height 174
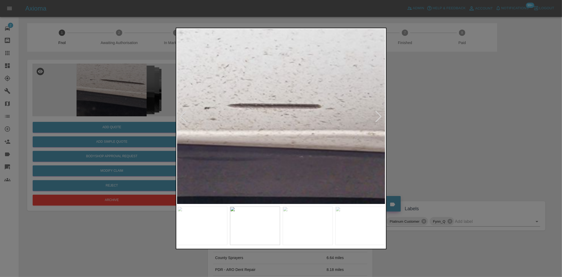
click at [274, 122] on img at bounding box center [255, 134] width 624 height 523
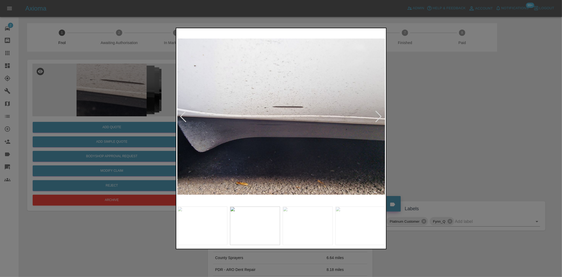
click at [252, 136] on img at bounding box center [281, 116] width 208 height 174
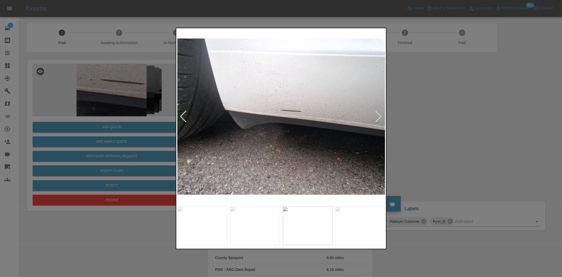
click at [288, 117] on img at bounding box center [281, 116] width 208 height 174
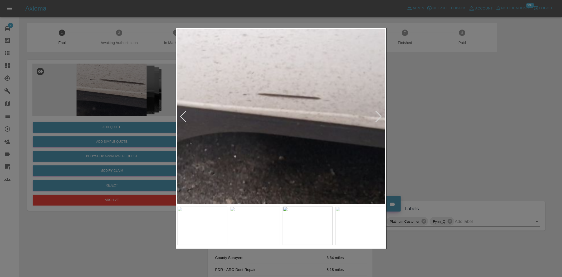
click at [288, 117] on img at bounding box center [260, 113] width 624 height 523
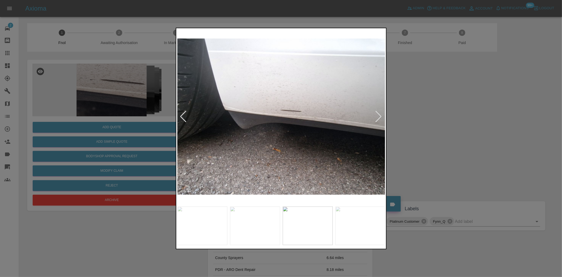
click at [220, 127] on img at bounding box center [281, 116] width 208 height 174
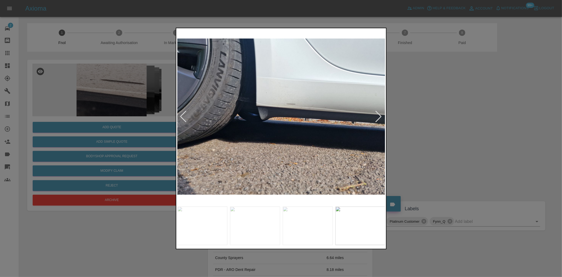
click at [293, 124] on img at bounding box center [281, 116] width 208 height 174
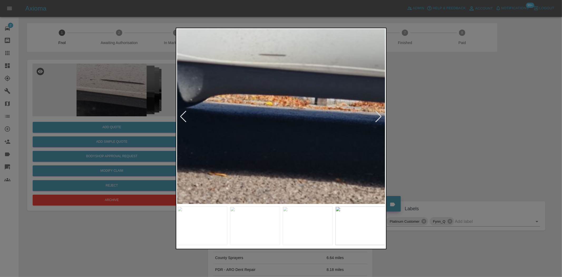
click at [293, 111] on img at bounding box center [243, 92] width 624 height 523
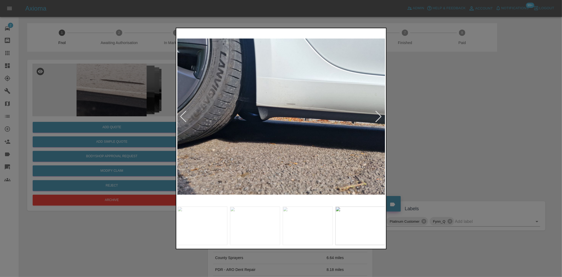
click at [258, 119] on img at bounding box center [281, 116] width 208 height 174
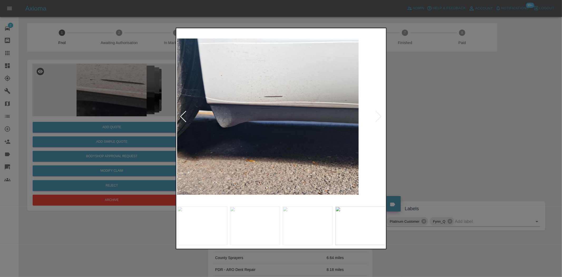
click at [234, 127] on img at bounding box center [254, 116] width 208 height 174
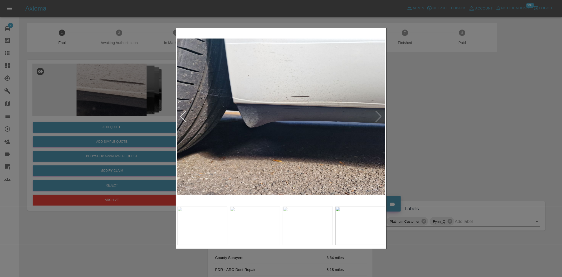
click at [123, 119] on div at bounding box center [281, 138] width 562 height 277
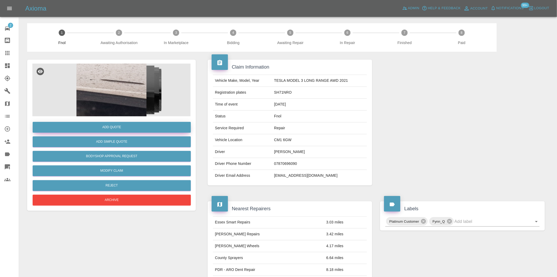
click at [118, 123] on button "Add Quote" at bounding box center [112, 127] width 158 height 11
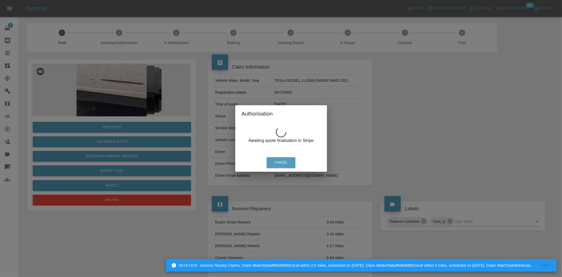
click at [120, 85] on div "Authorisation Awaiting quote finalisation in Stripe Cancel" at bounding box center [281, 138] width 562 height 277
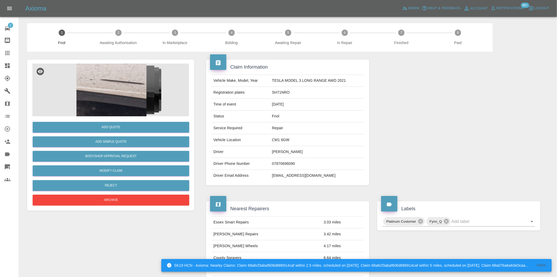
click at [124, 85] on img at bounding box center [111, 89] width 158 height 53
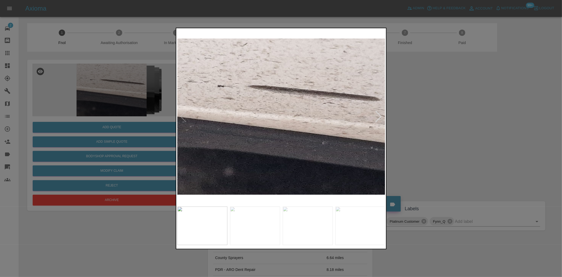
click at [259, 225] on img at bounding box center [255, 225] width 50 height 38
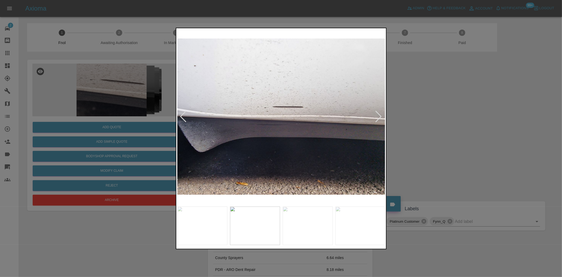
click at [376, 220] on img at bounding box center [360, 225] width 50 height 38
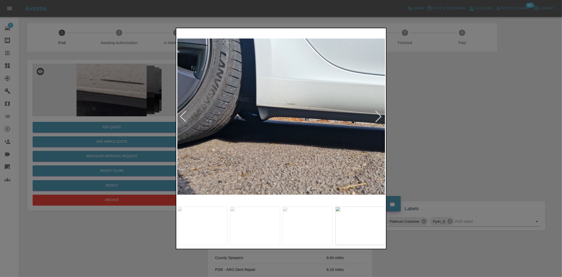
click at [290, 111] on img at bounding box center [281, 116] width 208 height 174
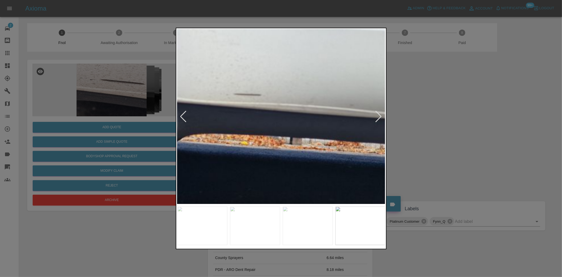
click at [244, 123] on img at bounding box center [218, 131] width 624 height 523
click at [257, 126] on img at bounding box center [218, 131] width 624 height 523
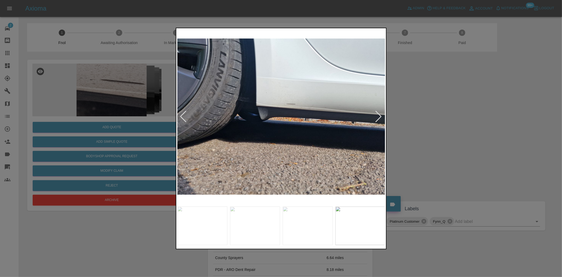
click at [204, 219] on img at bounding box center [202, 225] width 50 height 38
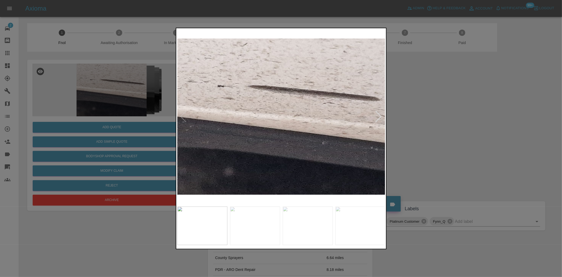
click at [301, 111] on img at bounding box center [281, 116] width 208 height 174
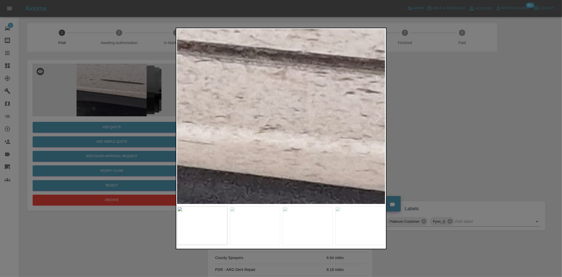
click at [301, 111] on img at bounding box center [221, 131] width 624 height 523
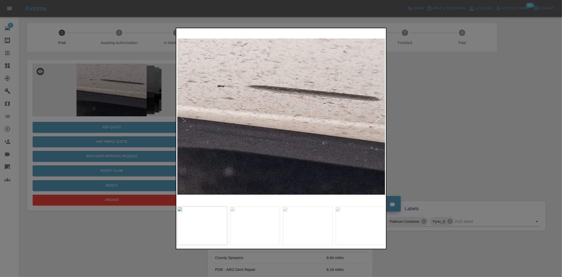
click at [249, 212] on img at bounding box center [255, 225] width 50 height 38
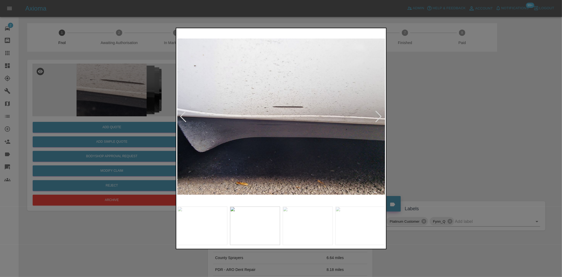
click at [283, 104] on img at bounding box center [281, 116] width 208 height 174
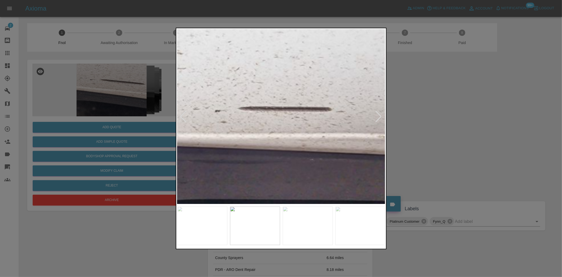
click at [282, 128] on img at bounding box center [265, 137] width 624 height 523
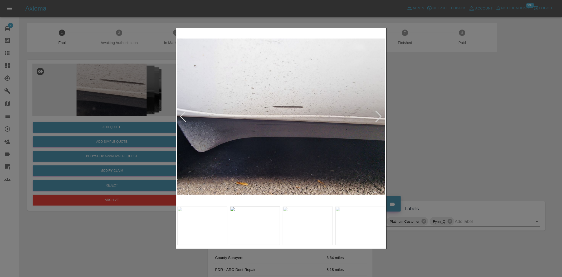
click at [282, 128] on img at bounding box center [281, 116] width 208 height 174
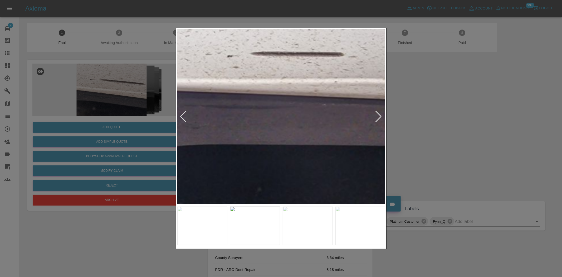
click at [204, 207] on img at bounding box center [202, 225] width 50 height 38
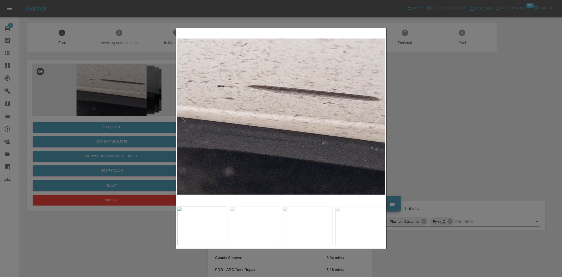
click at [204, 218] on img at bounding box center [202, 225] width 50 height 38
click at [308, 94] on img at bounding box center [281, 116] width 208 height 174
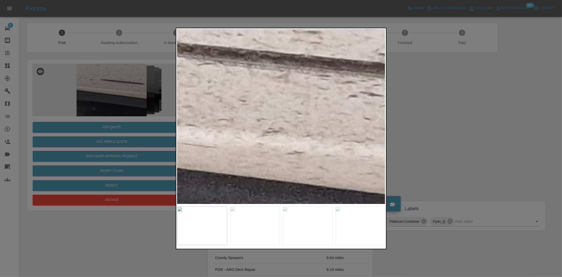
click at [238, 154] on img at bounding box center [223, 135] width 624 height 523
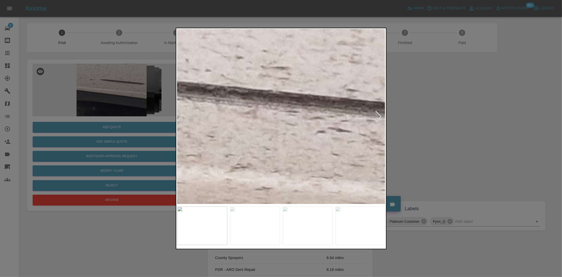
click at [278, 132] on img at bounding box center [192, 170] width 624 height 523
click at [282, 123] on img at bounding box center [191, 171] width 624 height 523
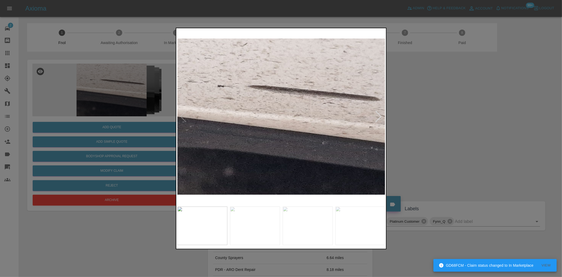
click at [264, 132] on img at bounding box center [281, 116] width 208 height 174
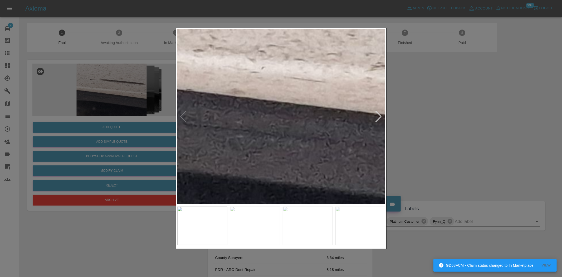
click at [264, 132] on img at bounding box center [332, 69] width 624 height 523
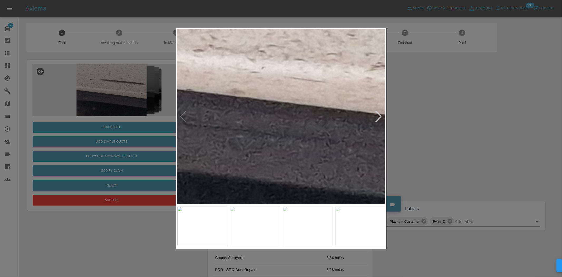
click at [264, 132] on img at bounding box center [332, 69] width 624 height 523
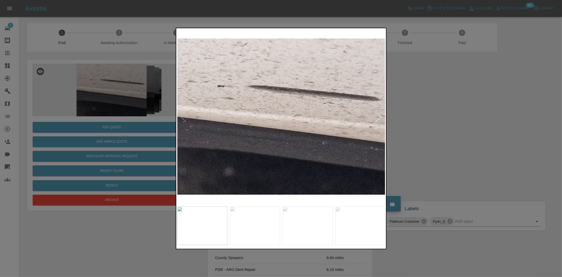
click at [251, 227] on img at bounding box center [255, 225] width 50 height 38
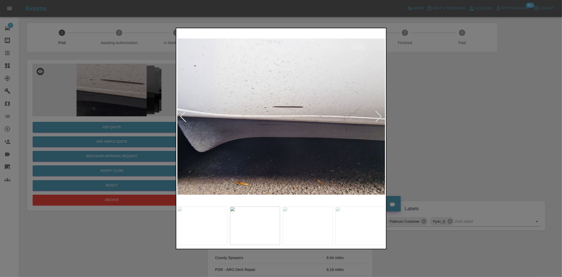
click at [307, 217] on img at bounding box center [308, 225] width 50 height 38
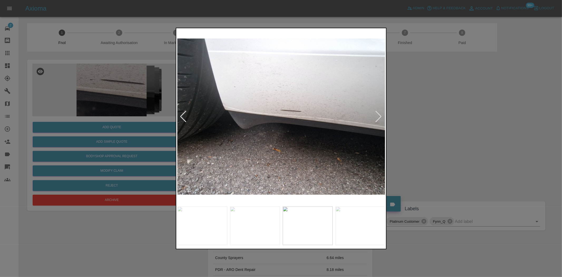
click at [288, 107] on img at bounding box center [281, 116] width 208 height 174
click at [287, 107] on img at bounding box center [281, 116] width 208 height 174
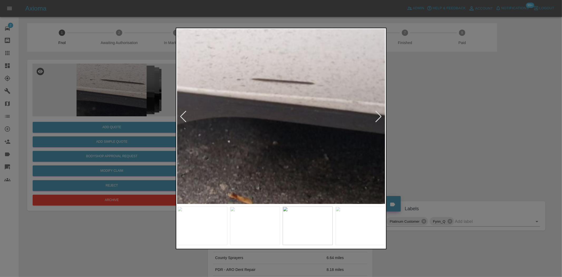
click at [292, 84] on img at bounding box center [254, 98] width 624 height 523
click at [291, 90] on img at bounding box center [254, 98] width 624 height 523
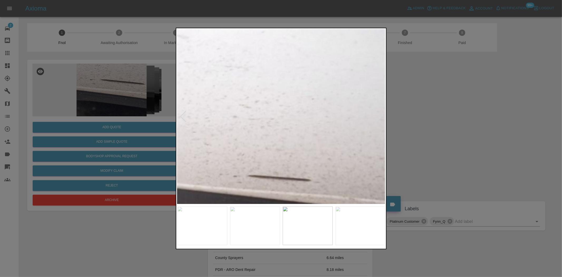
click at [207, 207] on img at bounding box center [202, 225] width 50 height 38
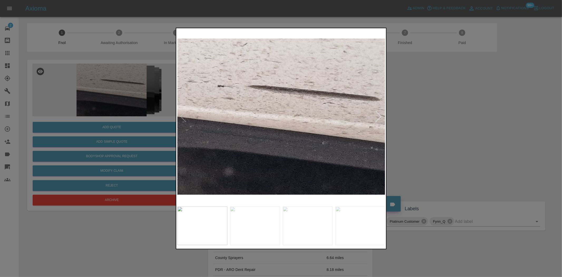
click at [298, 100] on img at bounding box center [281, 116] width 208 height 174
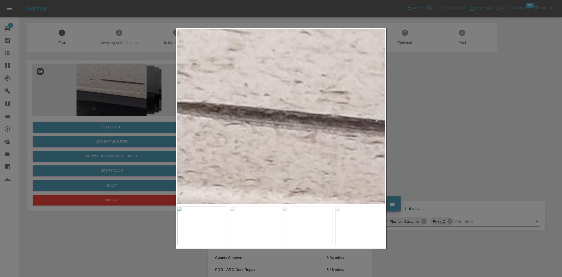
click at [289, 117] on img at bounding box center [250, 195] width 624 height 523
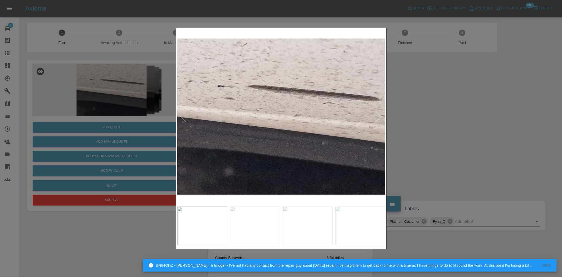
click at [262, 231] on img at bounding box center [255, 225] width 50 height 38
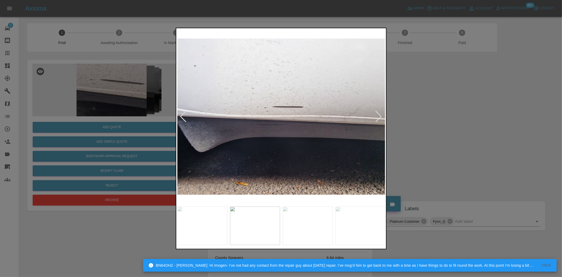
click at [299, 228] on img at bounding box center [308, 225] width 50 height 38
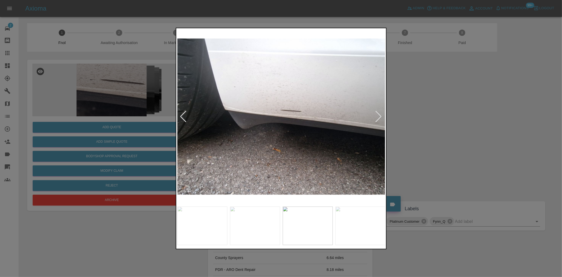
click at [349, 140] on img at bounding box center [281, 116] width 208 height 174
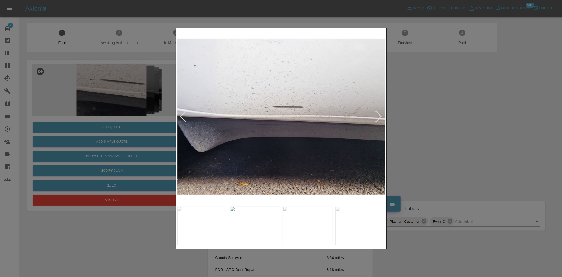
click at [302, 130] on img at bounding box center [281, 116] width 208 height 174
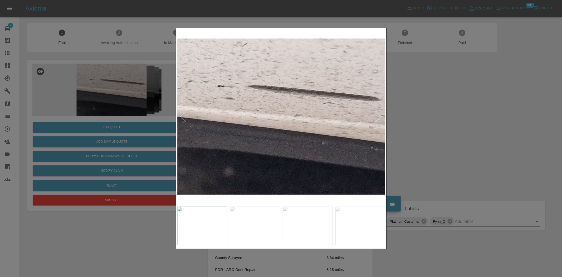
click at [308, 138] on img at bounding box center [281, 116] width 208 height 174
click at [248, 140] on img at bounding box center [281, 116] width 208 height 174
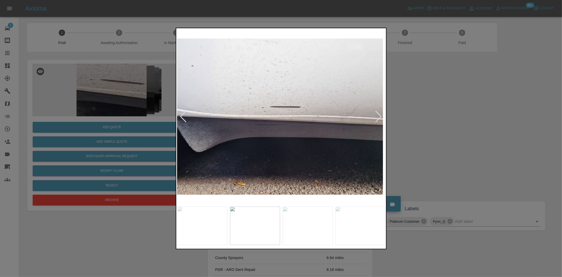
click at [256, 135] on img at bounding box center [279, 116] width 208 height 174
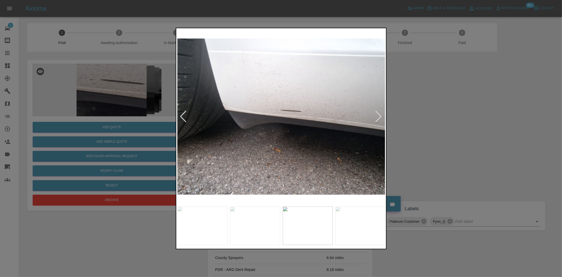
click at [245, 130] on img at bounding box center [281, 116] width 208 height 174
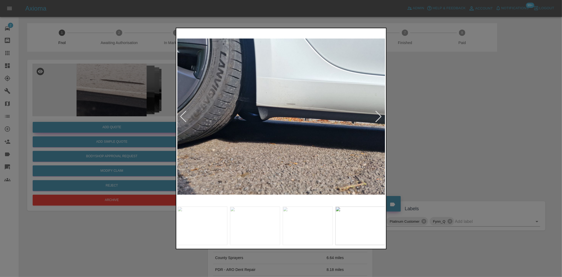
drag, startPoint x: 120, startPoint y: 113, endPoint x: 118, endPoint y: 129, distance: 16.0
click at [120, 113] on div at bounding box center [281, 138] width 562 height 277
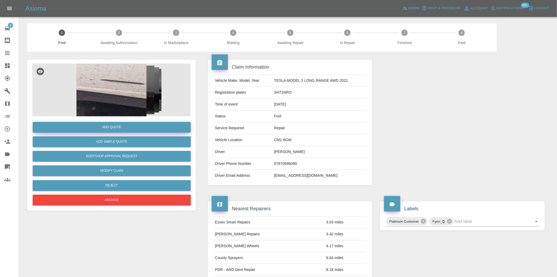
click at [118, 129] on button "Add Quote" at bounding box center [112, 127] width 158 height 11
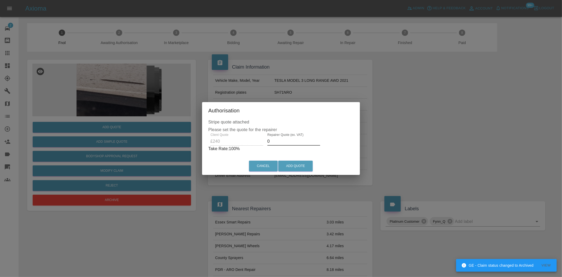
drag, startPoint x: 275, startPoint y: 142, endPoint x: 184, endPoint y: 145, distance: 90.9
click at [185, 145] on div "Authorisation Stripe quote attached Please set the quote for the repairer Clien…" at bounding box center [281, 138] width 562 height 277
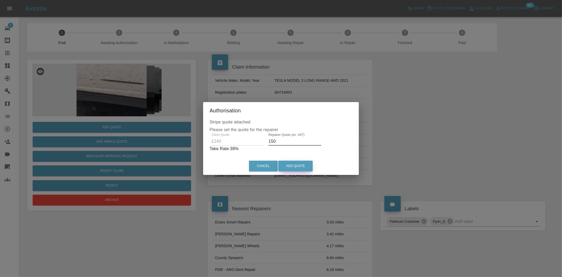
type input "150"
drag, startPoint x: 291, startPoint y: 162, endPoint x: 363, endPoint y: 222, distance: 93.4
click at [291, 163] on button "Add Quote" at bounding box center [295, 165] width 35 height 11
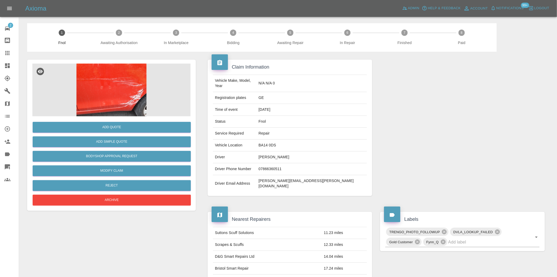
click at [122, 94] on img at bounding box center [111, 89] width 158 height 53
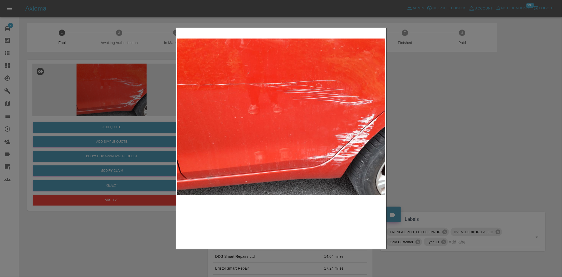
click at [356, 134] on img at bounding box center [281, 116] width 208 height 174
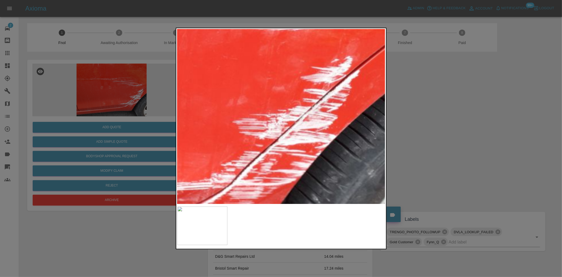
click at [336, 143] on img at bounding box center [73, 64] width 624 height 523
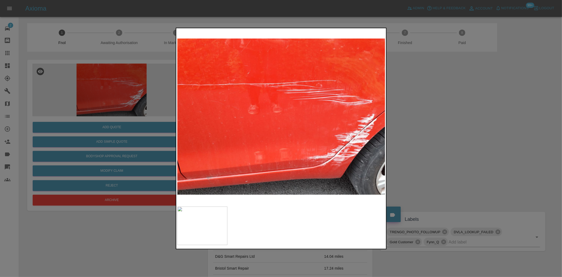
click at [285, 151] on img at bounding box center [281, 116] width 208 height 174
drag, startPoint x: 28, startPoint y: 120, endPoint x: 29, endPoint y: 124, distance: 3.8
click at [27, 120] on div at bounding box center [281, 138] width 562 height 277
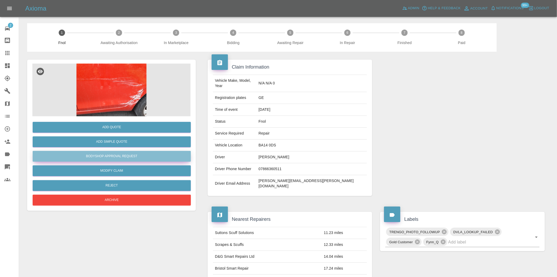
click at [99, 156] on button "Bodyshop Approval Request" at bounding box center [112, 156] width 158 height 11
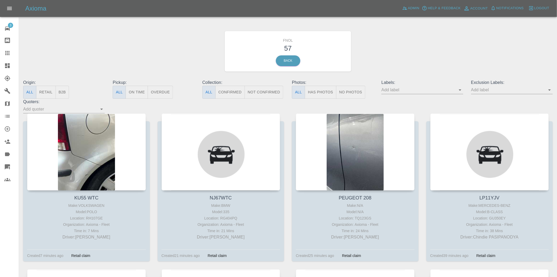
click at [323, 88] on button "Has Photos" at bounding box center [321, 92] width 32 height 13
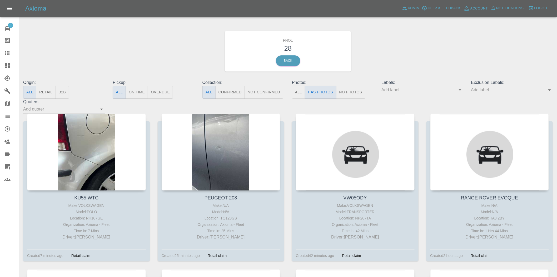
click at [456, 89] on input "text" at bounding box center [419, 90] width 74 height 8
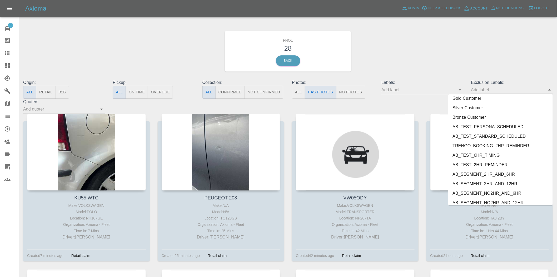
scroll to position [1098, 0]
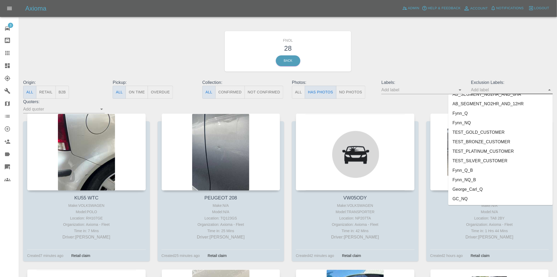
drag, startPoint x: 462, startPoint y: 188, endPoint x: 459, endPoint y: 190, distance: 3.7
click at [462, 188] on li "George_Carl_Q" at bounding box center [501, 188] width 105 height 9
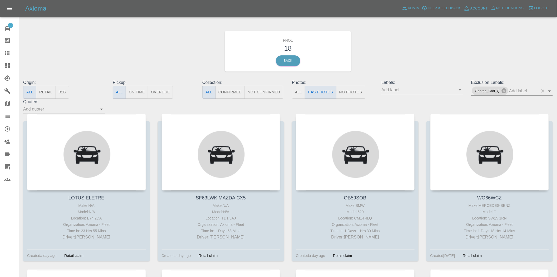
click at [153, 38] on div "FNOL 18 Back" at bounding box center [288, 51] width 538 height 56
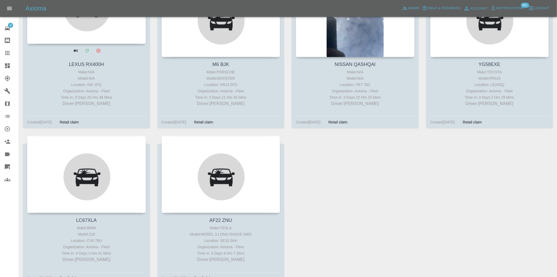
scroll to position [636, 0]
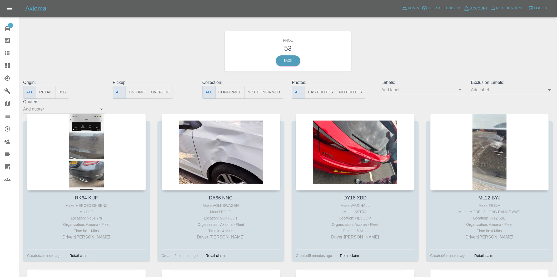
drag, startPoint x: 322, startPoint y: 94, endPoint x: 258, endPoint y: 112, distance: 66.9
click at [322, 94] on button "Has Photos" at bounding box center [321, 92] width 32 height 13
click at [456, 94] on input "text" at bounding box center [419, 90] width 74 height 8
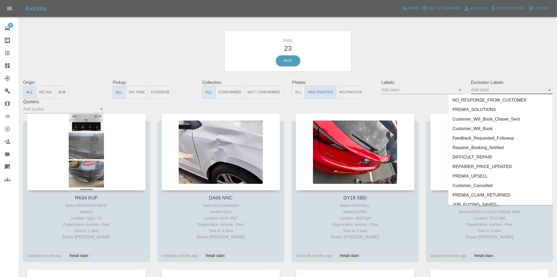
scroll to position [1098, 0]
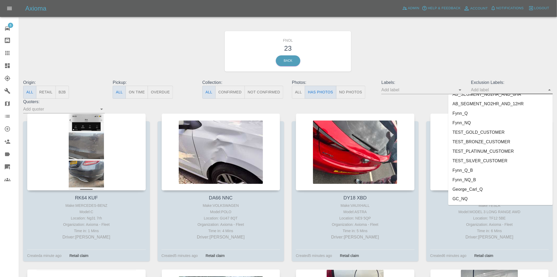
click at [469, 190] on li "George_Carl_Q" at bounding box center [501, 188] width 105 height 9
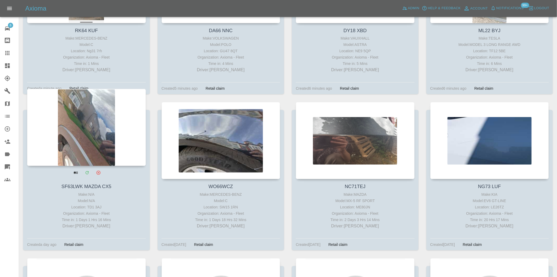
scroll to position [175, 0]
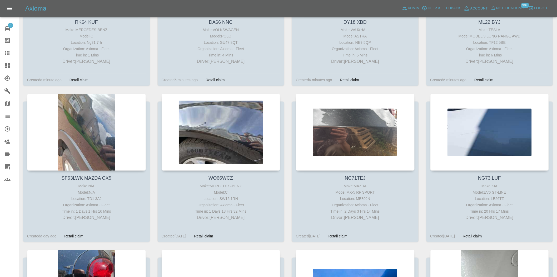
click at [8, 69] on link "Dashboard" at bounding box center [9, 65] width 19 height 13
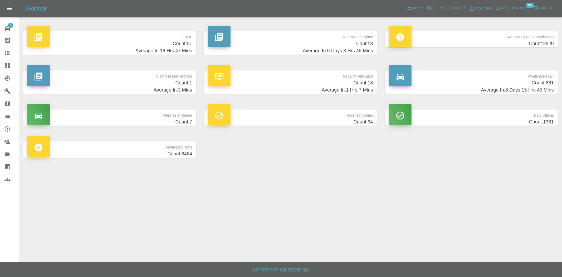
drag, startPoint x: 143, startPoint y: 36, endPoint x: 138, endPoint y: 83, distance: 47.4
click at [143, 36] on p "FNOL" at bounding box center [109, 35] width 165 height 9
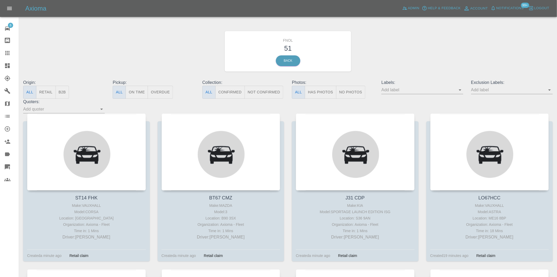
click at [322, 91] on button "Has Photos" at bounding box center [321, 92] width 32 height 13
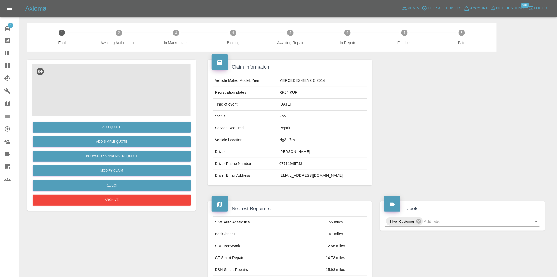
click at [108, 98] on img at bounding box center [111, 89] width 158 height 53
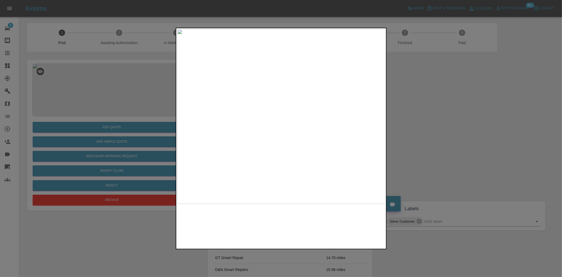
click at [285, 98] on img at bounding box center [281, 116] width 208 height 174
click at [287, 109] on img at bounding box center [269, 171] width 624 height 523
click at [232, 130] on img at bounding box center [281, 116] width 208 height 174
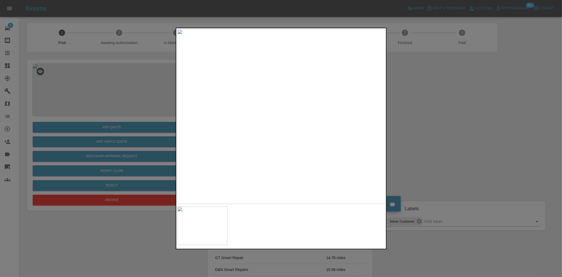
click at [281, 159] on img at bounding box center [281, 116] width 208 height 174
drag, startPoint x: 109, startPoint y: 110, endPoint x: 109, endPoint y: 114, distance: 4.0
click at [109, 110] on div at bounding box center [281, 138] width 562 height 277
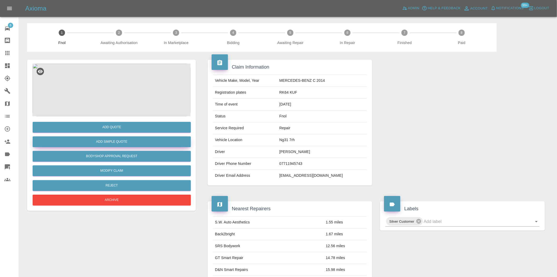
click at [108, 140] on button "Add Simple Quote" at bounding box center [112, 141] width 158 height 11
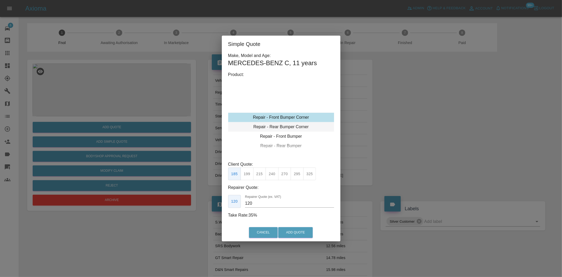
click at [283, 126] on div "Repair - Rear Bumper Corner" at bounding box center [281, 126] width 106 height 9
click at [271, 176] on button "240" at bounding box center [272, 173] width 13 height 13
drag, startPoint x: 257, startPoint y: 202, endPoint x: 200, endPoint y: 211, distance: 57.8
click at [208, 207] on div "Simple Quote Make, Model and Age: MERCEDES-BENZ C , 11 years Product: Repair - …" at bounding box center [281, 138] width 562 height 277
type input "145"
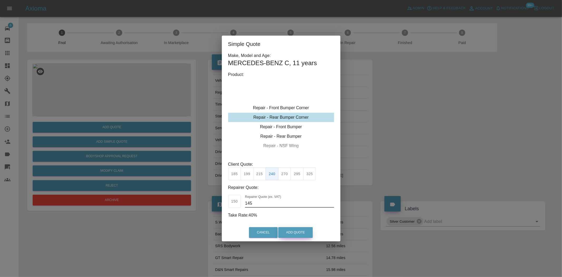
click at [301, 234] on button "Add Quote" at bounding box center [295, 232] width 35 height 11
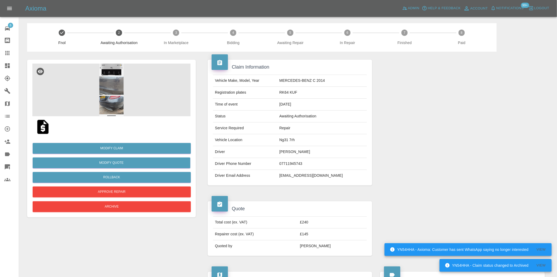
click at [9, 56] on icon at bounding box center [7, 53] width 6 height 6
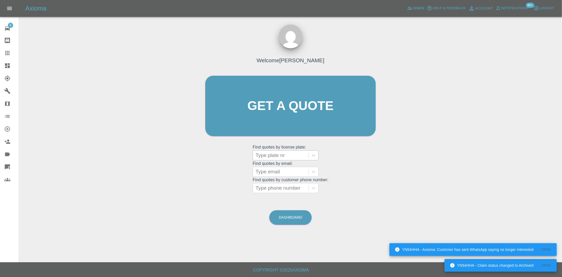
click at [282, 156] on div at bounding box center [281, 154] width 50 height 7
paste input "DP25MVA"
type input "DP25MVA"
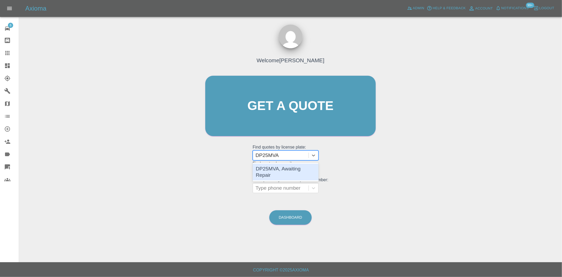
click at [294, 167] on div "DP25MVA, Awaiting Repair" at bounding box center [286, 171] width 66 height 17
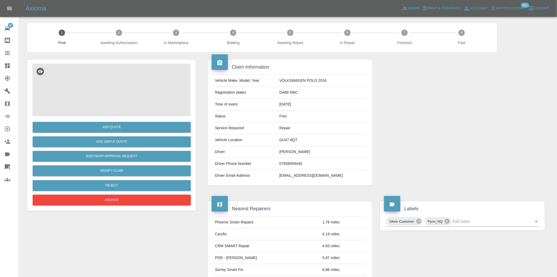
click at [49, 94] on img at bounding box center [111, 89] width 158 height 53
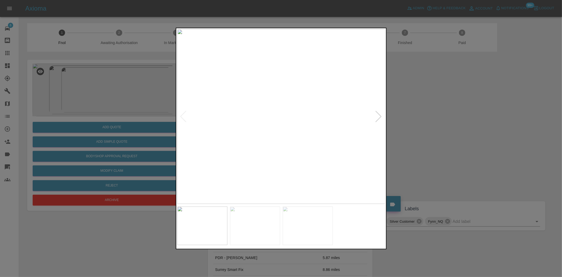
click at [95, 156] on div at bounding box center [281, 138] width 562 height 277
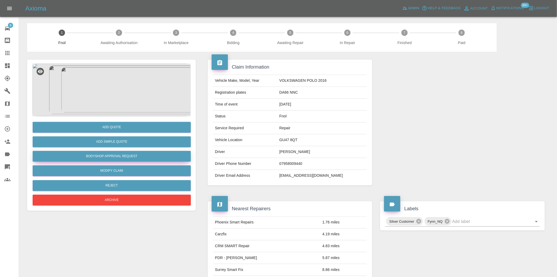
drag, startPoint x: 98, startPoint y: 156, endPoint x: 109, endPoint y: 155, distance: 11.1
click at [99, 156] on button "Bodyshop Approval Request" at bounding box center [112, 156] width 158 height 11
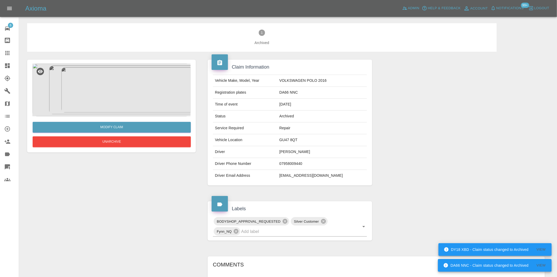
click at [117, 88] on img at bounding box center [111, 89] width 158 height 53
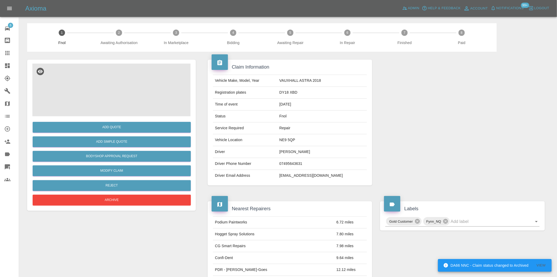
click at [114, 76] on img at bounding box center [111, 89] width 158 height 53
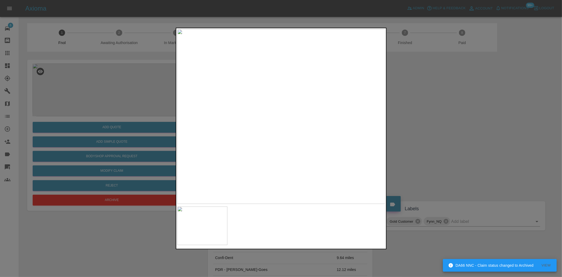
click at [245, 121] on img at bounding box center [281, 116] width 208 height 174
click at [309, 123] on img at bounding box center [281, 116] width 208 height 174
click at [304, 123] on img at bounding box center [281, 116] width 208 height 174
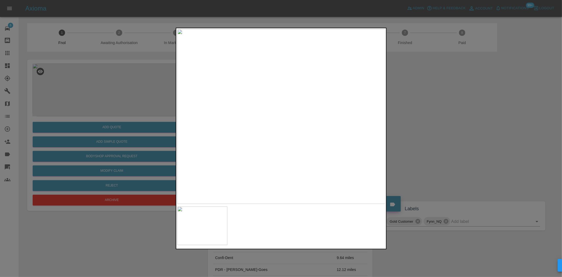
click at [277, 167] on img at bounding box center [281, 116] width 208 height 174
click at [258, 220] on div at bounding box center [281, 138] width 211 height 221
click at [109, 138] on div at bounding box center [281, 138] width 562 height 277
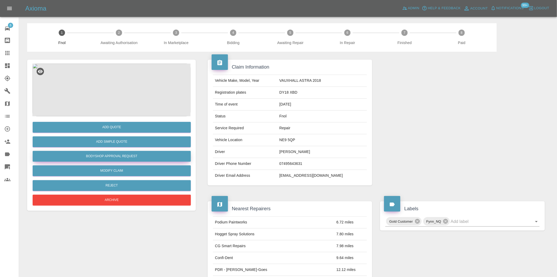
click at [109, 157] on button "Bodyshop Approval Request" at bounding box center [112, 156] width 158 height 11
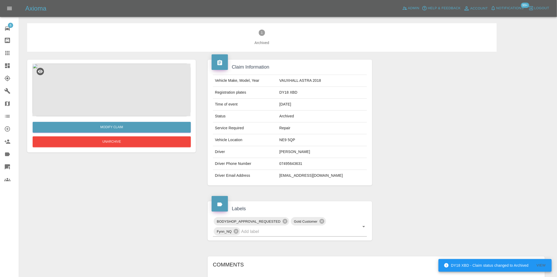
click at [106, 86] on img at bounding box center [111, 89] width 158 height 53
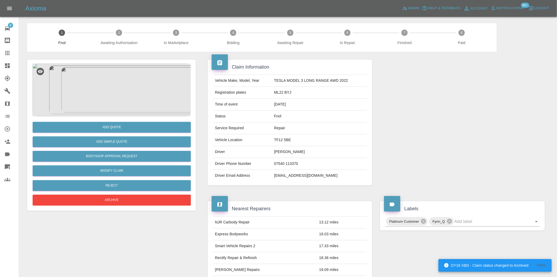
click at [128, 84] on img at bounding box center [111, 89] width 158 height 53
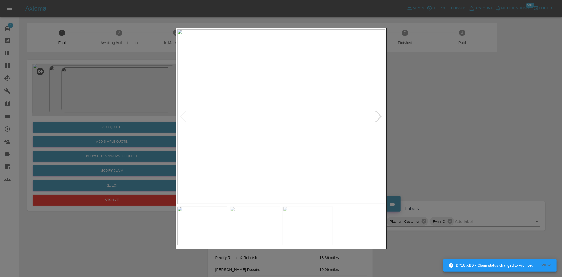
click at [248, 128] on img at bounding box center [281, 116] width 208 height 174
click at [279, 120] on img at bounding box center [281, 116] width 208 height 174
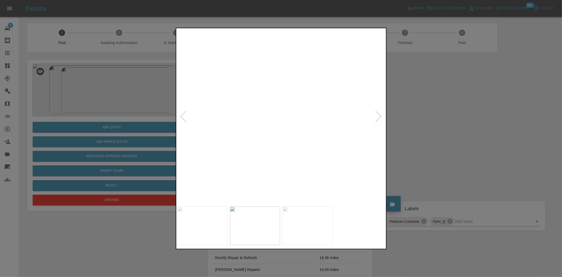
click at [263, 101] on img at bounding box center [286, 105] width 624 height 523
click at [258, 150] on img at bounding box center [286, 105] width 624 height 523
click at [89, 105] on div at bounding box center [281, 138] width 562 height 277
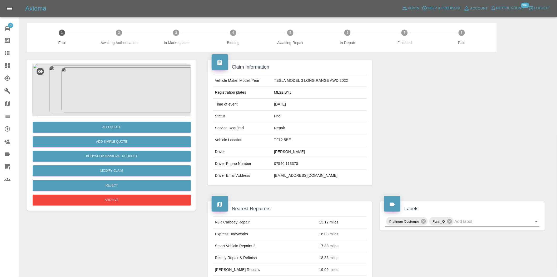
click at [122, 96] on img at bounding box center [111, 89] width 158 height 53
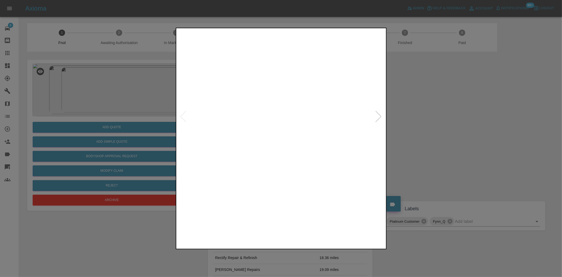
click at [262, 136] on img at bounding box center [281, 116] width 208 height 174
click at [286, 136] on img at bounding box center [281, 116] width 208 height 174
click at [226, 137] on img at bounding box center [281, 116] width 208 height 174
click at [253, 146] on img at bounding box center [445, 70] width 624 height 523
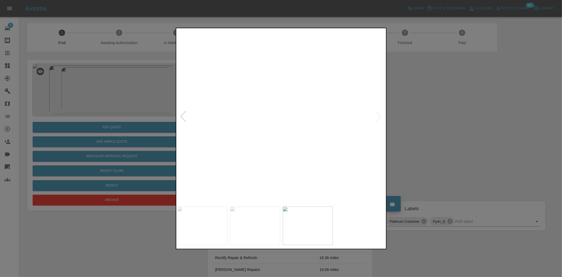
click at [253, 146] on img at bounding box center [445, 70] width 624 height 523
click at [291, 150] on img at bounding box center [281, 116] width 208 height 174
click at [280, 127] on img at bounding box center [281, 116] width 208 height 174
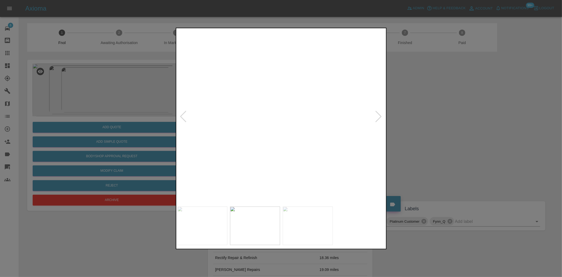
click at [267, 127] on img at bounding box center [285, 83] width 624 height 523
click at [314, 130] on img at bounding box center [281, 116] width 208 height 174
click at [300, 113] on img at bounding box center [281, 116] width 208 height 174
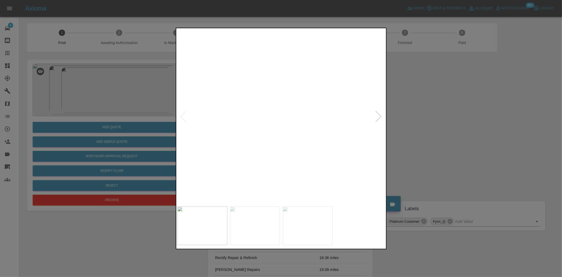
click at [302, 123] on img at bounding box center [225, 126] width 624 height 523
click at [280, 124] on img at bounding box center [479, 132] width 624 height 523
click at [278, 124] on img at bounding box center [479, 132] width 624 height 523
click at [231, 121] on img at bounding box center [281, 116] width 208 height 174
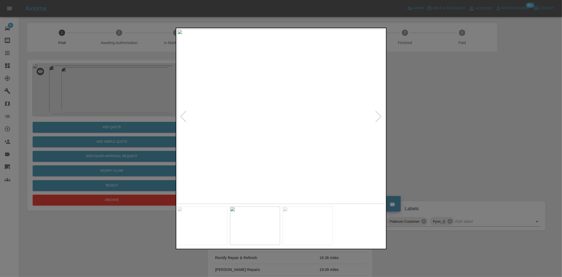
click at [296, 107] on img at bounding box center [281, 116] width 208 height 174
click at [245, 153] on img at bounding box center [235, 143] width 624 height 523
click at [213, 145] on img at bounding box center [281, 116] width 208 height 174
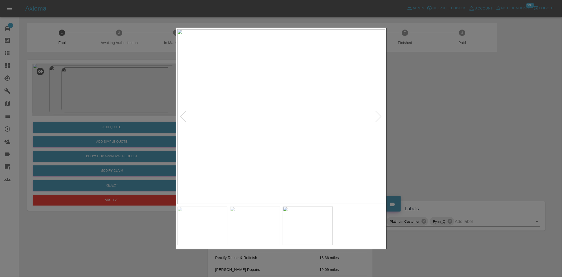
click at [338, 98] on img at bounding box center [281, 116] width 208 height 174
click at [338, 98] on img at bounding box center [110, 170] width 624 height 523
click at [277, 124] on img at bounding box center [281, 116] width 208 height 174
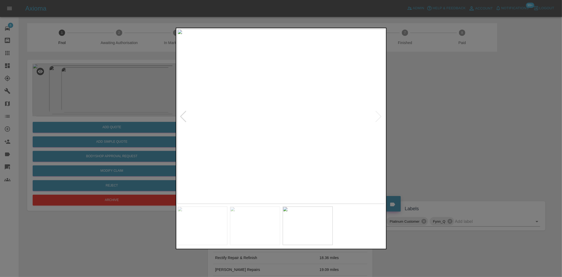
click at [306, 133] on img at bounding box center [281, 116] width 208 height 174
click at [296, 126] on img at bounding box center [206, 65] width 624 height 523
click at [267, 134] on img at bounding box center [213, 33] width 624 height 523
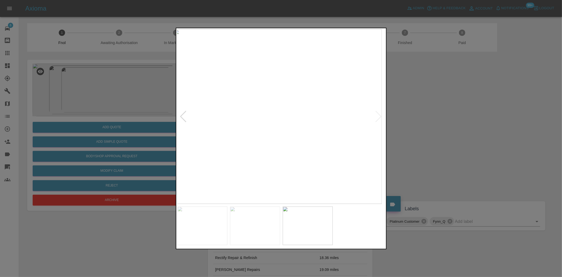
click at [259, 135] on img at bounding box center [278, 116] width 208 height 174
click at [220, 125] on img at bounding box center [281, 116] width 208 height 174
click at [260, 130] on img at bounding box center [465, 90] width 624 height 523
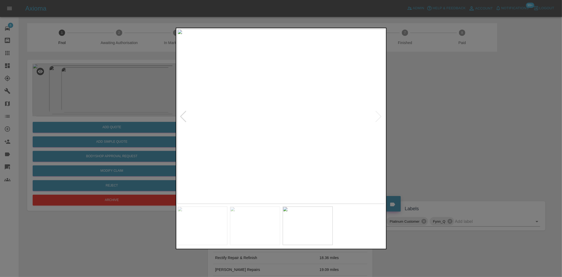
click at [221, 139] on img at bounding box center [281, 116] width 208 height 174
click at [285, 145] on img at bounding box center [281, 116] width 208 height 174
click at [288, 142] on img at bounding box center [281, 116] width 208 height 174
click at [299, 146] on img at bounding box center [281, 116] width 208 height 174
click at [303, 143] on img at bounding box center [281, 116] width 208 height 174
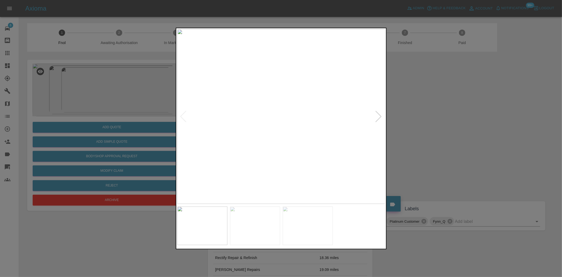
click at [110, 114] on div at bounding box center [281, 138] width 562 height 277
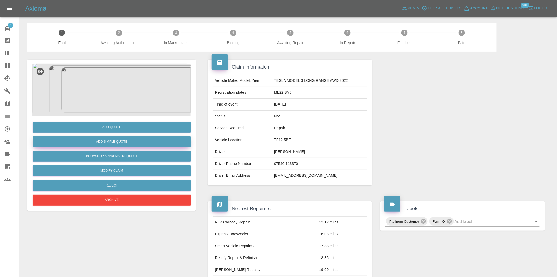
click at [120, 140] on button "Add Simple Quote" at bounding box center [112, 141] width 158 height 11
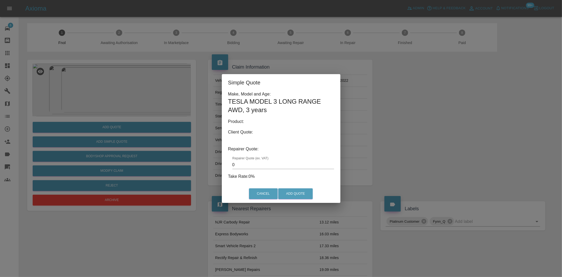
type input "140"
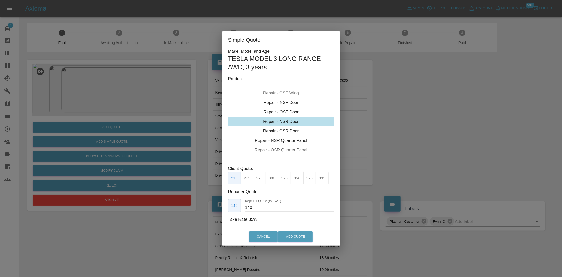
click at [106, 99] on div "Simple Quote Make, Model and Age: TESLA MODEL 3 LONG RANGE AWD , 3 years Produc…" at bounding box center [281, 138] width 562 height 277
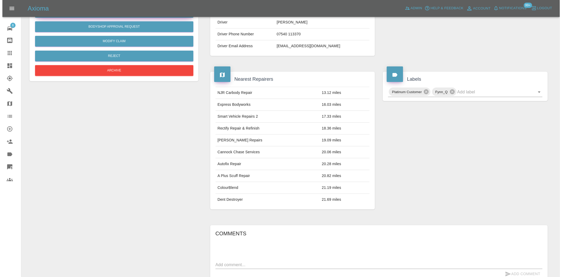
scroll to position [9, 0]
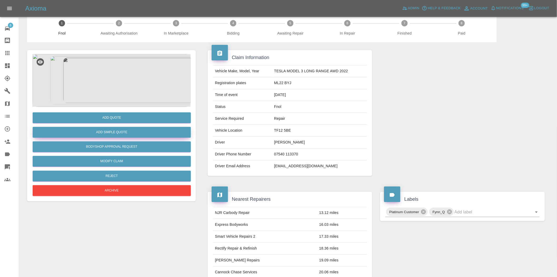
click at [101, 131] on button "Add Simple Quote" at bounding box center [112, 132] width 158 height 11
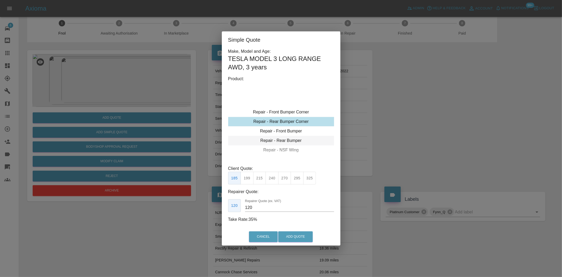
click at [281, 142] on div "Repair - Rear Bumper" at bounding box center [281, 140] width 106 height 9
click at [272, 180] on button "375" at bounding box center [272, 178] width 13 height 13
type input "220"
click at [296, 233] on button "Add Quote" at bounding box center [295, 236] width 35 height 11
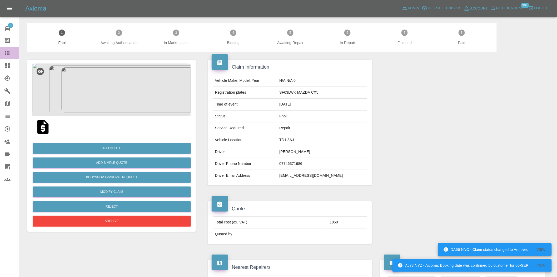
click at [11, 56] on link "Claims" at bounding box center [9, 53] width 19 height 13
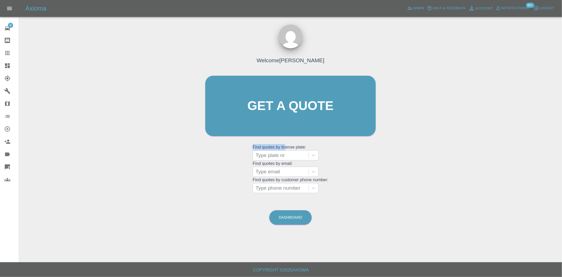
drag, startPoint x: 286, startPoint y: 136, endPoint x: 285, endPoint y: 148, distance: 11.4
click at [285, 144] on div "Welcome [PERSON_NAME] Get a quote Get a quote Find quotes by license plate: Typ…" at bounding box center [291, 115] width 182 height 159
click at [283, 156] on div at bounding box center [281, 154] width 50 height 7
paste input "NU18FLZ"
type input "NU18FLZ"
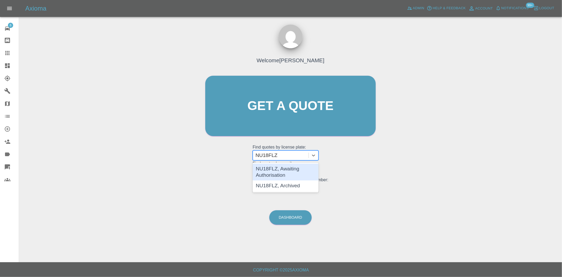
click at [289, 172] on div "NU18FLZ, Awaiting Authorisation" at bounding box center [286, 171] width 66 height 17
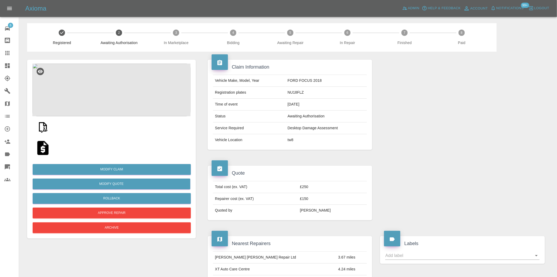
click at [104, 90] on img at bounding box center [111, 89] width 158 height 53
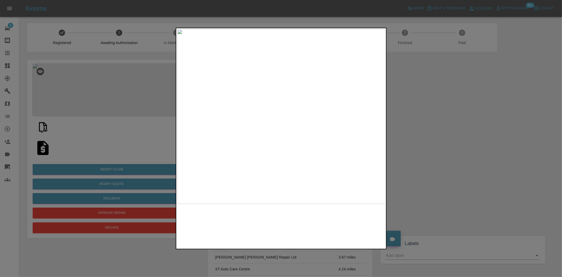
click at [259, 132] on img at bounding box center [281, 116] width 208 height 174
click at [259, 132] on img at bounding box center [347, 68] width 624 height 523
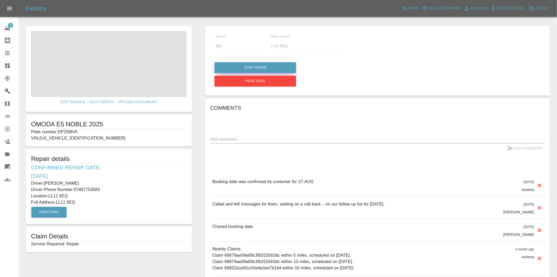
click at [259, 70] on button "Start Repair" at bounding box center [256, 67] width 82 height 11
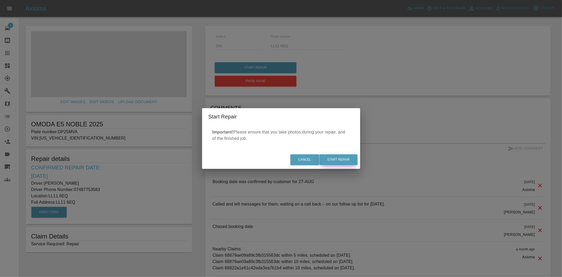
click at [336, 157] on button "Start Repair" at bounding box center [338, 159] width 38 height 11
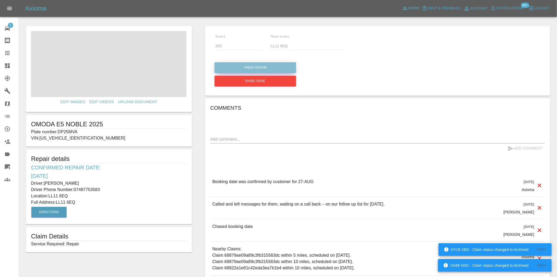
click at [246, 63] on button "Finish Repair" at bounding box center [256, 67] width 82 height 11
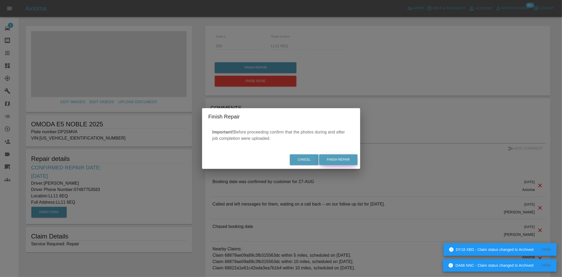
drag, startPoint x: 347, startPoint y: 156, endPoint x: 320, endPoint y: 164, distance: 27.9
click at [346, 156] on button "Finish Repair" at bounding box center [338, 159] width 38 height 11
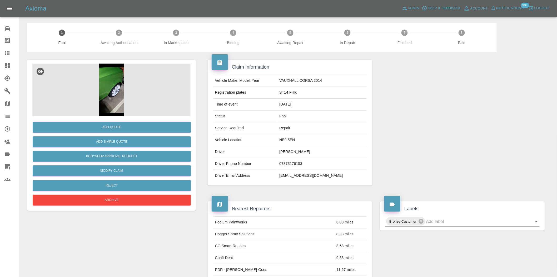
click at [123, 72] on img at bounding box center [111, 89] width 158 height 53
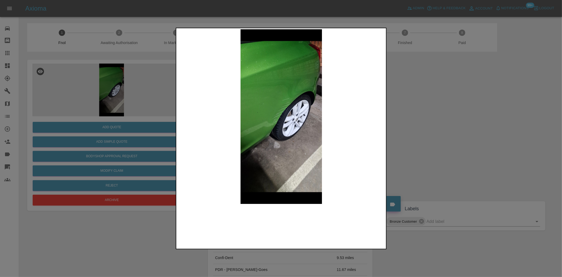
click at [310, 120] on img at bounding box center [281, 116] width 208 height 174
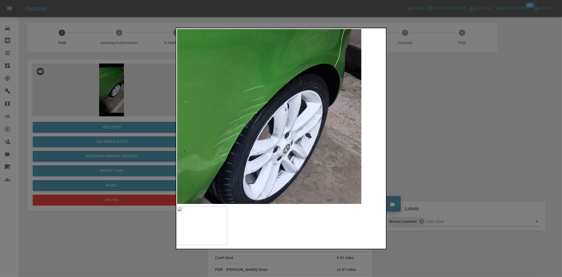
click at [286, 107] on img at bounding box center [239, 139] width 624 height 523
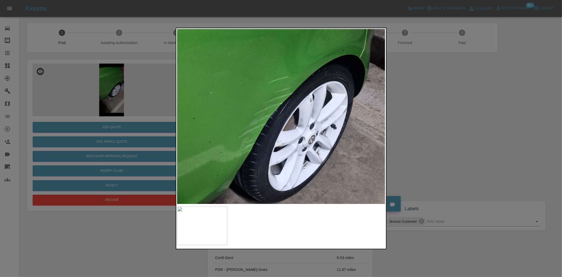
click at [285, 107] on img at bounding box center [264, 130] width 624 height 523
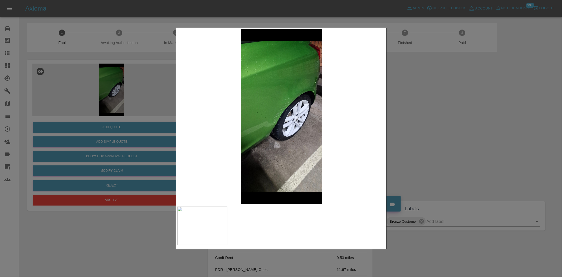
click at [191, 116] on img at bounding box center [281, 116] width 208 height 174
click at [296, 114] on img at bounding box center [281, 116] width 208 height 174
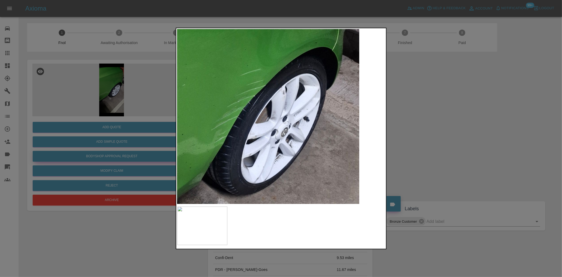
drag, startPoint x: 121, startPoint y: 128, endPoint x: 120, endPoint y: 152, distance: 24.5
click at [120, 128] on div at bounding box center [281, 138] width 562 height 277
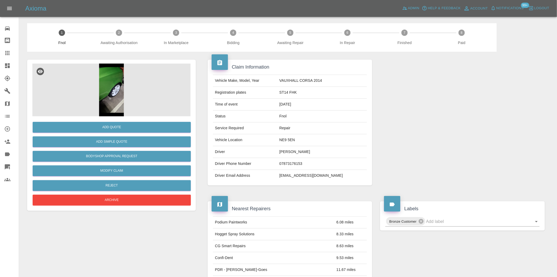
click at [99, 82] on img at bounding box center [111, 89] width 158 height 53
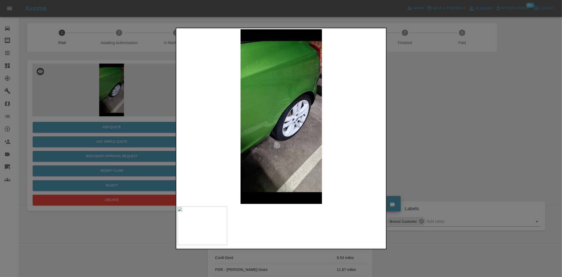
click at [285, 113] on img at bounding box center [281, 116] width 208 height 174
click at [282, 113] on img at bounding box center [281, 116] width 208 height 174
click at [94, 134] on div at bounding box center [281, 138] width 562 height 277
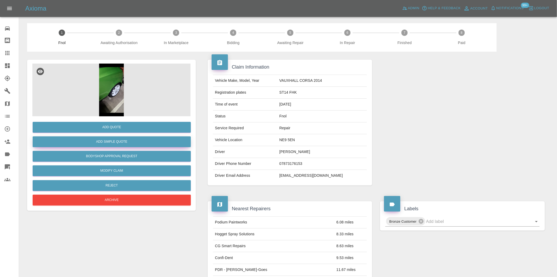
click at [97, 139] on button "Add Simple Quote" at bounding box center [112, 141] width 158 height 11
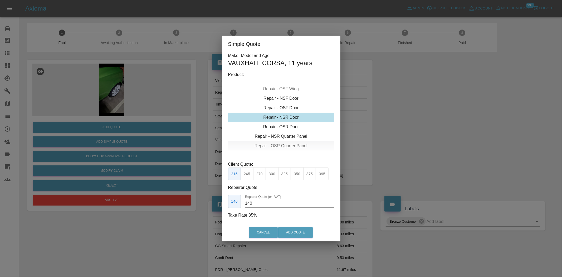
drag, startPoint x: 284, startPoint y: 136, endPoint x: 279, endPoint y: 143, distance: 8.9
click at [284, 136] on div "Repair - NSR Quarter Panel" at bounding box center [281, 135] width 106 height 9
click at [296, 175] on button "350" at bounding box center [297, 173] width 13 height 13
drag, startPoint x: 259, startPoint y: 204, endPoint x: 221, endPoint y: 204, distance: 38.5
click at [221, 204] on div "Simple Quote Make, Model and Age: VAUXHALL CORSA , 11 years Product: Repair - F…" at bounding box center [281, 138] width 562 height 277
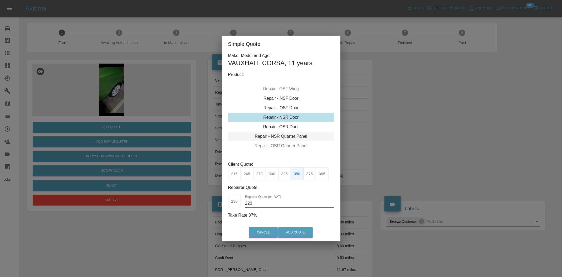
click at [281, 138] on div "Repair - NSR Quarter Panel" at bounding box center [281, 135] width 106 height 9
click at [284, 171] on button "325" at bounding box center [284, 173] width 13 height 13
click at [219, 201] on div "Simple Quote Make, Model and Age: VAUXHALL CORSA , 11 years Product: Repair - F…" at bounding box center [281, 138] width 562 height 277
type input "1"
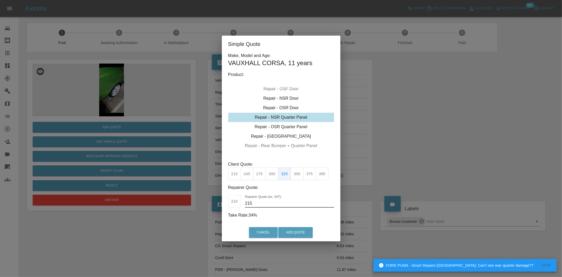
drag, startPoint x: 198, startPoint y: 209, endPoint x: 171, endPoint y: 207, distance: 27.2
click at [171, 207] on div "Simple Quote Make, Model and Age: VAUXHALL CORSA , 11 years Product: Repair - F…" at bounding box center [281, 138] width 562 height 277
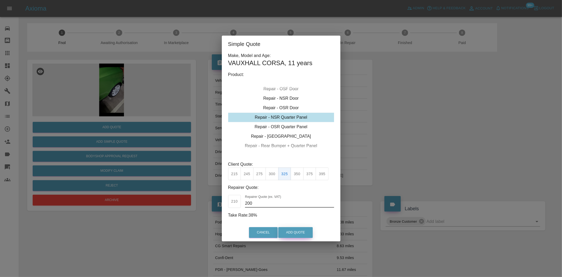
type input "200"
click at [301, 231] on button "Add Quote" at bounding box center [295, 232] width 35 height 11
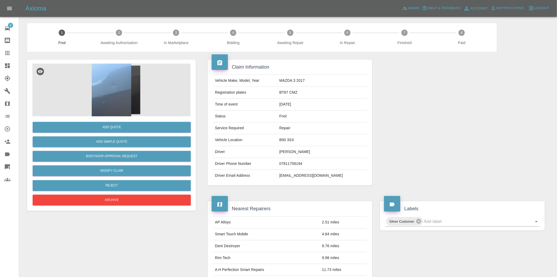
click at [106, 111] on img at bounding box center [111, 89] width 158 height 53
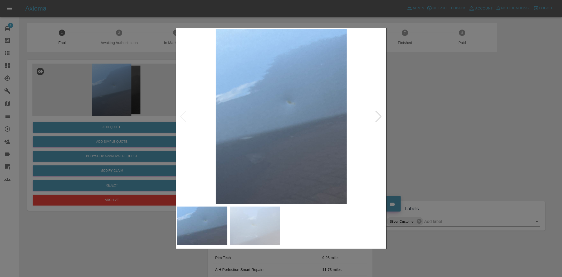
click at [277, 118] on img at bounding box center [281, 116] width 208 height 174
click at [237, 111] on img at bounding box center [281, 116] width 208 height 174
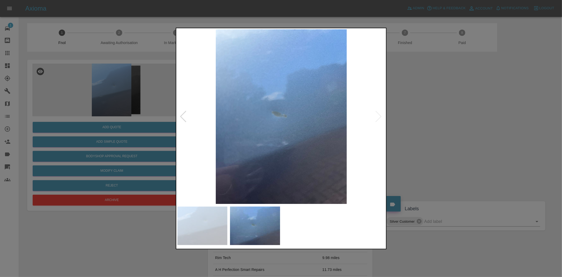
click at [187, 100] on img at bounding box center [281, 116] width 208 height 174
drag, startPoint x: 83, startPoint y: 90, endPoint x: 90, endPoint y: 90, distance: 7.4
click at [85, 90] on div at bounding box center [281, 138] width 562 height 277
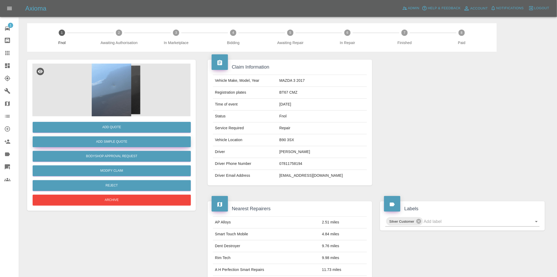
click at [122, 144] on button "Add Simple Quote" at bounding box center [112, 141] width 158 height 11
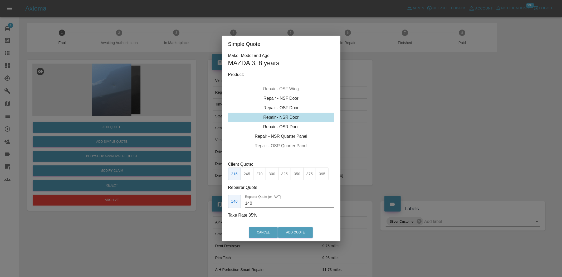
click at [274, 115] on div "Repair - NSR Door" at bounding box center [281, 116] width 106 height 9
click at [262, 178] on button "270" at bounding box center [259, 173] width 13 height 13
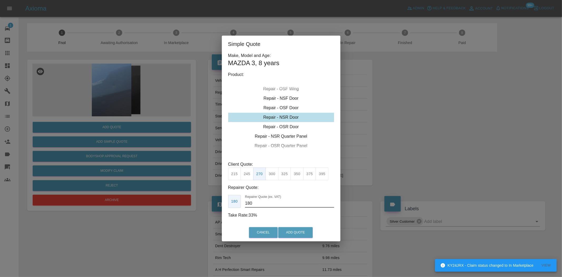
drag, startPoint x: 260, startPoint y: 202, endPoint x: 248, endPoint y: 200, distance: 11.4
click at [248, 201] on input "180" at bounding box center [289, 203] width 89 height 8
type input "170"
click at [297, 231] on button "Add Quote" at bounding box center [295, 232] width 35 height 11
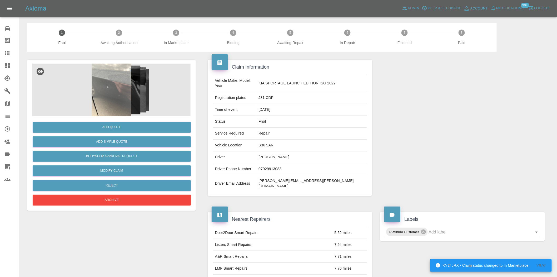
click at [126, 91] on img at bounding box center [111, 89] width 158 height 53
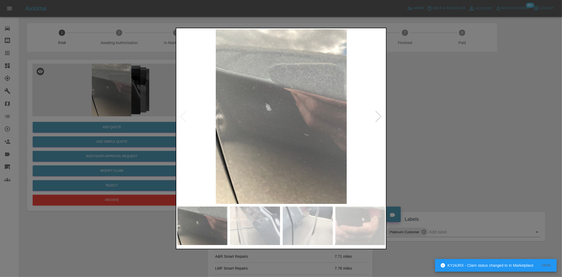
click at [279, 142] on img at bounding box center [281, 116] width 208 height 174
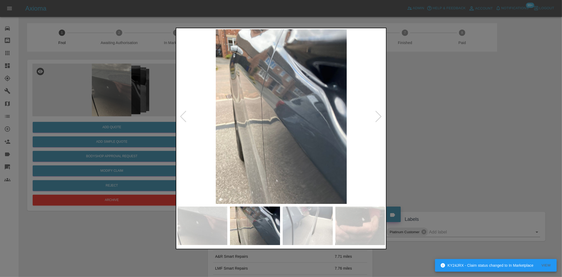
click at [270, 152] on img at bounding box center [281, 116] width 208 height 174
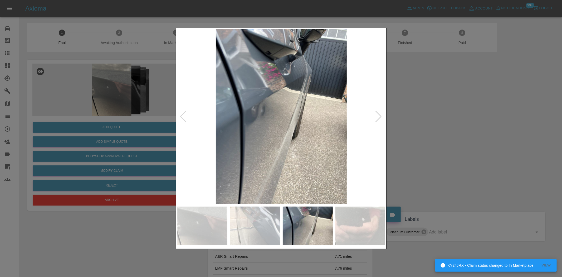
click at [222, 143] on img at bounding box center [281, 116] width 208 height 174
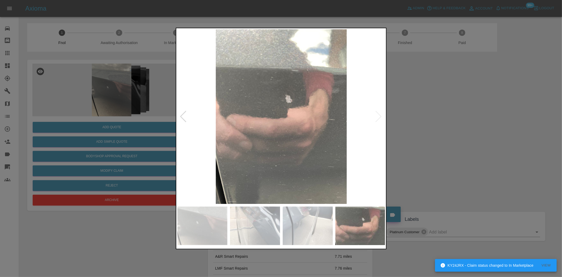
click at [178, 117] on img at bounding box center [281, 116] width 208 height 174
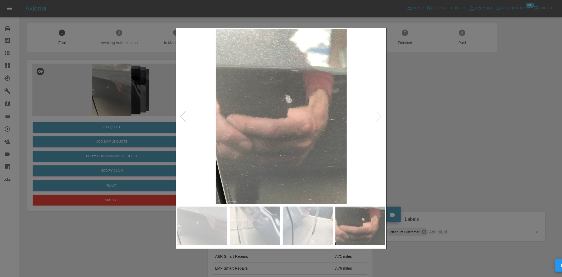
click at [88, 99] on div at bounding box center [281, 138] width 562 height 277
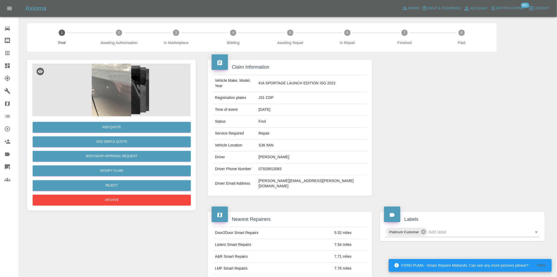
click at [124, 79] on img at bounding box center [111, 89] width 158 height 53
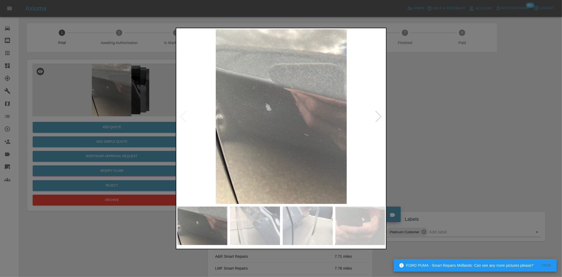
click at [257, 119] on img at bounding box center [281, 116] width 208 height 174
click at [256, 119] on img at bounding box center [281, 116] width 208 height 174
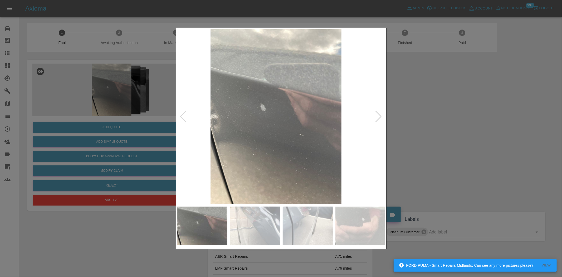
click at [257, 136] on img at bounding box center [276, 116] width 208 height 174
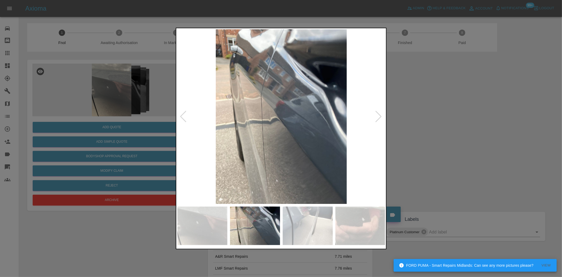
click at [278, 126] on img at bounding box center [281, 116] width 208 height 174
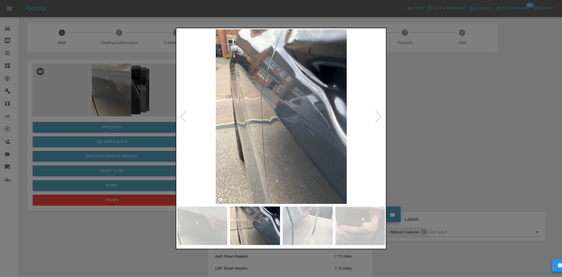
click at [278, 126] on img at bounding box center [281, 116] width 208 height 174
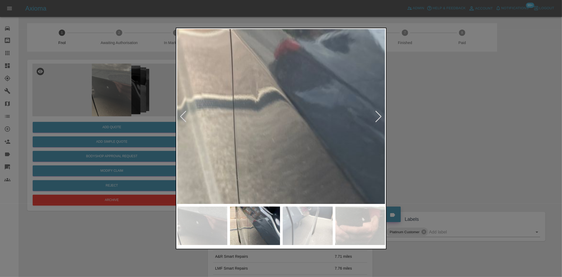
click at [83, 111] on div at bounding box center [281, 138] width 562 height 277
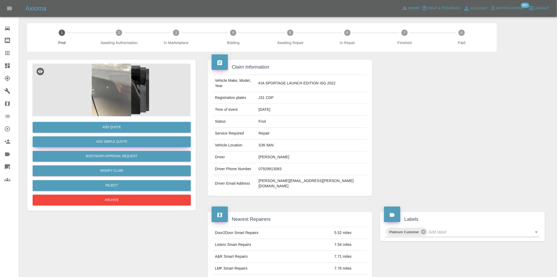
click at [82, 139] on button "Add Simple Quote" at bounding box center [112, 141] width 158 height 11
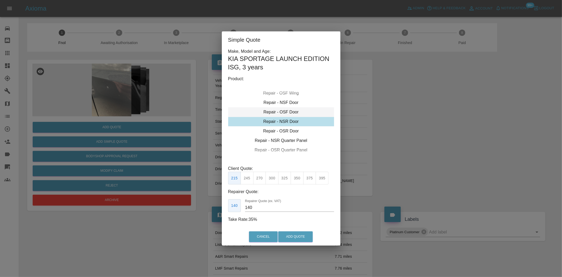
click at [284, 115] on div "Repair - OSF Door" at bounding box center [281, 111] width 106 height 9
click at [259, 179] on button "275" at bounding box center [259, 178] width 13 height 13
drag, startPoint x: 257, startPoint y: 209, endPoint x: 120, endPoint y: 208, distance: 137.3
click at [136, 204] on div "Simple Quote Make, Model and Age: KIA SPORTAGE LAUNCH EDITION ISG , 3 years Pro…" at bounding box center [281, 138] width 562 height 277
type input "170"
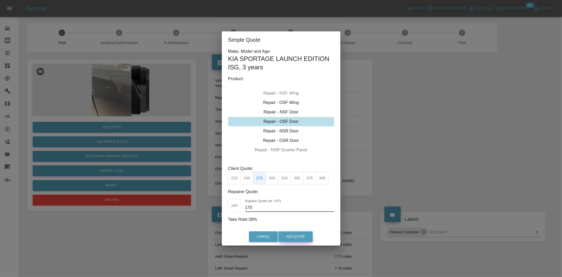
click at [289, 231] on button "Add Quote" at bounding box center [295, 236] width 35 height 11
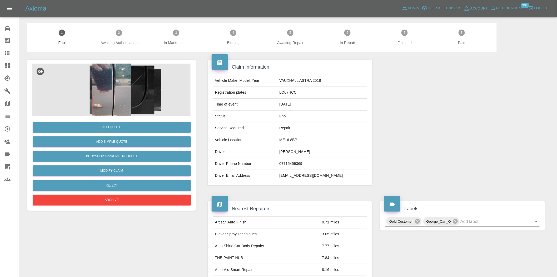
click at [115, 105] on img at bounding box center [111, 89] width 158 height 53
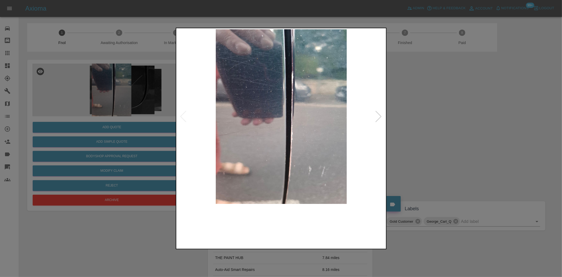
click at [294, 127] on img at bounding box center [281, 116] width 208 height 174
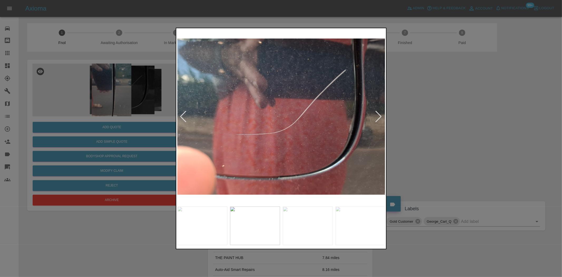
drag, startPoint x: 98, startPoint y: 105, endPoint x: 206, endPoint y: 56, distance: 118.6
click at [99, 105] on div at bounding box center [281, 138] width 562 height 277
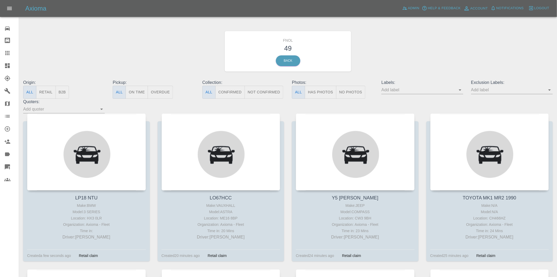
click at [456, 92] on input "text" at bounding box center [419, 90] width 74 height 8
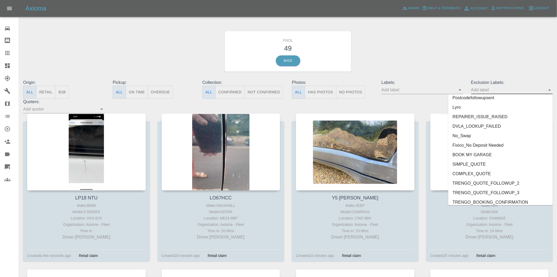
scroll to position [1098, 0]
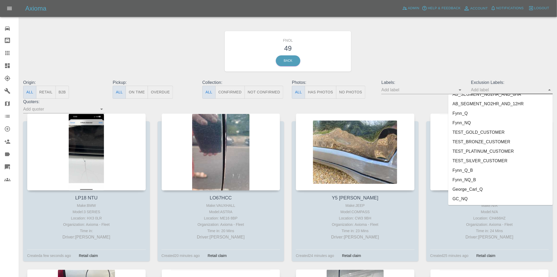
click at [470, 189] on li "George_Carl_Q" at bounding box center [501, 188] width 105 height 9
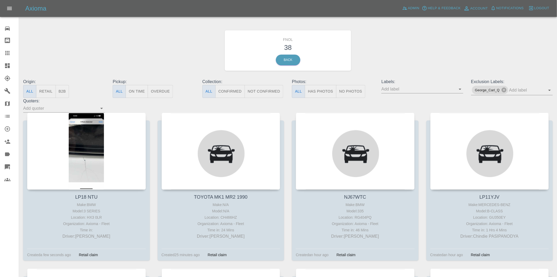
scroll to position [0, 0]
click at [312, 88] on button "Has Photos" at bounding box center [321, 92] width 32 height 13
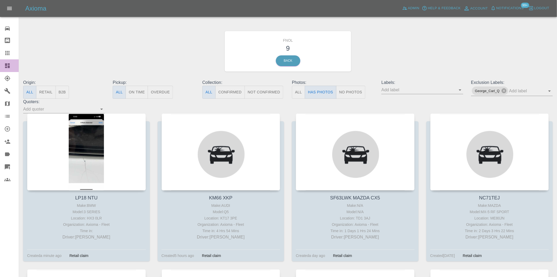
click at [11, 69] on link "Dashboard" at bounding box center [9, 65] width 19 height 13
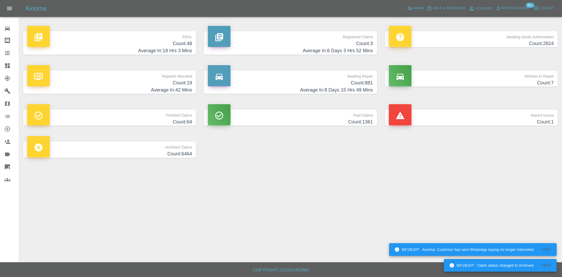
click at [179, 50] on h4 "Average In: 18 Hrs 3 Mins" at bounding box center [109, 50] width 165 height 7
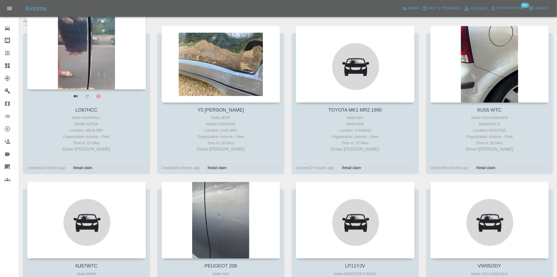
scroll to position [58, 0]
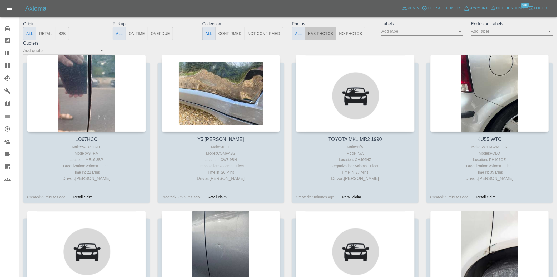
click at [320, 30] on button "Has Photos" at bounding box center [321, 33] width 32 height 13
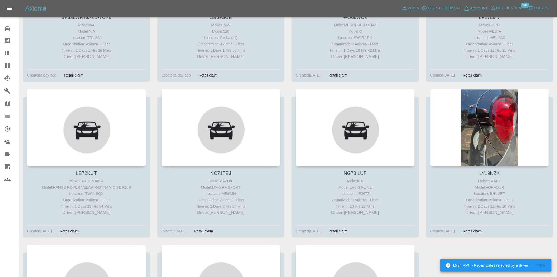
scroll to position [497, 0]
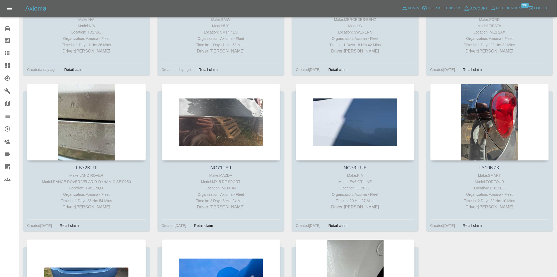
click at [14, 61] on link "Dashboard" at bounding box center [9, 65] width 19 height 13
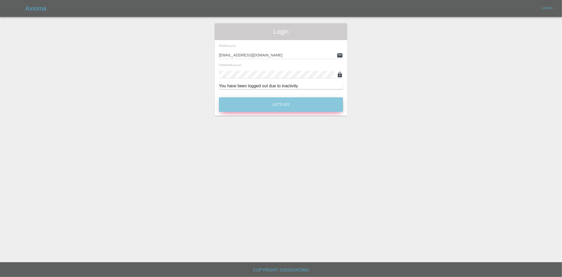
click at [286, 107] on button "Let's Go" at bounding box center [281, 104] width 124 height 14
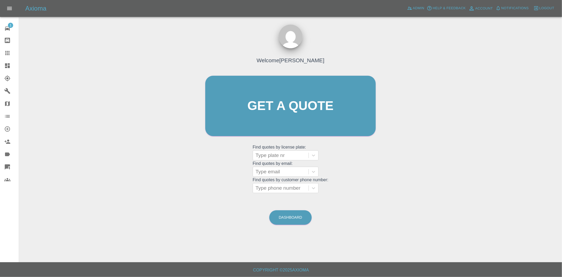
click at [9, 68] on icon at bounding box center [7, 65] width 6 height 6
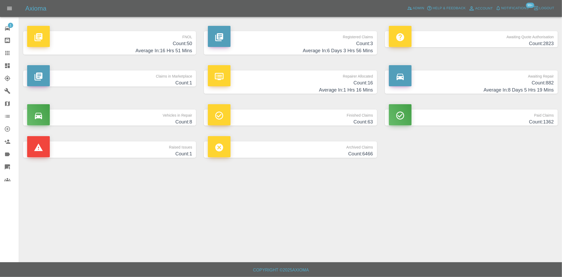
click at [165, 41] on h4 "Count: 50" at bounding box center [109, 43] width 165 height 7
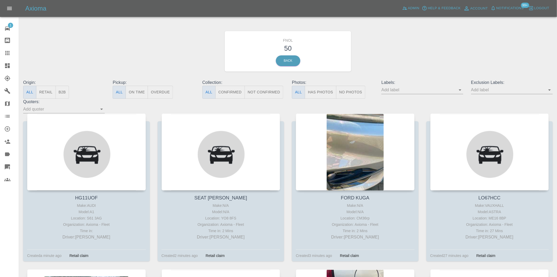
click at [330, 93] on button "Has Photos" at bounding box center [321, 92] width 32 height 13
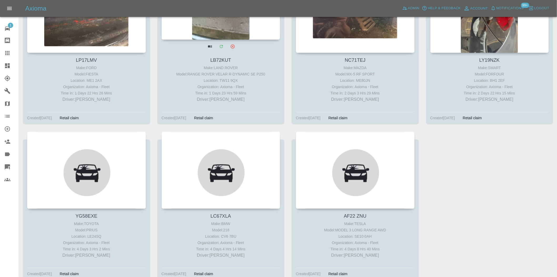
scroll to position [636, 0]
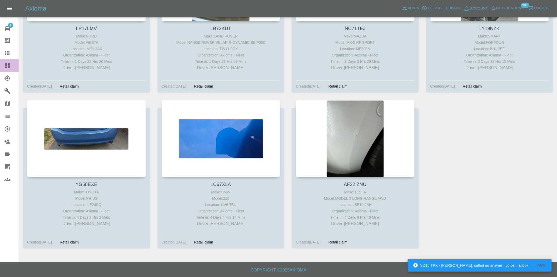
click at [5, 63] on icon at bounding box center [7, 65] width 5 height 5
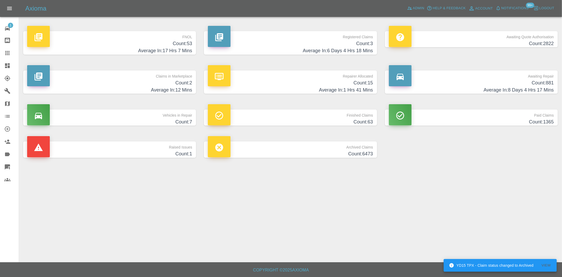
click at [167, 44] on h4 "Count: 53" at bounding box center [109, 43] width 165 height 7
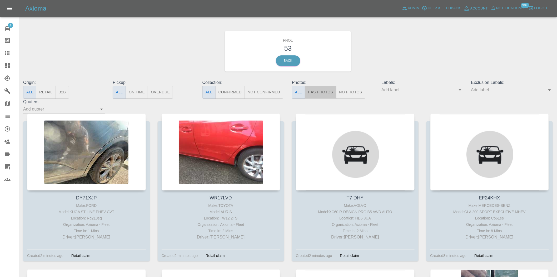
click at [320, 92] on button "Has Photos" at bounding box center [321, 92] width 32 height 13
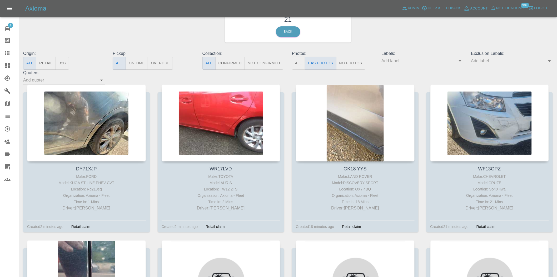
scroll to position [29, 0]
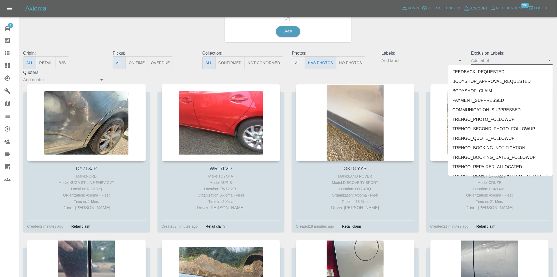
click at [505, 62] on input "text" at bounding box center [509, 60] width 74 height 8
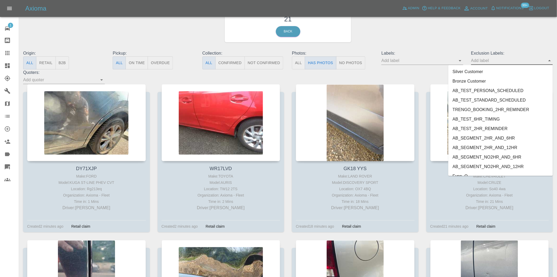
scroll to position [1098, 0]
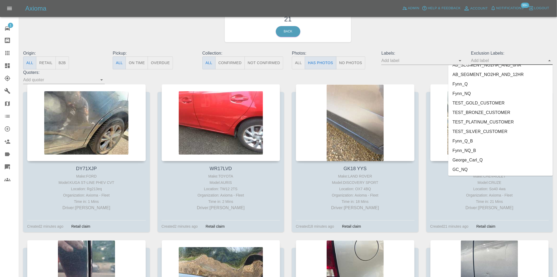
click at [472, 159] on li "George_Carl_Q" at bounding box center [501, 159] width 105 height 9
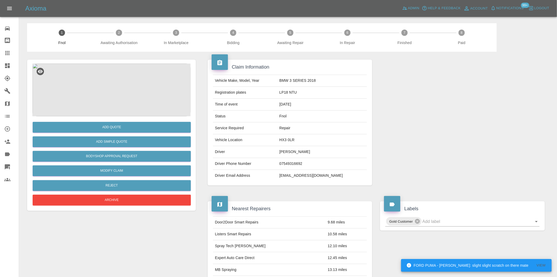
click at [112, 81] on img at bounding box center [111, 89] width 158 height 53
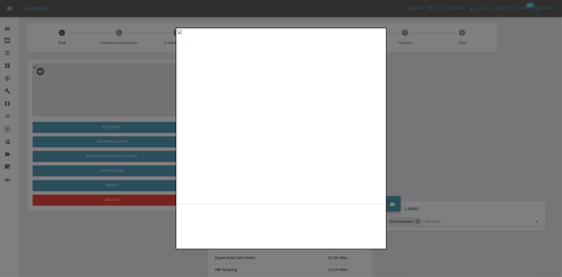
click at [233, 130] on img at bounding box center [281, 116] width 208 height 174
click at [268, 132] on img at bounding box center [281, 116] width 208 height 174
click at [273, 141] on img at bounding box center [281, 116] width 208 height 174
click at [294, 126] on img at bounding box center [304, 33] width 624 height 523
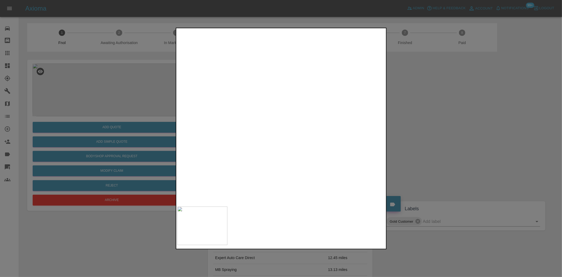
click at [65, 102] on div at bounding box center [281, 138] width 562 height 277
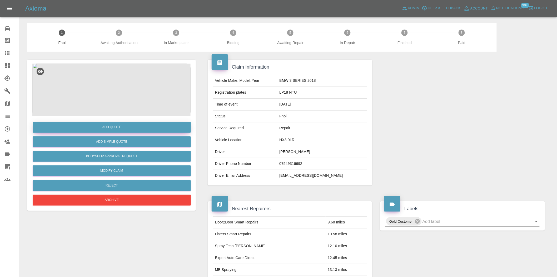
click at [128, 125] on button "Add Quote" at bounding box center [112, 127] width 158 height 11
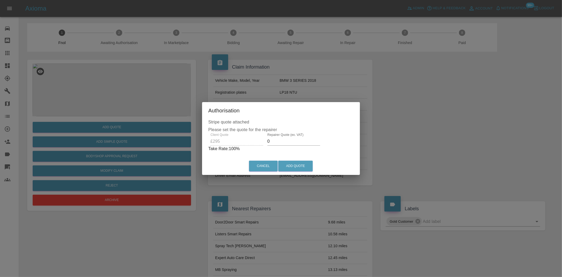
click at [254, 140] on div "Client Quote £295 Repairer Quote (ex. VAT) 0 Take Rate: 100 %" at bounding box center [280, 142] width 145 height 19
drag, startPoint x: 279, startPoint y: 143, endPoint x: 123, endPoint y: 120, distance: 157.4
click at [132, 125] on div "Authorisation Stripe quote attached Please set the quote for the repairer Clien…" at bounding box center [281, 138] width 562 height 277
drag, startPoint x: 283, startPoint y: 142, endPoint x: 190, endPoint y: 134, distance: 93.3
click at [194, 138] on div "Authorisation Stripe quote attached Please set the quote for the repairer Clien…" at bounding box center [281, 138] width 562 height 277
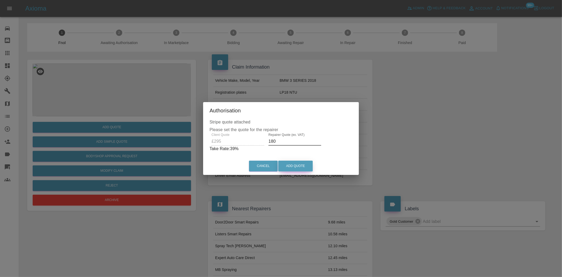
type input "180"
click at [297, 165] on button "Add Quote" at bounding box center [295, 165] width 35 height 11
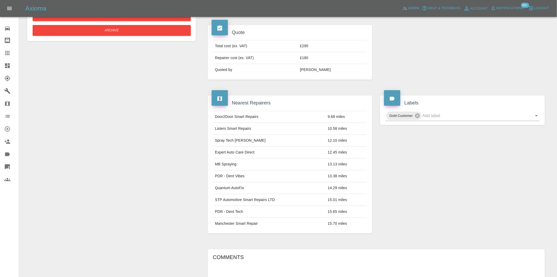
scroll to position [306, 0]
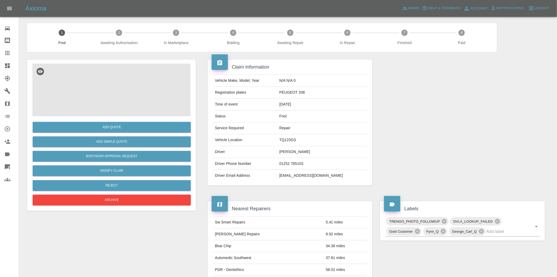
click at [111, 82] on img at bounding box center [111, 89] width 158 height 53
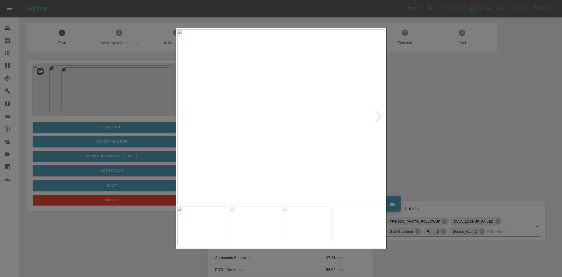
drag, startPoint x: 76, startPoint y: 84, endPoint x: 163, endPoint y: 7, distance: 116.1
click at [76, 84] on div at bounding box center [281, 138] width 562 height 277
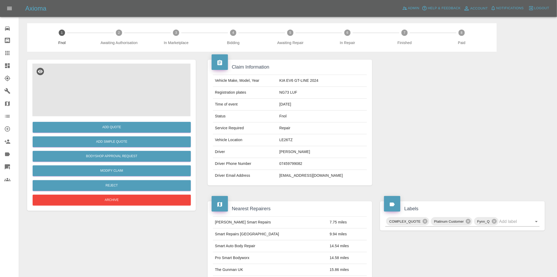
click at [127, 94] on img at bounding box center [111, 89] width 158 height 53
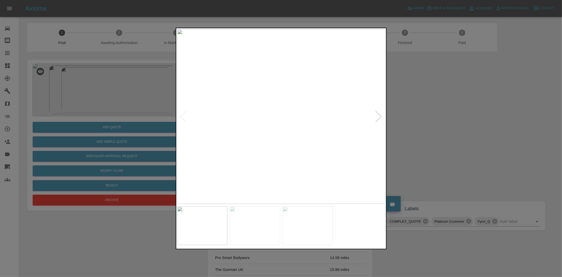
click at [252, 123] on img at bounding box center [281, 116] width 208 height 174
drag, startPoint x: 111, startPoint y: 99, endPoint x: 112, endPoint y: 86, distance: 13.3
click at [110, 99] on div at bounding box center [281, 138] width 562 height 277
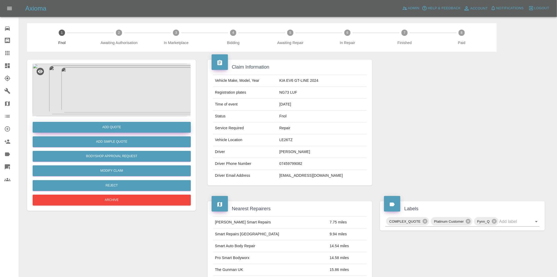
click at [133, 129] on button "Add Quote" at bounding box center [112, 127] width 158 height 11
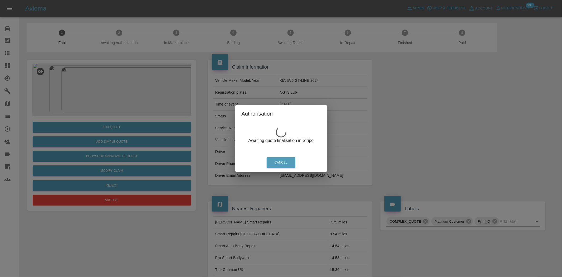
click at [129, 96] on div "Authorisation Awaiting quote finalisation in Stripe Cancel" at bounding box center [281, 138] width 562 height 277
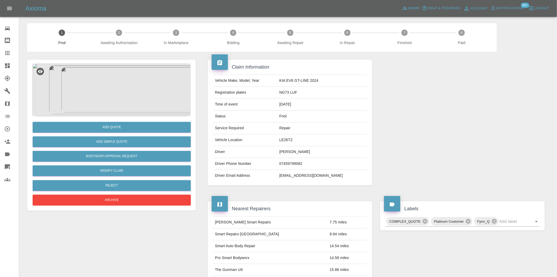
click at [125, 92] on img at bounding box center [111, 89] width 158 height 53
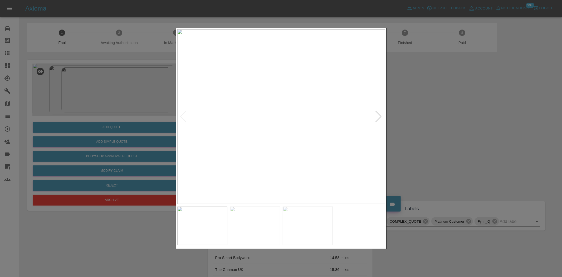
click at [287, 129] on img at bounding box center [281, 116] width 208 height 174
click at [264, 129] on img at bounding box center [281, 116] width 208 height 174
click at [272, 132] on img at bounding box center [277, 116] width 208 height 174
click at [284, 124] on img at bounding box center [281, 116] width 208 height 174
click at [286, 123] on img at bounding box center [281, 116] width 208 height 174
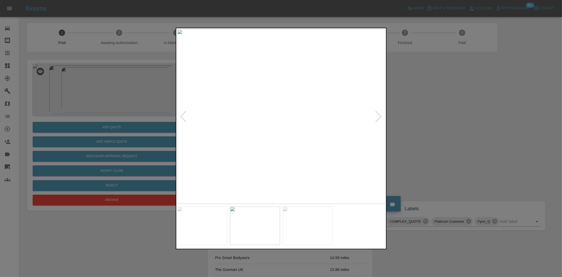
click at [222, 120] on img at bounding box center [281, 116] width 208 height 174
click at [236, 127] on img at bounding box center [281, 116] width 208 height 174
click at [309, 128] on img at bounding box center [281, 116] width 208 height 174
click at [322, 128] on img at bounding box center [281, 116] width 208 height 174
click at [333, 135] on img at bounding box center [281, 116] width 208 height 174
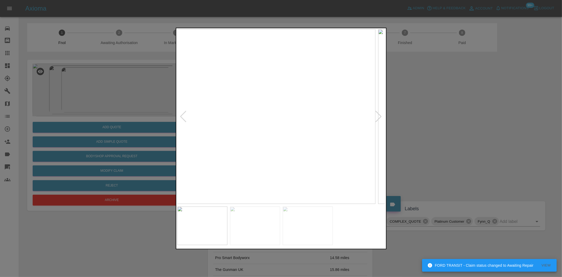
click at [223, 132] on img at bounding box center [271, 116] width 208 height 174
click at [241, 122] on img at bounding box center [281, 116] width 208 height 174
click at [134, 115] on div at bounding box center [281, 138] width 562 height 277
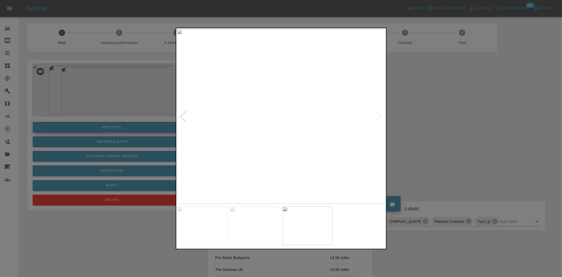
drag, startPoint x: 132, startPoint y: 109, endPoint x: 129, endPoint y: 129, distance: 20.4
click at [131, 109] on div at bounding box center [281, 138] width 562 height 277
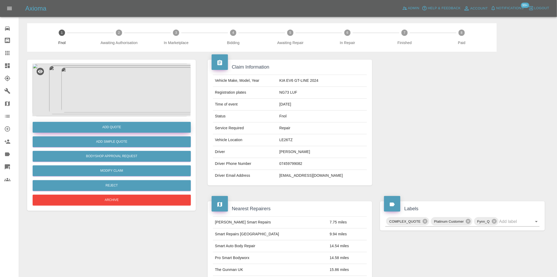
click at [129, 129] on button "Add Quote" at bounding box center [112, 127] width 158 height 11
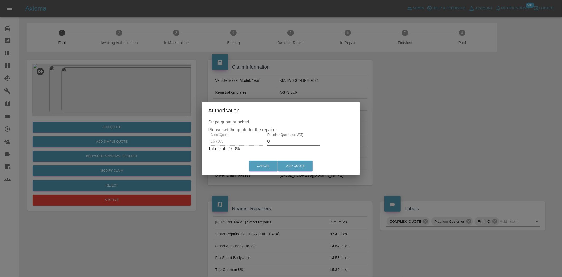
click at [219, 141] on div "Client Quote £670.5 Repairer Quote (ex. VAT) 0 Take Rate: 100 %" at bounding box center [280, 142] width 145 height 19
drag, startPoint x: 277, startPoint y: 143, endPoint x: 210, endPoint y: 146, distance: 67.5
click at [211, 144] on div "Client Quote £670.5 Repairer Quote (ex. VAT) 375 Take Rate: 44 %" at bounding box center [280, 142] width 143 height 19
type input "380"
click at [293, 163] on button "Add Quote" at bounding box center [295, 165] width 35 height 11
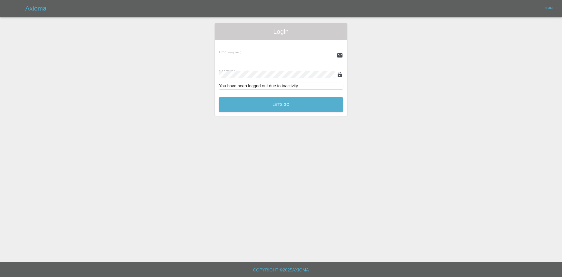
type input "ankur.mehta@axioma.co.uk"
click at [279, 107] on button "Let's Go" at bounding box center [281, 104] width 124 height 14
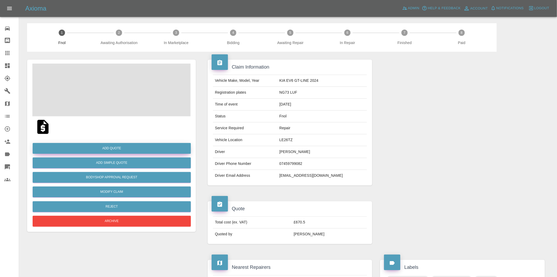
click at [112, 149] on button "Add Quote" at bounding box center [112, 148] width 158 height 11
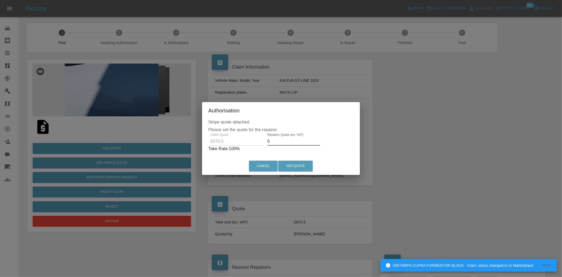
click at [231, 143] on div "Client Quote £670.5 Repairer Quote (ex. VAT) 0 Take Rate: 100 %" at bounding box center [280, 142] width 145 height 19
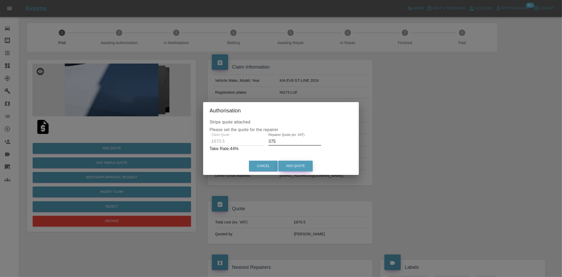
type input "375"
click at [307, 166] on button "Add Quote" at bounding box center [295, 165] width 35 height 11
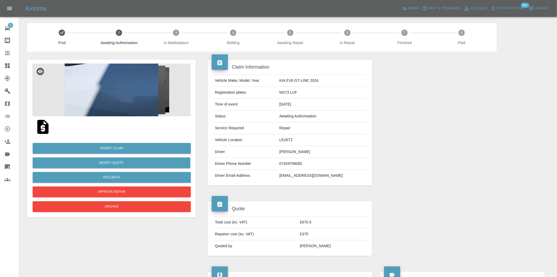
drag, startPoint x: 7, startPoint y: 68, endPoint x: 6, endPoint y: 75, distance: 6.3
click at [7, 68] on icon at bounding box center [7, 65] width 6 height 6
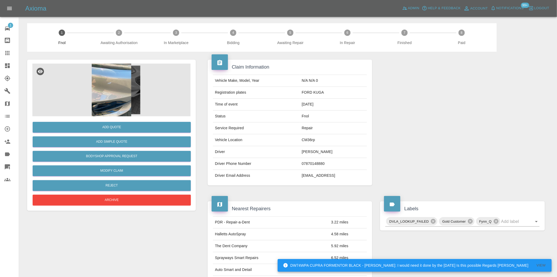
click at [117, 96] on img at bounding box center [111, 89] width 158 height 53
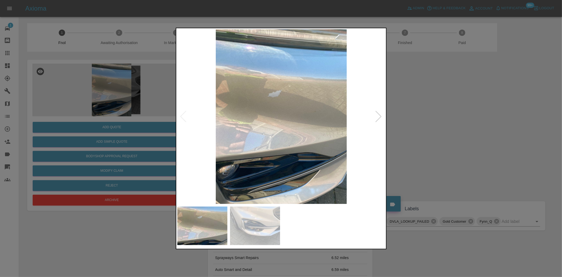
click at [254, 112] on img at bounding box center [281, 116] width 208 height 174
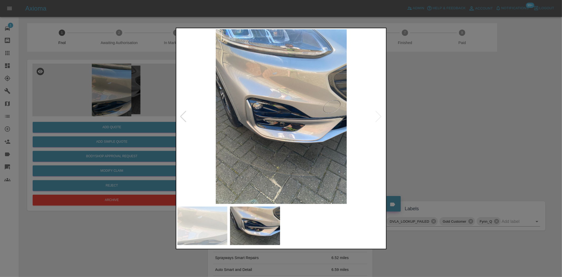
click at [286, 83] on img at bounding box center [281, 116] width 208 height 174
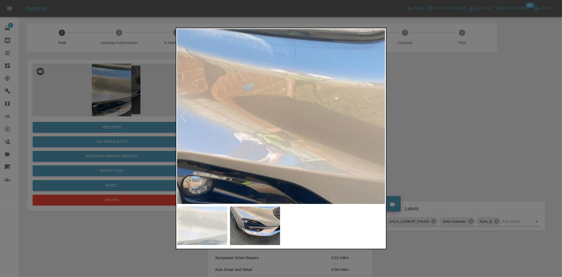
click at [280, 87] on img at bounding box center [267, 216] width 624 height 523
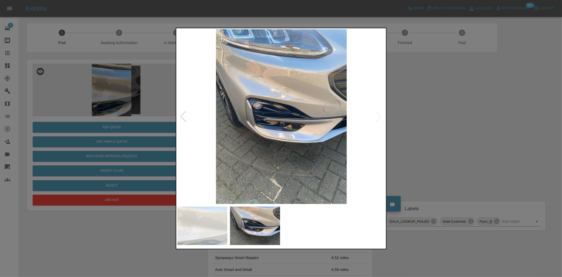
click at [305, 115] on img at bounding box center [281, 116] width 208 height 174
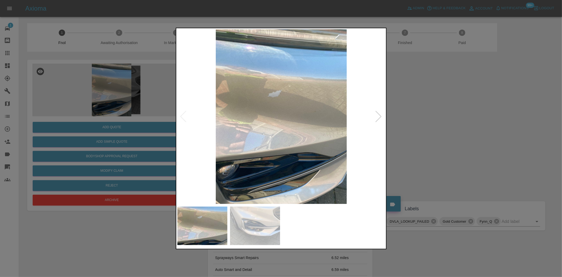
click at [273, 86] on img at bounding box center [281, 116] width 208 height 174
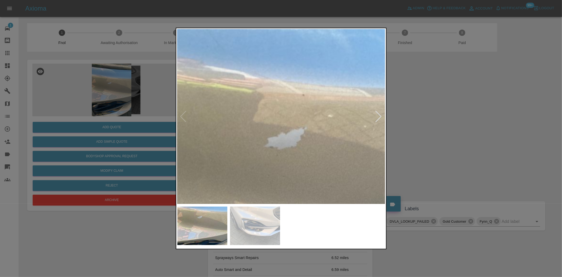
click at [127, 121] on div at bounding box center [281, 138] width 562 height 277
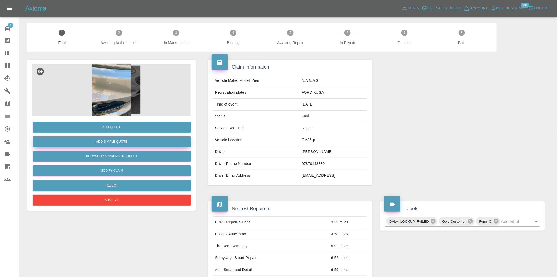
drag, startPoint x: 119, startPoint y: 135, endPoint x: 119, endPoint y: 140, distance: 5.5
click at [119, 136] on div "Add Simple Quote" at bounding box center [111, 141] width 158 height 13
click at [119, 140] on button "Add Simple Quote" at bounding box center [112, 141] width 158 height 11
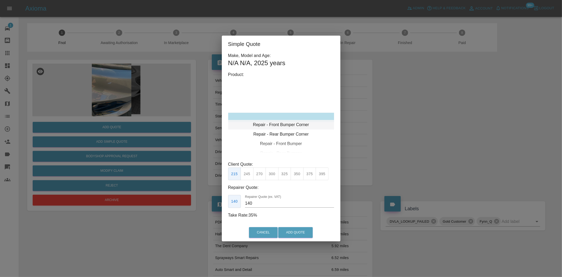
type input "120"
click at [283, 121] on div "Repair - Front Bumper Corner" at bounding box center [281, 116] width 106 height 9
click at [249, 170] on button "199" at bounding box center [247, 173] width 13 height 13
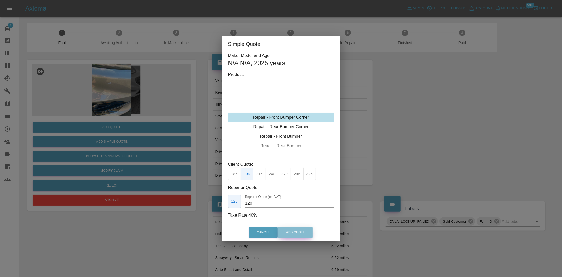
click at [291, 229] on button "Add Quote" at bounding box center [295, 232] width 35 height 11
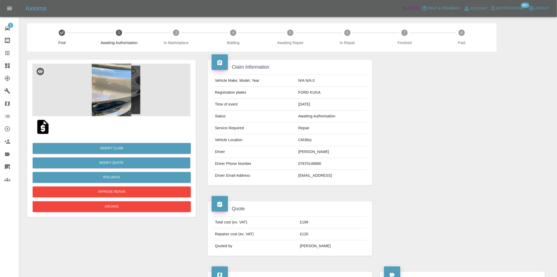
click at [415, 7] on span "Admin" at bounding box center [414, 8] width 12 height 6
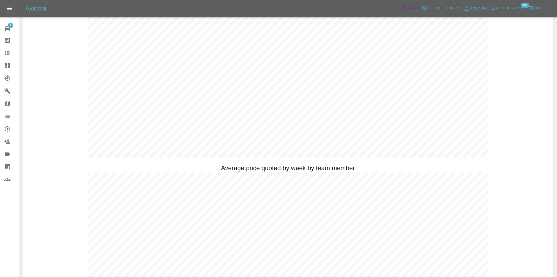
scroll to position [322, 0]
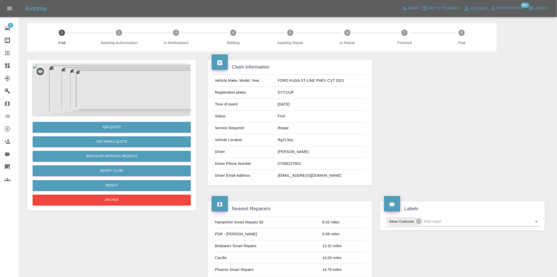
click at [126, 86] on img at bounding box center [111, 89] width 158 height 53
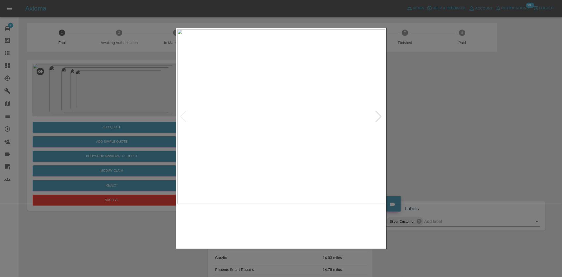
click at [296, 127] on img at bounding box center [281, 116] width 208 height 174
click at [296, 127] on img at bounding box center [235, 84] width 624 height 523
click at [266, 132] on img at bounding box center [281, 116] width 208 height 174
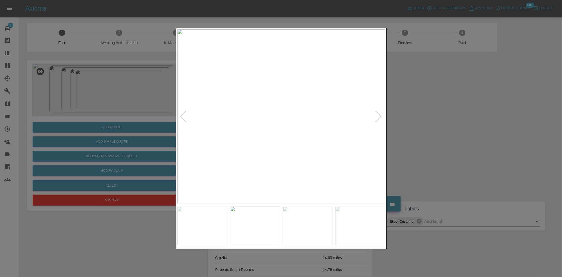
click at [271, 104] on img at bounding box center [281, 116] width 208 height 174
click at [277, 115] on img at bounding box center [310, 152] width 624 height 523
click at [258, 128] on img at bounding box center [281, 116] width 208 height 174
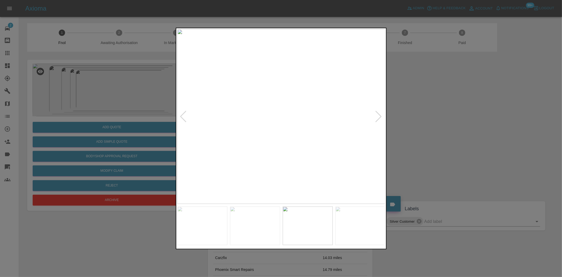
click at [287, 124] on img at bounding box center [281, 116] width 208 height 174
click at [287, 124] on img at bounding box center [262, 94] width 624 height 523
click at [272, 136] on img at bounding box center [281, 116] width 208 height 174
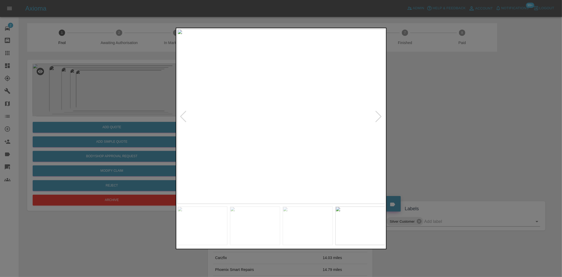
click at [204, 124] on img at bounding box center [281, 116] width 208 height 174
click at [277, 116] on img at bounding box center [281, 116] width 208 height 174
click at [267, 133] on img at bounding box center [294, 117] width 624 height 523
click at [266, 135] on img at bounding box center [294, 117] width 624 height 523
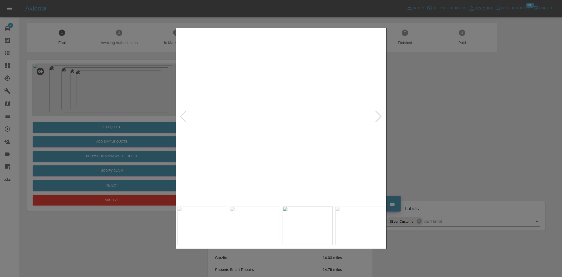
click at [295, 146] on img at bounding box center [235, 162] width 624 height 523
click at [277, 142] on img at bounding box center [411, 180] width 624 height 523
click at [283, 140] on img at bounding box center [281, 116] width 208 height 174
click at [296, 115] on img at bounding box center [281, 116] width 208 height 174
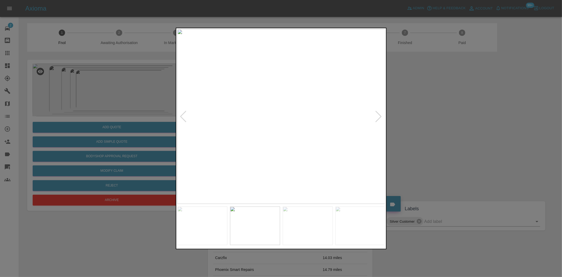
click at [296, 115] on img at bounding box center [281, 116] width 208 height 174
click at [291, 129] on img at bounding box center [232, 147] width 624 height 523
click at [291, 129] on img at bounding box center [232, 166] width 624 height 523
click at [275, 116] on img at bounding box center [281, 116] width 208 height 174
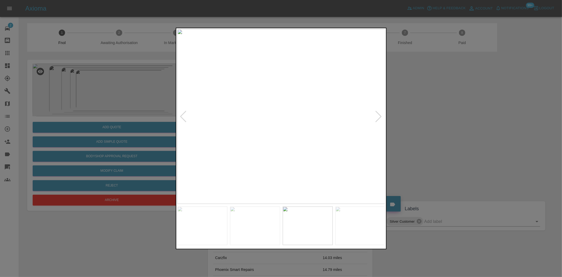
click at [287, 111] on img at bounding box center [281, 116] width 208 height 174
click at [284, 144] on img at bounding box center [262, 131] width 624 height 523
click at [247, 143] on img at bounding box center [281, 116] width 208 height 174
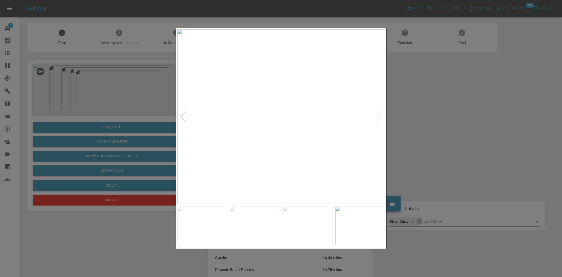
click at [260, 119] on img at bounding box center [281, 116] width 208 height 174
click at [260, 119] on img at bounding box center [343, 107] width 624 height 523
click at [235, 127] on img at bounding box center [275, 116] width 208 height 174
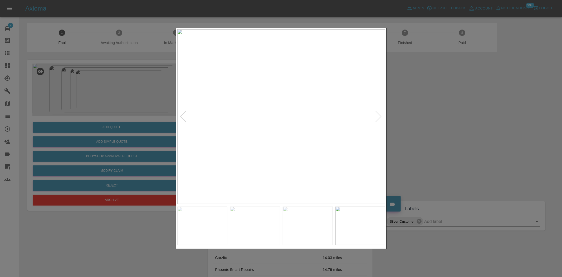
click at [243, 109] on img at bounding box center [281, 116] width 208 height 174
click at [237, 127] on img at bounding box center [394, 139] width 624 height 523
click at [192, 111] on img at bounding box center [281, 116] width 208 height 174
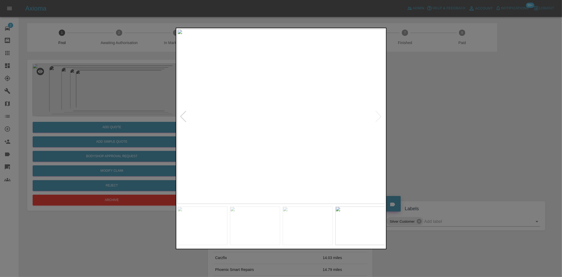
click at [192, 111] on img at bounding box center [281, 116] width 208 height 174
click at [224, 129] on img at bounding box center [489, 133] width 624 height 523
click at [208, 133] on img at bounding box center [281, 116] width 208 height 174
click at [291, 137] on img at bounding box center [297, 116] width 208 height 174
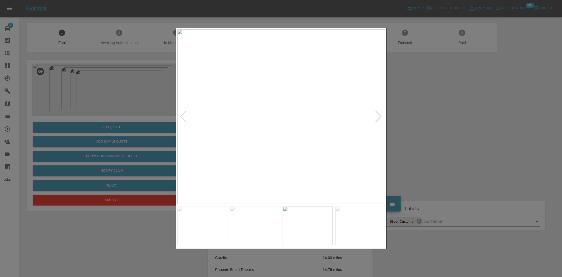
click at [297, 119] on img at bounding box center [281, 116] width 208 height 174
click at [296, 119] on img at bounding box center [281, 116] width 208 height 174
click at [296, 119] on img at bounding box center [235, 108] width 624 height 523
click at [307, 136] on img at bounding box center [281, 116] width 208 height 174
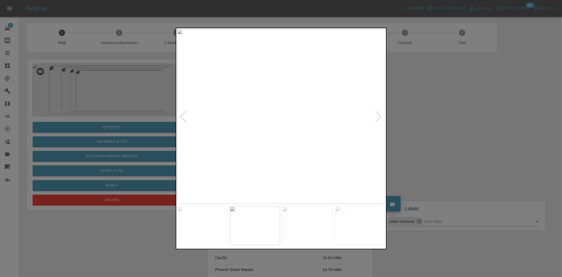
click at [301, 105] on img at bounding box center [281, 116] width 208 height 174
click at [301, 105] on img at bounding box center [222, 149] width 624 height 523
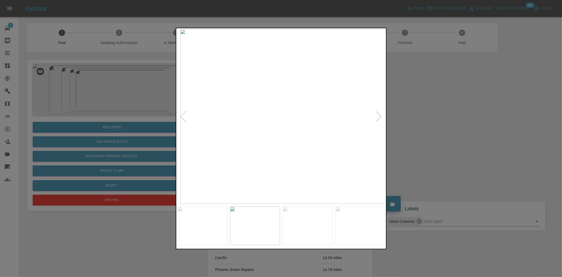
click at [302, 123] on img at bounding box center [284, 116] width 208 height 174
click at [294, 115] on img at bounding box center [281, 116] width 208 height 174
click at [294, 115] on img at bounding box center [242, 118] width 624 height 523
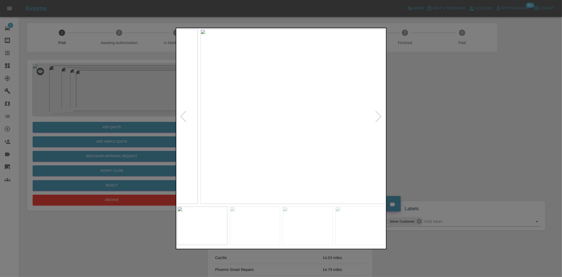
click at [305, 126] on img at bounding box center [304, 116] width 208 height 174
click at [286, 110] on img at bounding box center [281, 116] width 208 height 174
click at [286, 110] on img at bounding box center [265, 135] width 624 height 523
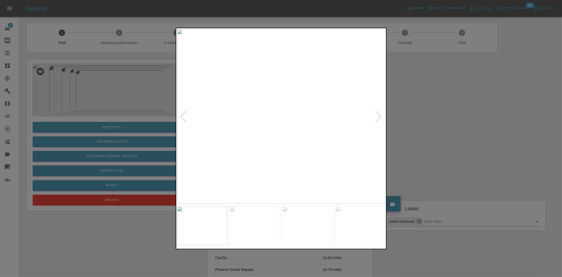
click at [275, 100] on img at bounding box center [281, 116] width 208 height 174
click at [299, 149] on img at bounding box center [343, 234] width 624 height 523
click at [283, 135] on img at bounding box center [343, 234] width 624 height 523
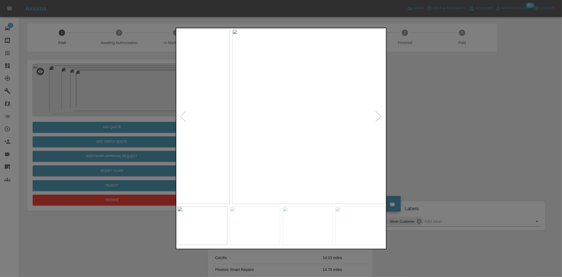
click at [376, 139] on img at bounding box center [336, 116] width 208 height 174
click at [285, 105] on img at bounding box center [281, 116] width 208 height 174
click at [285, 105] on img at bounding box center [271, 151] width 624 height 523
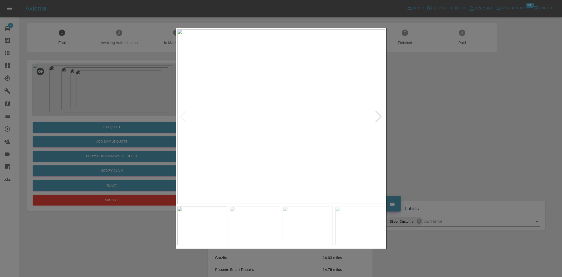
click at [345, 145] on img at bounding box center [281, 116] width 208 height 174
click at [232, 156] on img at bounding box center [281, 116] width 208 height 174
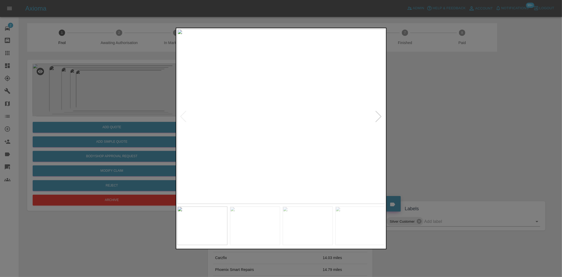
click at [281, 157] on img at bounding box center [281, 116] width 208 height 174
drag, startPoint x: 113, startPoint y: 84, endPoint x: 119, endPoint y: 111, distance: 27.5
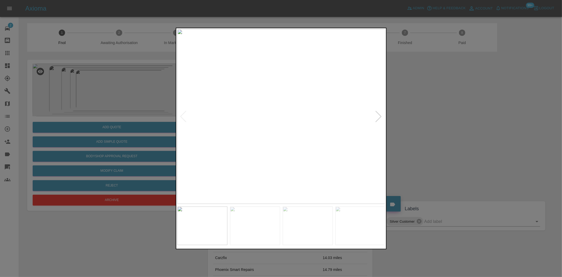
click at [112, 84] on div at bounding box center [281, 138] width 562 height 277
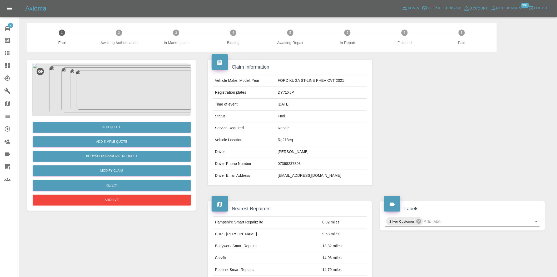
click at [112, 83] on img at bounding box center [111, 89] width 158 height 53
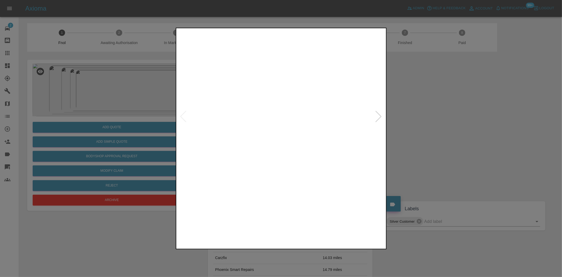
click at [286, 141] on img at bounding box center [281, 116] width 208 height 174
click at [289, 118] on img at bounding box center [281, 116] width 208 height 174
click at [354, 128] on img at bounding box center [257, 110] width 624 height 523
click at [323, 140] on img at bounding box center [413, 113] width 624 height 523
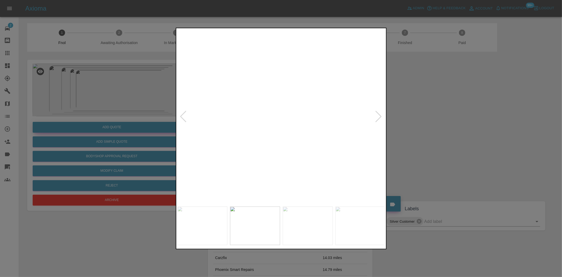
click at [139, 124] on div at bounding box center [281, 138] width 562 height 277
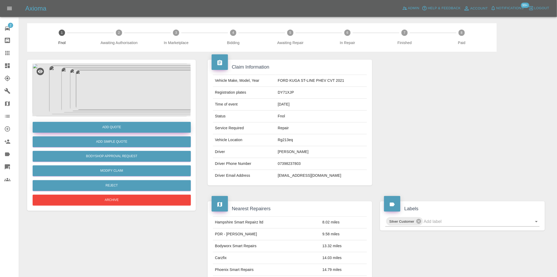
click at [135, 123] on button "Add Quote" at bounding box center [112, 127] width 158 height 11
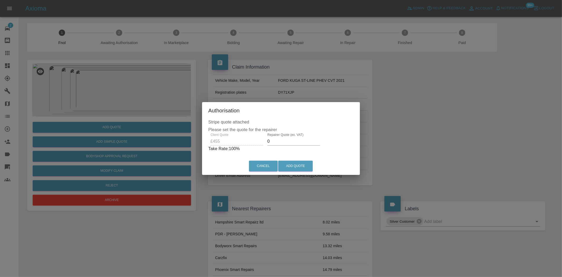
click at [238, 137] on div "Client Quote £455 Repairer Quote (ex. VAT) 0 Take Rate: 100 %" at bounding box center [280, 142] width 145 height 19
drag, startPoint x: 276, startPoint y: 138, endPoint x: 135, endPoint y: 128, distance: 141.0
click at [146, 127] on div "Authorisation Stripe quote attached Please set the quote for the repairer Clien…" at bounding box center [281, 138] width 562 height 277
drag, startPoint x: 283, startPoint y: 142, endPoint x: 194, endPoint y: 139, distance: 89.3
click at [205, 140] on div "Stripe quote attached Please set the quote for the repairer Client Quote £455 R…" at bounding box center [281, 138] width 156 height 38
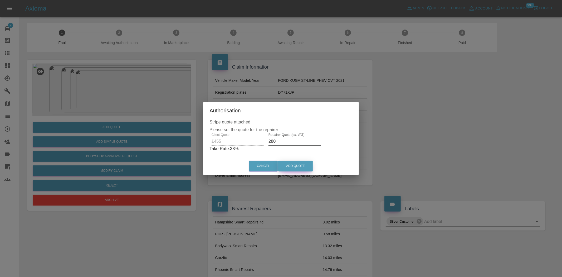
type input "280"
click at [294, 167] on button "Add Quote" at bounding box center [295, 165] width 35 height 11
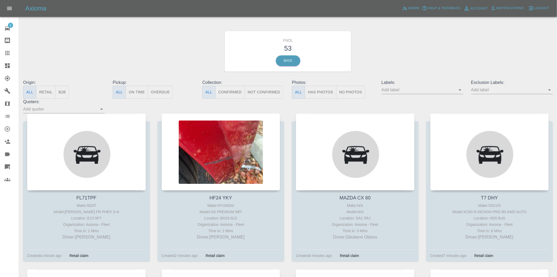
click at [456, 91] on input "text" at bounding box center [419, 90] width 74 height 8
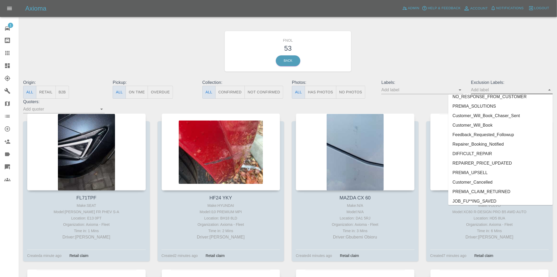
scroll to position [1098, 0]
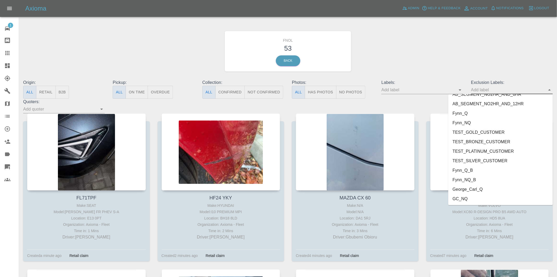
click at [468, 186] on li "George_Carl_Q" at bounding box center [501, 188] width 105 height 9
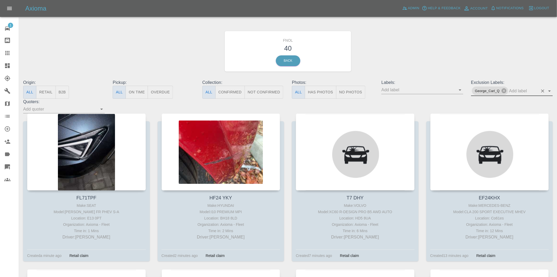
click at [316, 91] on button "Has Photos" at bounding box center [321, 92] width 32 height 13
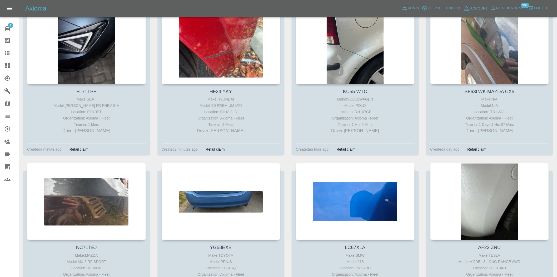
scroll to position [0, 0]
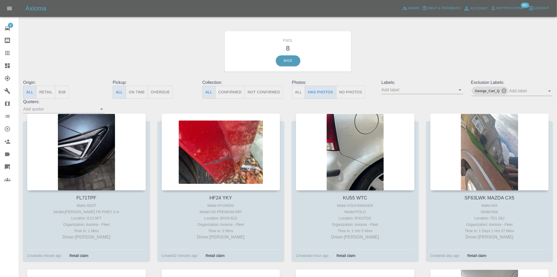
click at [10, 64] on icon at bounding box center [7, 65] width 6 height 6
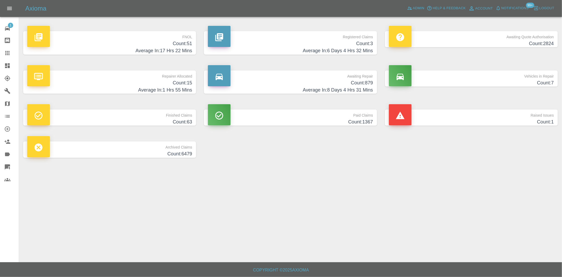
drag, startPoint x: 191, startPoint y: 47, endPoint x: 189, endPoint y: 47, distance: 2.6
click at [191, 47] on h4 "Count: 51" at bounding box center [109, 43] width 165 height 7
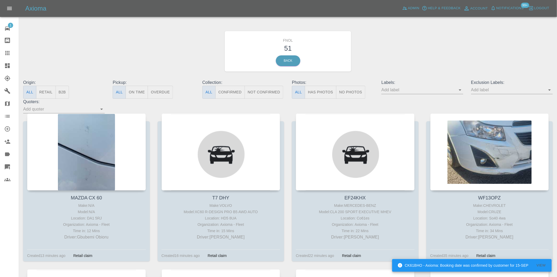
click at [456, 91] on input "text" at bounding box center [419, 90] width 74 height 8
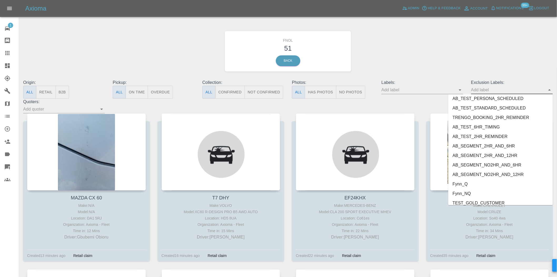
scroll to position [1098, 0]
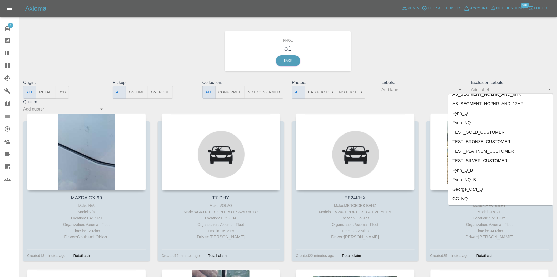
click at [468, 190] on li "George_Carl_Q" at bounding box center [501, 188] width 105 height 9
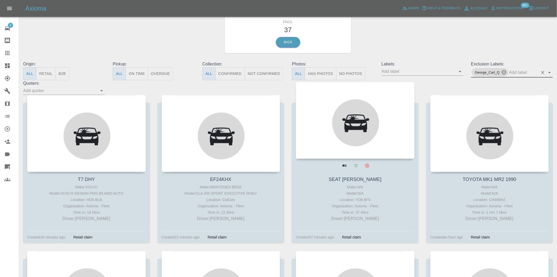
scroll to position [29, 0]
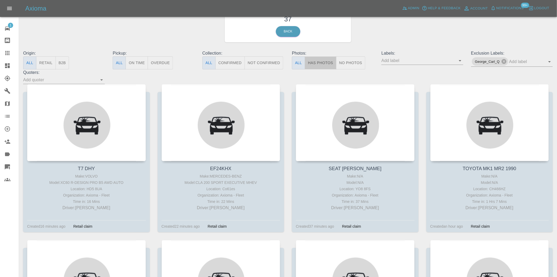
click at [319, 61] on button "Has Photos" at bounding box center [321, 62] width 32 height 13
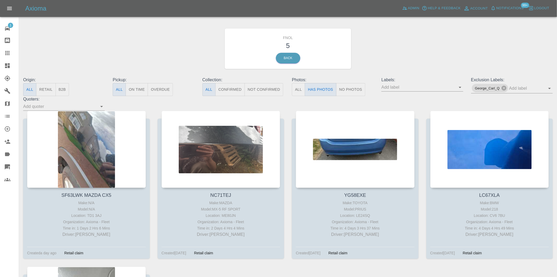
scroll to position [0, 0]
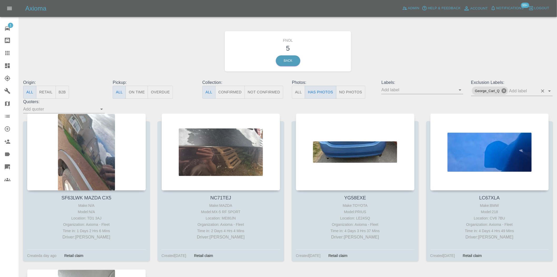
drag, startPoint x: 505, startPoint y: 91, endPoint x: 415, endPoint y: 89, distance: 90.4
click at [505, 91] on icon at bounding box center [504, 90] width 5 height 5
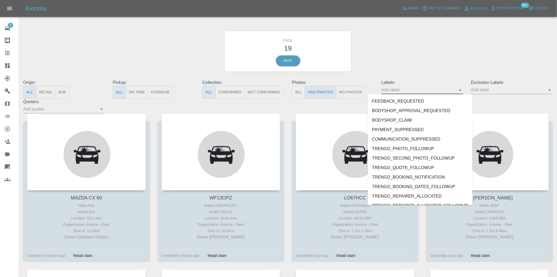
click at [412, 89] on input "text" at bounding box center [419, 90] width 74 height 8
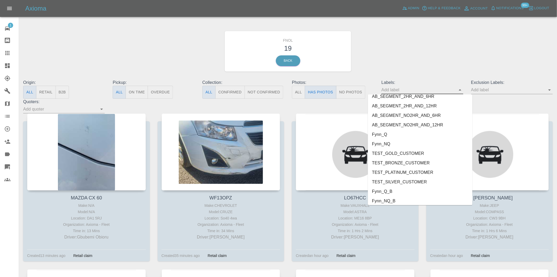
scroll to position [1098, 0]
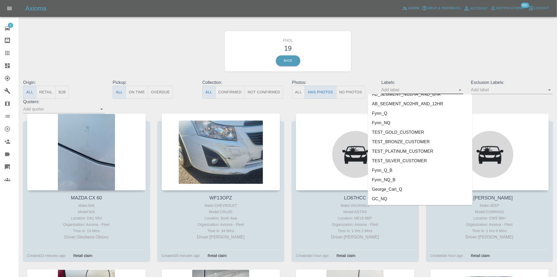
click at [400, 188] on li "George_Carl_Q" at bounding box center [420, 188] width 105 height 9
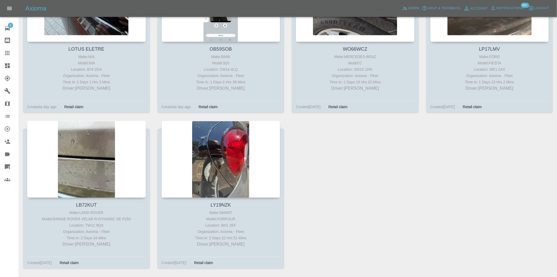
scroll to position [468, 0]
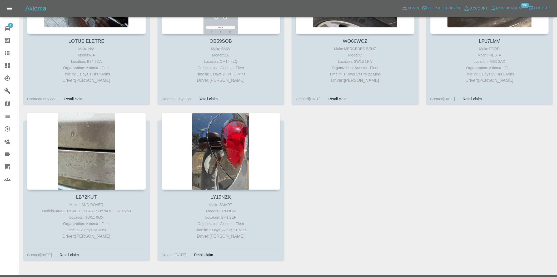
click at [3, 65] on link "Dashboard" at bounding box center [9, 65] width 19 height 13
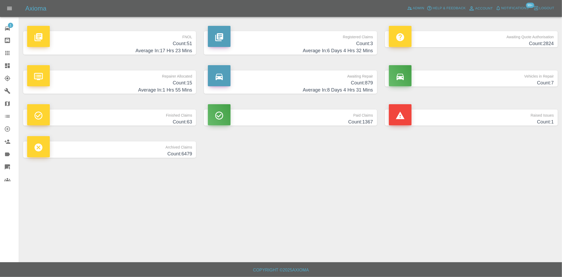
click at [159, 46] on h4 "Count: 51" at bounding box center [109, 43] width 165 height 7
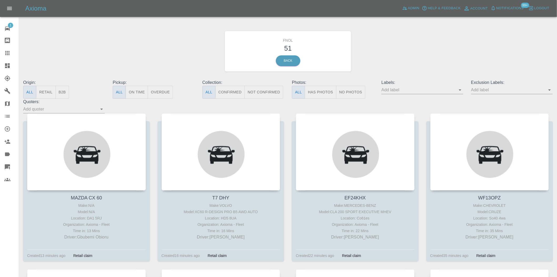
click at [362, 95] on button "No Photos" at bounding box center [350, 92] width 29 height 13
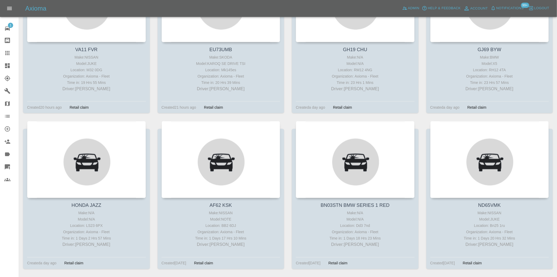
scroll to position [1104, 0]
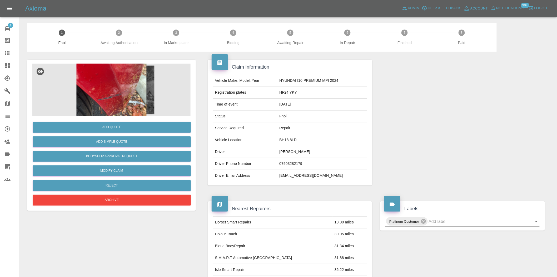
click at [104, 82] on img at bounding box center [111, 89] width 158 height 53
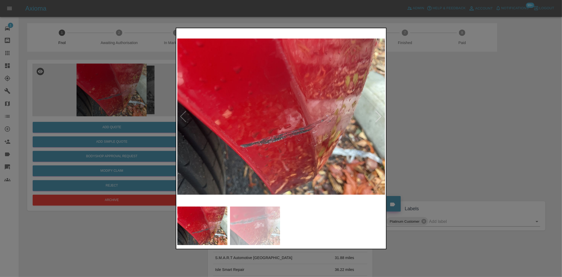
click at [273, 138] on img at bounding box center [281, 116] width 208 height 174
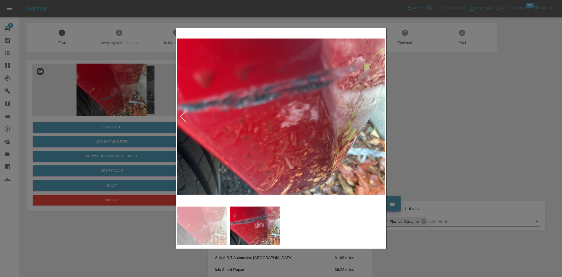
click at [230, 134] on img at bounding box center [281, 116] width 208 height 174
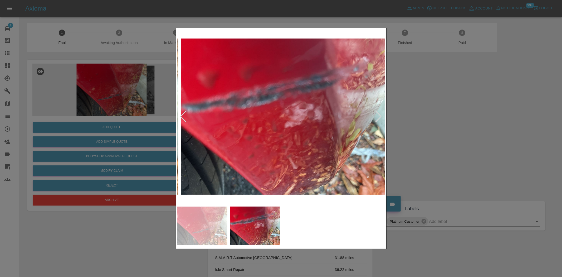
click at [317, 131] on img at bounding box center [285, 116] width 208 height 174
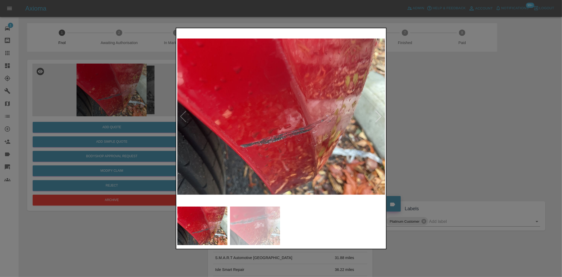
click at [308, 138] on img at bounding box center [281, 116] width 208 height 174
drag, startPoint x: 87, startPoint y: 123, endPoint x: 106, endPoint y: 128, distance: 20.3
click at [91, 123] on div at bounding box center [281, 138] width 562 height 277
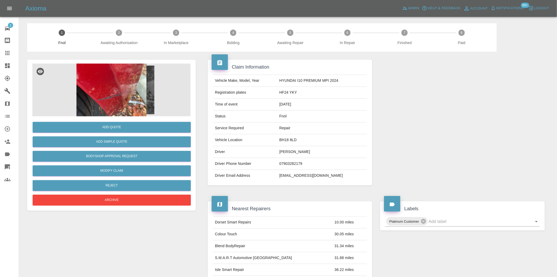
click at [103, 110] on img at bounding box center [111, 89] width 158 height 53
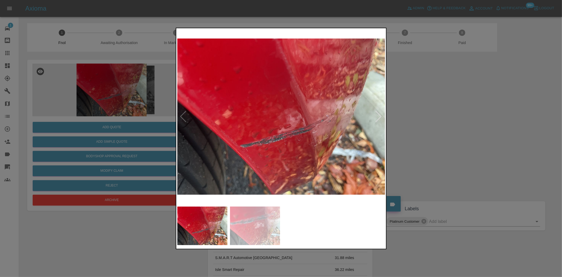
click at [279, 128] on img at bounding box center [281, 116] width 208 height 174
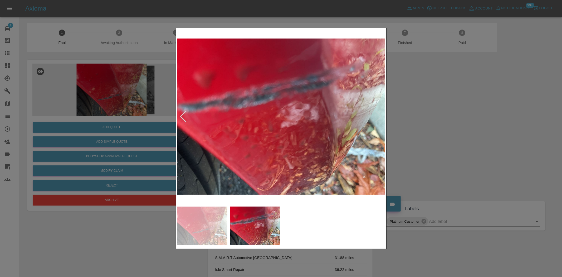
click at [267, 143] on img at bounding box center [281, 116] width 208 height 174
click at [146, 121] on div at bounding box center [281, 138] width 562 height 277
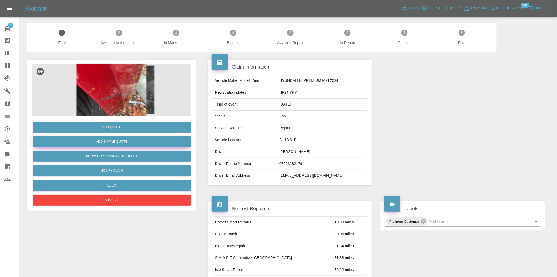
click at [132, 139] on button "Add Simple Quote" at bounding box center [112, 141] width 158 height 11
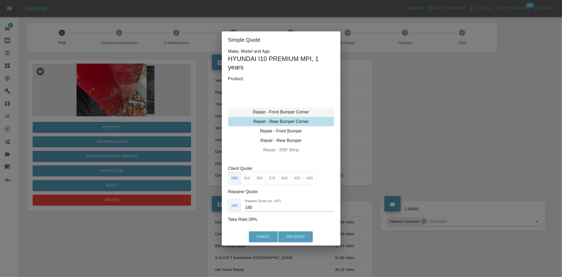
type input "120"
click at [275, 109] on div "Repair - Front Bumper Corner" at bounding box center [281, 111] width 106 height 9
click at [251, 177] on button "199" at bounding box center [247, 178] width 13 height 13
click at [292, 234] on button "Add Quote" at bounding box center [295, 236] width 35 height 11
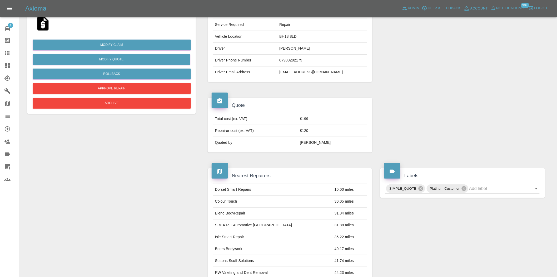
scroll to position [96, 0]
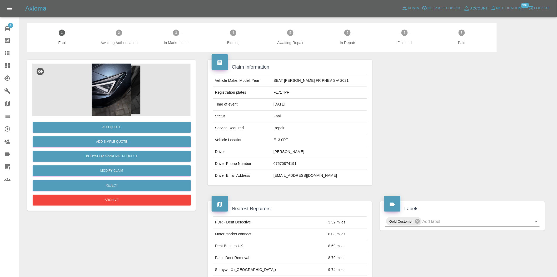
click at [111, 87] on img at bounding box center [111, 89] width 158 height 53
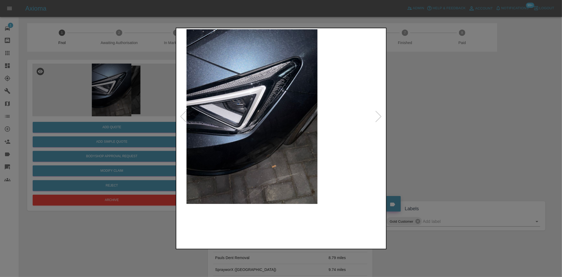
click at [246, 134] on img at bounding box center [252, 116] width 208 height 174
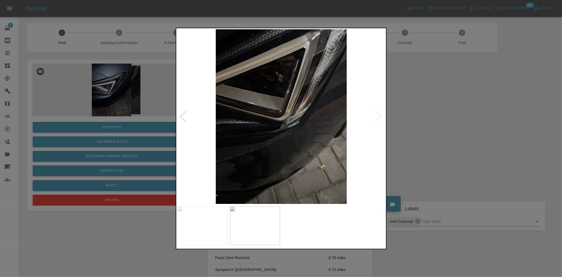
click at [287, 135] on img at bounding box center [281, 116] width 208 height 174
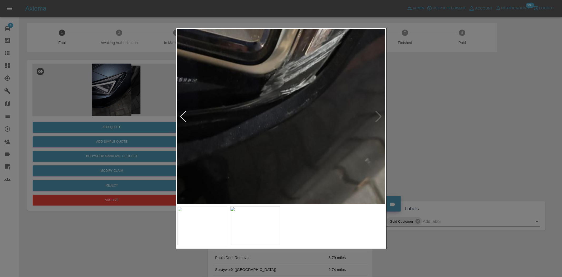
click at [287, 133] on img at bounding box center [263, 61] width 624 height 523
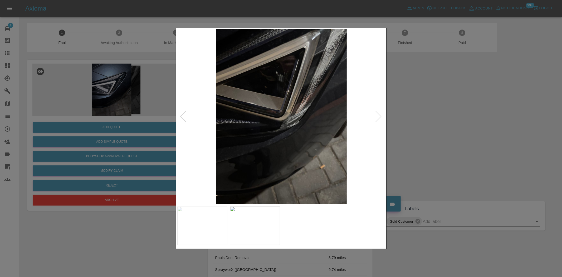
click at [181, 138] on img at bounding box center [281, 116] width 208 height 174
click at [96, 122] on div at bounding box center [281, 138] width 562 height 277
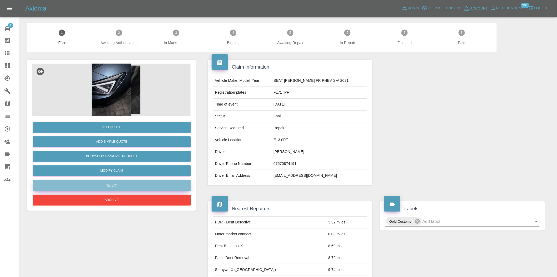
click at [119, 183] on button "Reject" at bounding box center [112, 185] width 158 height 11
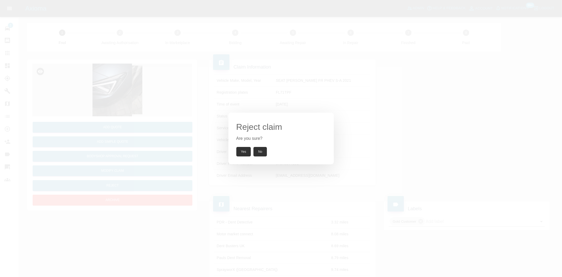
click at [236, 151] on div "Reject claim Are you sure? Yes No" at bounding box center [280, 138] width 105 height 52
click at [239, 151] on button "Yes" at bounding box center [243, 151] width 15 height 9
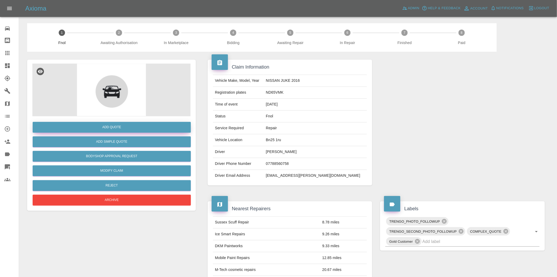
click at [119, 130] on button "Add Quote" at bounding box center [112, 127] width 158 height 11
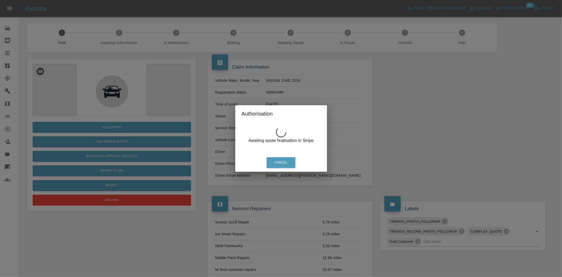
click at [134, 72] on div "Authorisation Awaiting quote finalisation in Stripe Cancel" at bounding box center [281, 138] width 562 height 277
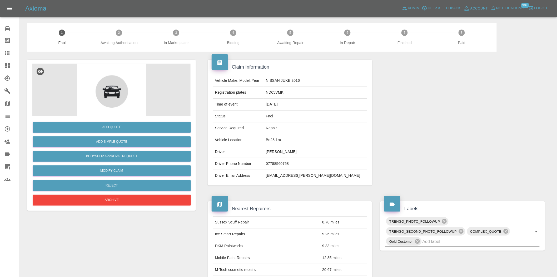
click at [135, 78] on img at bounding box center [111, 89] width 158 height 53
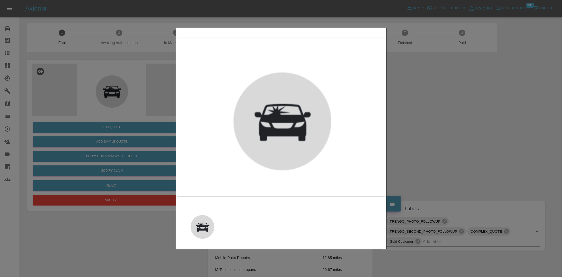
click at [244, 109] on img at bounding box center [281, 116] width 208 height 174
click at [139, 62] on div at bounding box center [281, 138] width 562 height 277
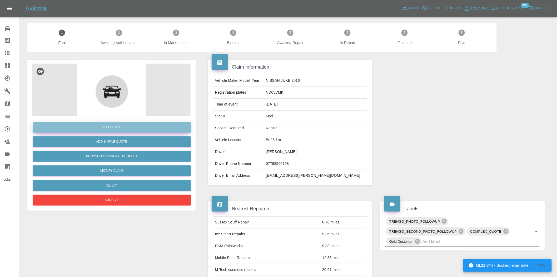
click at [85, 123] on button "Add Quote" at bounding box center [112, 127] width 158 height 11
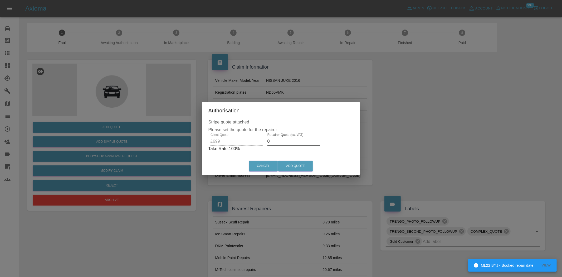
click at [249, 145] on div "Client Quote £699 Repairer Quote (ex. VAT) 0 Take Rate: 100 %" at bounding box center [280, 142] width 145 height 19
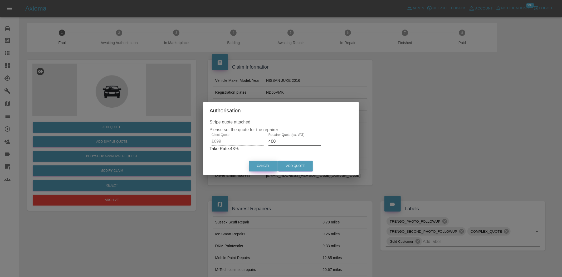
type input "400"
click at [275, 161] on button "Cancel" at bounding box center [263, 165] width 29 height 11
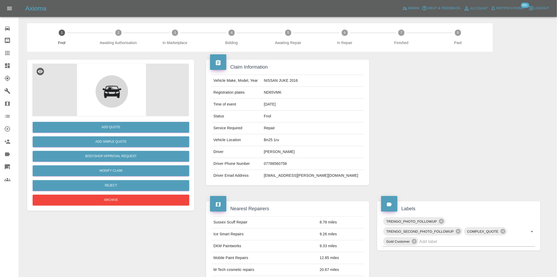
click at [289, 164] on td "07788560758" at bounding box center [313, 164] width 102 height 12
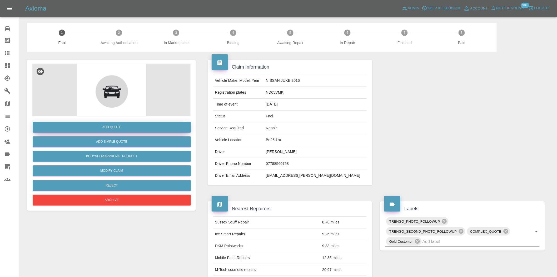
click at [133, 129] on button "Add Quote" at bounding box center [112, 127] width 158 height 11
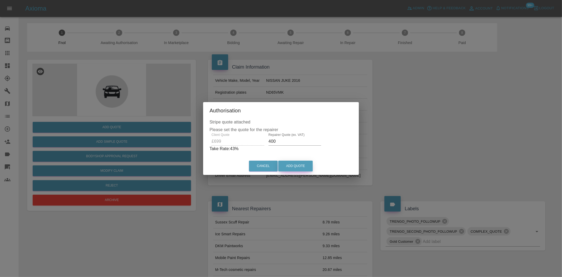
drag, startPoint x: 292, startPoint y: 163, endPoint x: 451, endPoint y: 236, distance: 174.3
click at [293, 163] on button "Add Quote" at bounding box center [295, 165] width 35 height 11
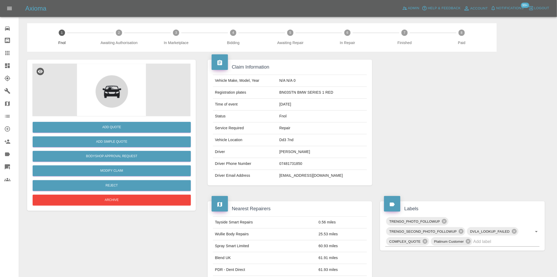
click at [113, 89] on img at bounding box center [111, 89] width 158 height 53
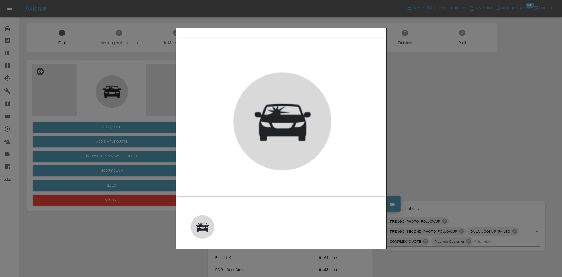
drag, startPoint x: 143, startPoint y: 86, endPoint x: 141, endPoint y: 91, distance: 4.9
click at [143, 86] on div at bounding box center [281, 138] width 562 height 277
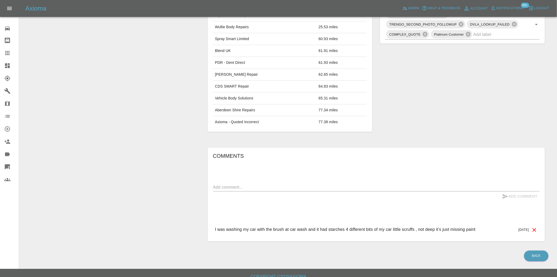
scroll to position [214, 0]
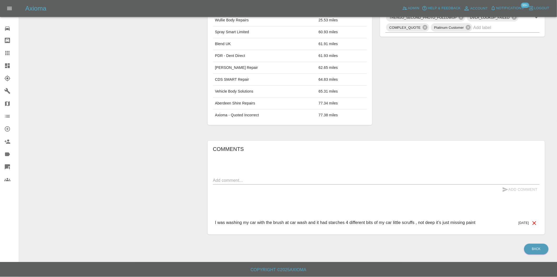
click at [144, 123] on div "Add Quote Add Simple Quote Bodyshop Approval Request Modify Claim Reject Archive" at bounding box center [111, 40] width 177 height 404
click at [354, 230] on div "I was washing my car with the brush at car wash and it had starches 4 different…" at bounding box center [376, 222] width 327 height 15
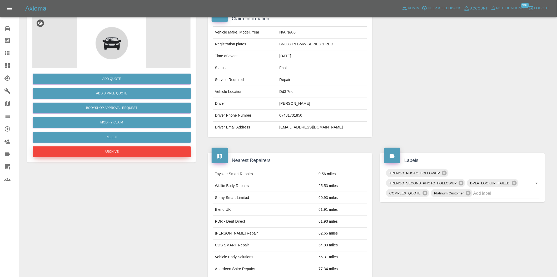
scroll to position [39, 0]
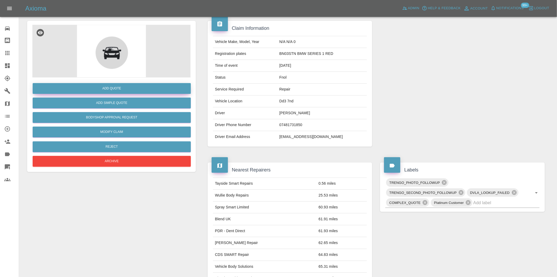
click at [80, 87] on button "Add Quote" at bounding box center [112, 88] width 158 height 11
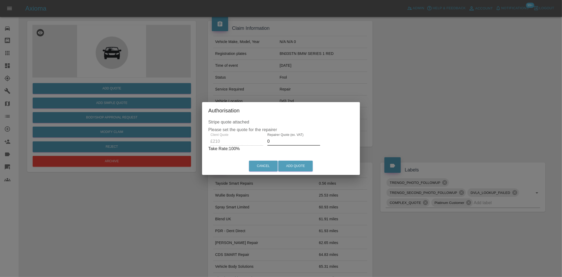
drag, startPoint x: 270, startPoint y: 141, endPoint x: 204, endPoint y: 154, distance: 67.3
click at [232, 148] on div "Client Quote £210 Repairer Quote (ex. VAT) 0 Take Rate: 100 %" at bounding box center [280, 142] width 145 height 19
click at [230, 151] on div "Client Quote £210 Repairer Quote (ex. VAT) 140 Take Rate: 33 %" at bounding box center [280, 142] width 143 height 19
drag, startPoint x: 279, startPoint y: 144, endPoint x: 209, endPoint y: 146, distance: 70.6
click at [209, 146] on div "Stripe quote attached Please set the quote for the repairer Client Quote £210 R…" at bounding box center [281, 138] width 156 height 38
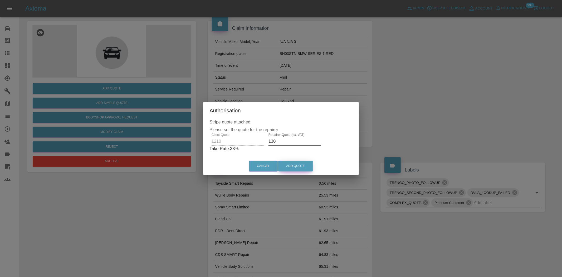
type input "130"
click at [291, 164] on button "Add Quote" at bounding box center [295, 165] width 35 height 11
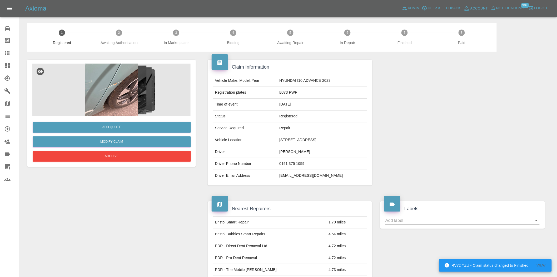
click at [124, 86] on img at bounding box center [111, 89] width 158 height 53
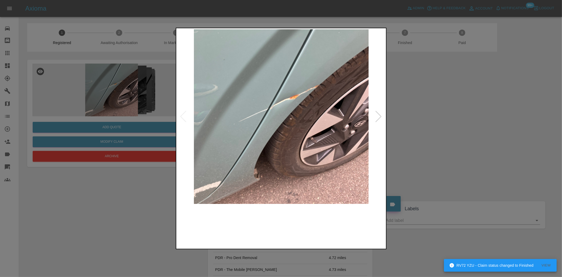
click at [262, 127] on img at bounding box center [281, 116] width 208 height 174
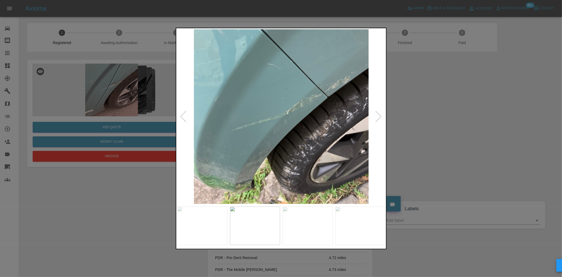
click at [303, 121] on img at bounding box center [281, 116] width 208 height 174
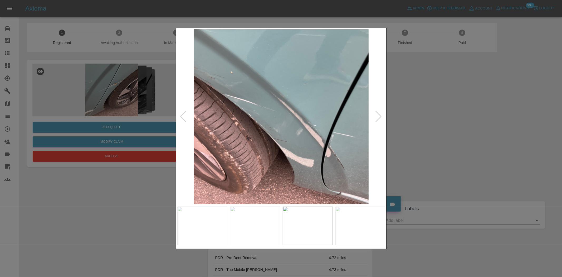
click at [287, 112] on img at bounding box center [281, 116] width 208 height 174
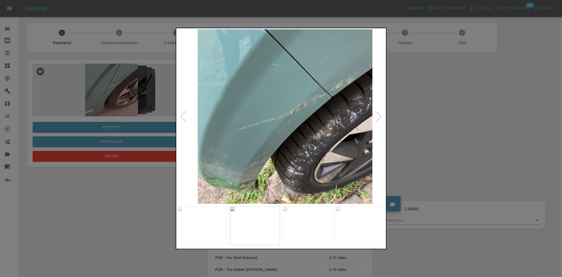
click at [320, 101] on img at bounding box center [285, 116] width 208 height 174
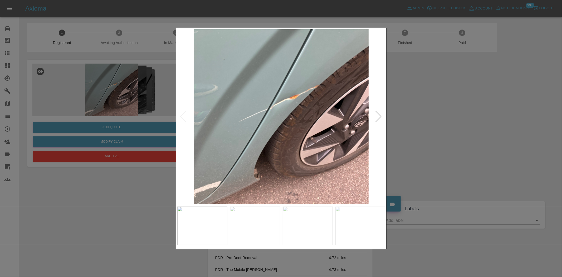
click at [298, 98] on img at bounding box center [281, 116] width 208 height 174
click at [297, 99] on img at bounding box center [281, 116] width 208 height 174
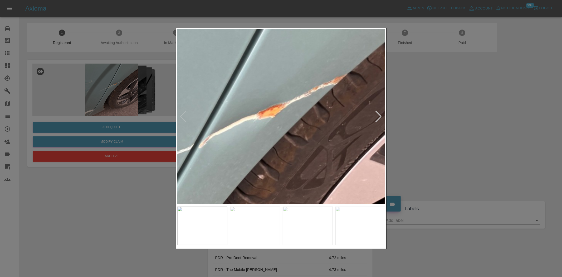
click at [292, 104] on img at bounding box center [232, 169] width 624 height 523
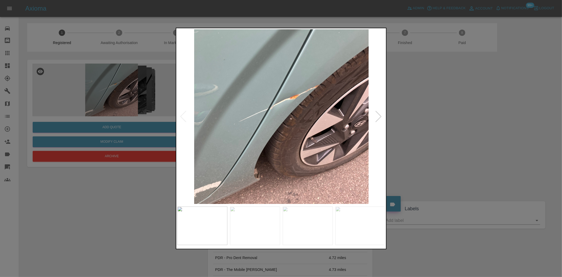
click at [294, 110] on img at bounding box center [281, 116] width 208 height 174
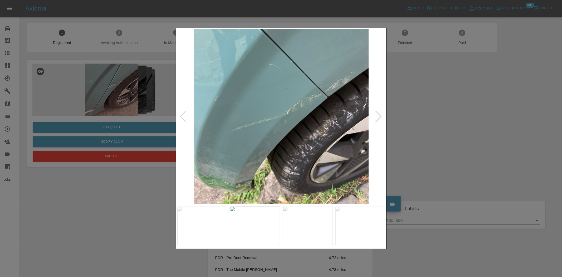
click at [294, 113] on img at bounding box center [281, 116] width 208 height 174
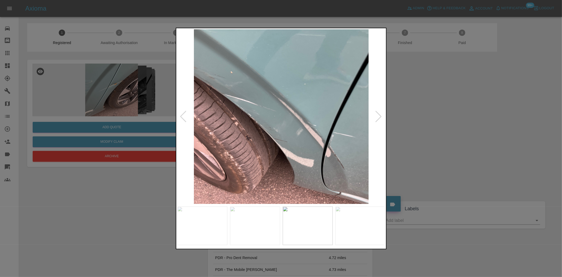
click at [294, 114] on img at bounding box center [281, 116] width 208 height 174
click at [292, 117] on img at bounding box center [281, 116] width 208 height 174
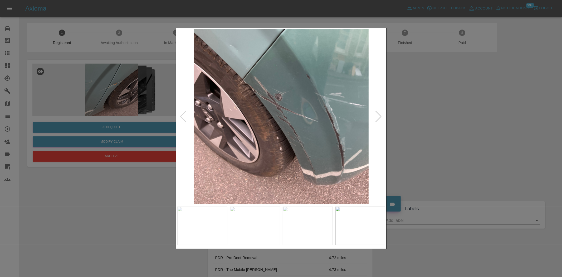
click at [277, 121] on img at bounding box center [281, 116] width 208 height 174
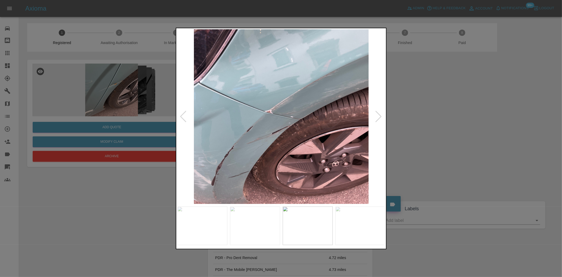
click at [223, 119] on img at bounding box center [281, 116] width 208 height 174
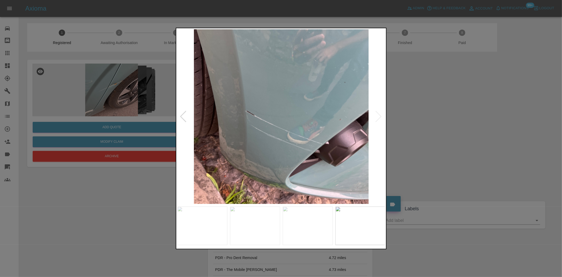
click at [120, 94] on div at bounding box center [281, 138] width 562 height 277
